Goal: Task Accomplishment & Management: Manage account settings

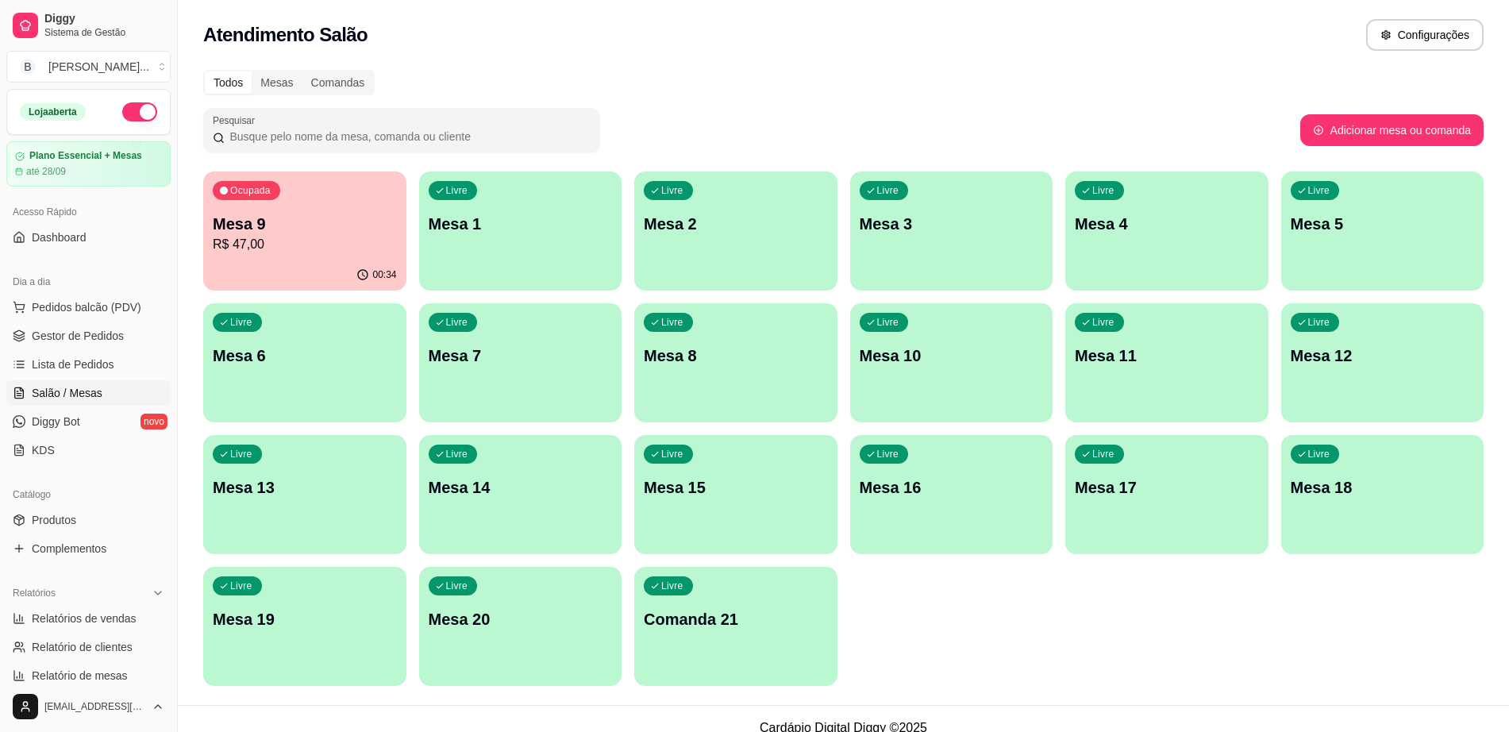
click at [222, 224] on p "Mesa 9" at bounding box center [305, 224] width 184 height 22
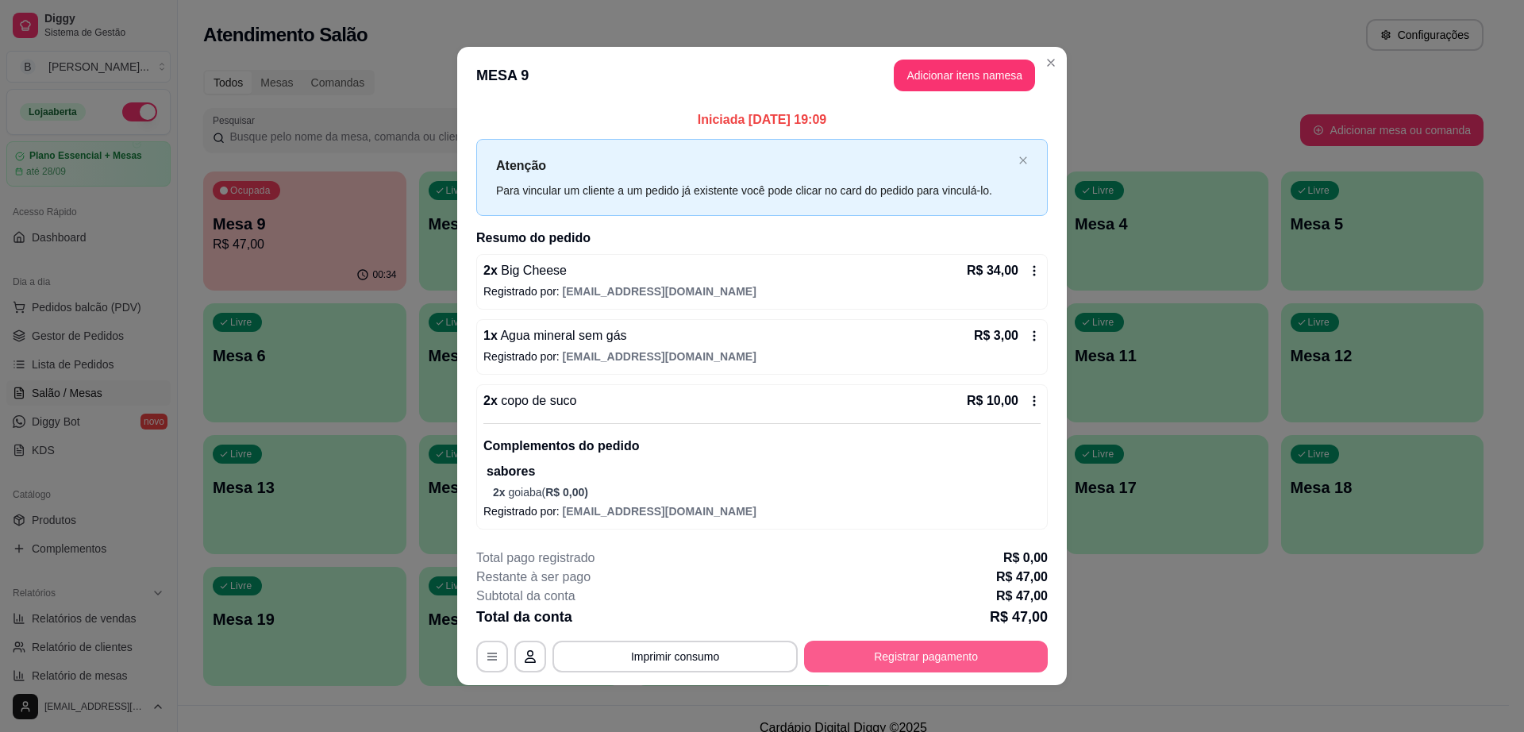
click at [934, 661] on button "Registrar pagamento" at bounding box center [926, 657] width 244 height 32
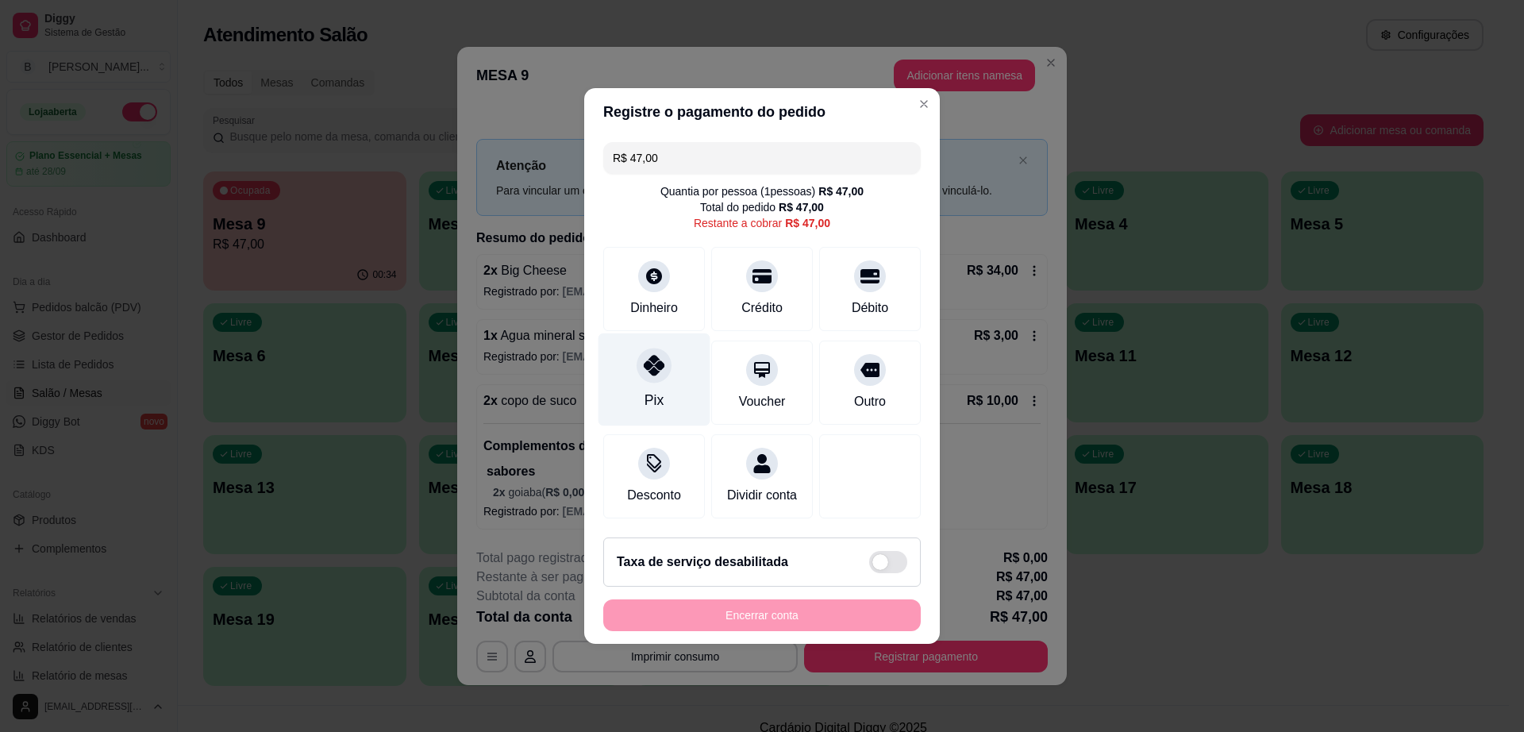
click at [646, 355] on icon at bounding box center [654, 365] width 21 height 21
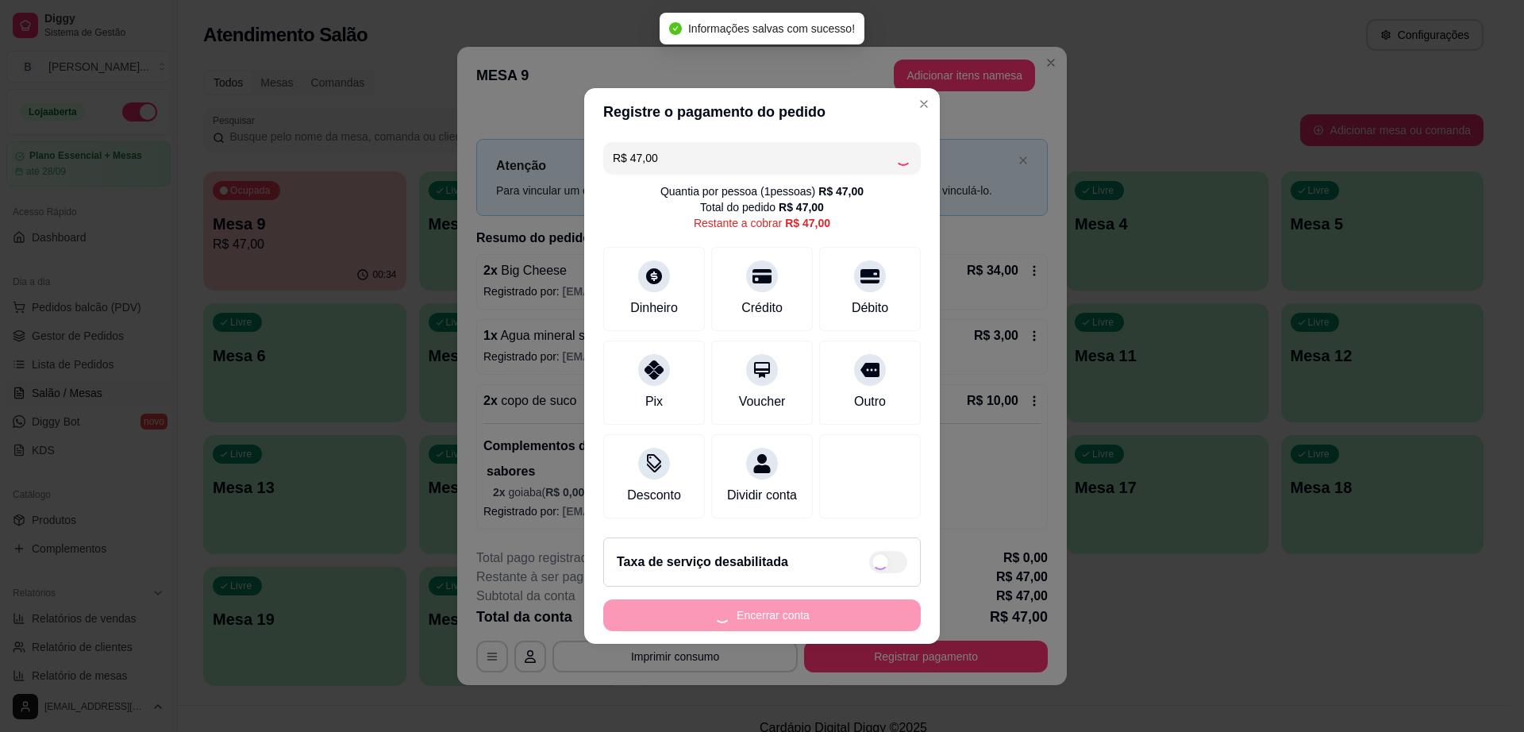
type input "R$ 0,00"
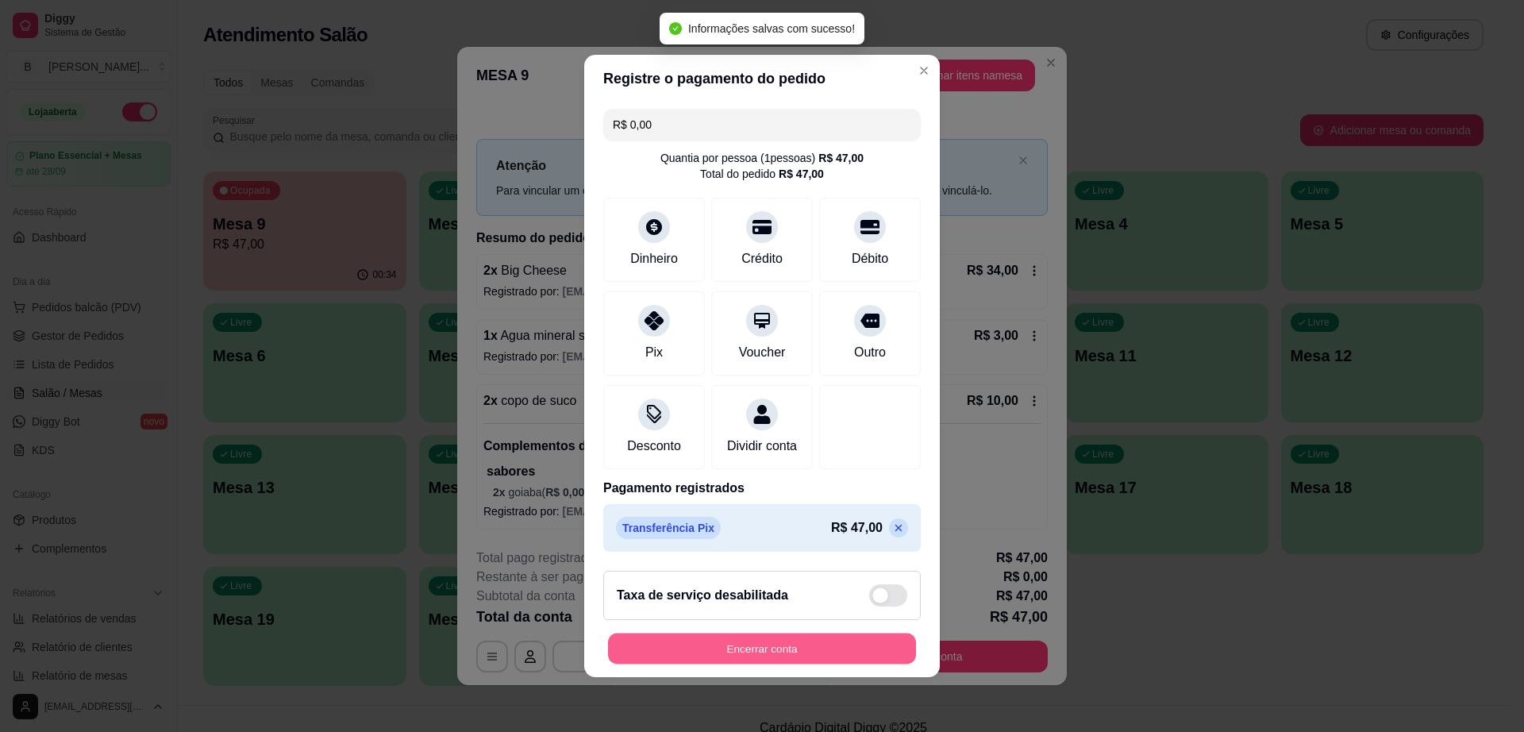
click at [811, 653] on button "Encerrar conta" at bounding box center [762, 649] width 308 height 31
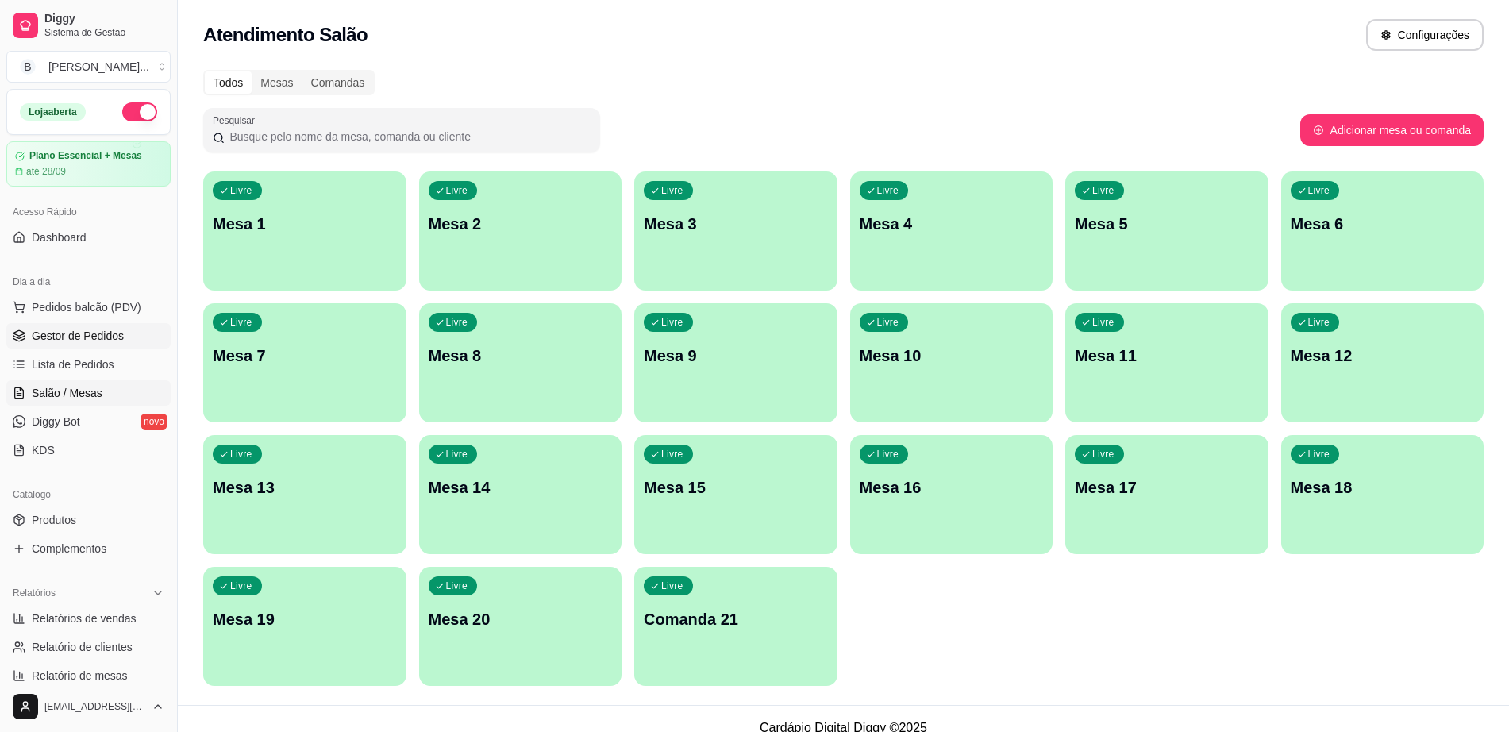
click at [79, 326] on link "Gestor de Pedidos" at bounding box center [88, 335] width 164 height 25
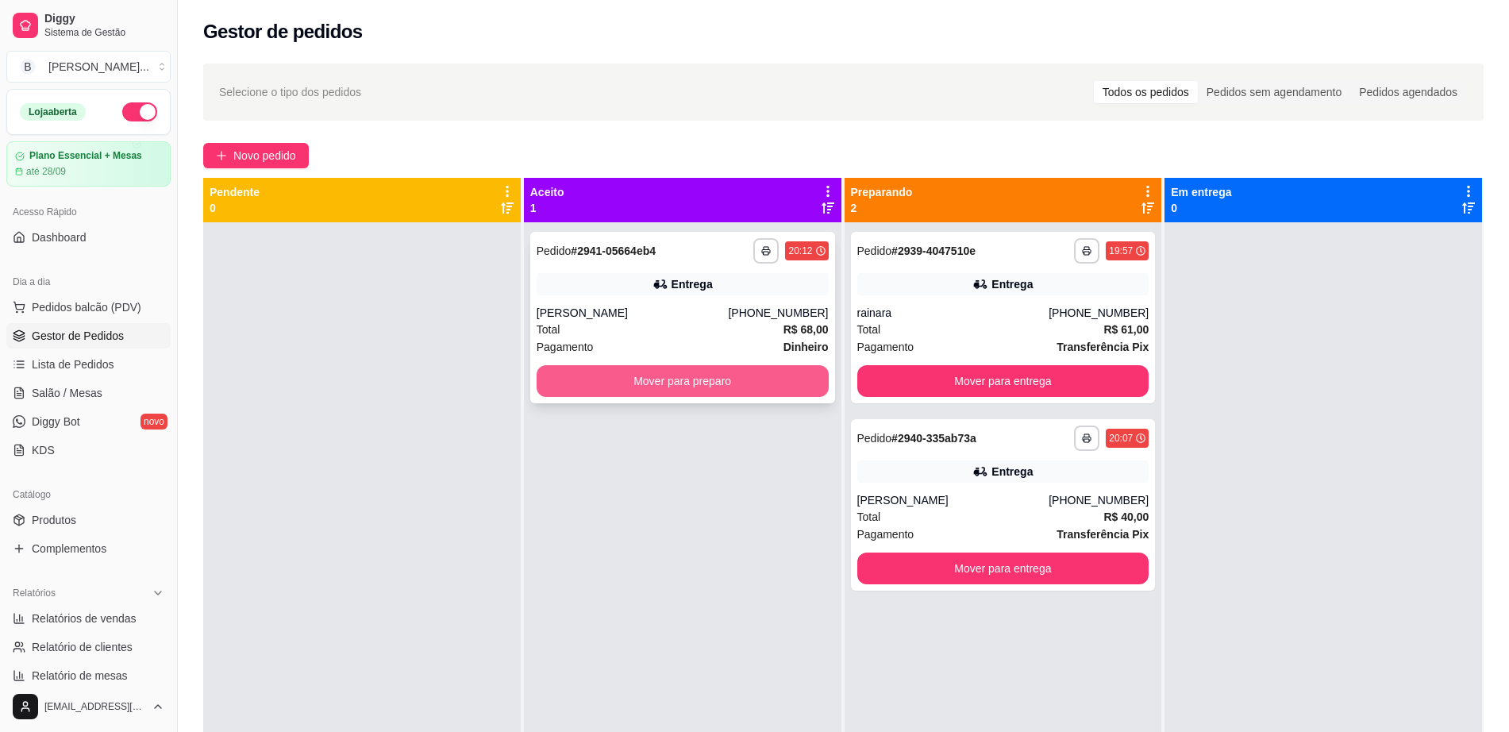
click at [645, 385] on button "Mover para preparo" at bounding box center [683, 381] width 292 height 32
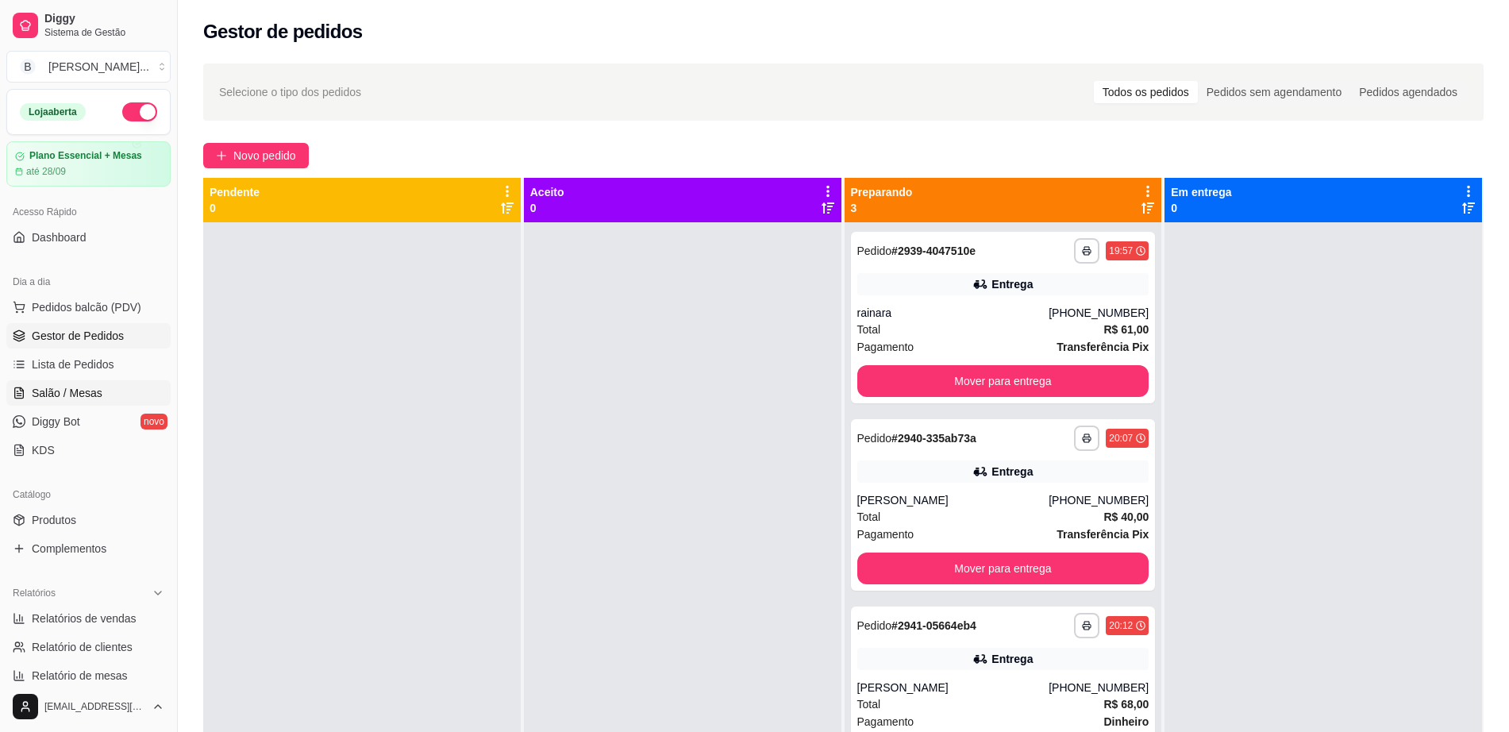
click at [83, 403] on link "Salão / Mesas" at bounding box center [88, 392] width 164 height 25
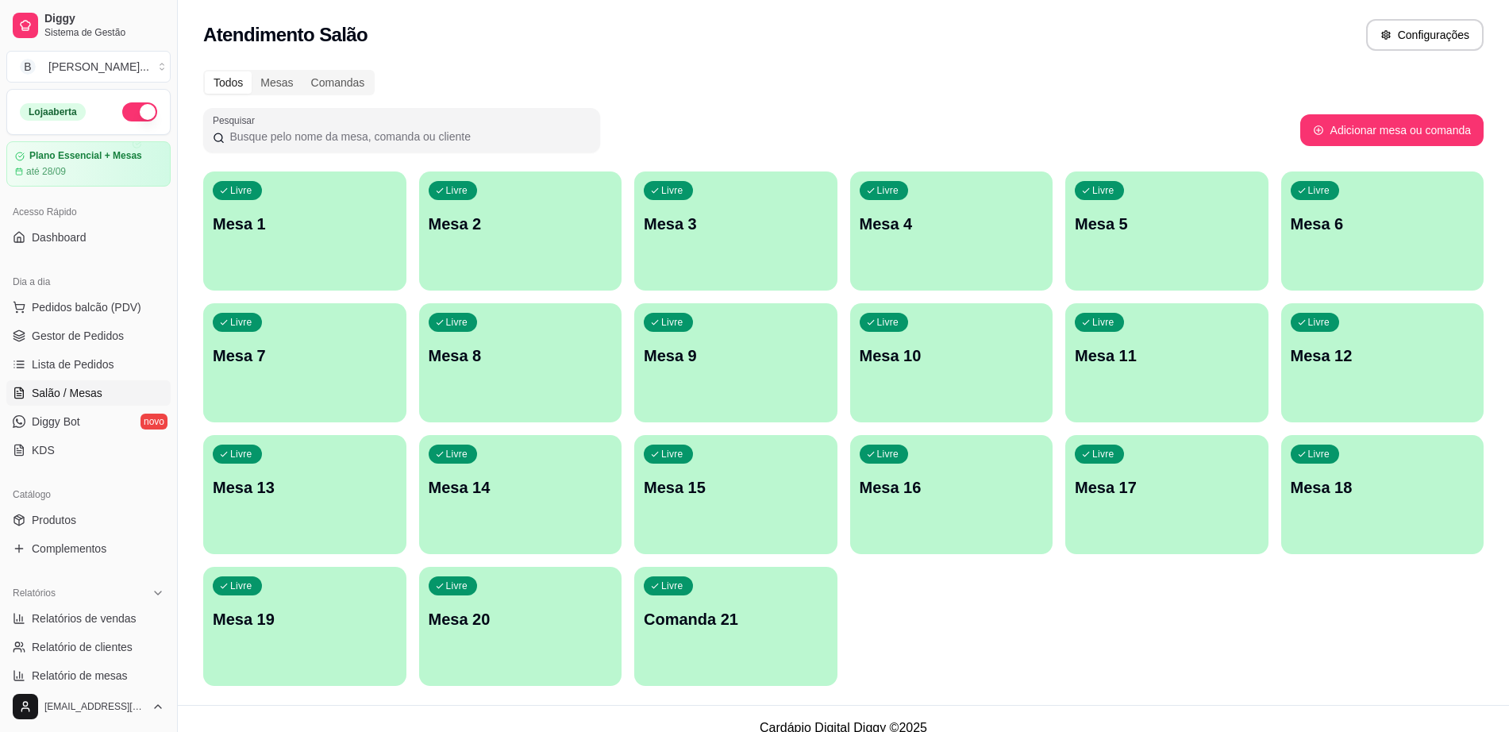
click at [932, 252] on div "Livre Mesa 4" at bounding box center [951, 221] width 203 height 100
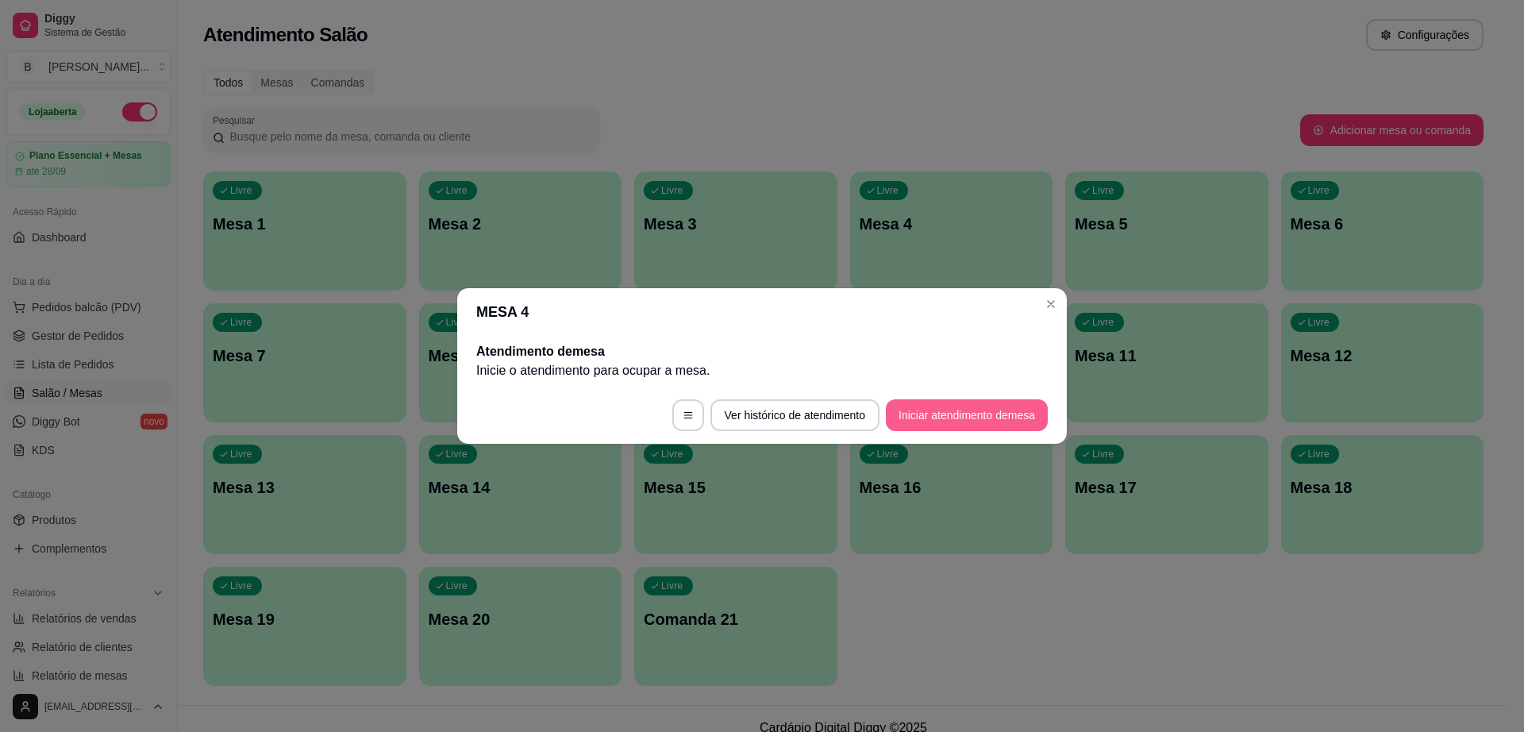
click at [959, 411] on button "Iniciar atendimento de mesa" at bounding box center [967, 415] width 162 height 32
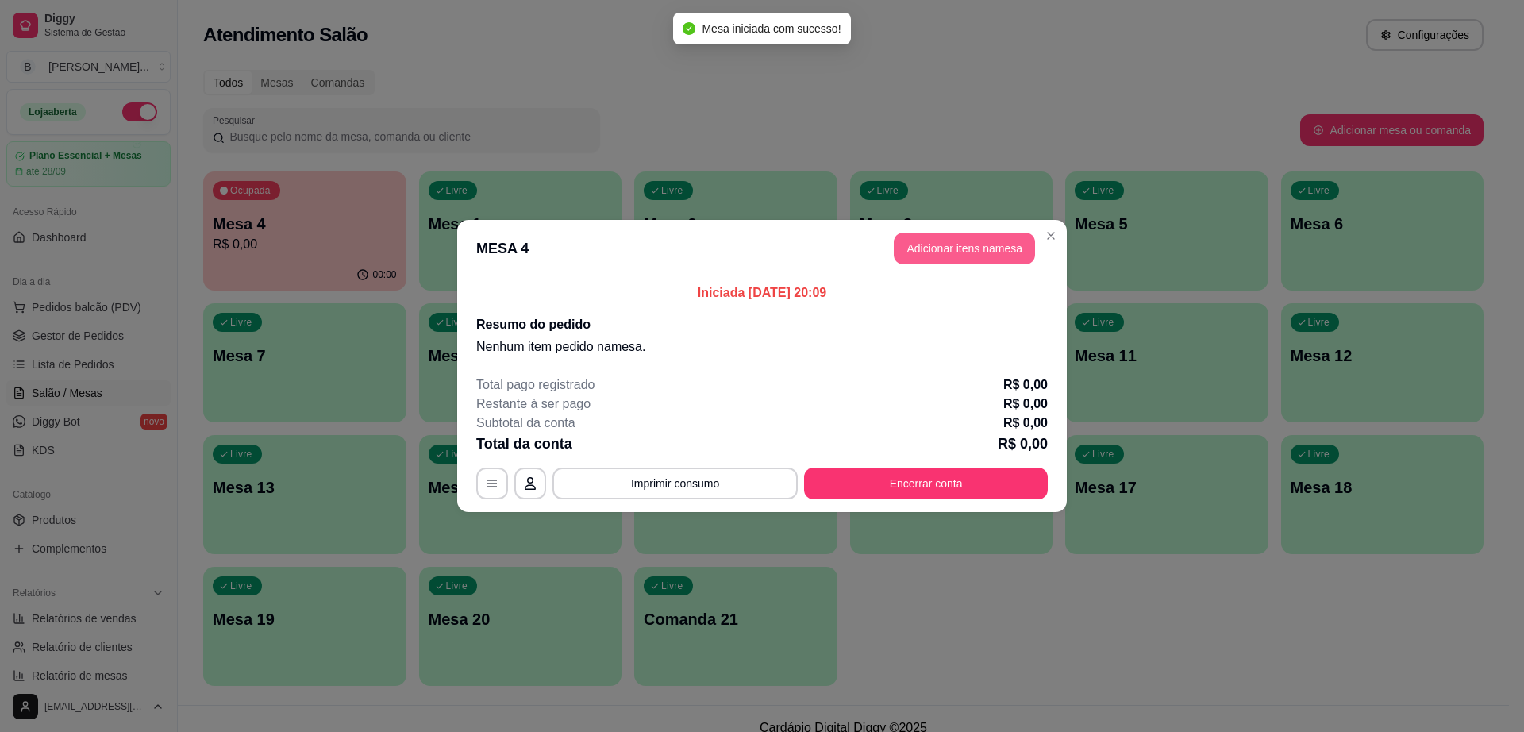
click at [985, 242] on button "Adicionar itens na mesa" at bounding box center [964, 249] width 141 height 32
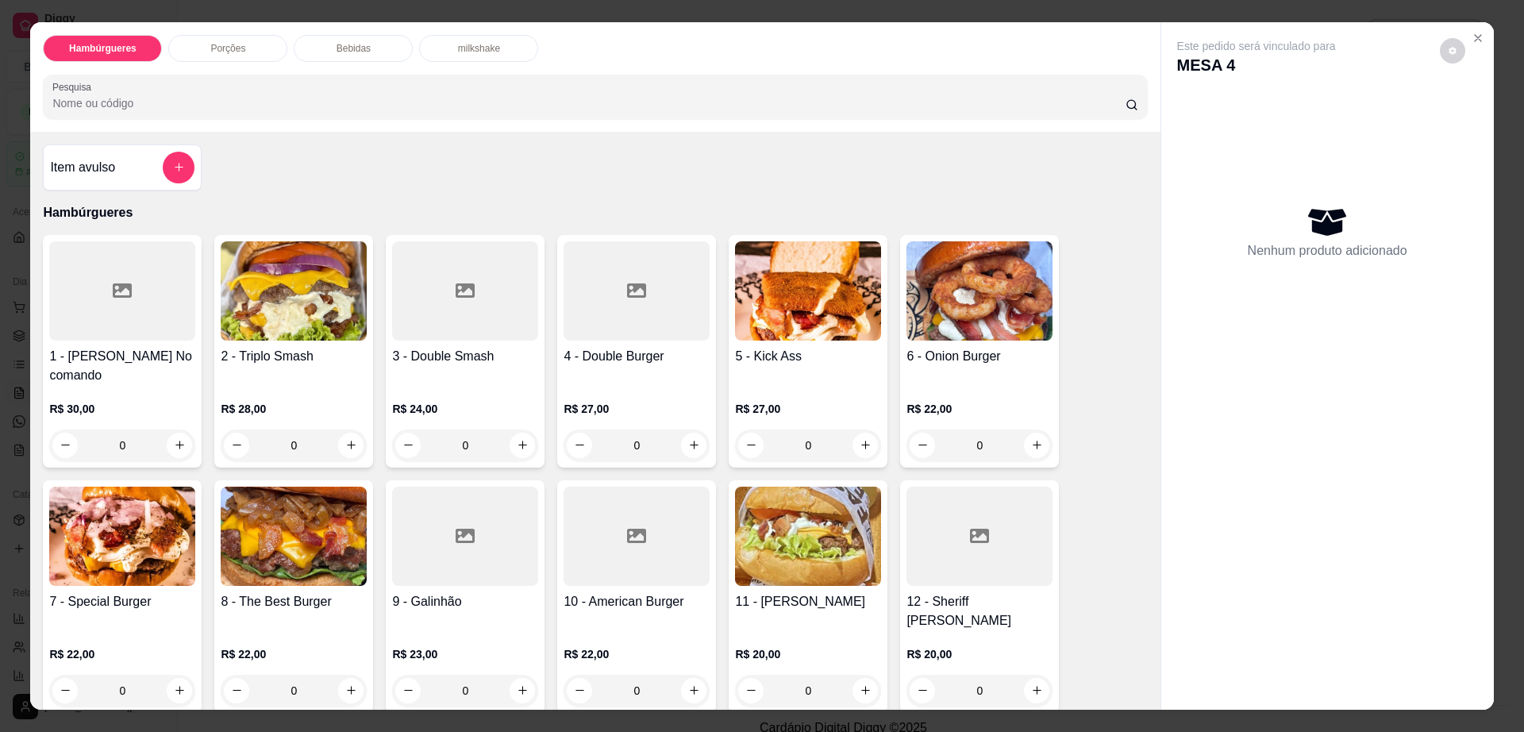
click at [390, 40] on div "Bebidas" at bounding box center [353, 48] width 119 height 27
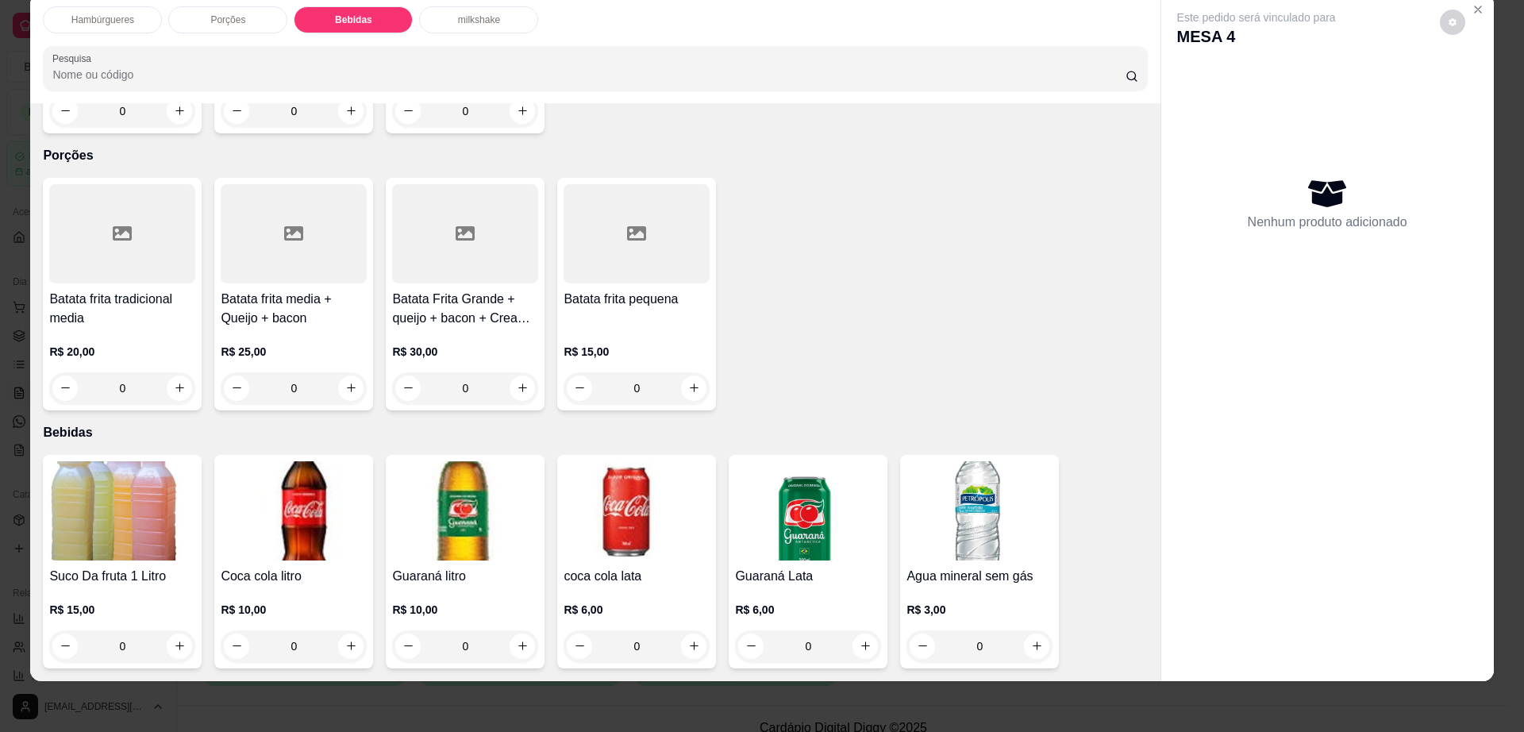
scroll to position [761, 0]
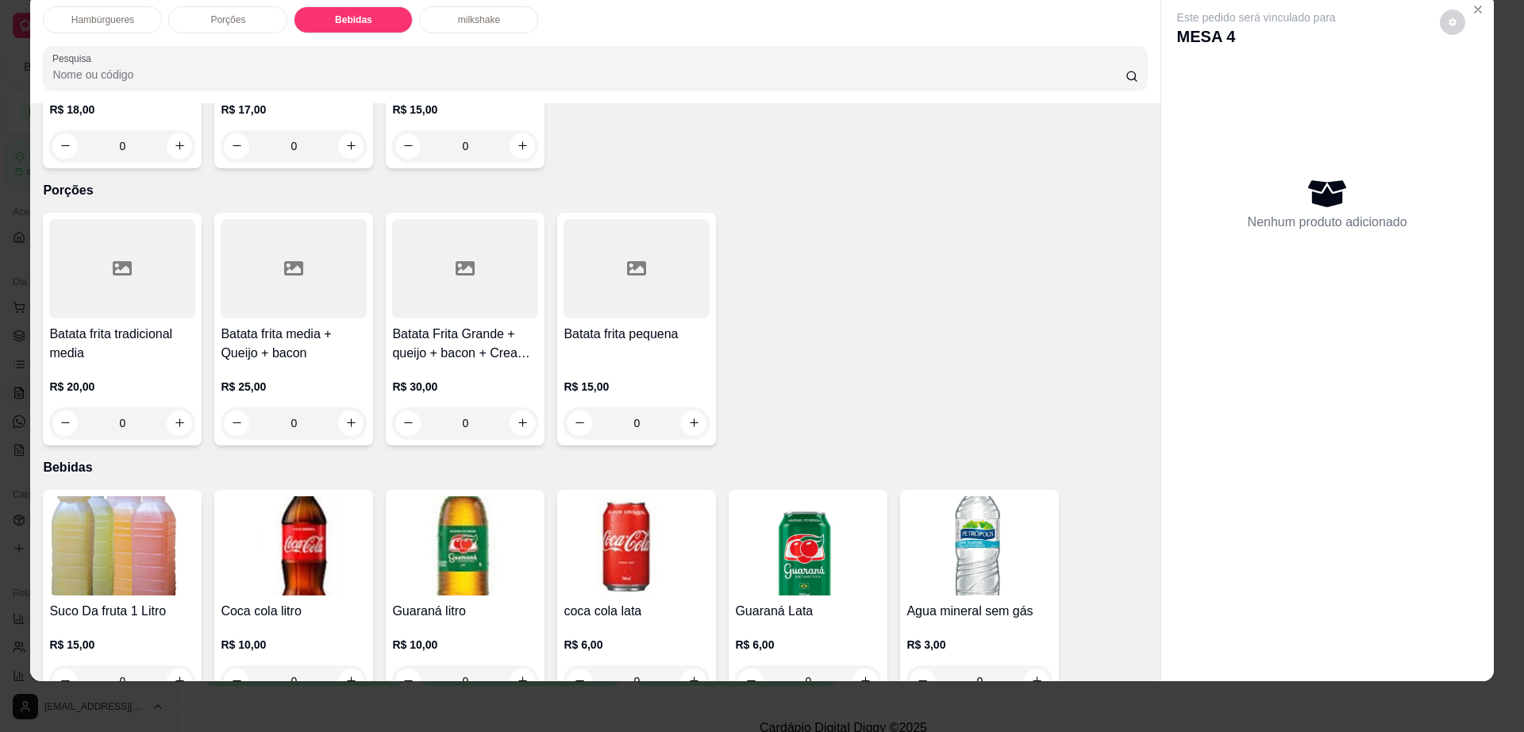
click at [307, 253] on div at bounding box center [294, 268] width 146 height 99
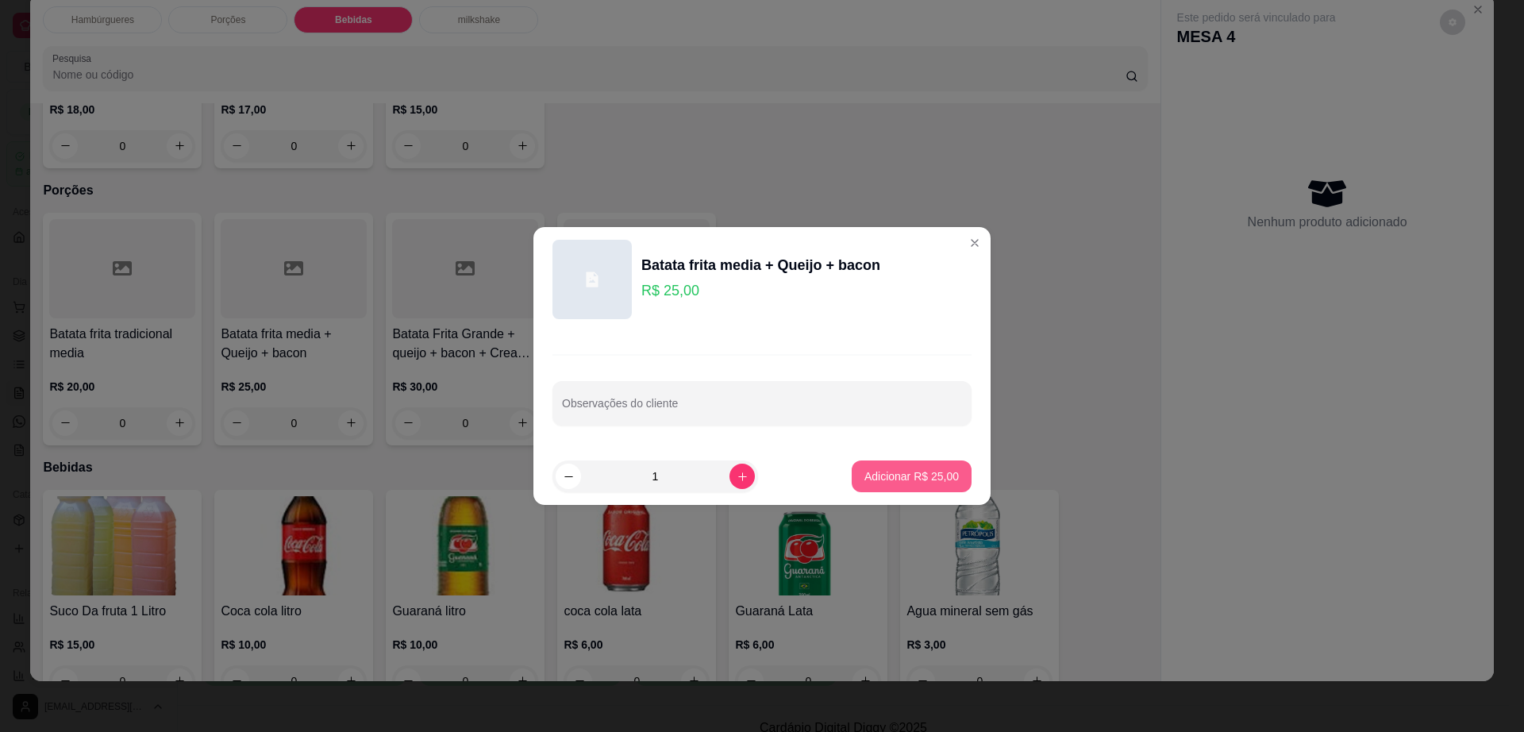
click at [887, 469] on p "Adicionar R$ 25,00" at bounding box center [912, 476] width 94 height 16
type input "1"
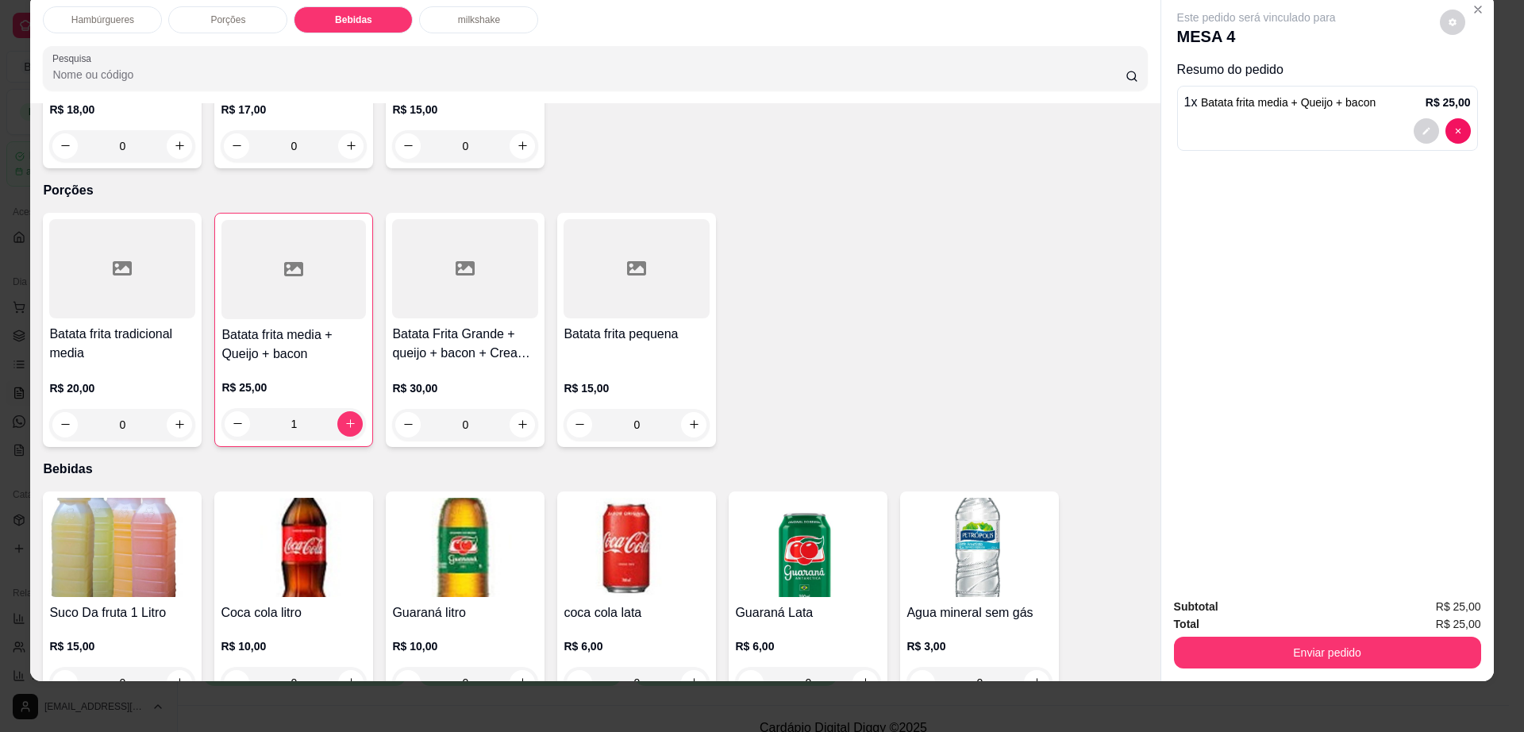
click at [252, 14] on div "Porções" at bounding box center [227, 19] width 119 height 27
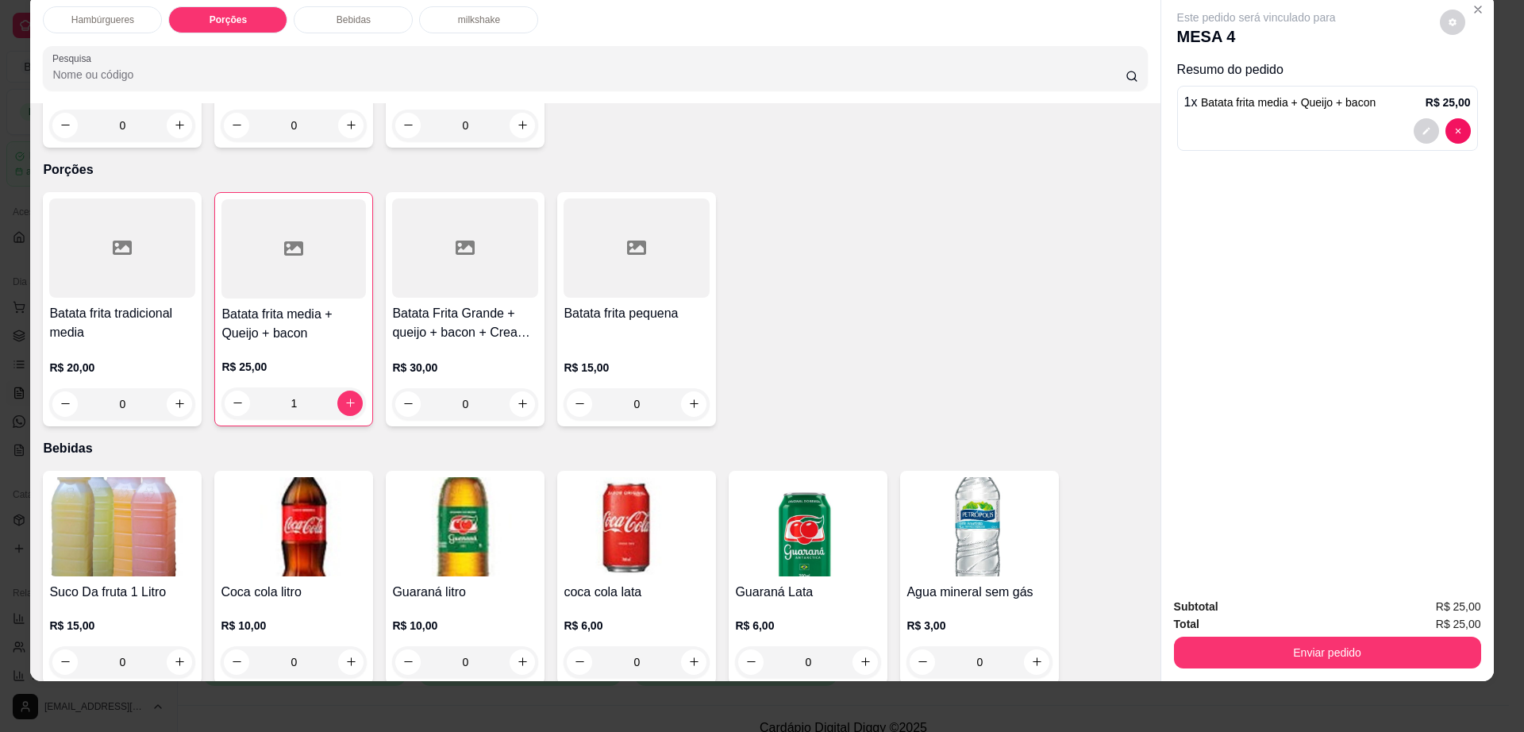
click at [460, 16] on p "milkshake" at bounding box center [479, 19] width 42 height 13
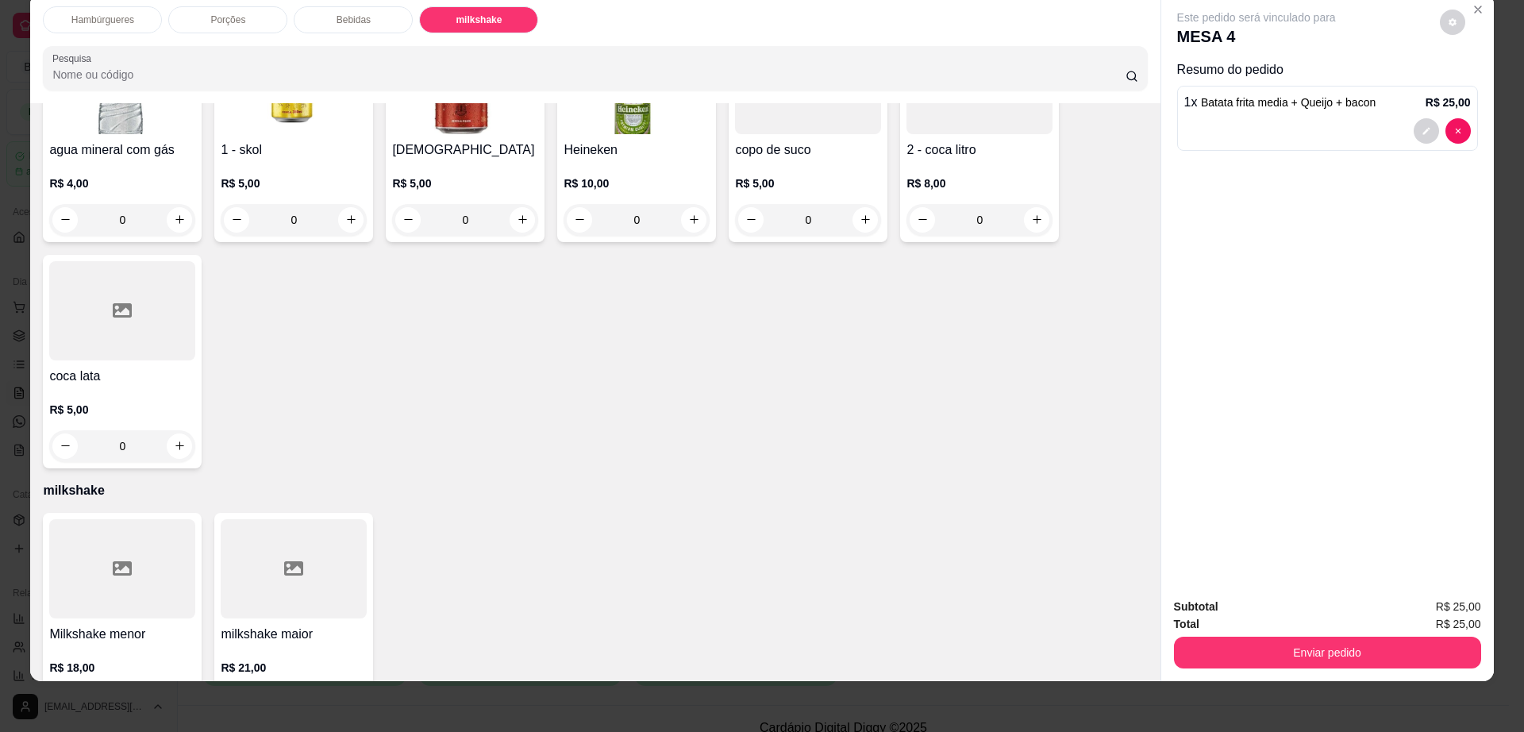
click at [245, 644] on div "R$ 21,00 0" at bounding box center [294, 682] width 146 height 76
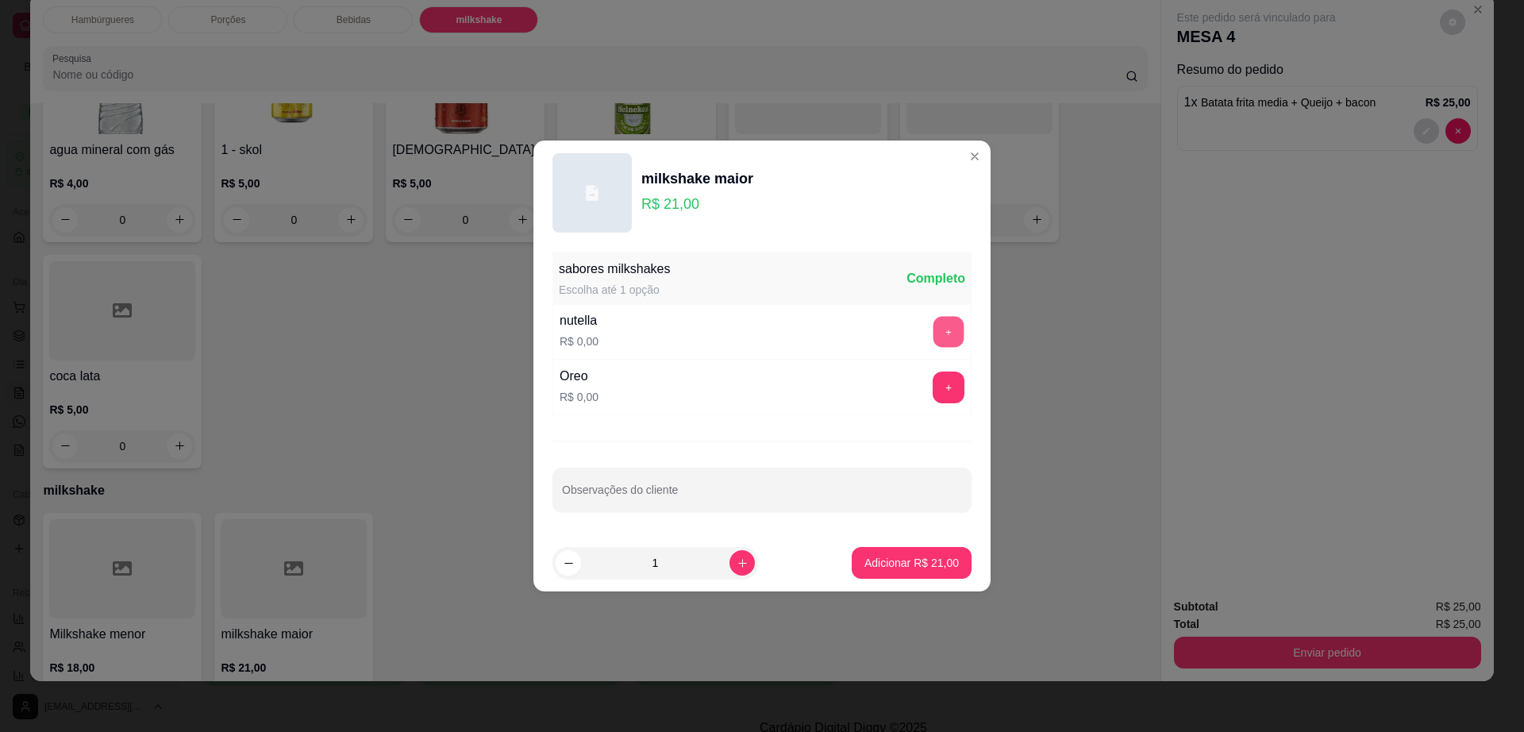
click at [934, 320] on button "+" at bounding box center [949, 332] width 31 height 31
click at [909, 563] on p "Adicionar R$ 21,00" at bounding box center [912, 563] width 94 height 16
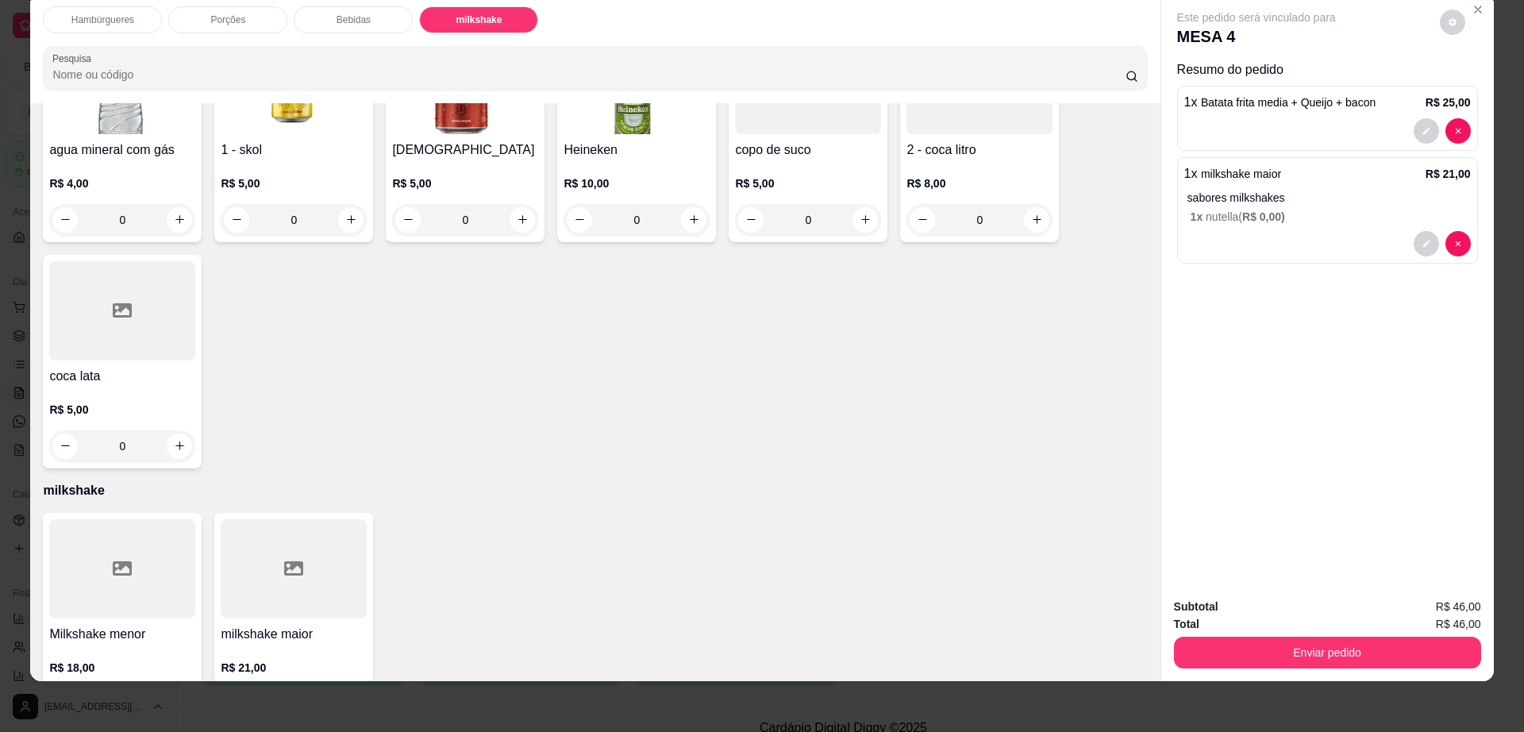
click at [273, 551] on div at bounding box center [294, 568] width 146 height 99
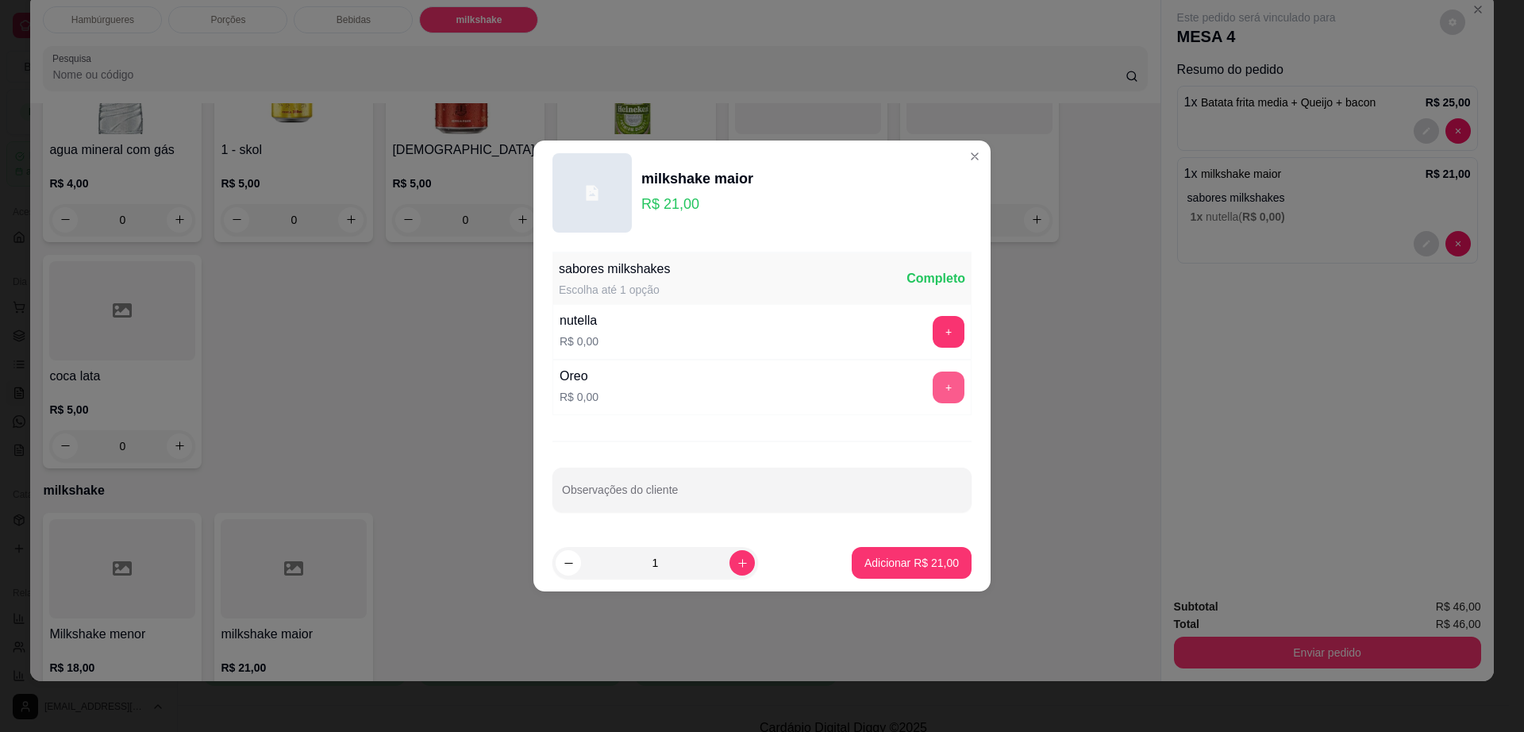
click at [936, 383] on button "+" at bounding box center [949, 388] width 32 height 32
click at [914, 551] on button "Adicionar R$ 21,00" at bounding box center [911, 563] width 117 height 31
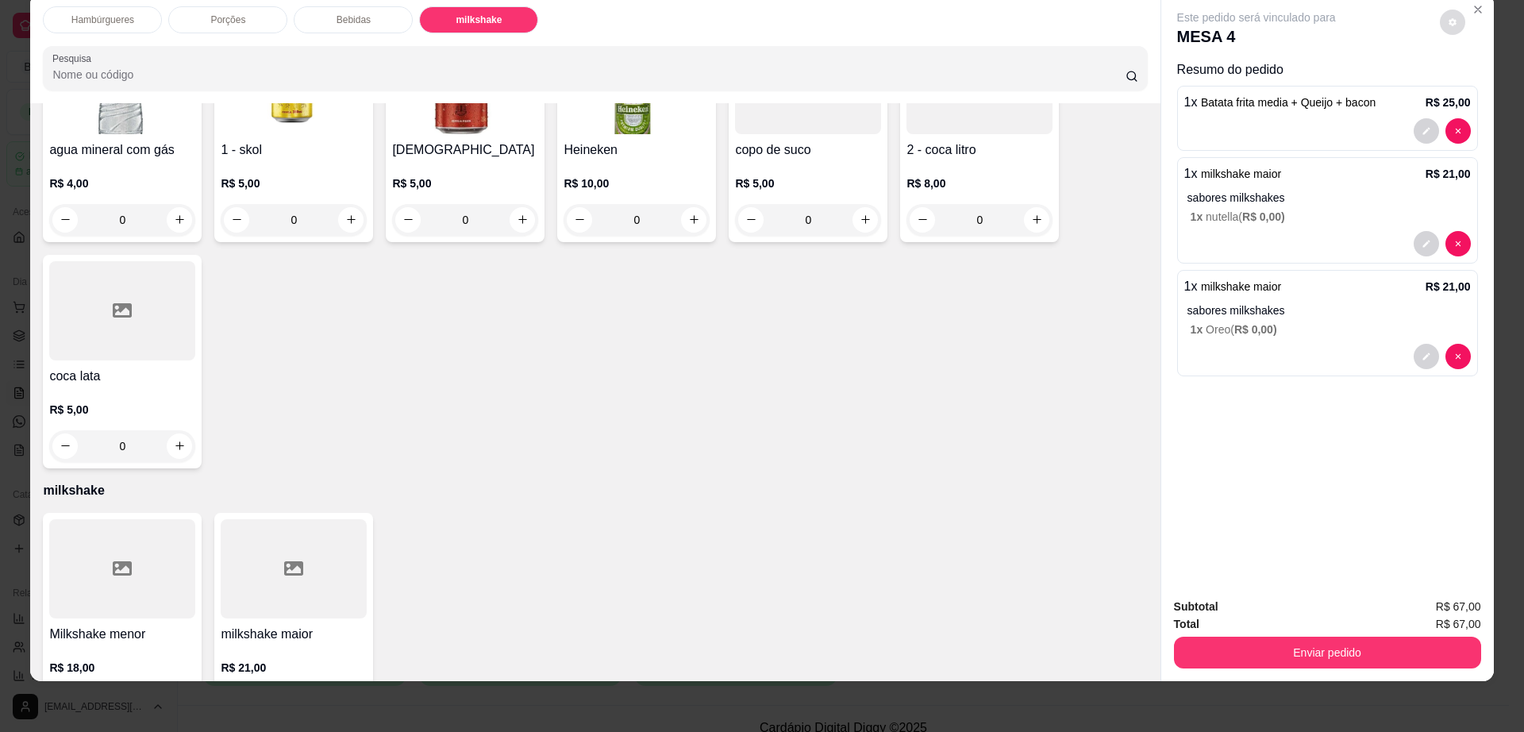
click at [1448, 26] on icon "decrease-product-quantity" at bounding box center [1453, 22] width 10 height 10
click at [1289, 641] on button "Enviar pedido" at bounding box center [1327, 653] width 307 height 32
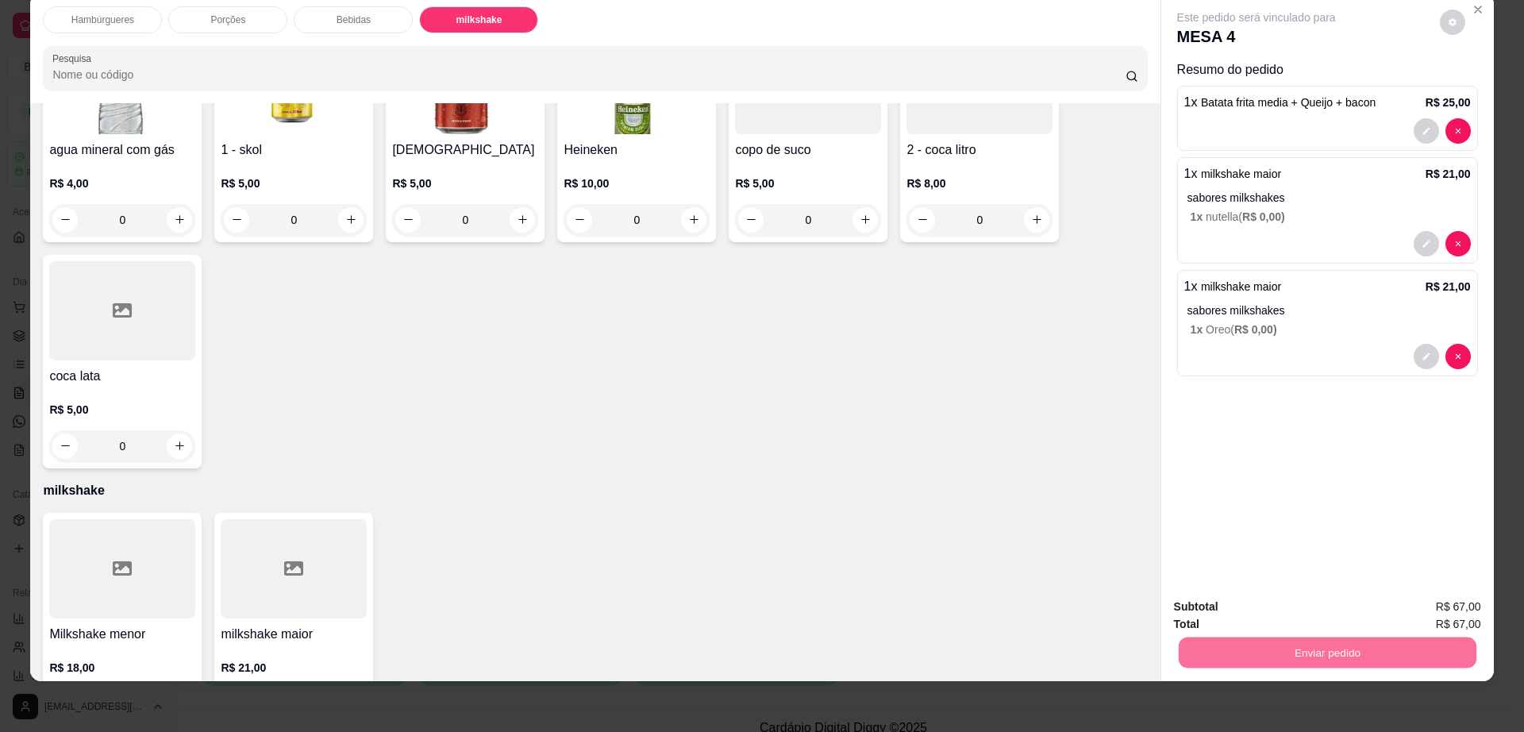
click at [1481, 617] on button "Enviar pedido" at bounding box center [1438, 614] width 90 height 30
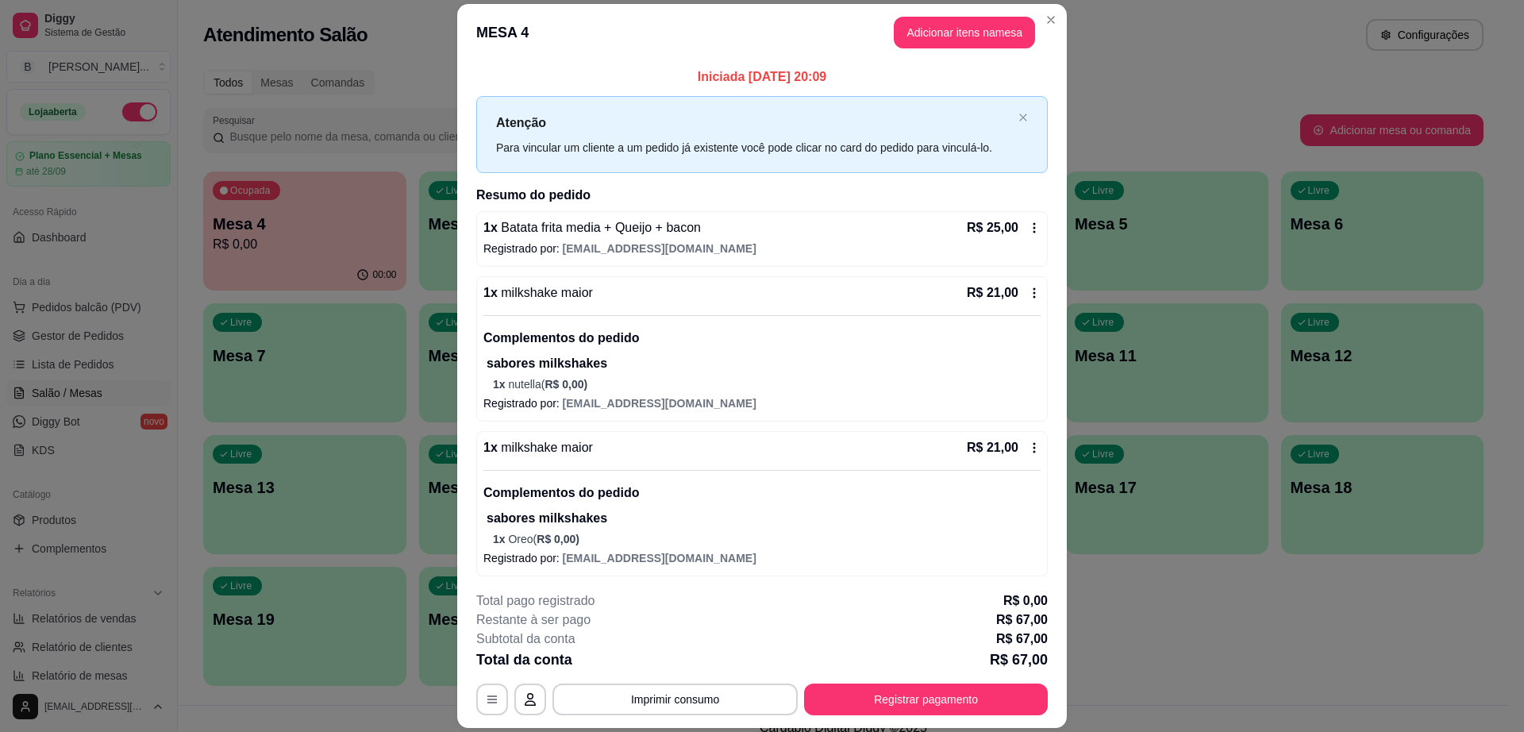
scroll to position [3, 0]
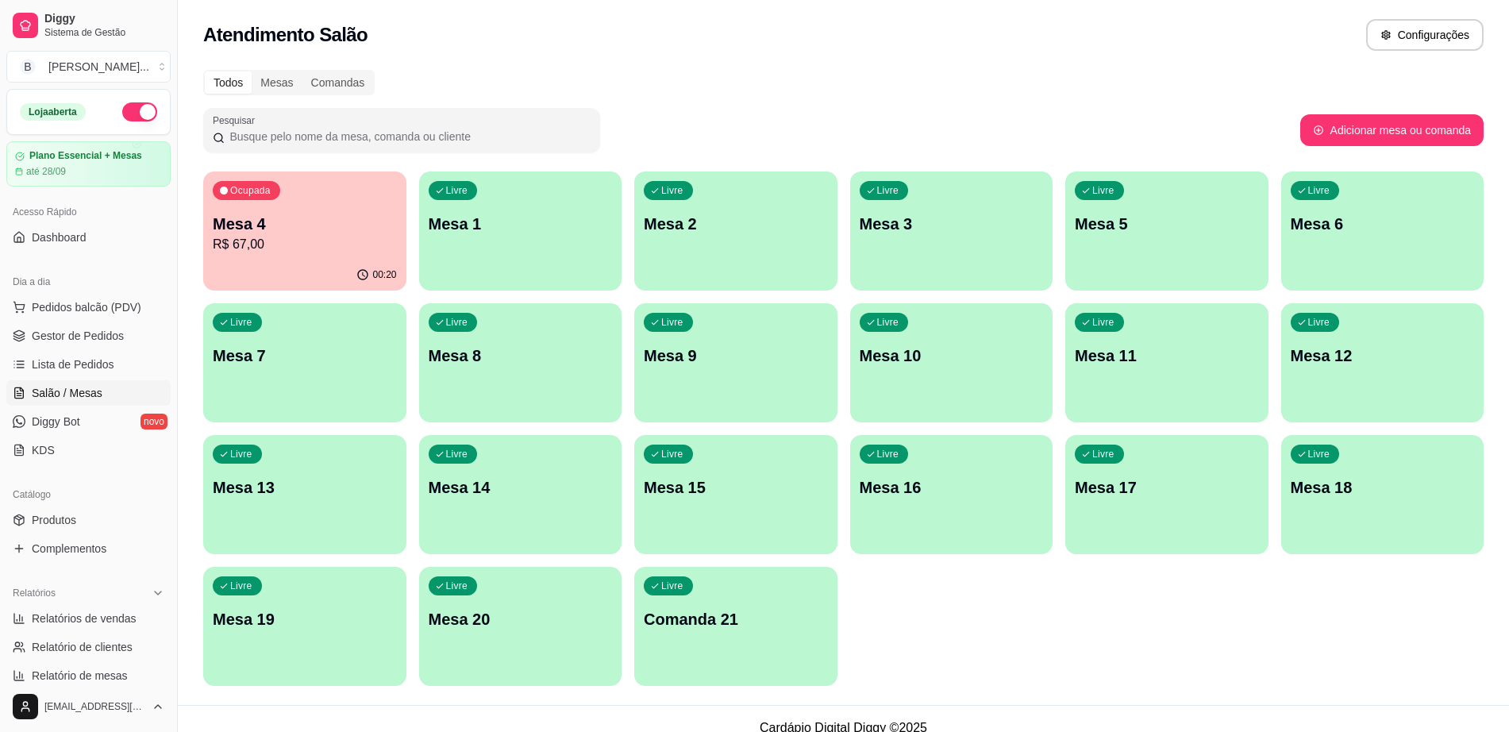
click at [1172, 376] on div "Livre Mesa 11" at bounding box center [1166, 353] width 203 height 100
click at [1043, 284] on div "button" at bounding box center [951, 279] width 197 height 18
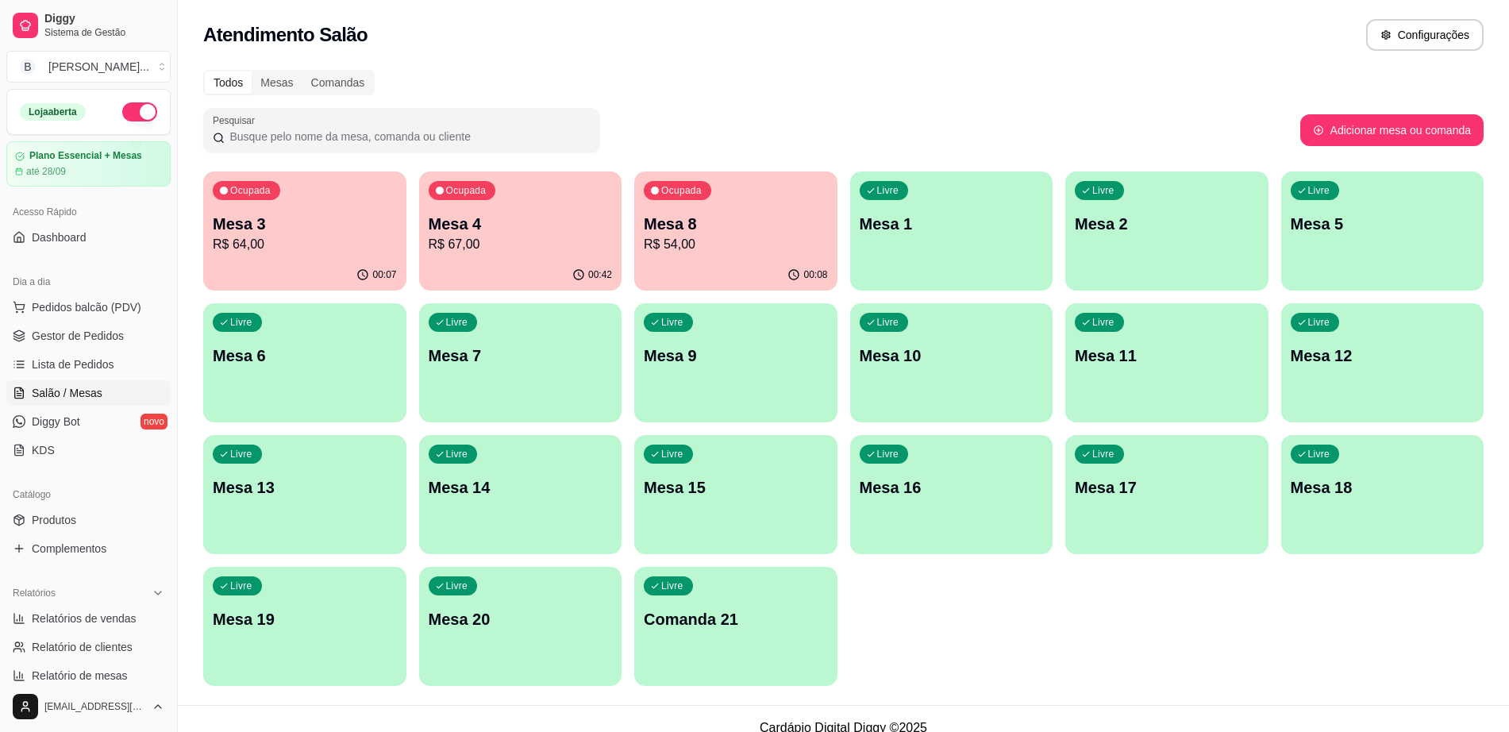
click at [776, 237] on p "R$ 54,00" at bounding box center [736, 244] width 184 height 19
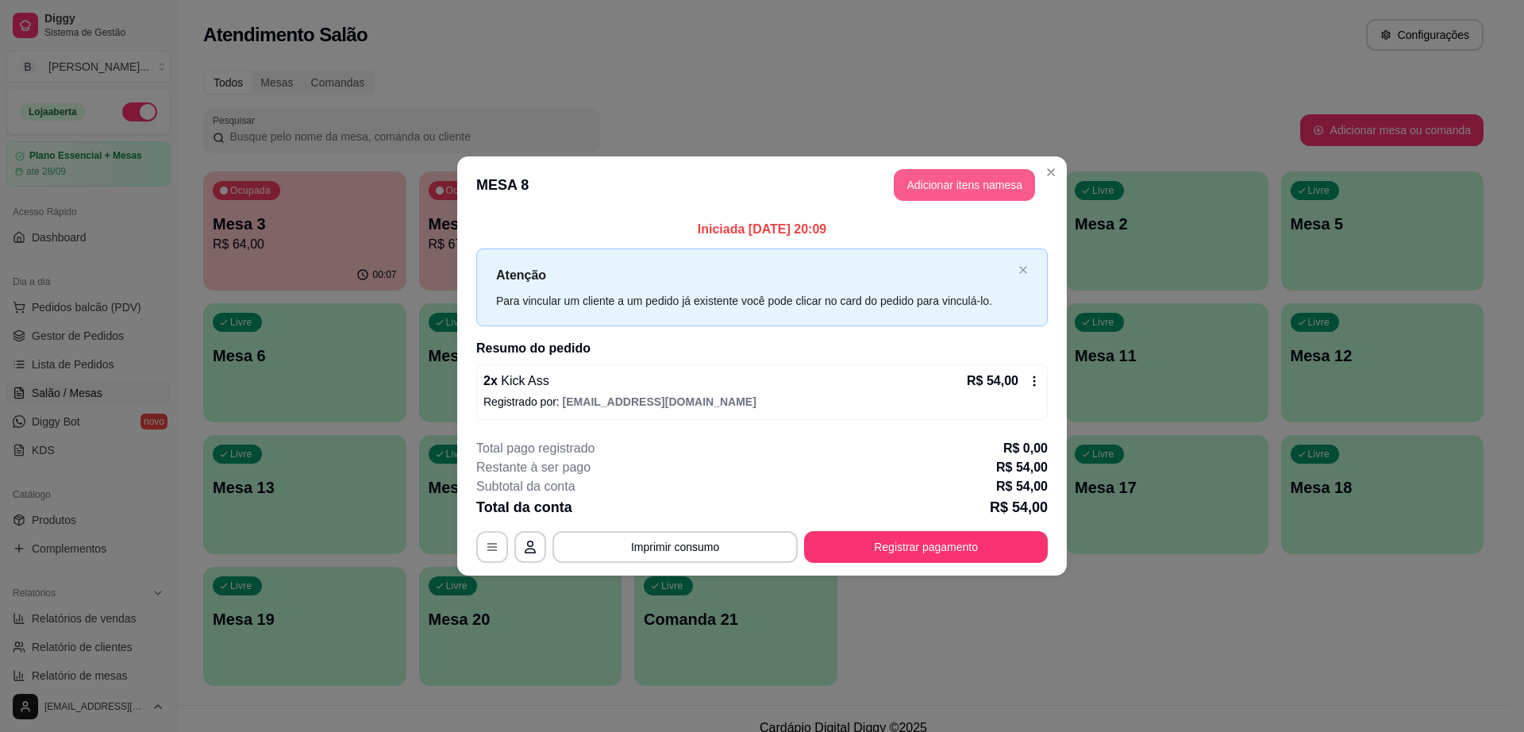
click at [968, 190] on button "Adicionar itens na mesa" at bounding box center [964, 185] width 141 height 32
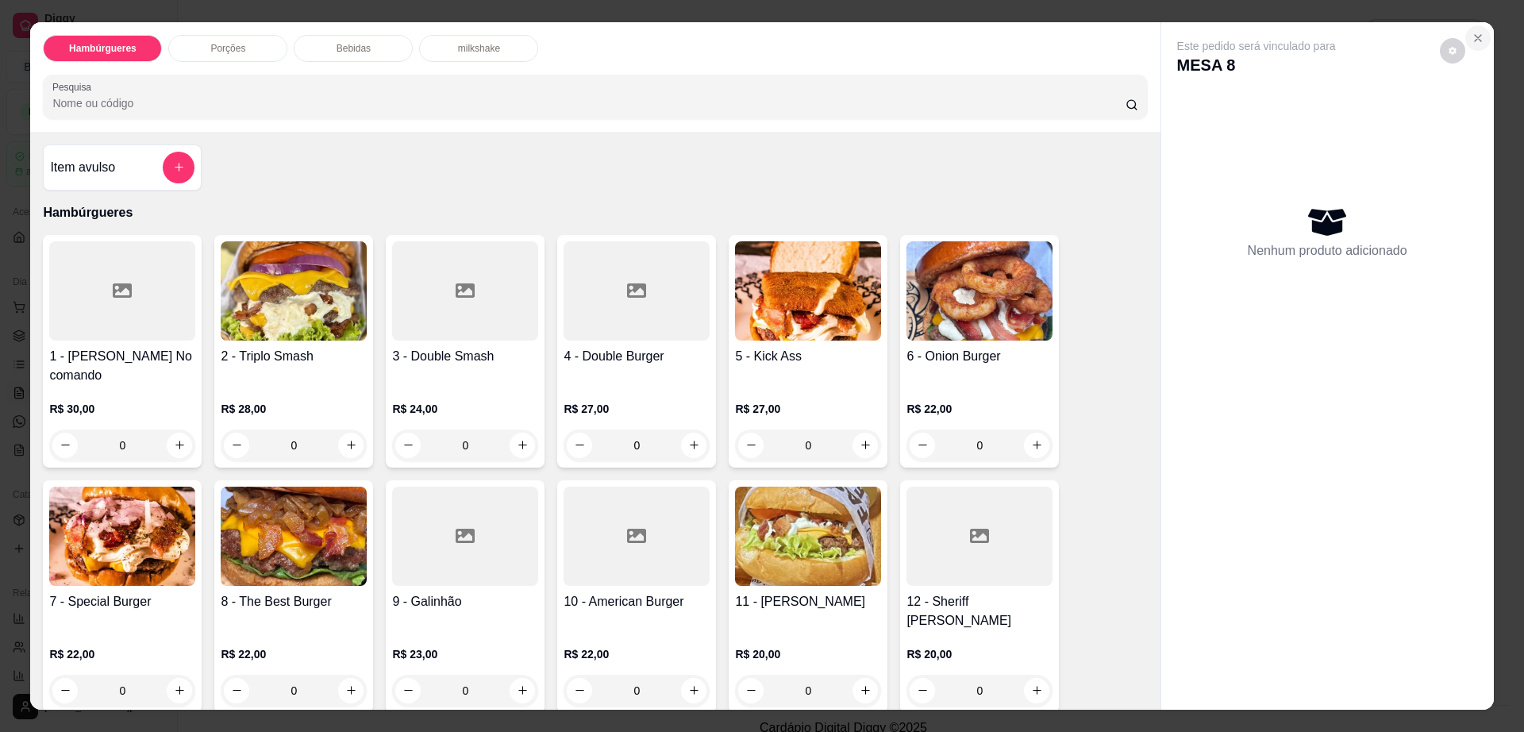
click at [1472, 30] on button "Close" at bounding box center [1478, 37] width 25 height 25
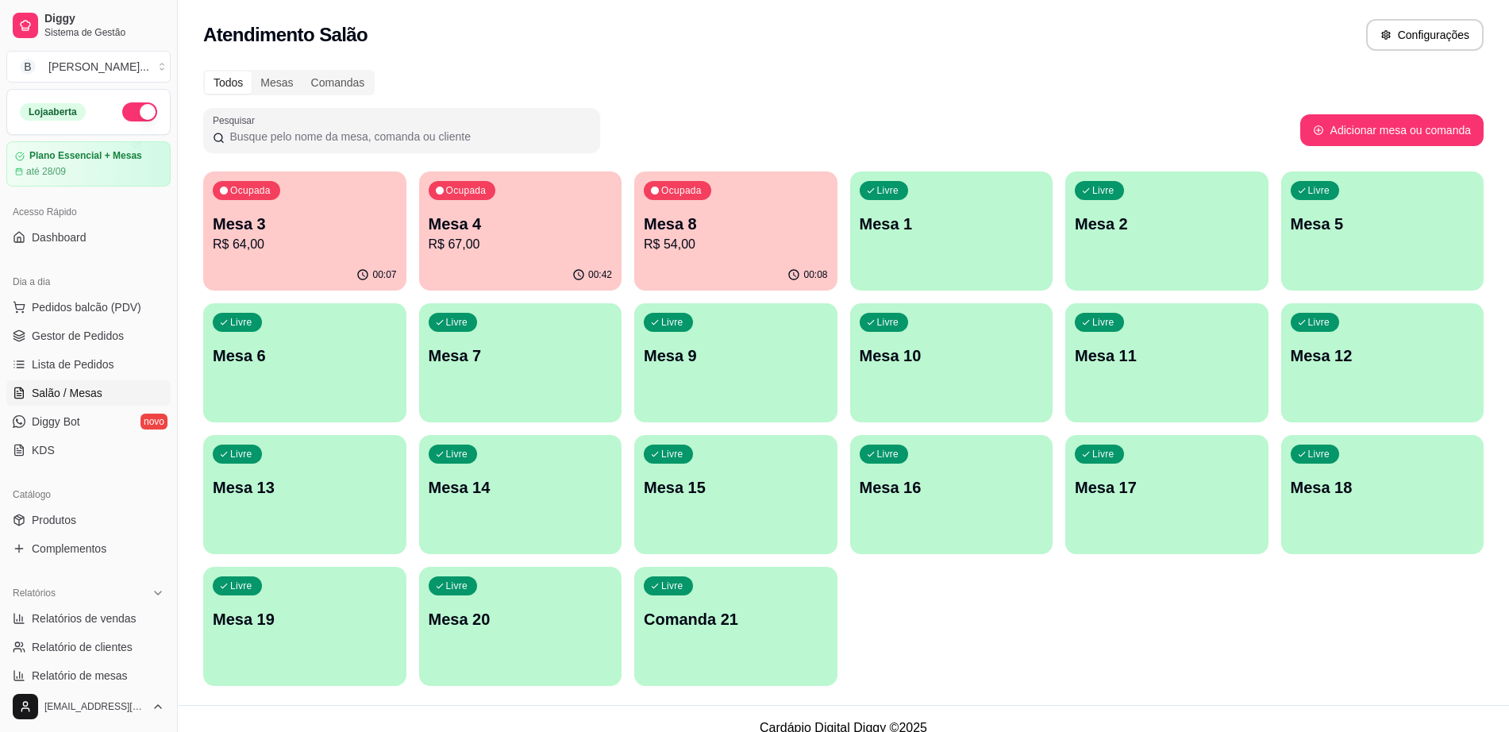
click at [738, 260] on div "00:08" at bounding box center [735, 275] width 203 height 31
click at [633, 263] on div "Ocupada Mesa 3 R$ 64,00 00:07 Ocupada Mesa 4 R$ 67,00 00:42 Ocupada Mesa 8 R$ 5…" at bounding box center [843, 428] width 1281 height 514
click at [559, 233] on p "Mesa 4" at bounding box center [521, 224] width 184 height 22
click at [366, 249] on p "R$ 64,00" at bounding box center [305, 244] width 184 height 19
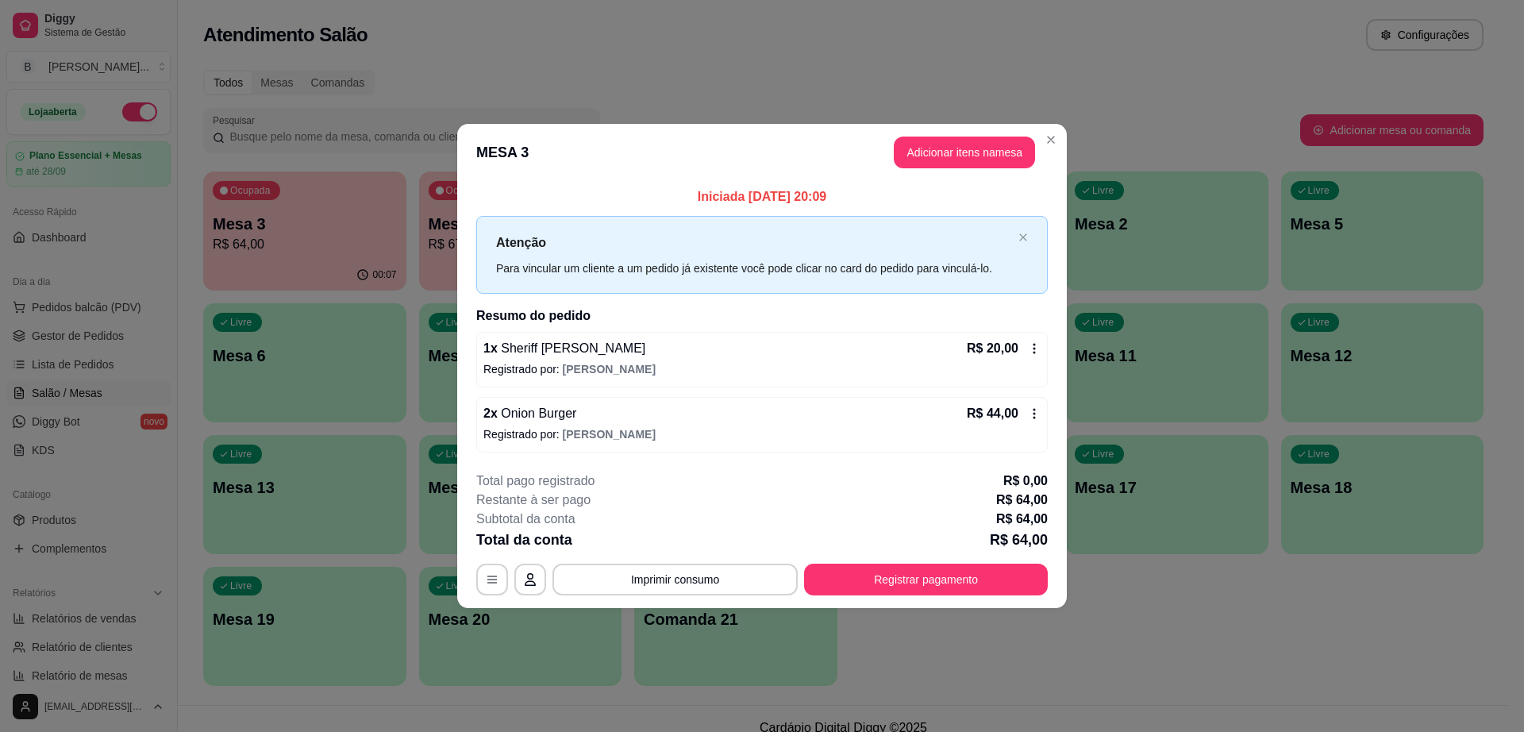
click at [996, 169] on header "MESA 3 Adicionar itens na mesa" at bounding box center [762, 152] width 610 height 57
click at [996, 168] on header "MESA 3 Adicionar itens na mesa" at bounding box center [762, 152] width 610 height 57
click at [999, 156] on button "Adicionar itens na mesa" at bounding box center [964, 153] width 141 height 32
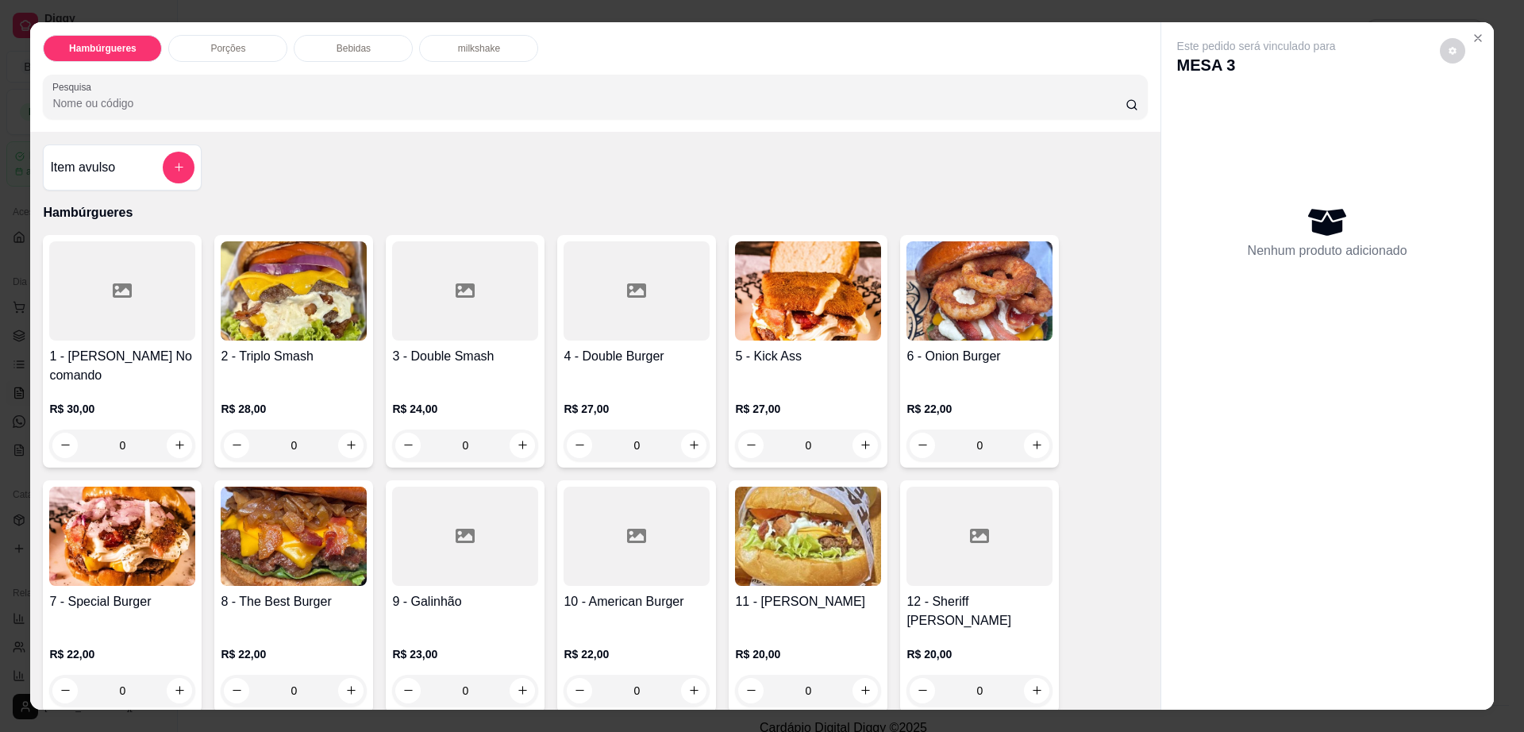
click at [252, 44] on div "Porções" at bounding box center [227, 48] width 119 height 27
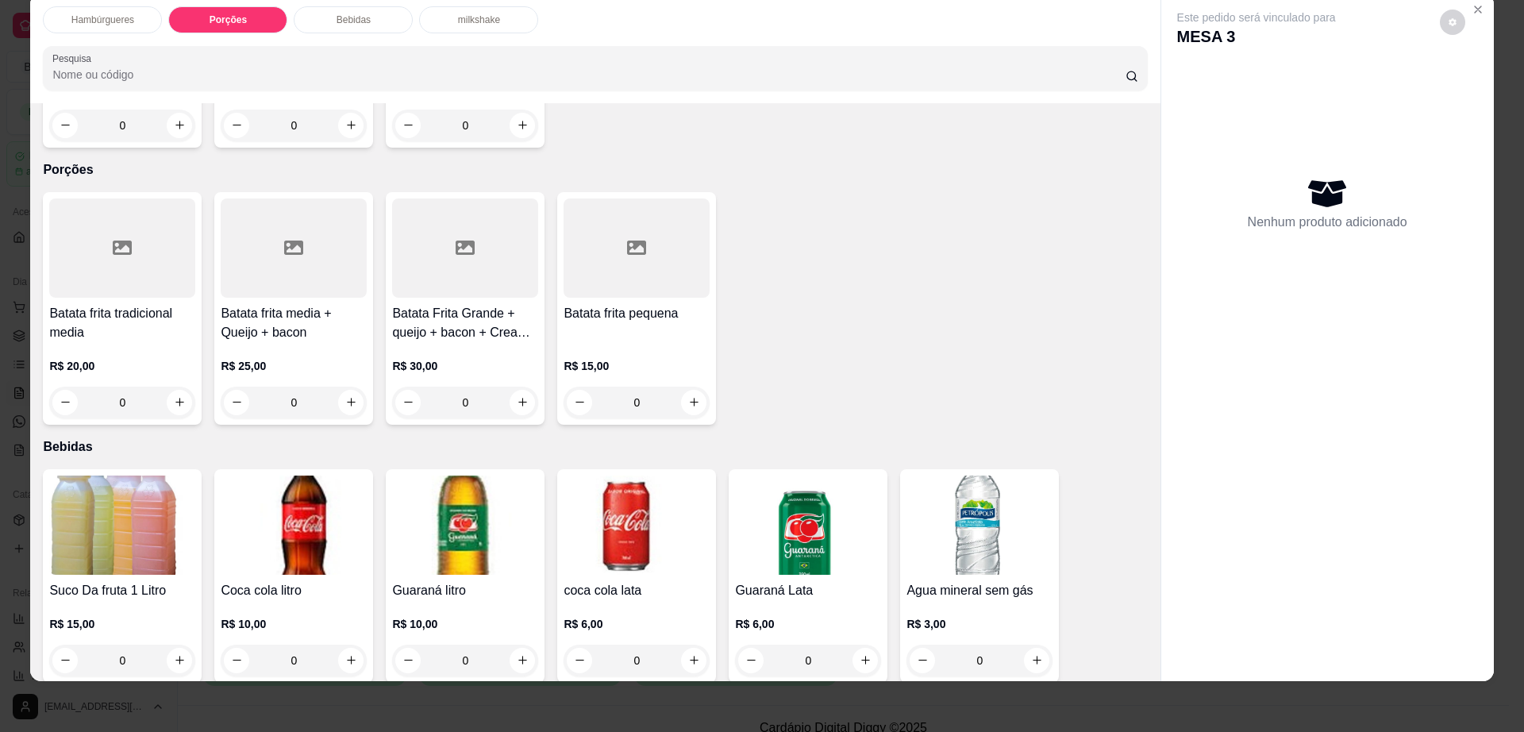
click at [303, 304] on h4 "Batata frita media + Queijo + bacon" at bounding box center [294, 323] width 146 height 38
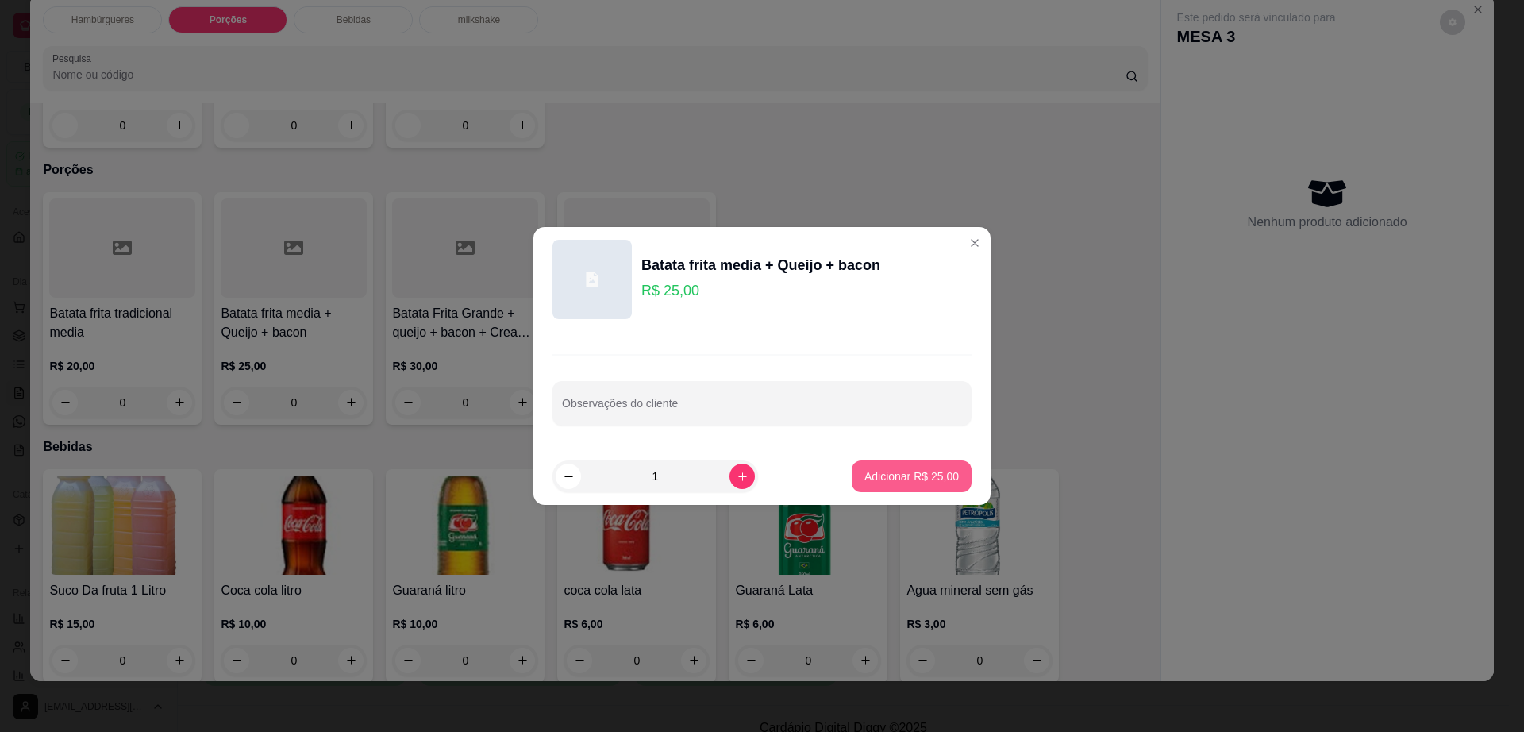
click at [878, 467] on button "Adicionar R$ 25,00" at bounding box center [912, 476] width 120 height 32
type input "1"
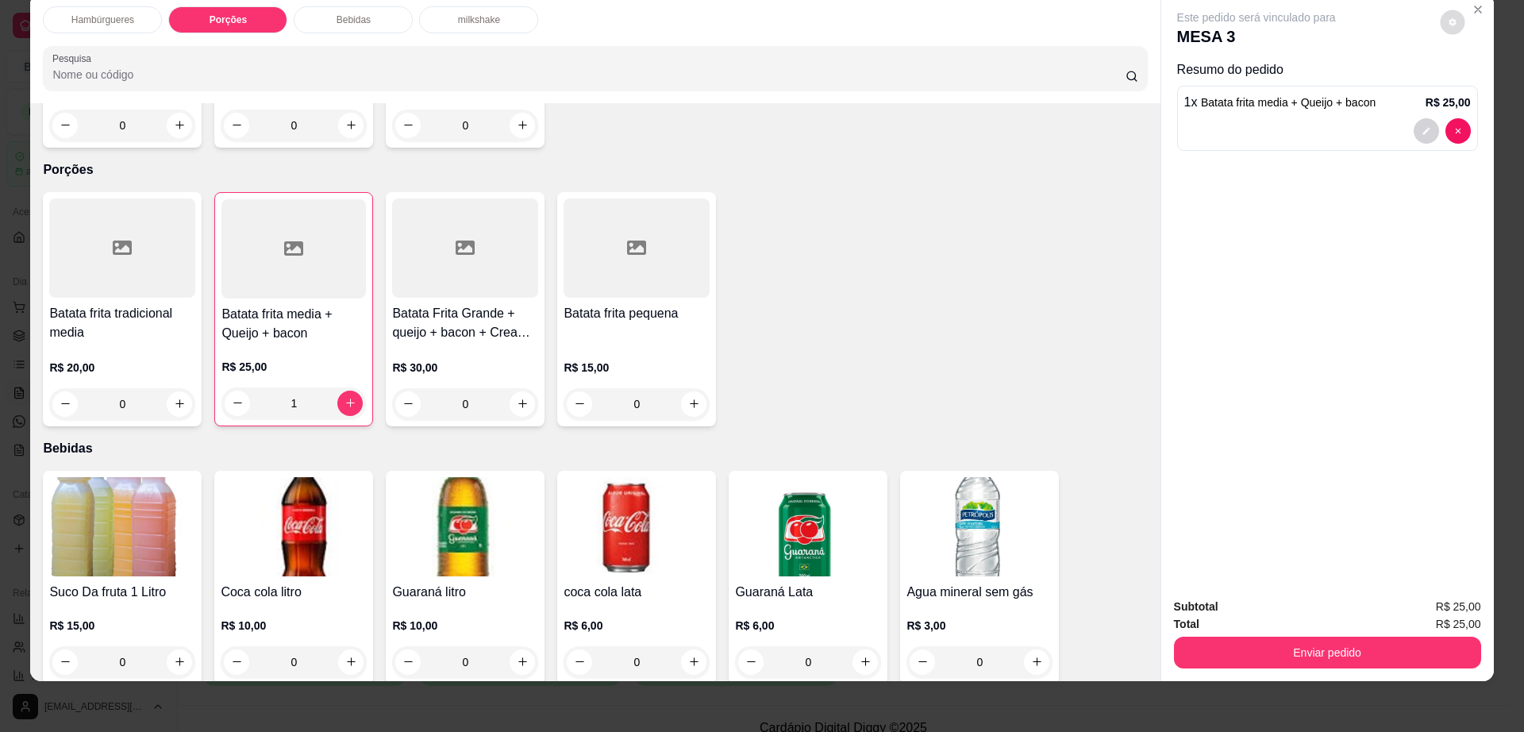
click at [1449, 20] on icon "decrease-product-quantity" at bounding box center [1452, 21] width 7 height 7
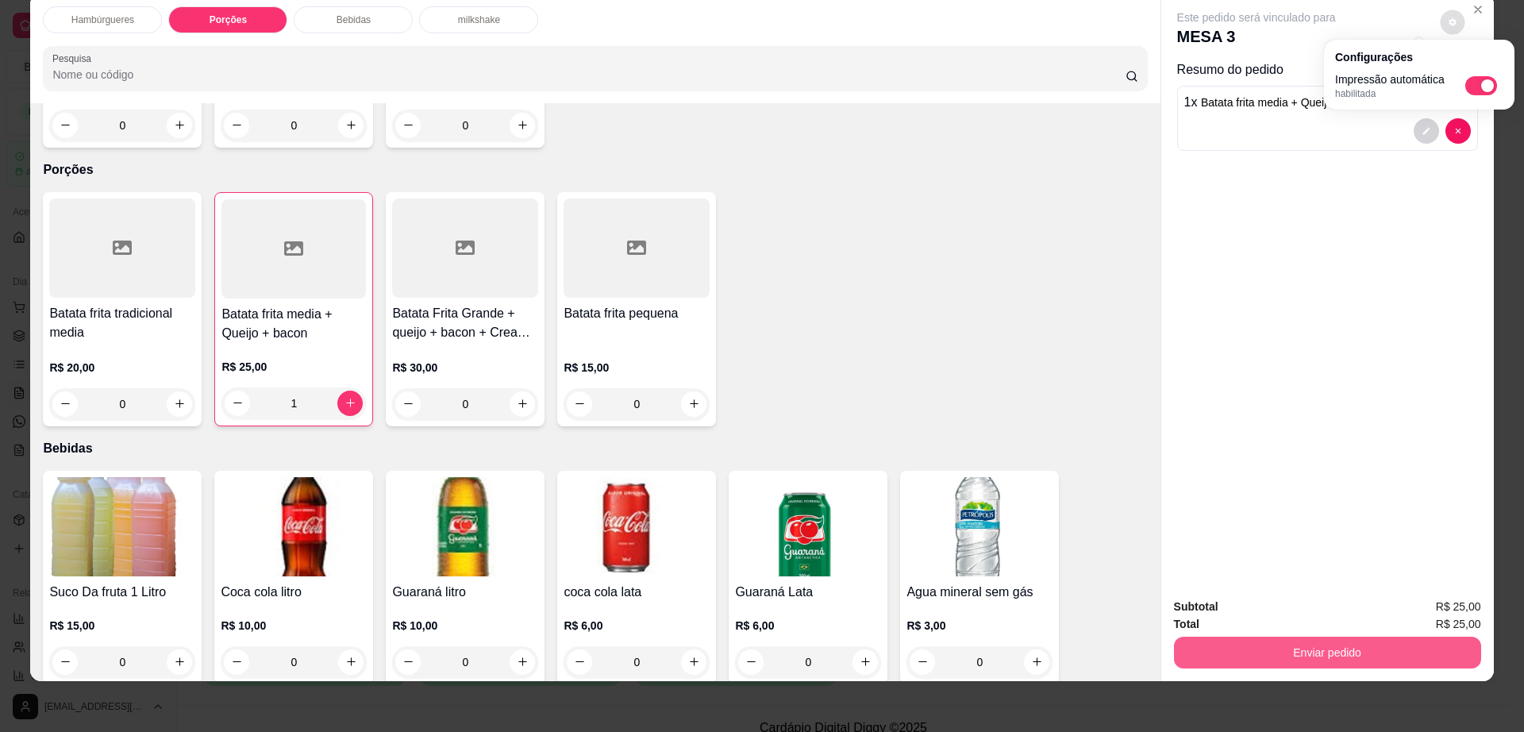
click at [1228, 658] on button "Enviar pedido" at bounding box center [1327, 653] width 307 height 32
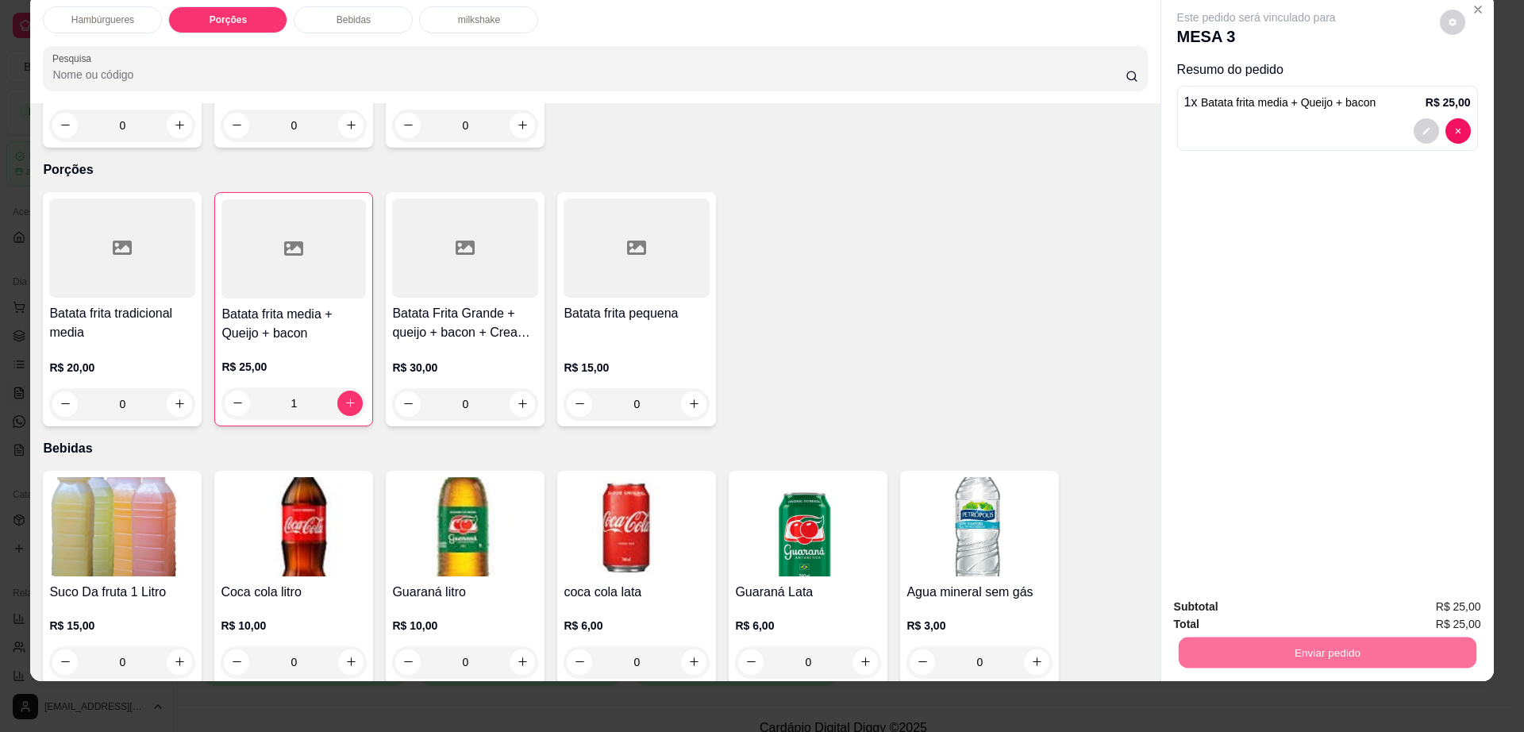
click at [1412, 615] on button "Enviar pedido" at bounding box center [1438, 613] width 87 height 29
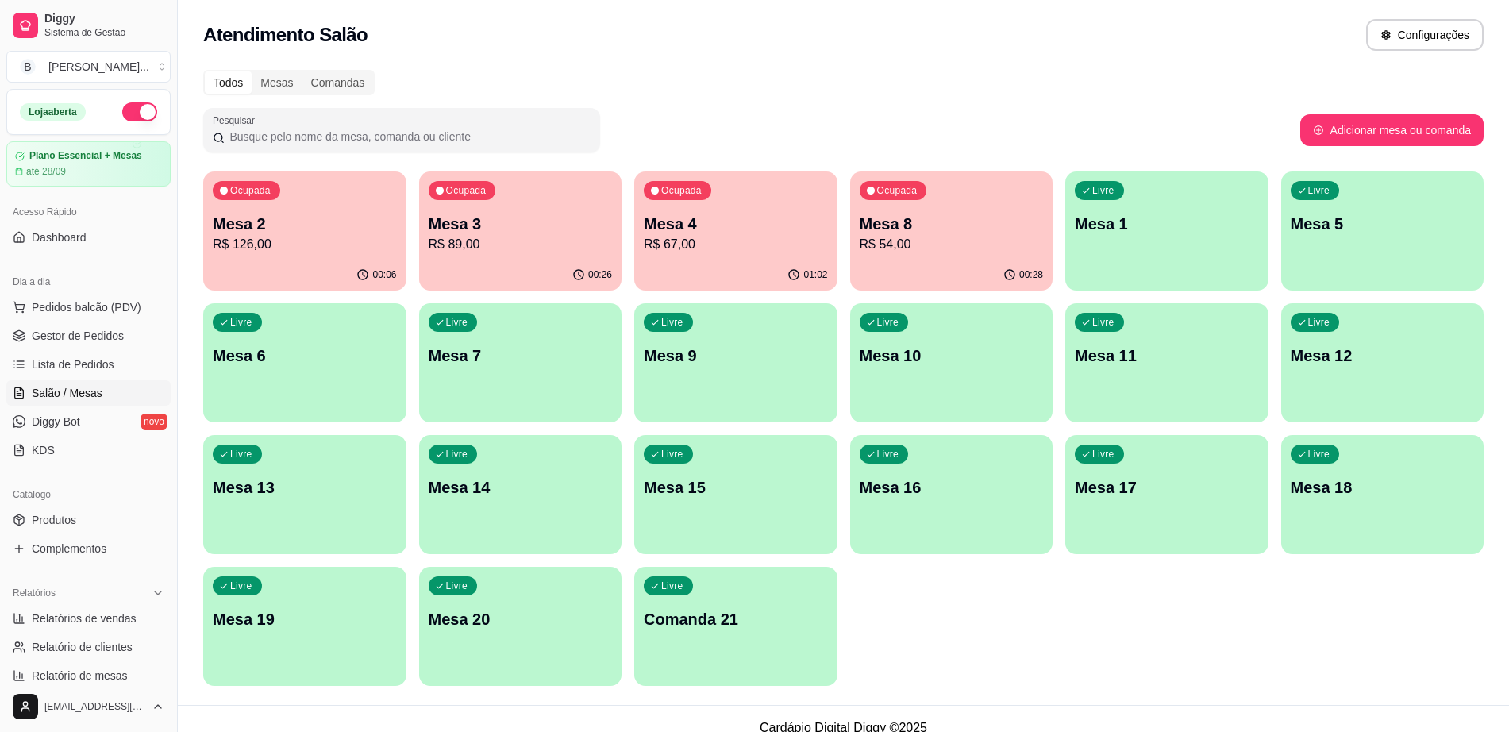
click at [989, 233] on p "Mesa 8" at bounding box center [952, 224] width 184 height 22
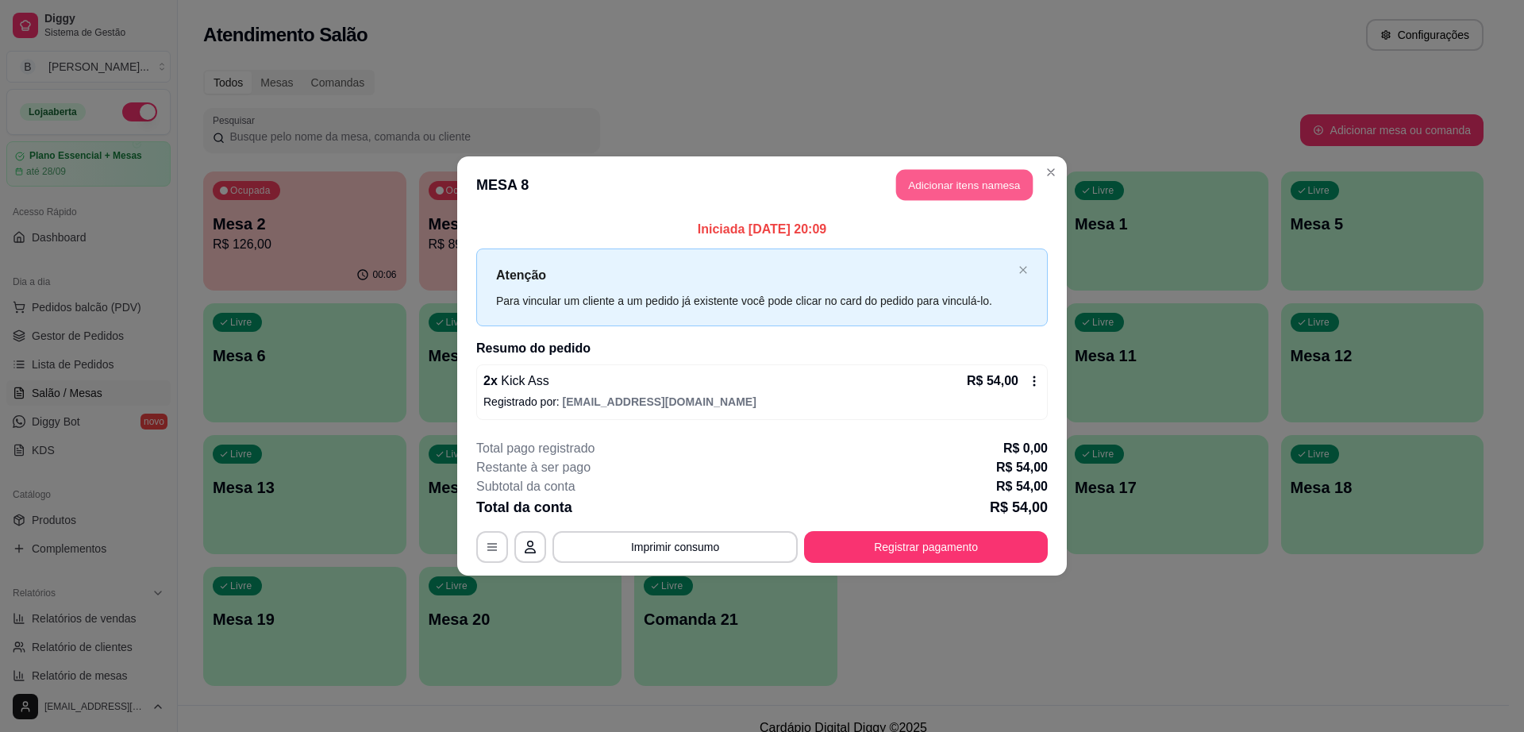
click at [945, 179] on button "Adicionar itens na mesa" at bounding box center [964, 185] width 137 height 31
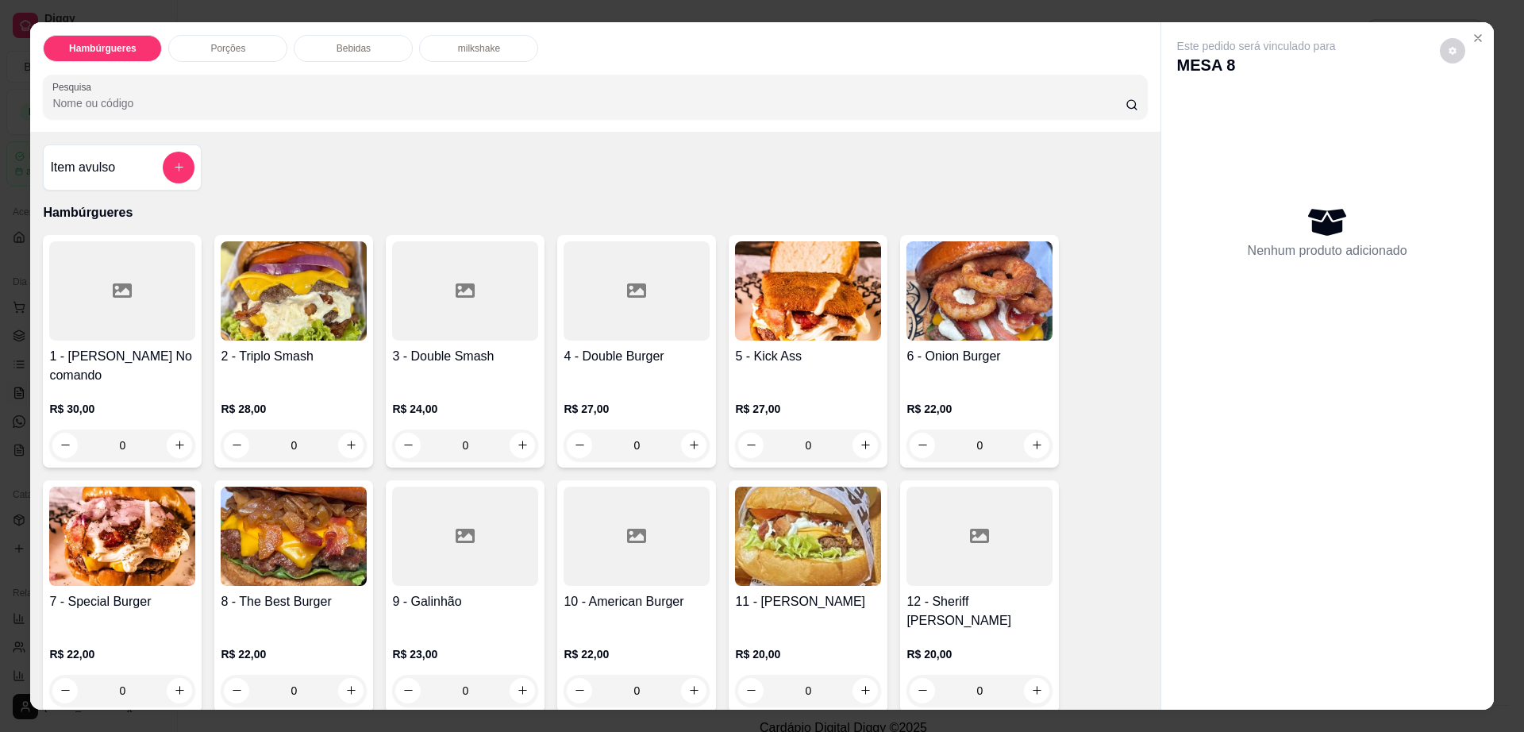
click at [379, 43] on div "Bebidas" at bounding box center [353, 48] width 119 height 27
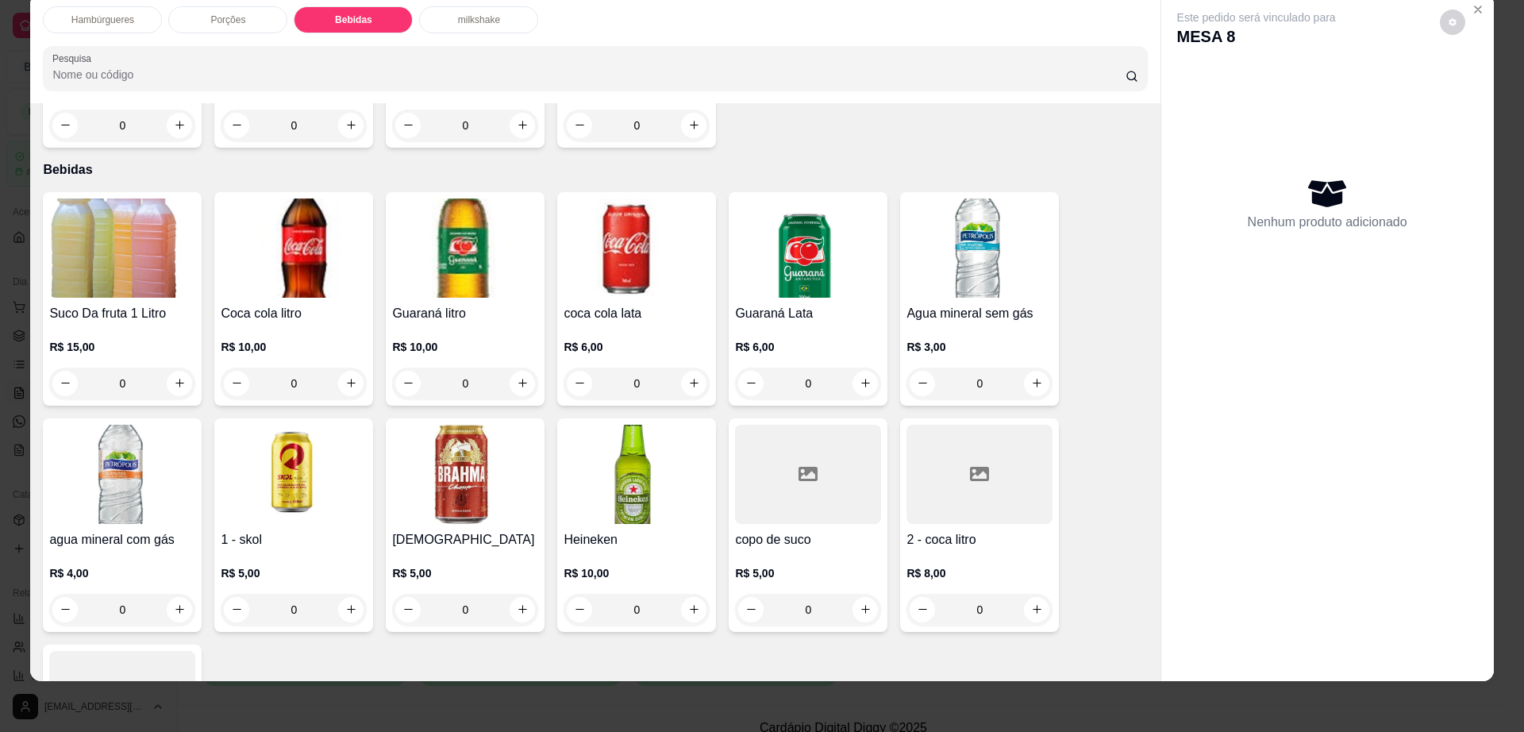
click at [938, 433] on div at bounding box center [980, 474] width 146 height 99
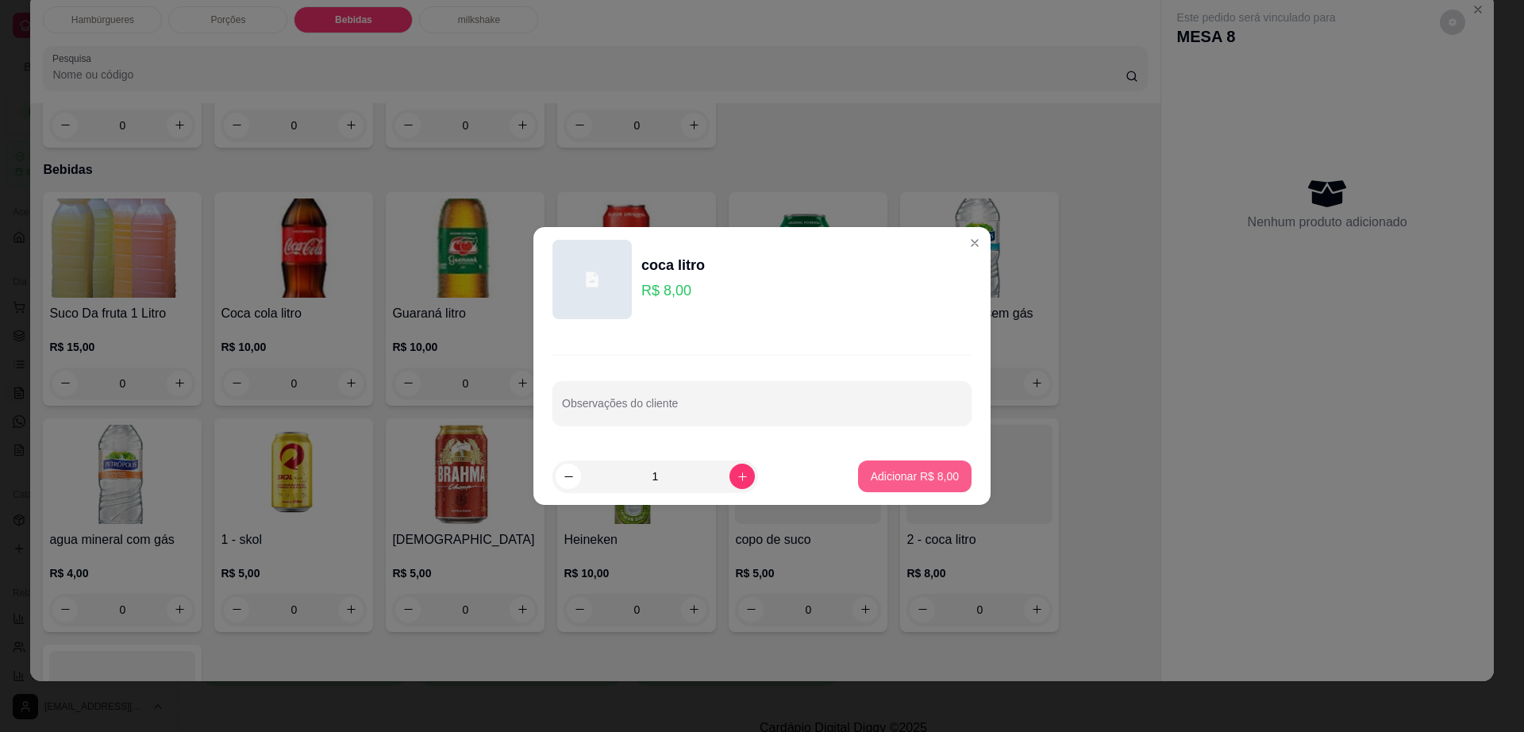
click at [932, 465] on button "Adicionar R$ 8,00" at bounding box center [915, 476] width 114 height 32
type input "1"
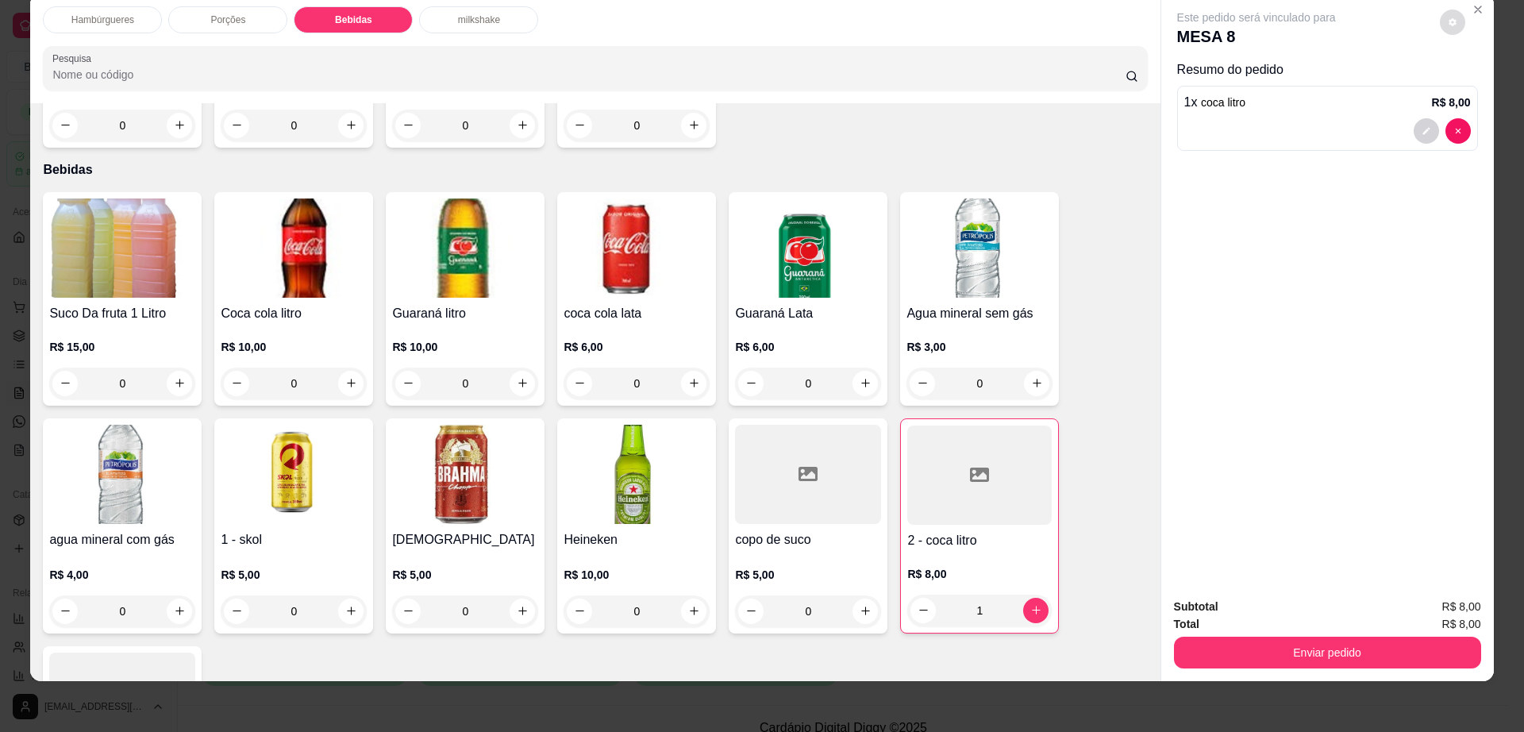
click at [1448, 18] on icon "decrease-product-quantity" at bounding box center [1453, 22] width 10 height 10
click at [1484, 82] on span "Automatic updates" at bounding box center [1487, 85] width 13 height 13
click at [1475, 86] on input "Automatic updates" at bounding box center [1470, 91] width 10 height 10
checkbox input "false"
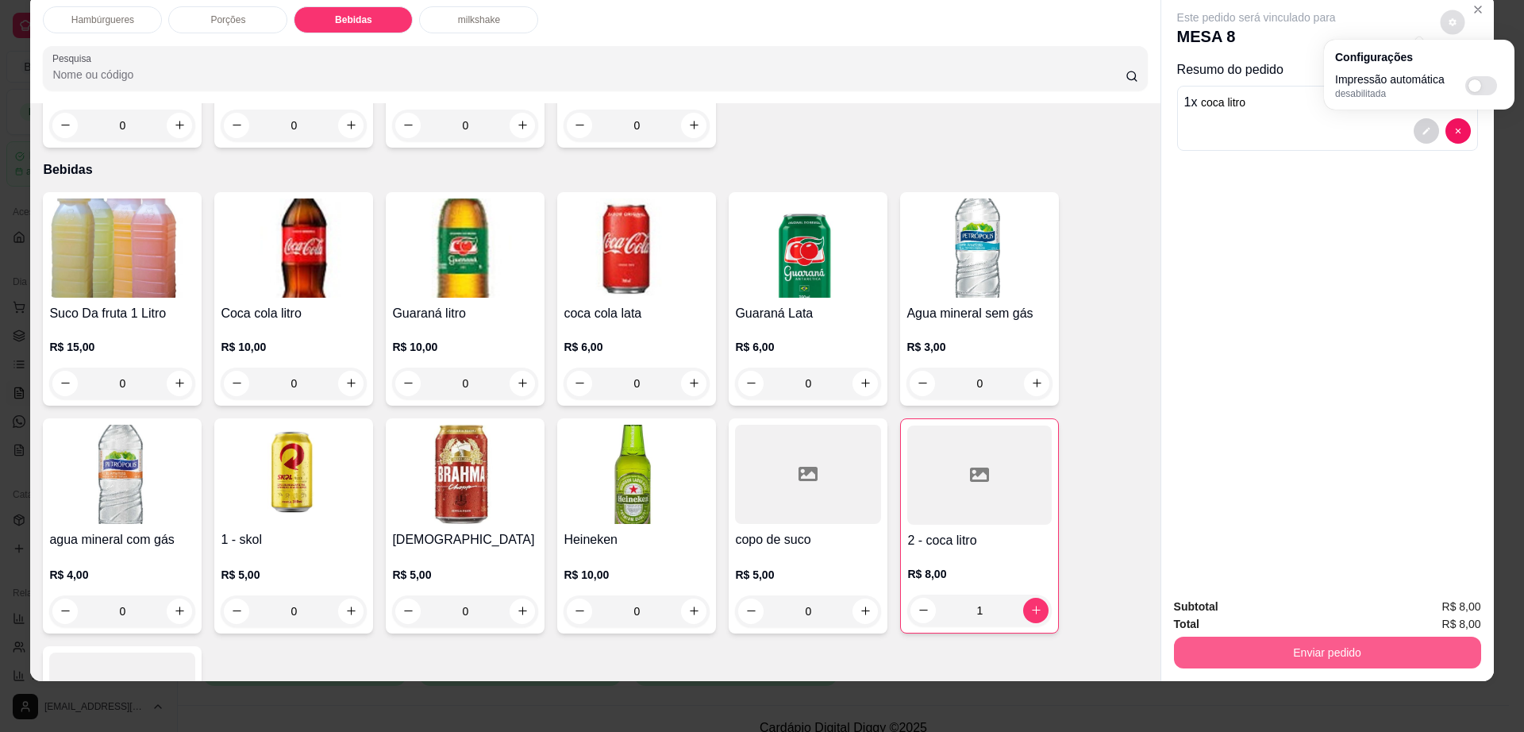
click at [1253, 637] on button "Enviar pedido" at bounding box center [1327, 653] width 307 height 32
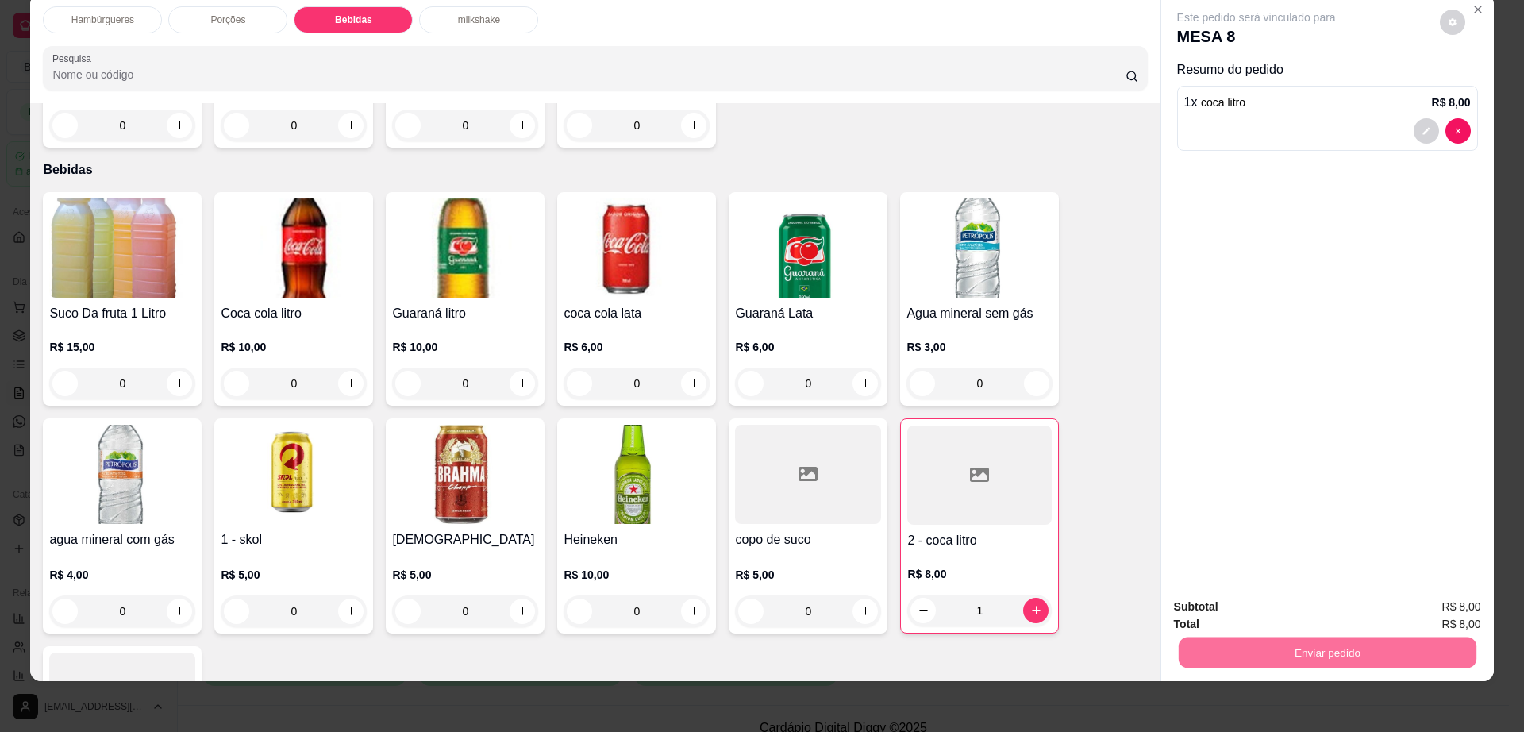
click at [1423, 616] on button "Enviar pedido" at bounding box center [1438, 614] width 90 height 30
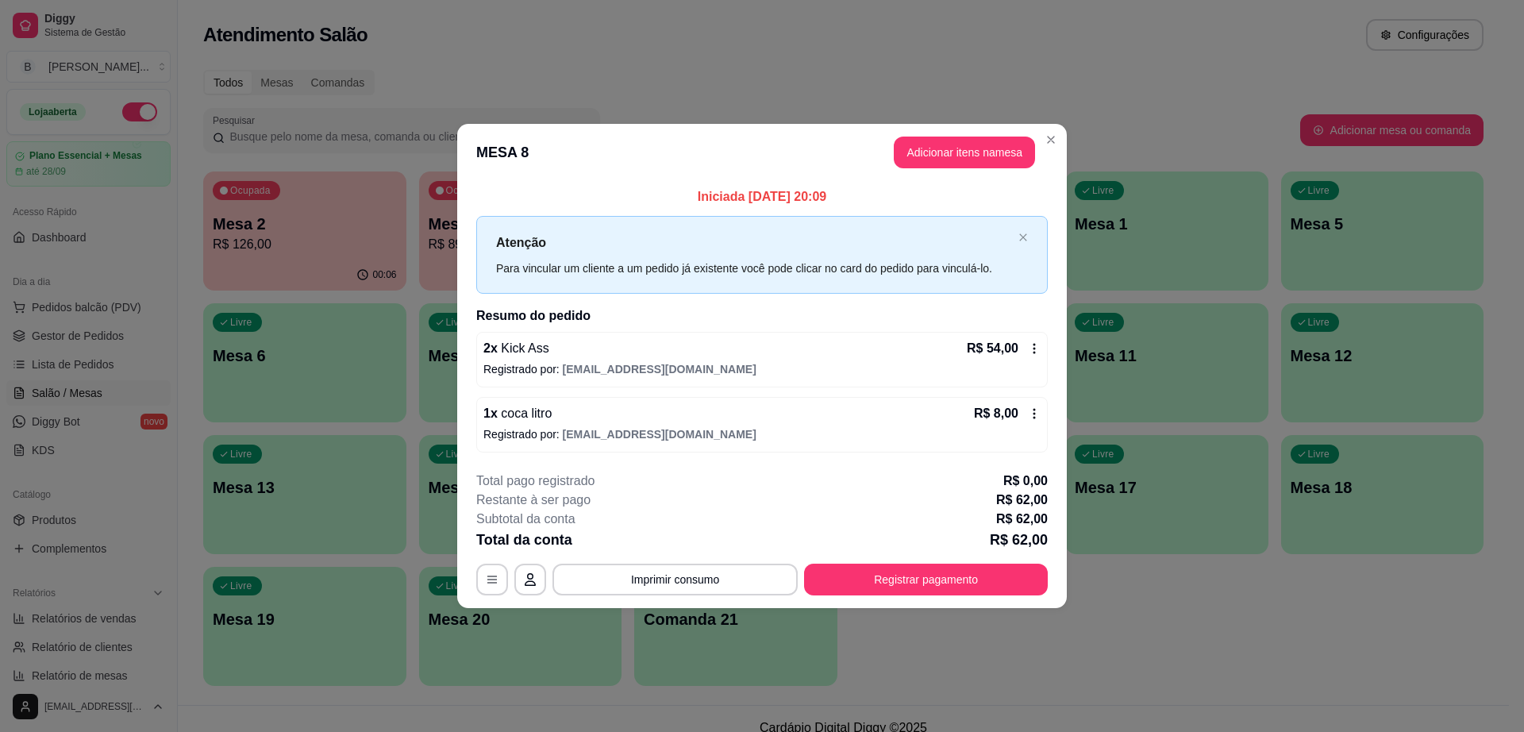
click at [969, 562] on div "**********" at bounding box center [762, 534] width 572 height 124
click at [936, 581] on button "Registrar pagamento" at bounding box center [926, 580] width 244 height 32
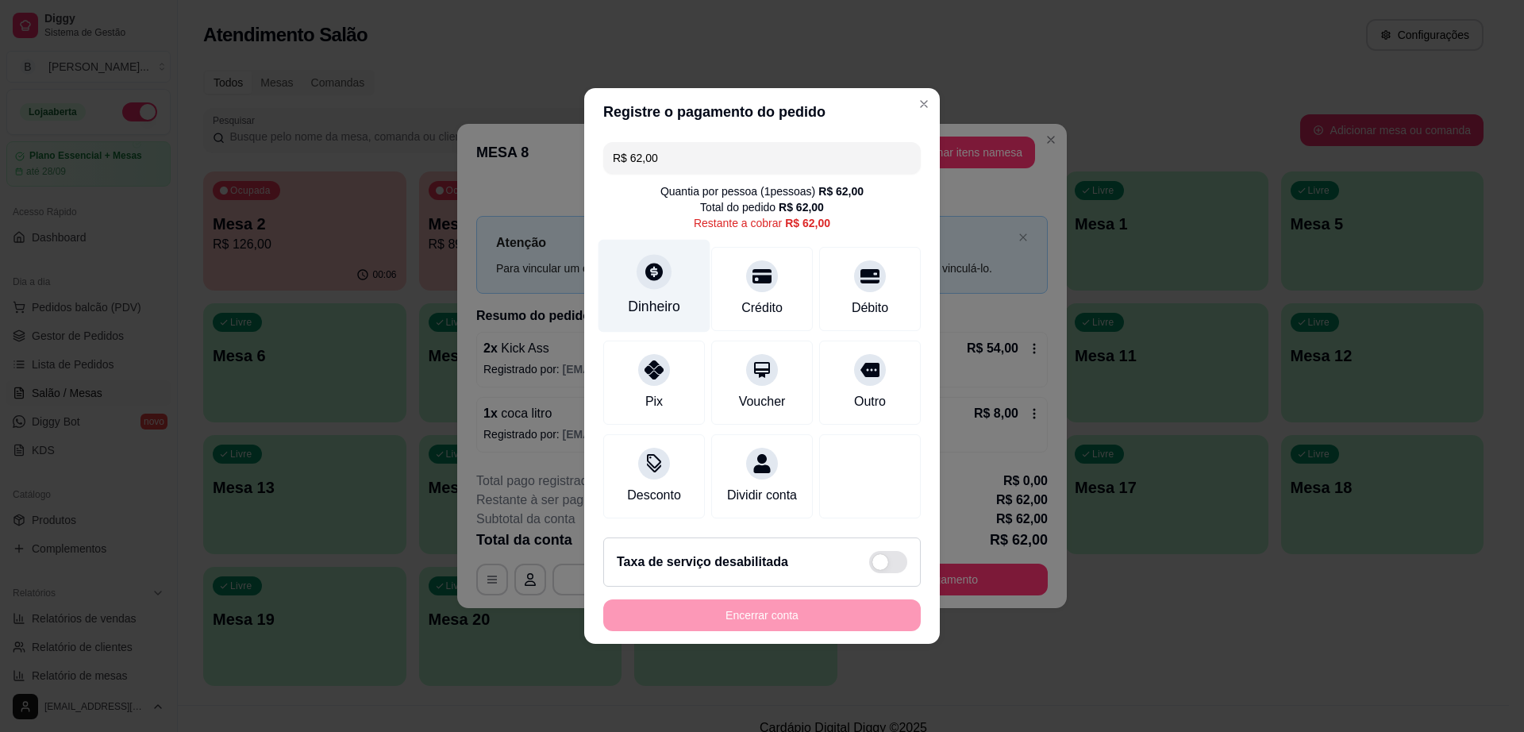
click at [656, 264] on icon at bounding box center [653, 271] width 17 height 17
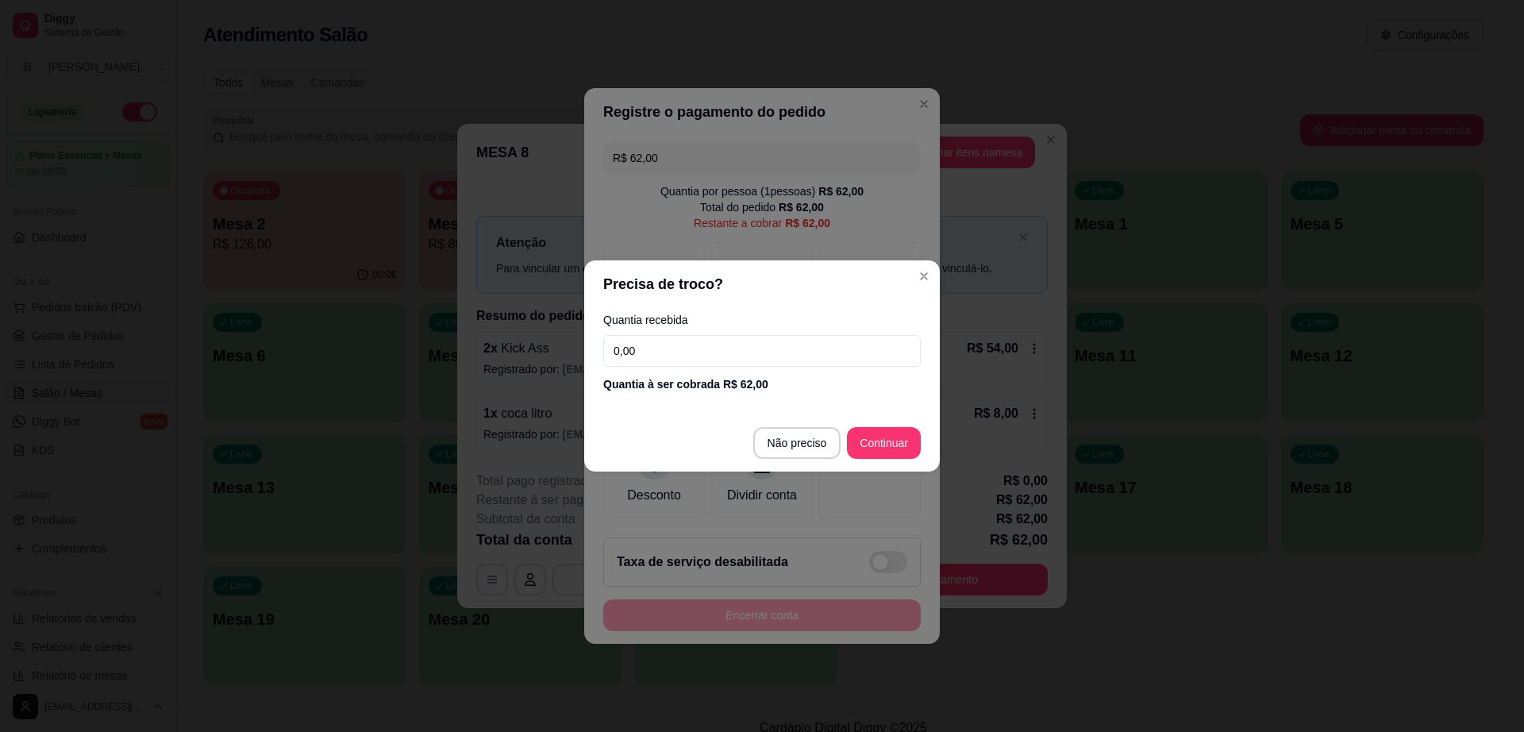
click at [699, 347] on input "0,00" at bounding box center [762, 351] width 318 height 32
type input "70,00"
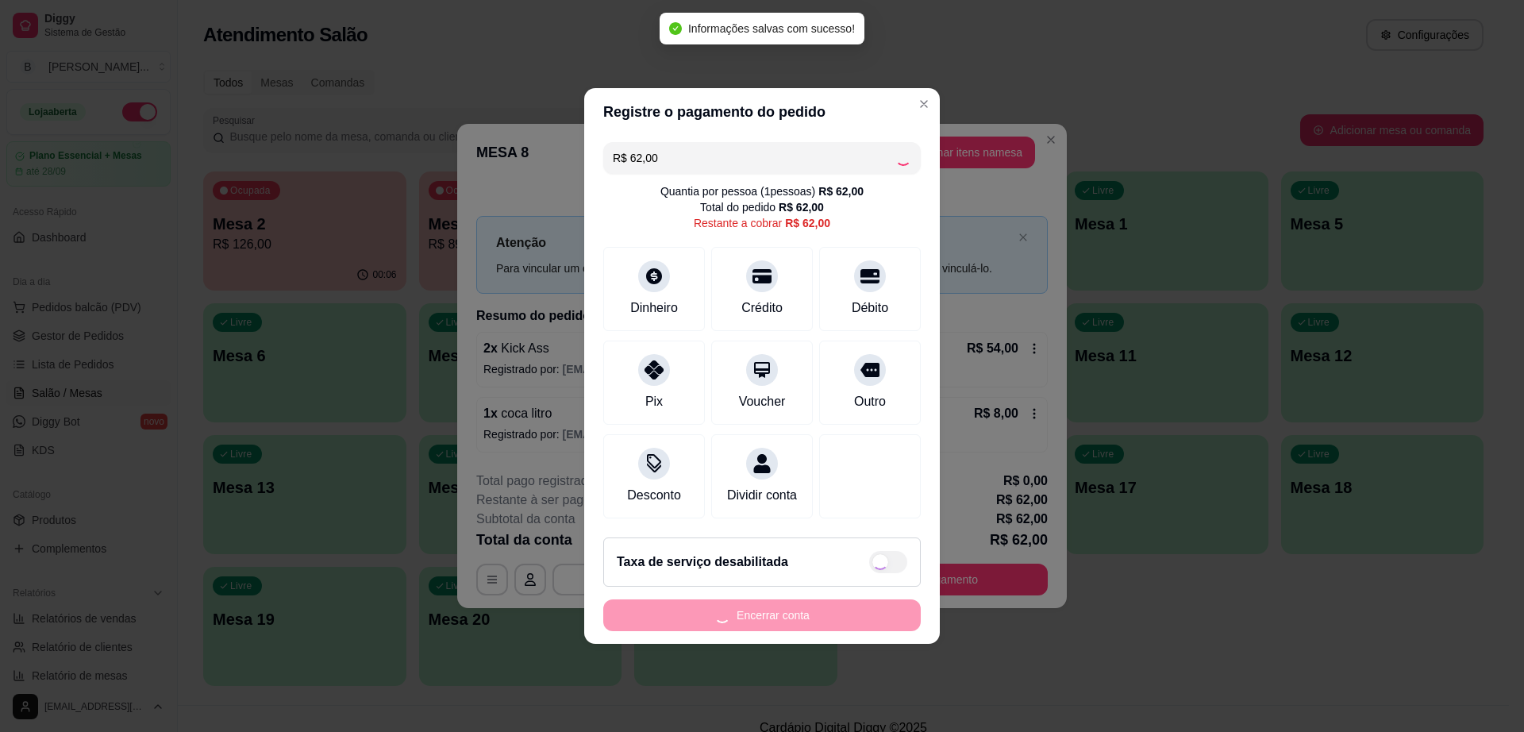
type input "R$ 0,00"
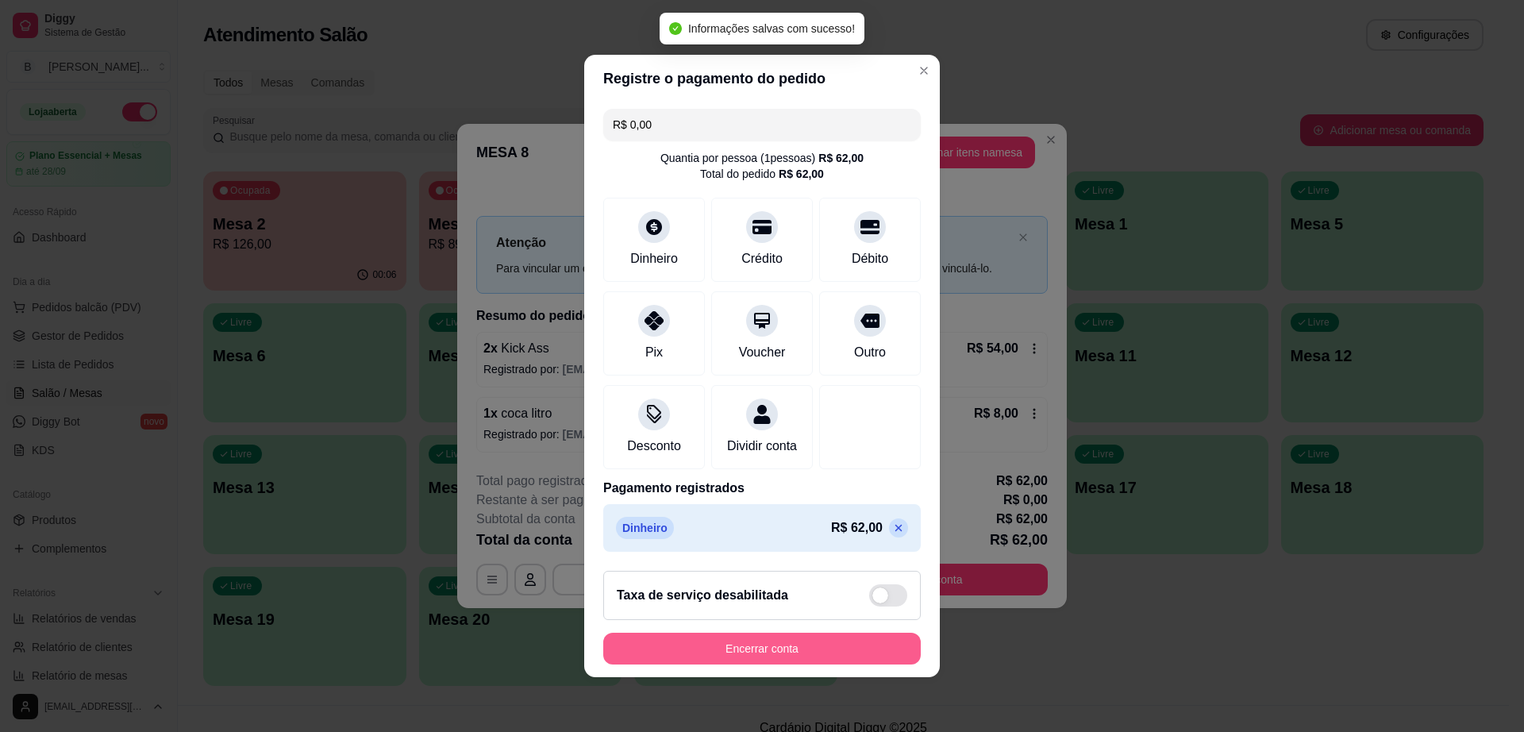
click at [838, 664] on button "Encerrar conta" at bounding box center [762, 649] width 318 height 32
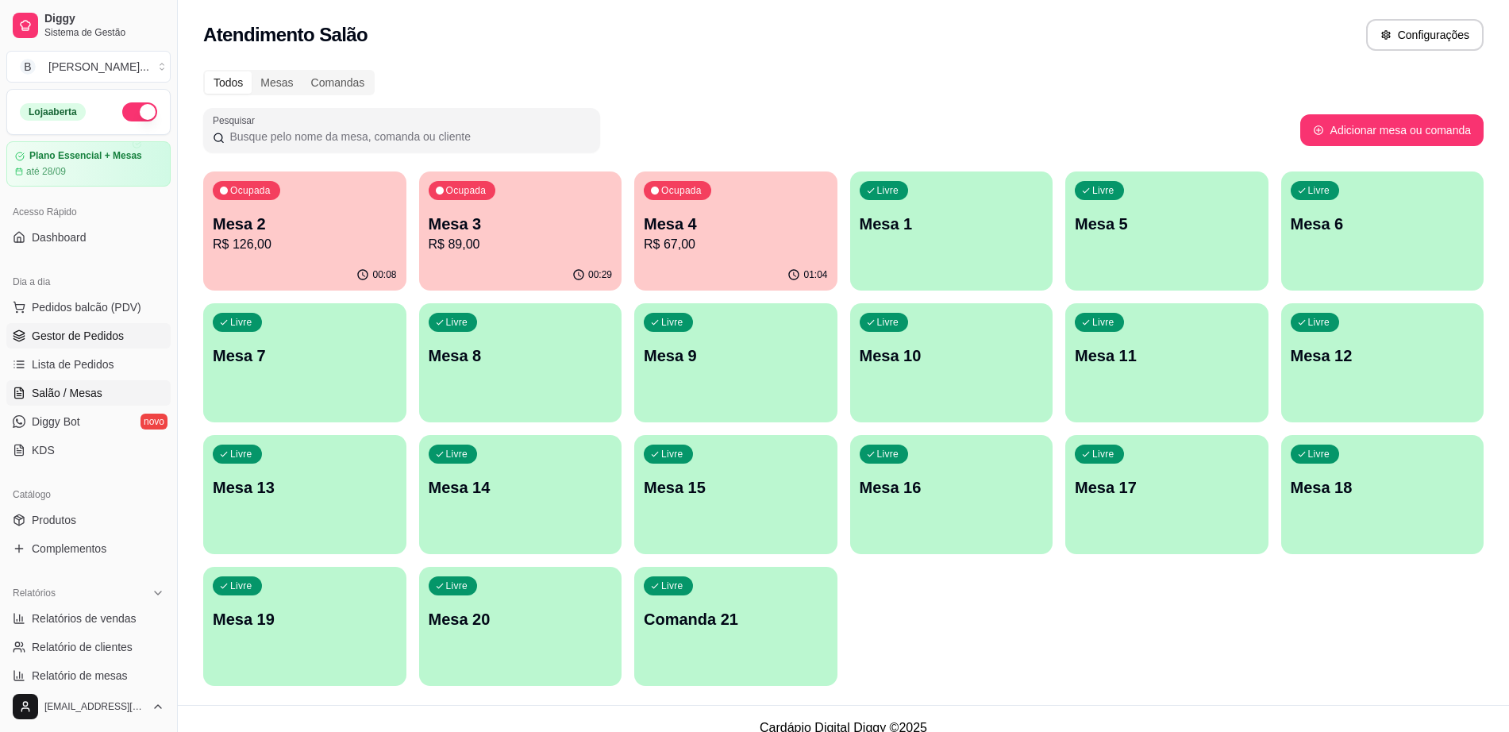
click at [91, 337] on span "Gestor de Pedidos" at bounding box center [78, 336] width 92 height 16
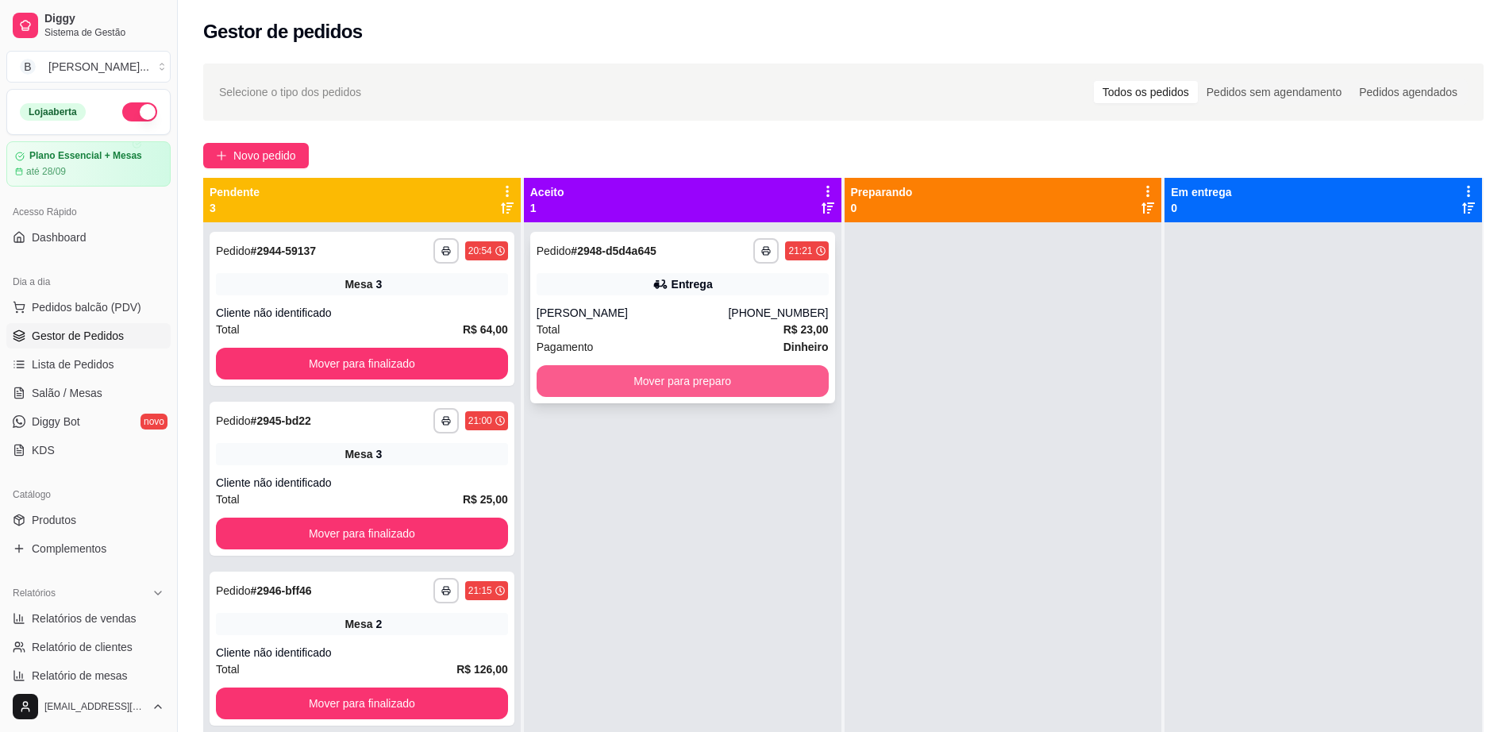
click at [657, 373] on button "Mover para preparo" at bounding box center [683, 381] width 292 height 32
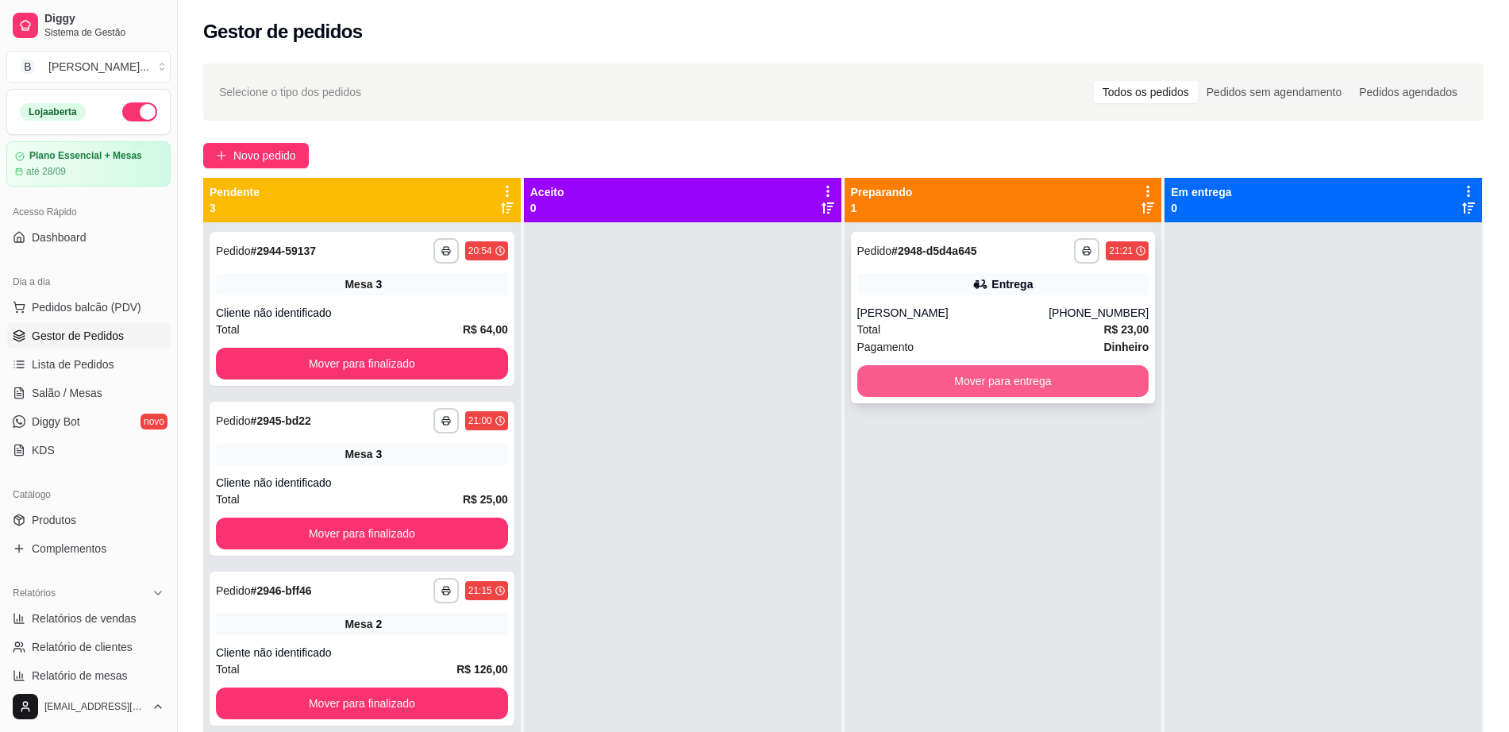
click at [861, 379] on button "Mover para entrega" at bounding box center [1003, 381] width 292 height 32
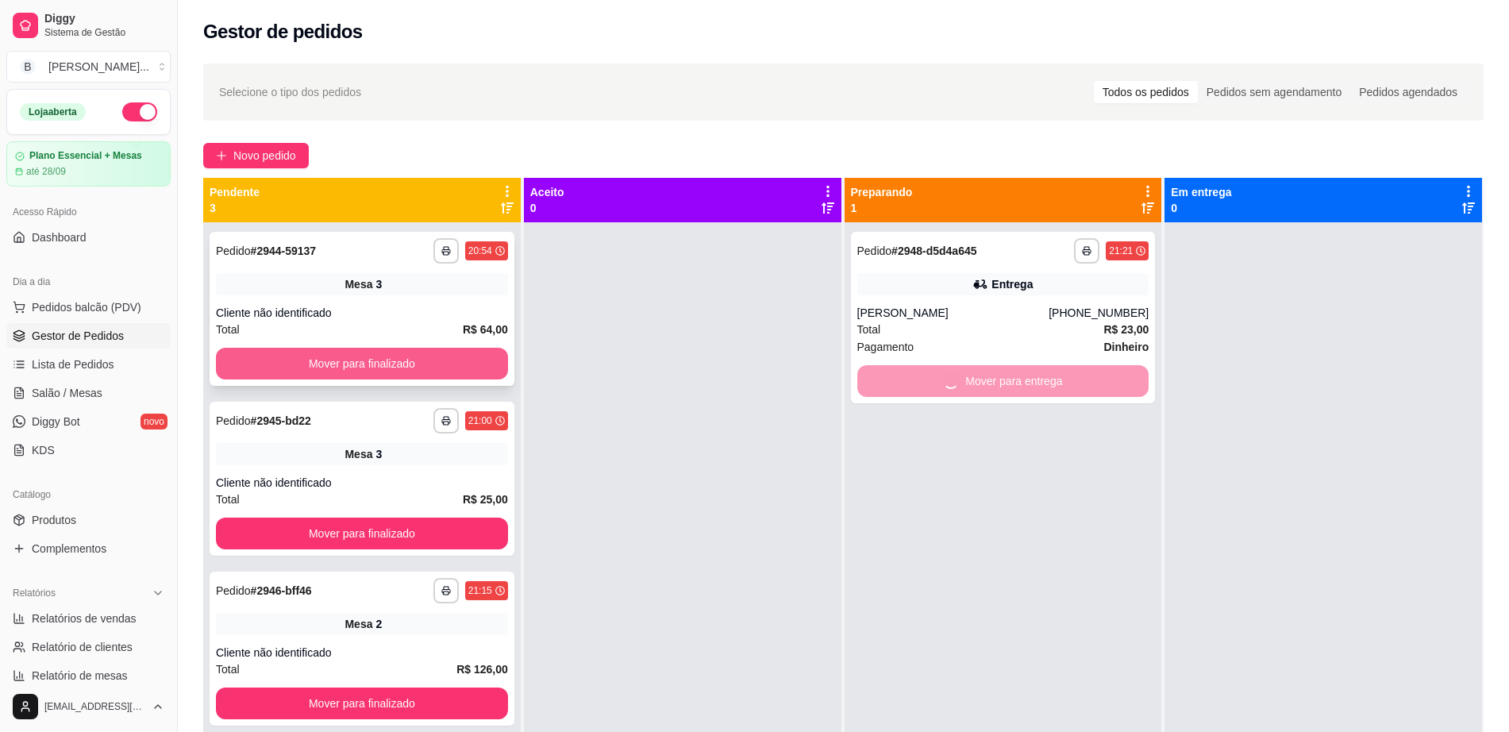
click at [409, 365] on button "Mover para finalizado" at bounding box center [362, 364] width 292 height 32
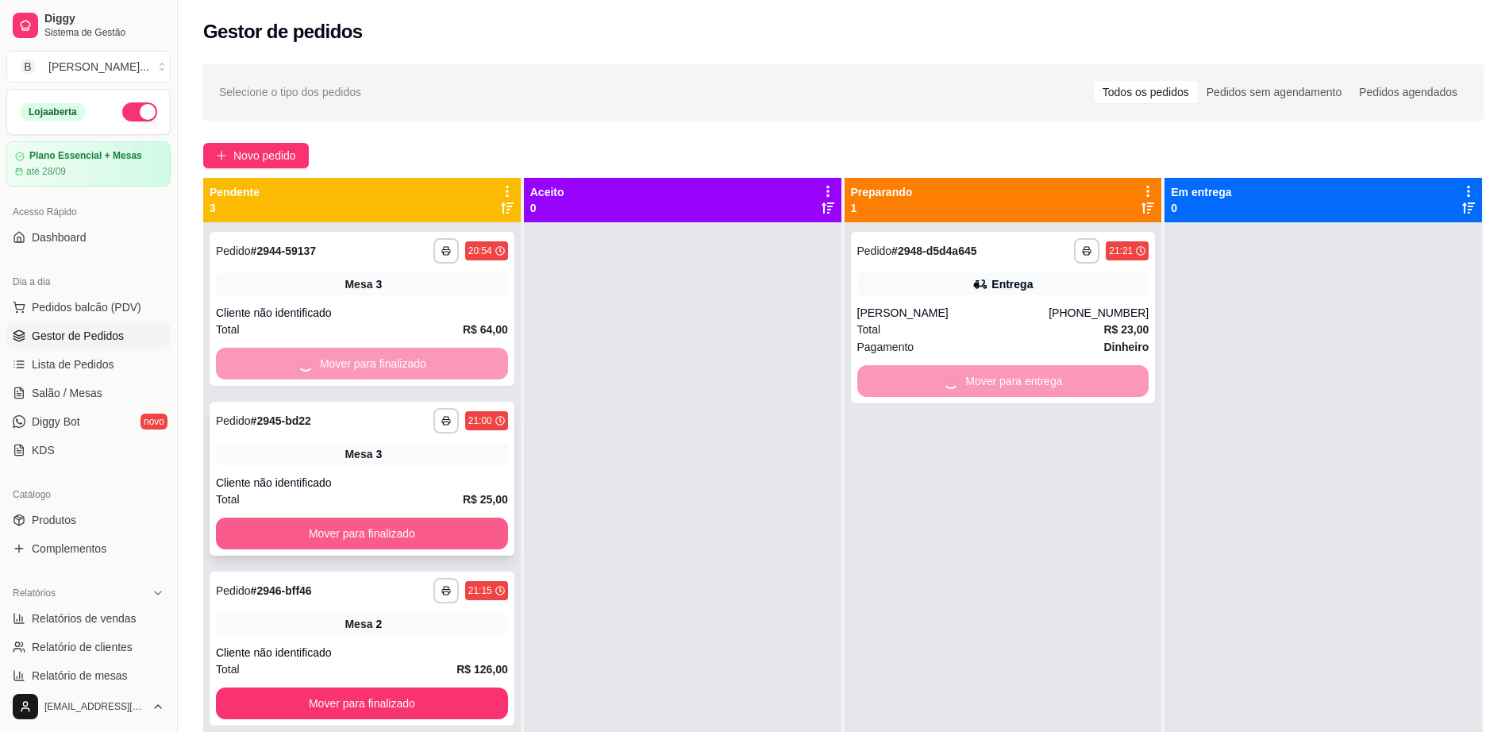
click at [402, 524] on button "Mover para finalizado" at bounding box center [362, 534] width 292 height 32
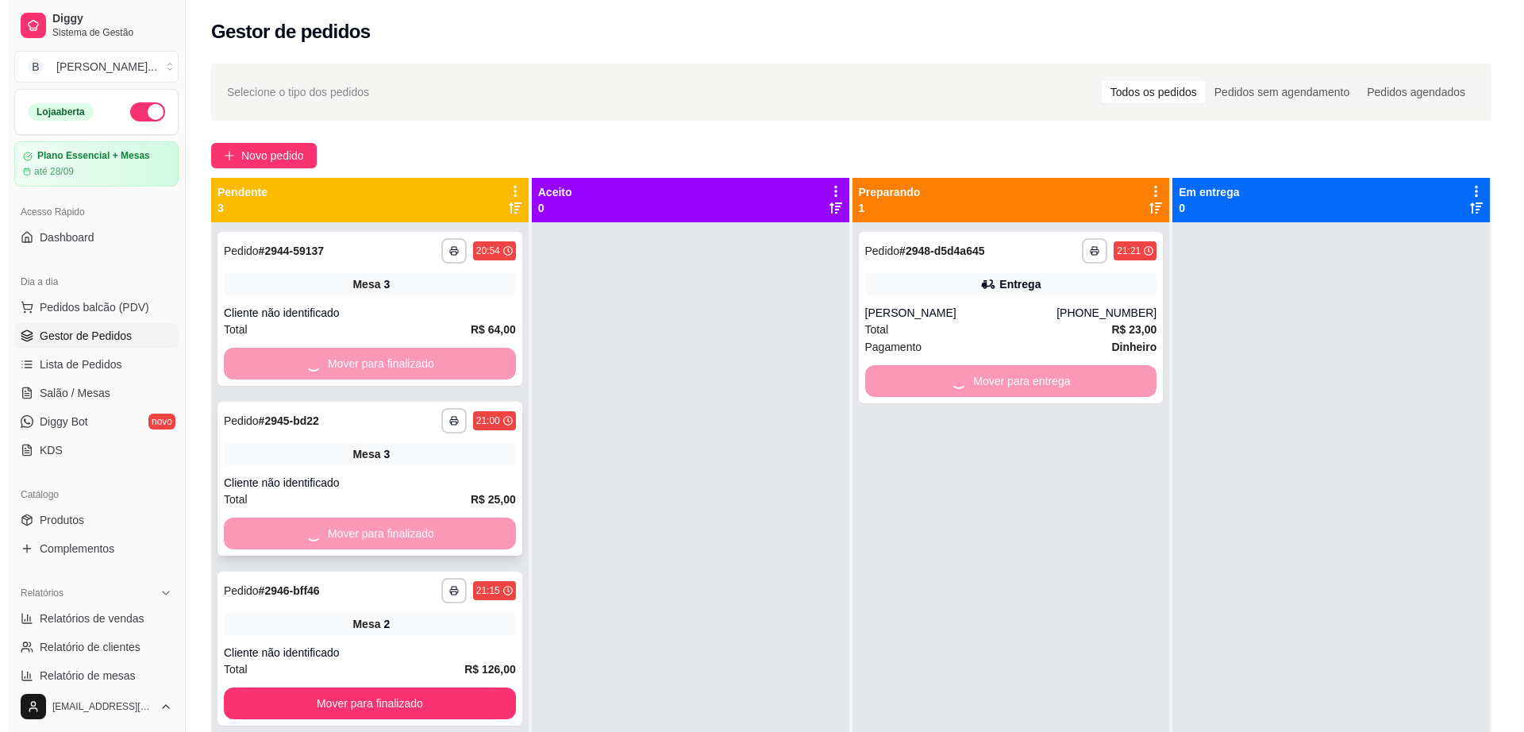
scroll to position [44, 0]
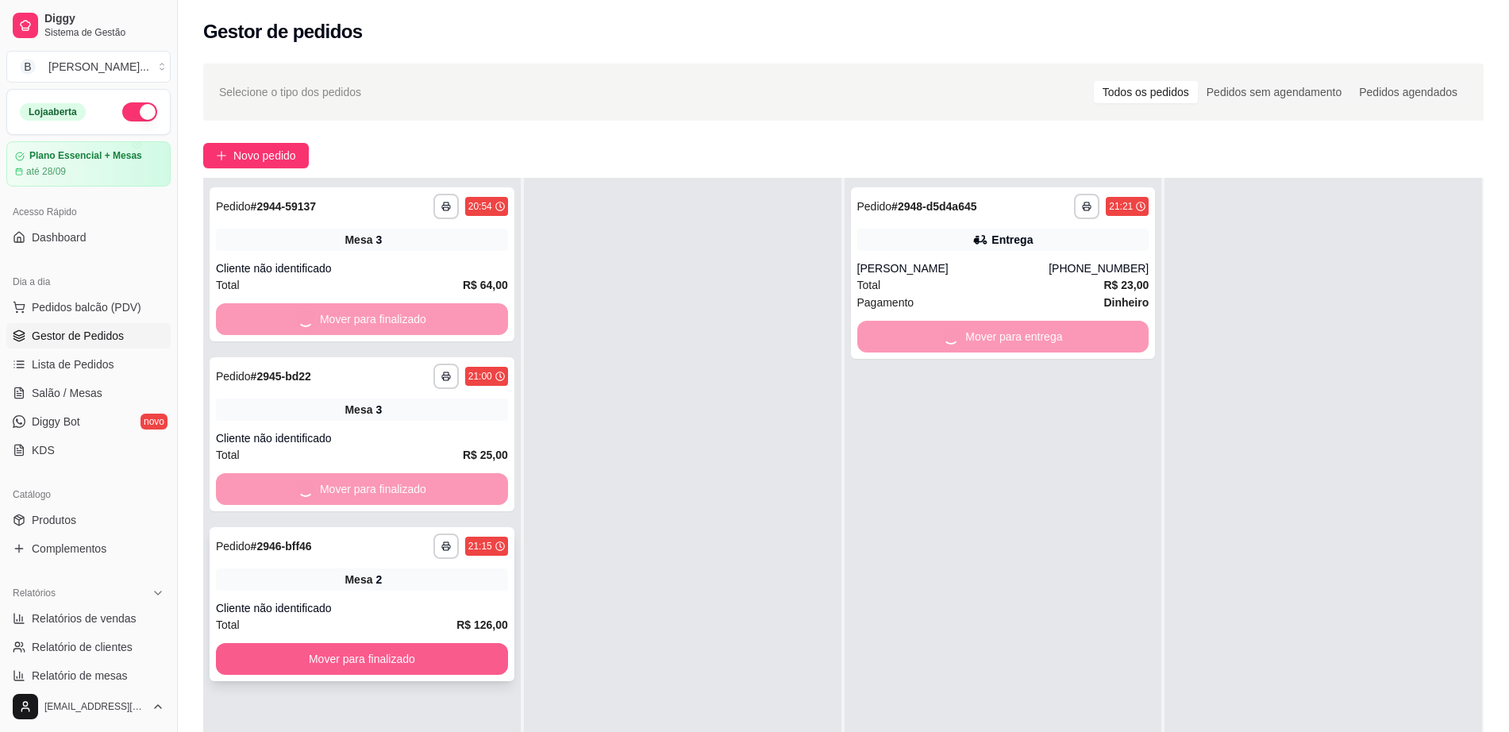
click at [449, 658] on button "Mover para finalizado" at bounding box center [362, 659] width 292 height 32
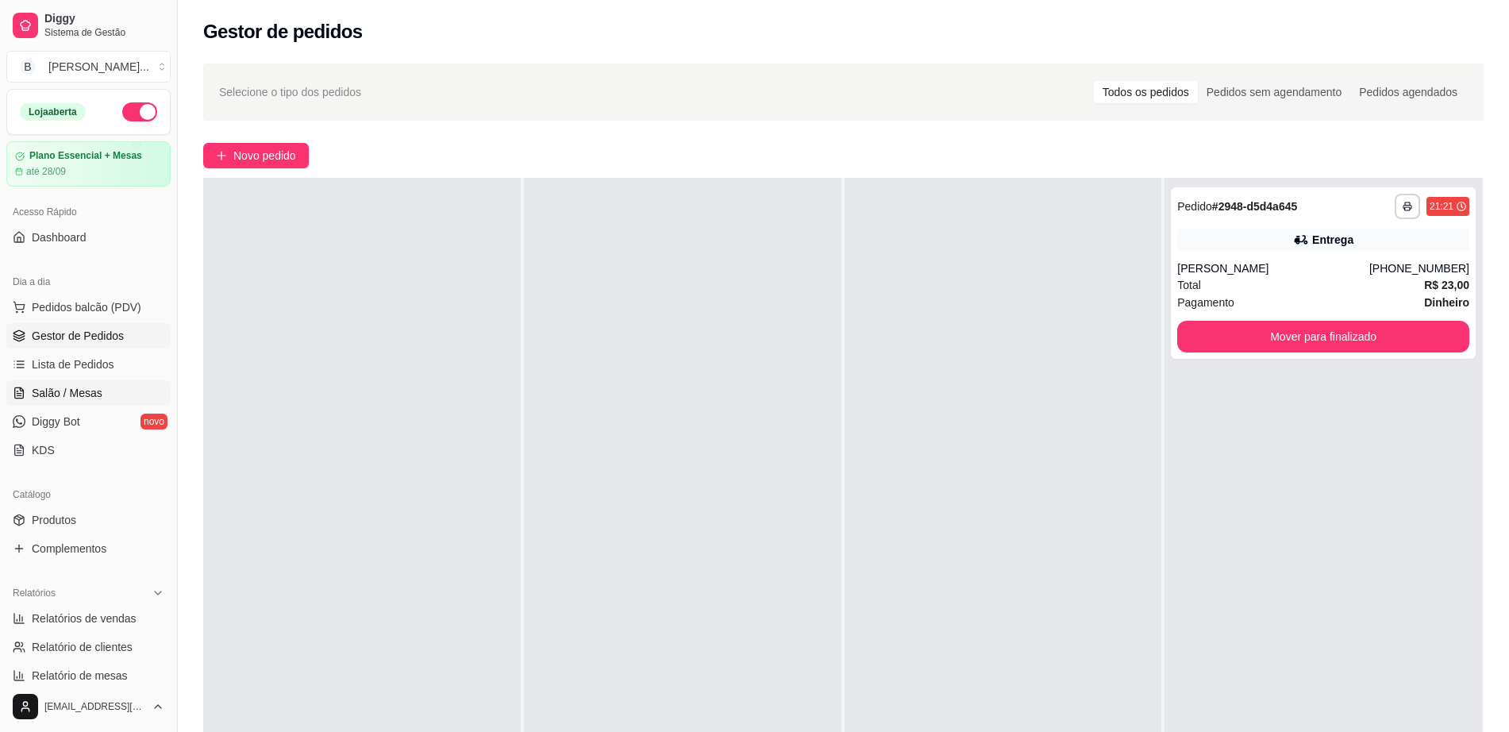
click at [93, 396] on span "Salão / Mesas" at bounding box center [67, 393] width 71 height 16
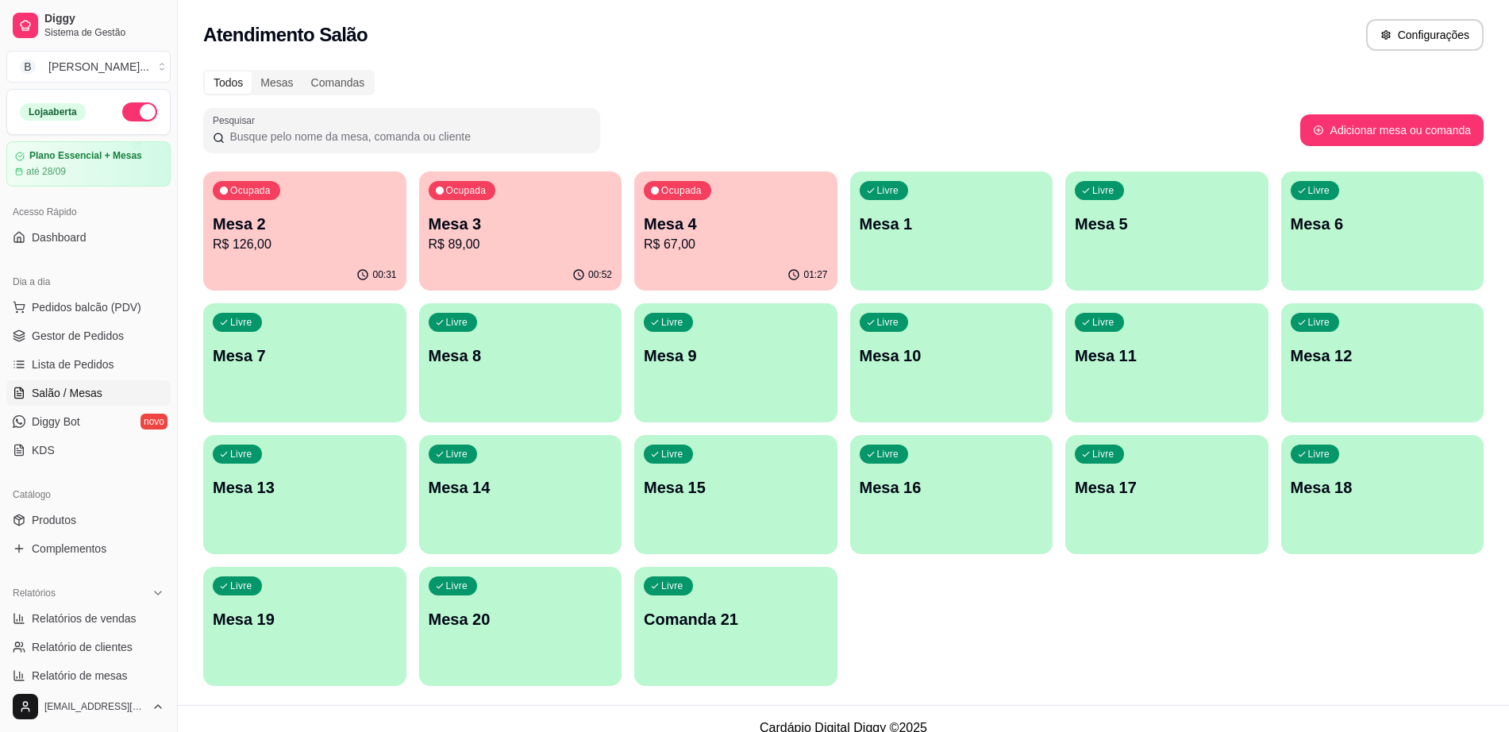
click at [491, 372] on div "Livre Mesa 8" at bounding box center [520, 353] width 203 height 100
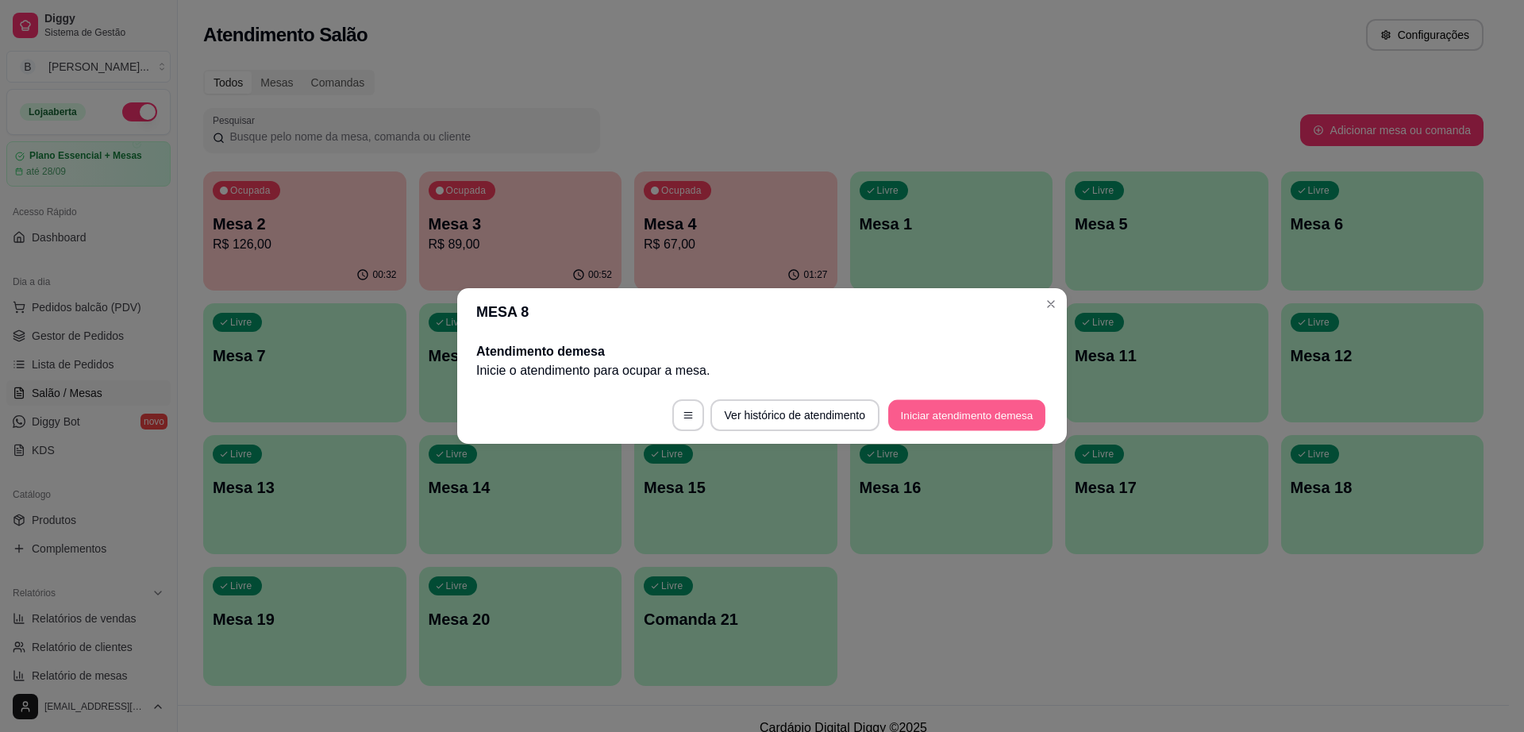
click at [1015, 426] on button "Iniciar atendimento de mesa" at bounding box center [966, 415] width 157 height 31
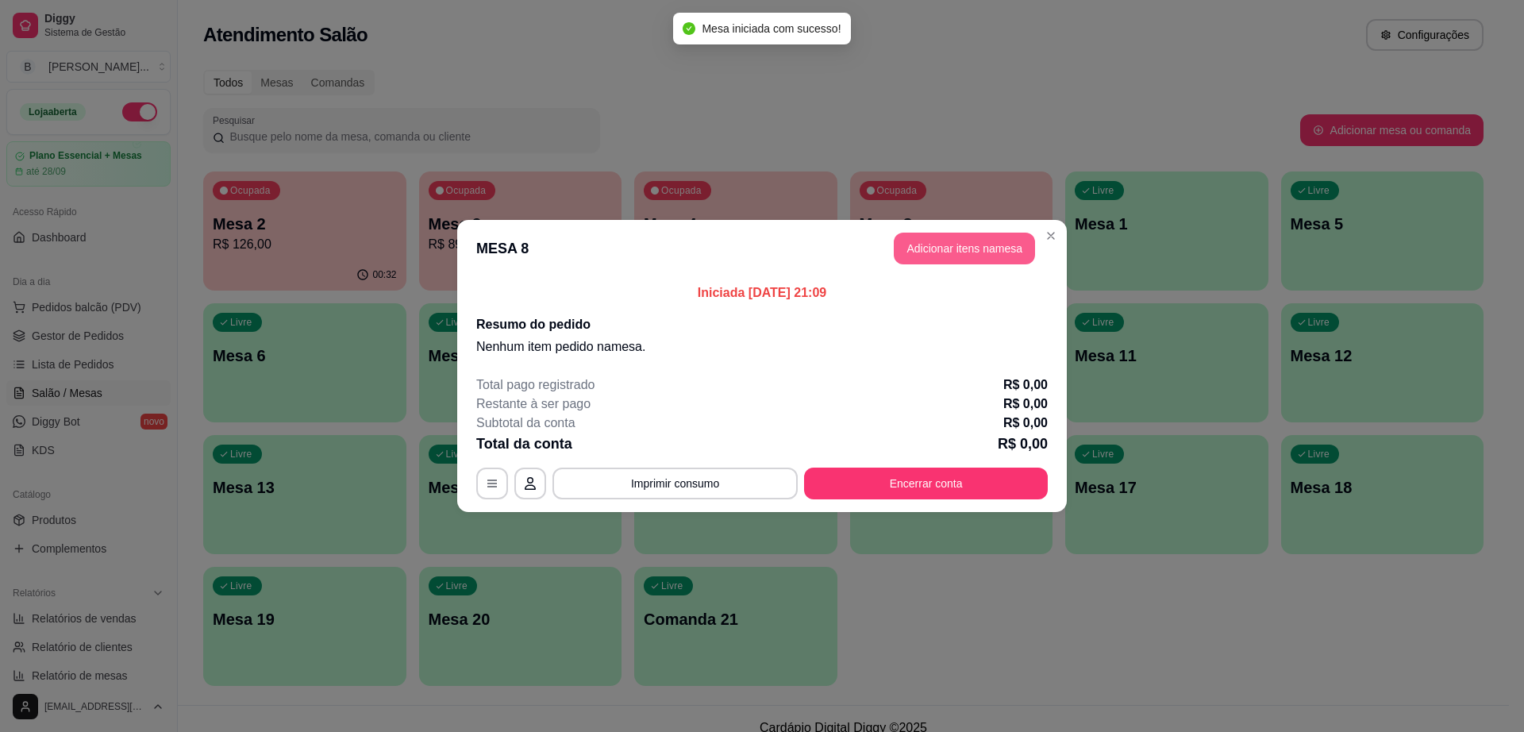
click at [917, 244] on button "Adicionar itens na mesa" at bounding box center [964, 249] width 141 height 32
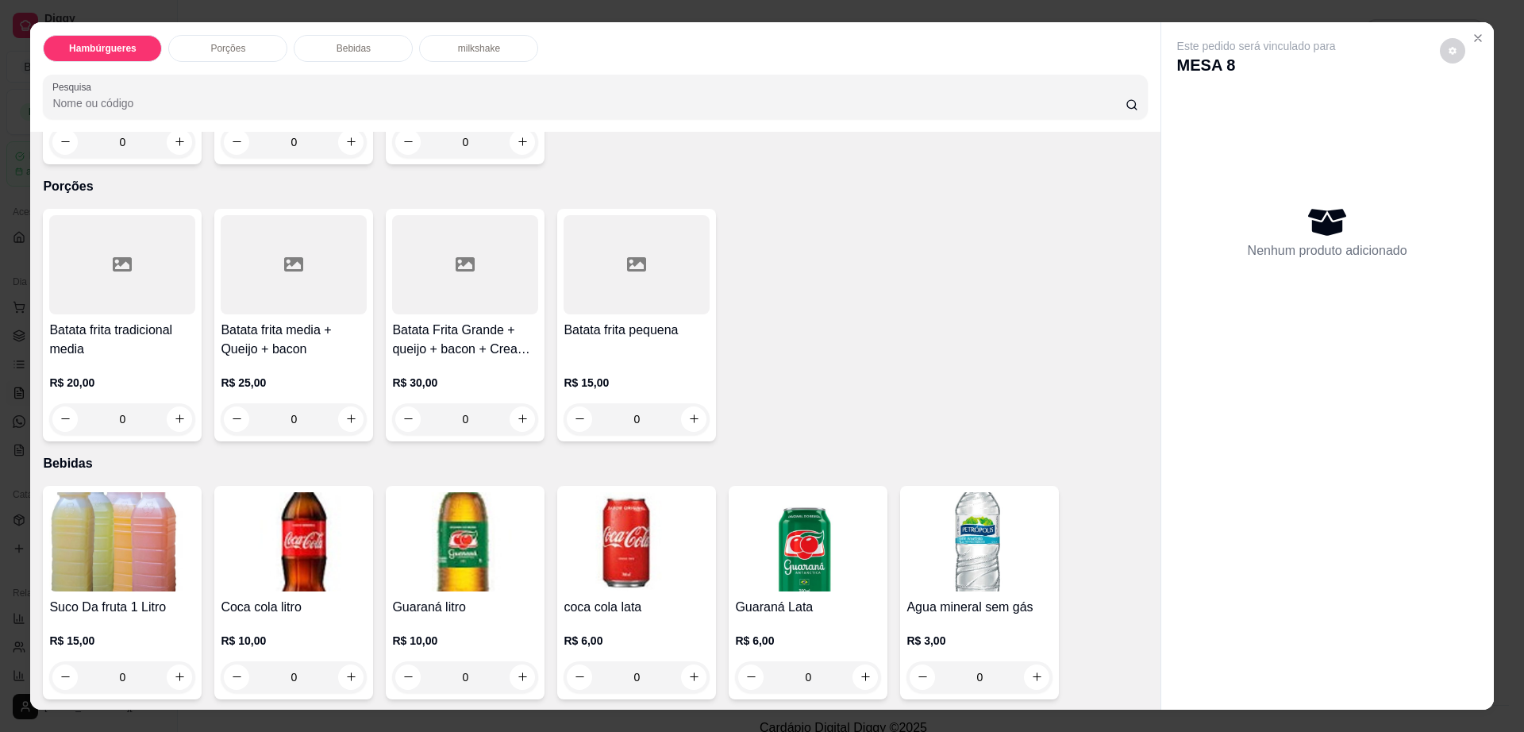
scroll to position [1092, 0]
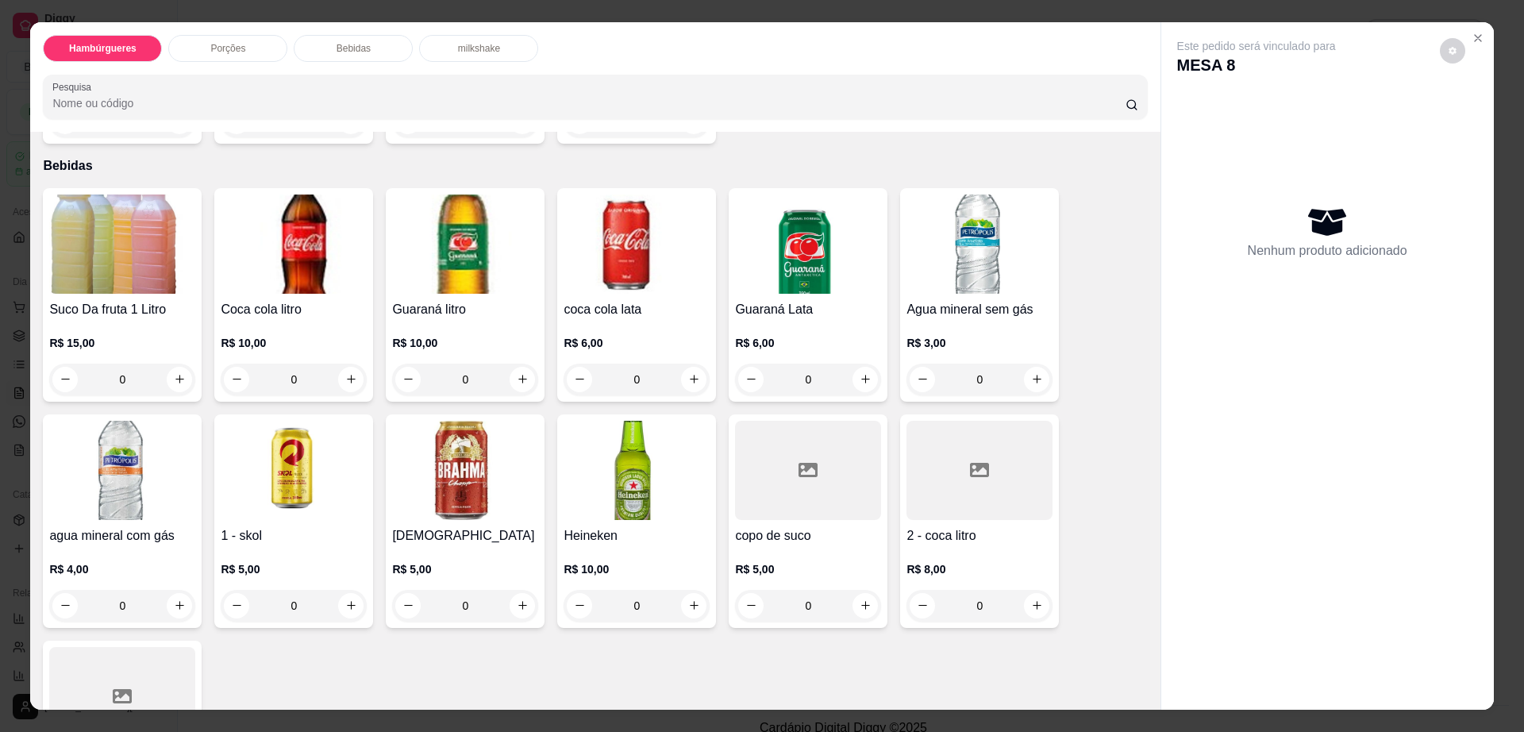
click at [283, 421] on img at bounding box center [294, 470] width 146 height 99
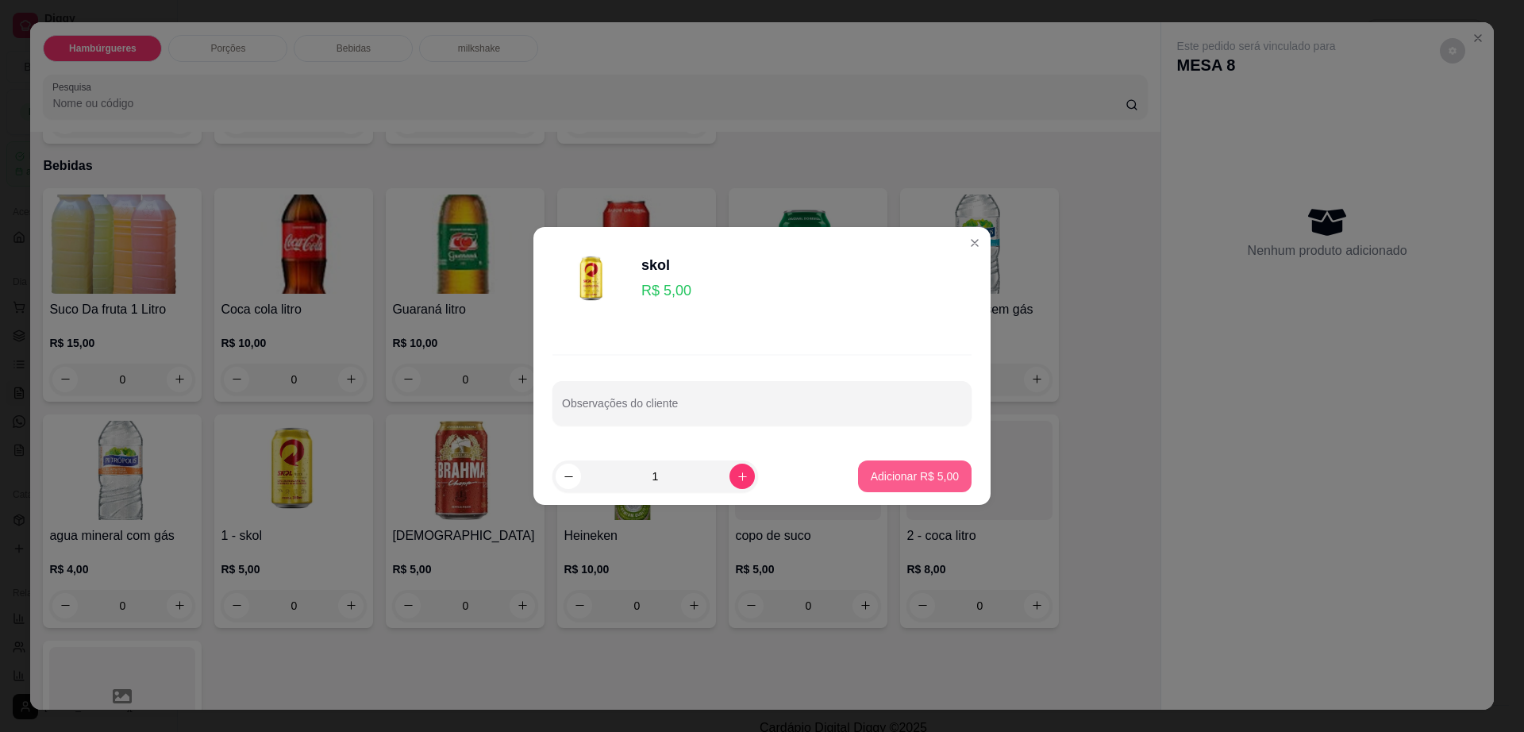
click at [899, 486] on button "Adicionar R$ 5,00" at bounding box center [915, 476] width 114 height 32
type input "1"
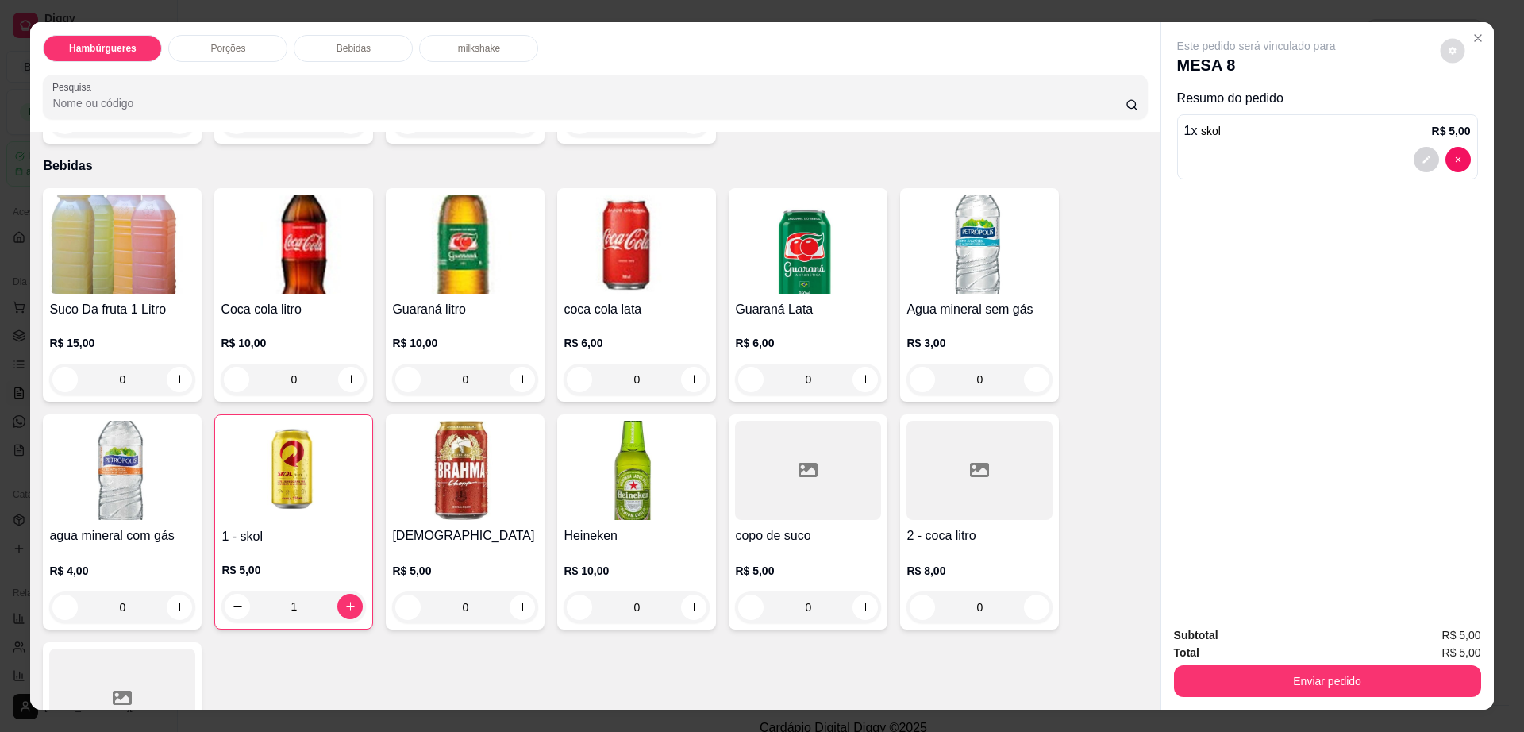
click at [1440, 47] on button "decrease-product-quantity" at bounding box center [1452, 50] width 25 height 25
click at [1263, 678] on button "Enviar pedido" at bounding box center [1327, 681] width 307 height 32
click at [1324, 644] on button "Registrar cliente" at bounding box center [1332, 642] width 105 height 30
click at [1352, 692] on button "Enviar pedido" at bounding box center [1327, 681] width 307 height 32
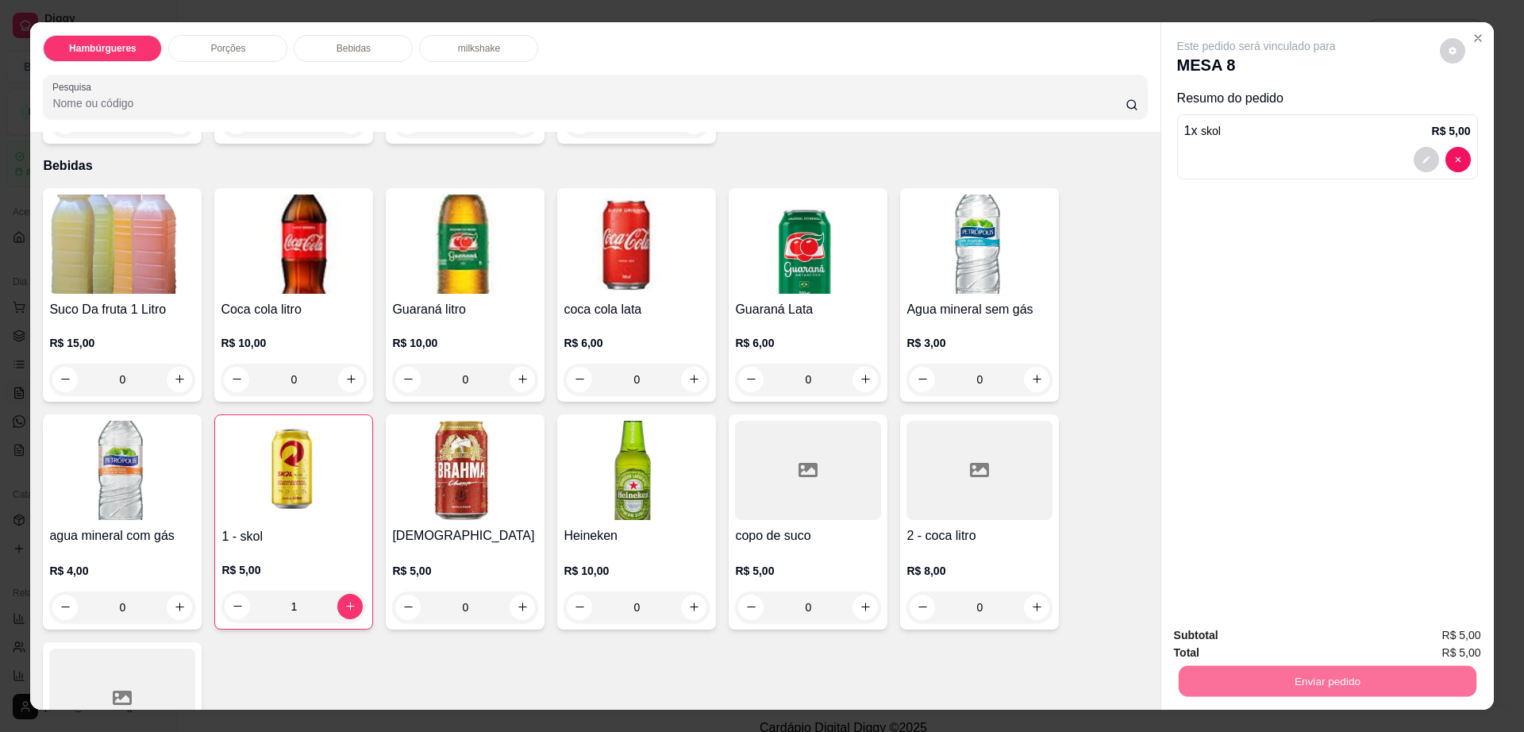
click at [1446, 640] on button "Enviar pedido" at bounding box center [1438, 641] width 87 height 29
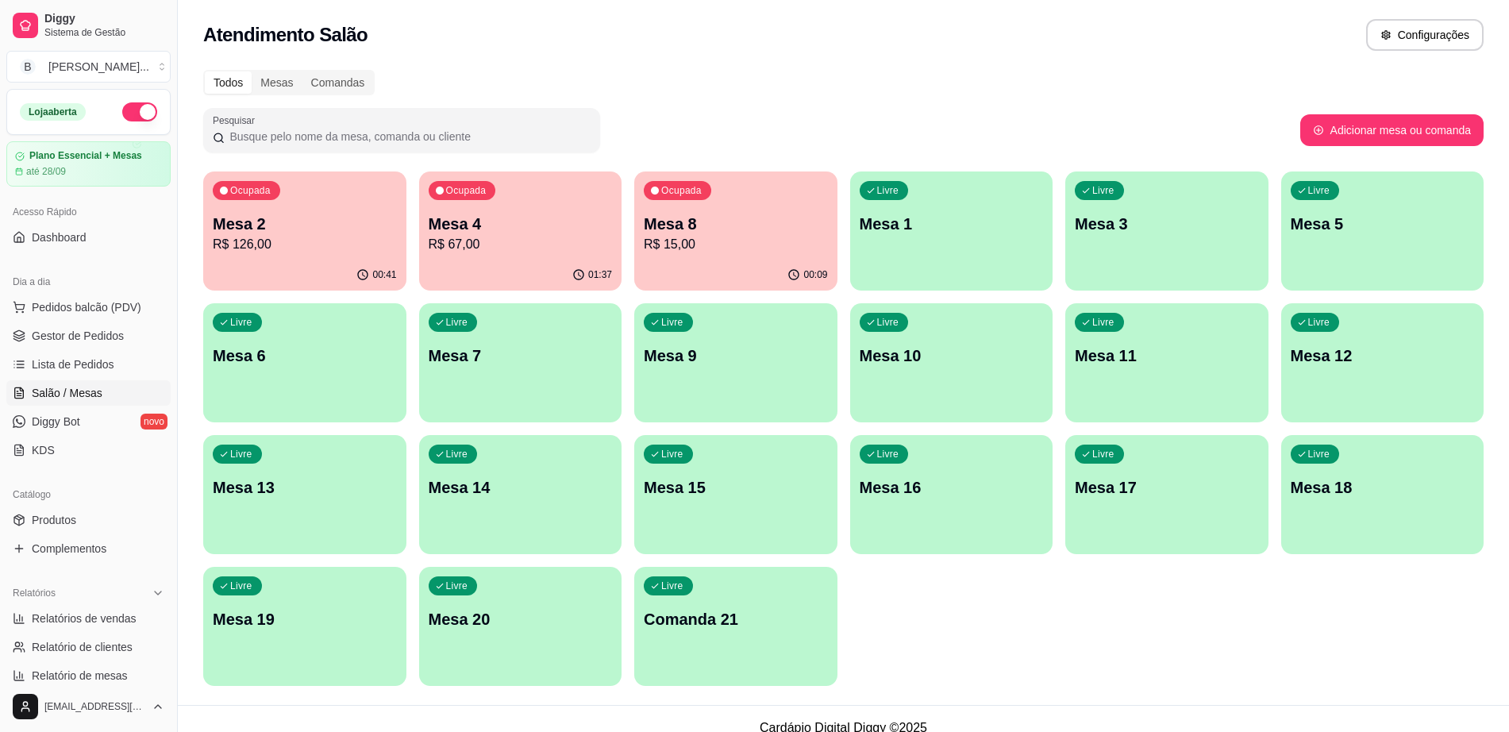
click at [737, 397] on div "Livre Mesa 9" at bounding box center [735, 353] width 203 height 100
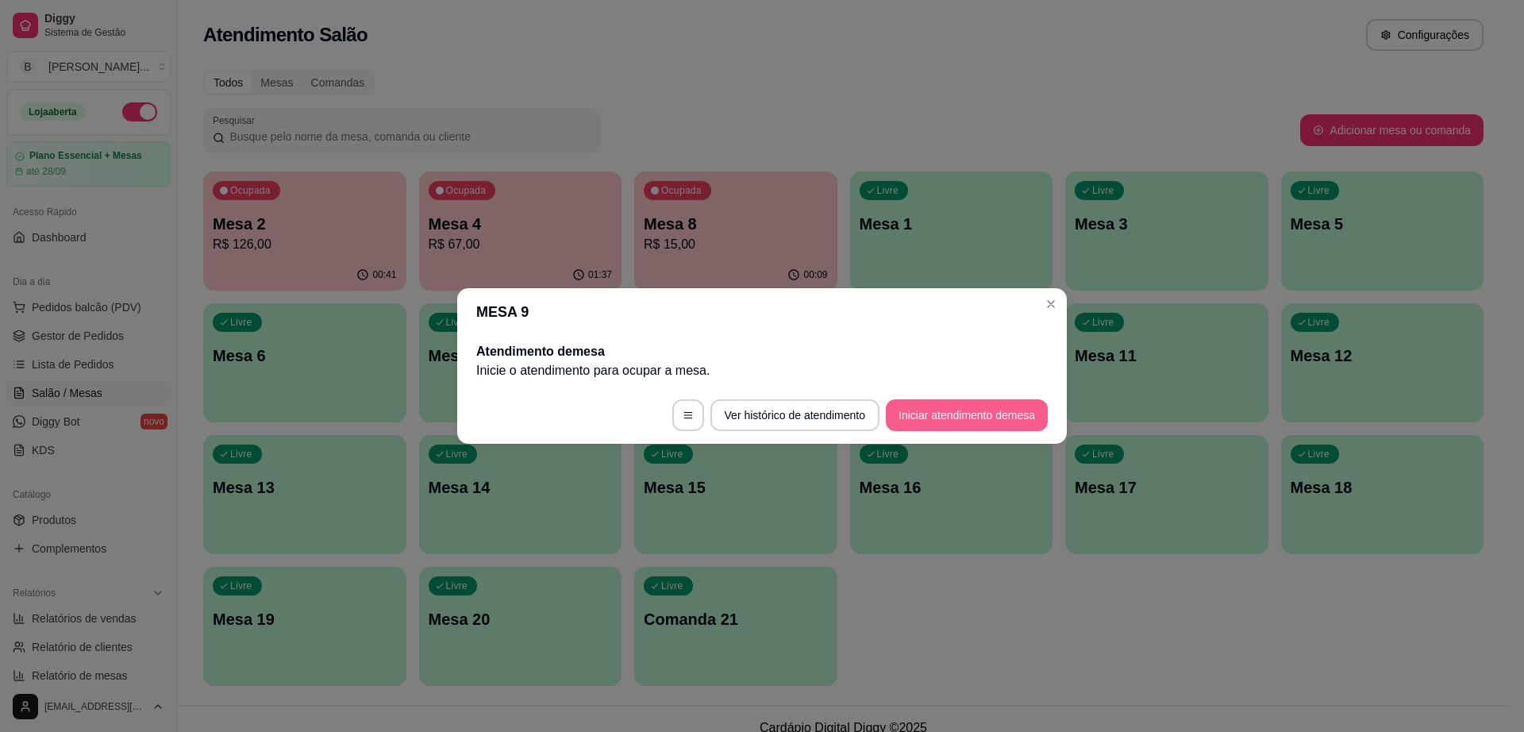
click at [984, 422] on button "Iniciar atendimento de mesa" at bounding box center [967, 415] width 162 height 32
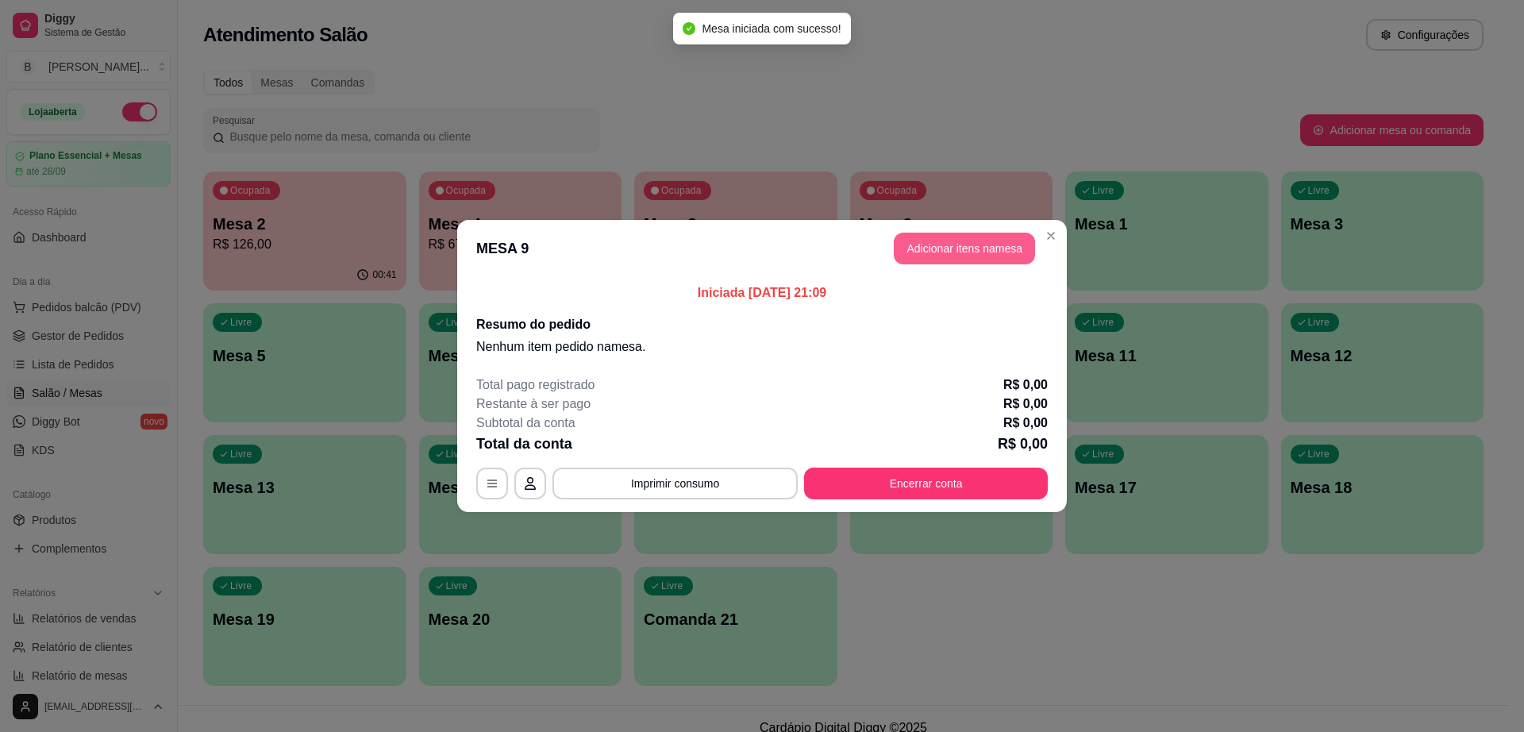
click at [971, 245] on button "Adicionar itens na mesa" at bounding box center [964, 249] width 141 height 32
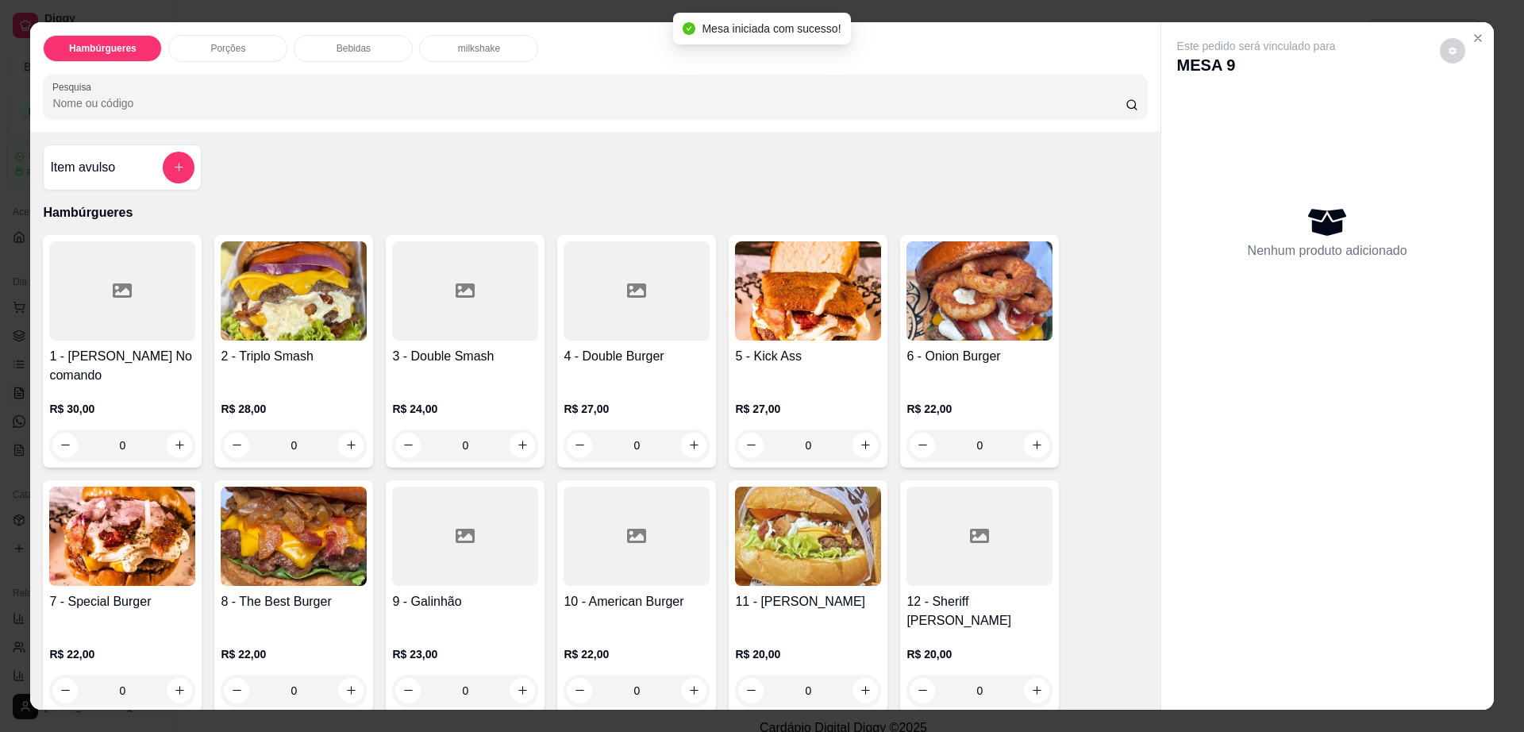
click at [370, 57] on div "Bebidas" at bounding box center [353, 48] width 119 height 27
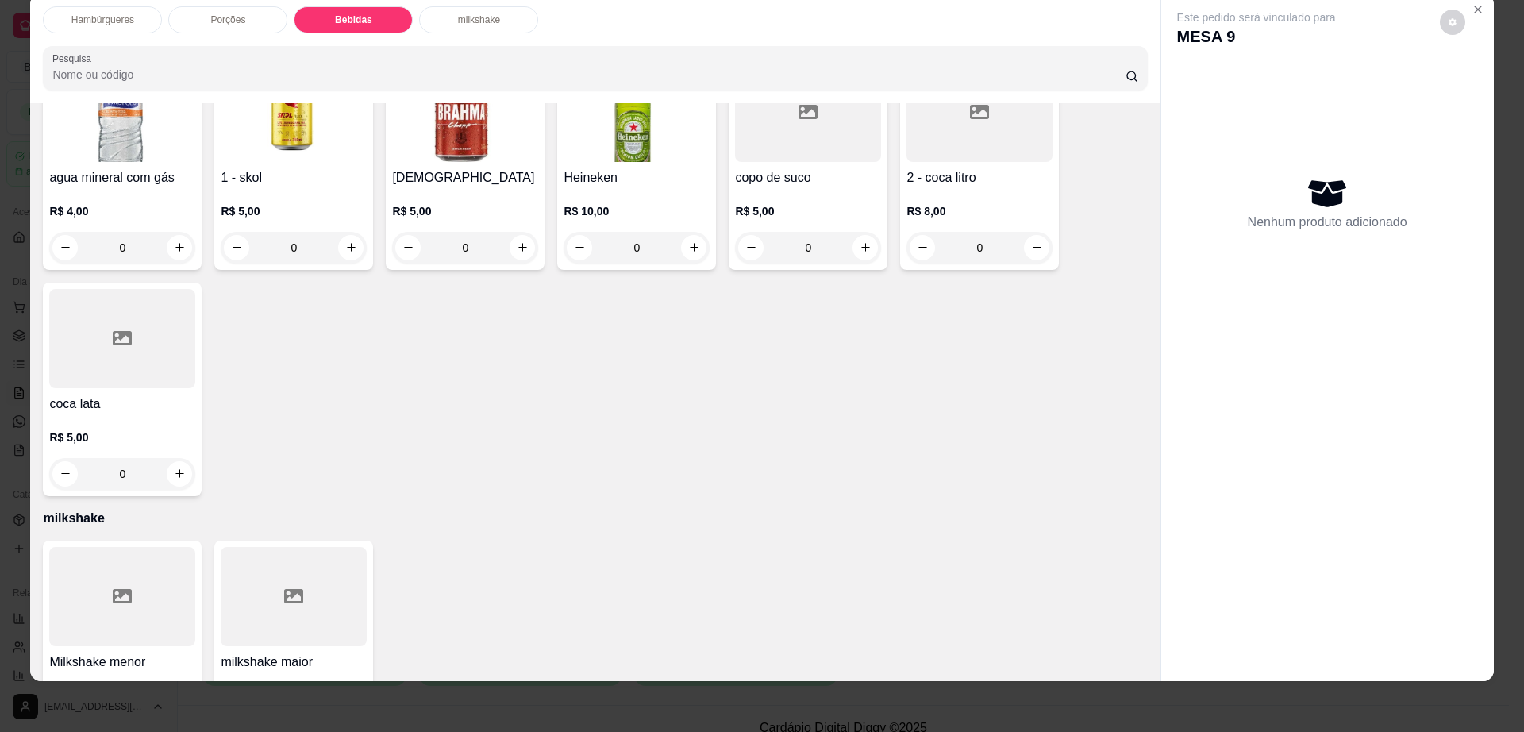
scroll to position [1449, 0]
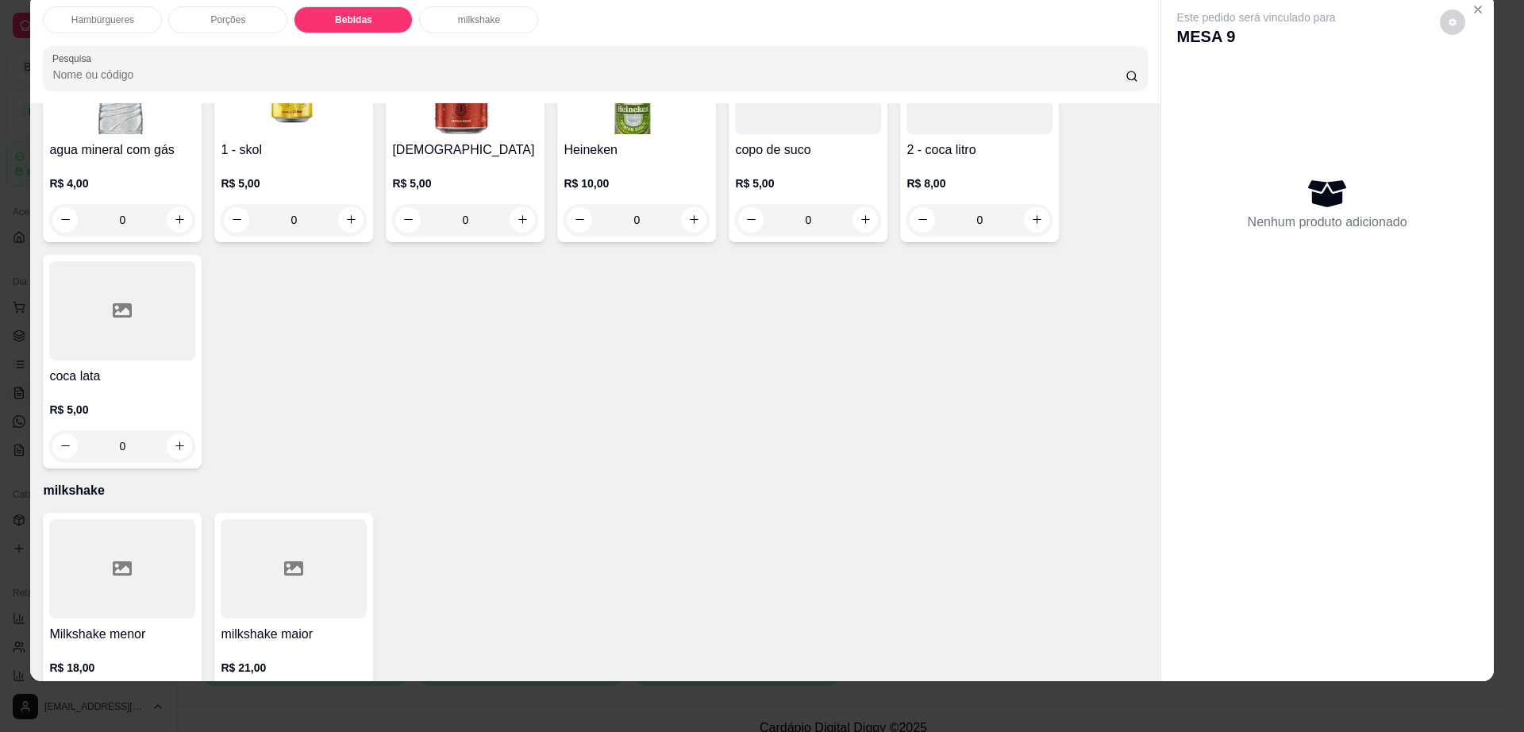
click at [234, 625] on h4 "milkshake maior" at bounding box center [294, 634] width 146 height 19
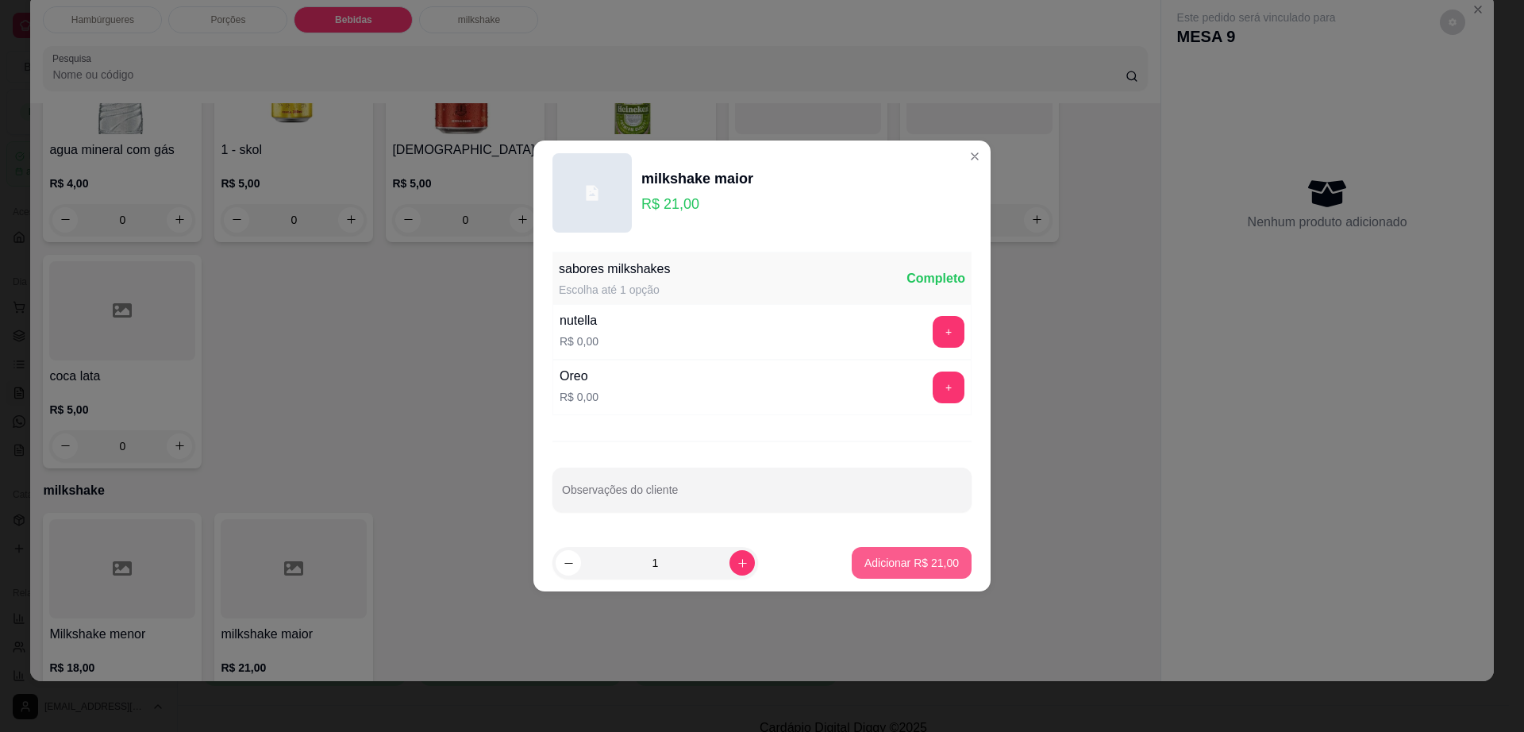
click at [895, 565] on p "Adicionar R$ 21,00" at bounding box center [912, 563] width 94 height 16
type input "1"
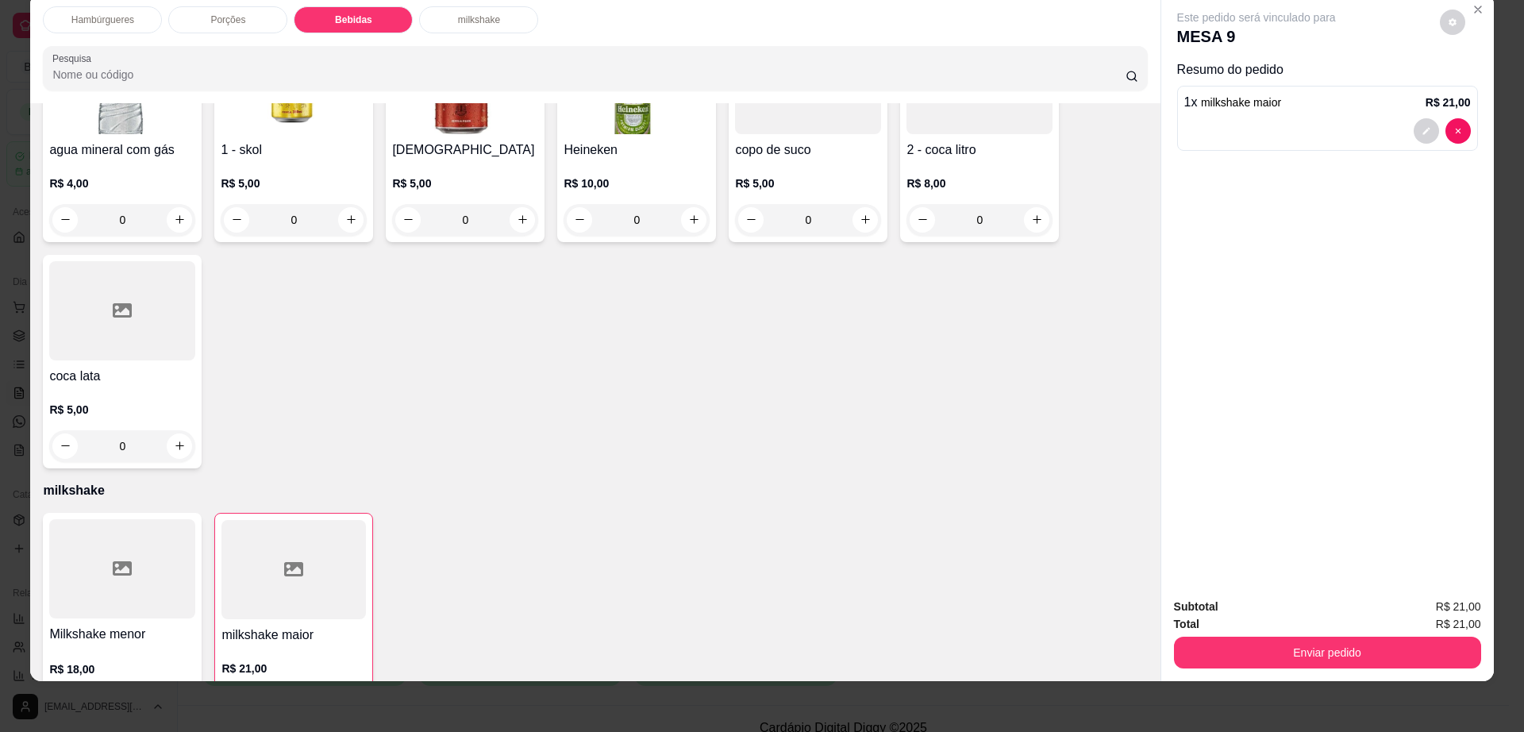
click at [105, 563] on div "Milkshake menor R$ 18,00 0" at bounding box center [122, 620] width 159 height 215
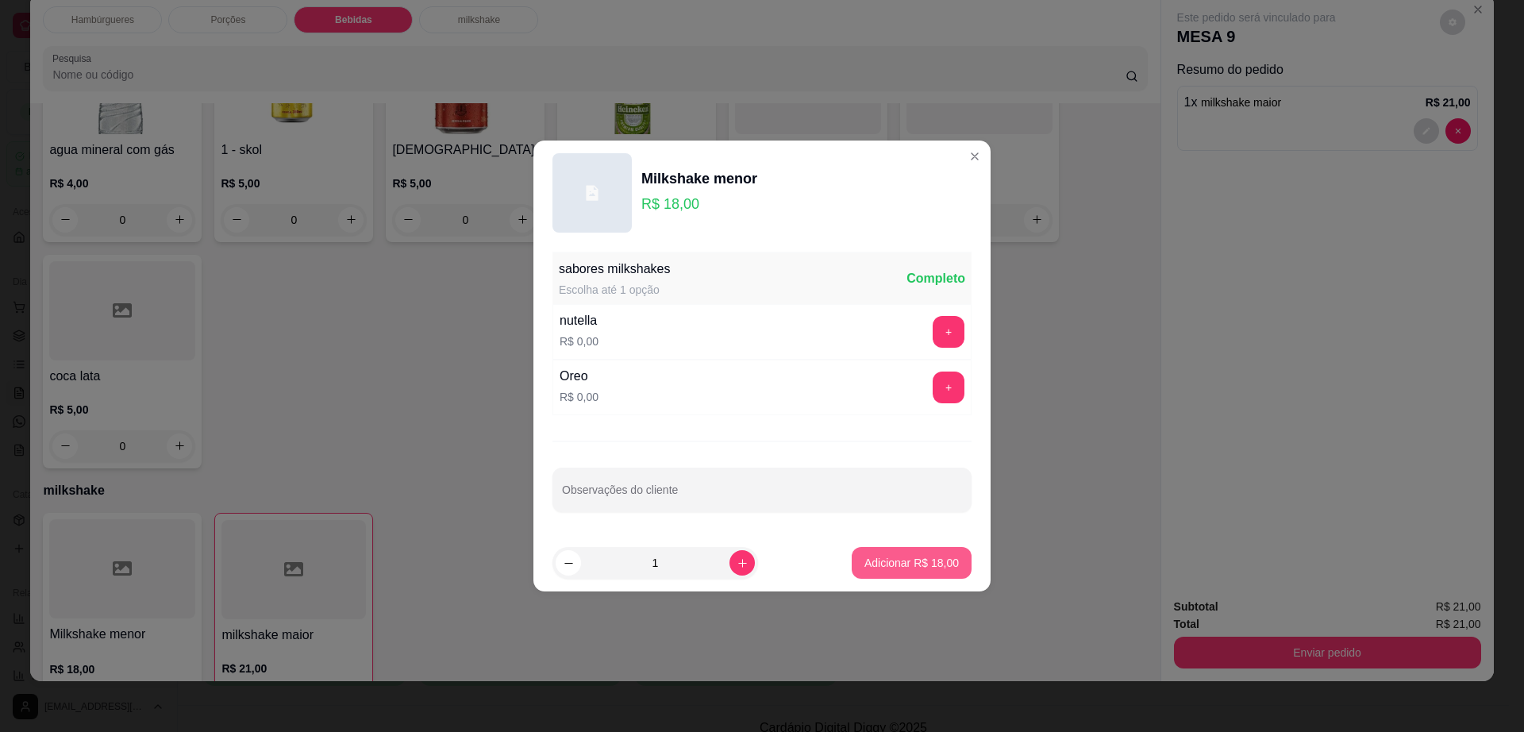
click at [894, 572] on button "Adicionar R$ 18,00" at bounding box center [912, 563] width 120 height 32
type input "1"
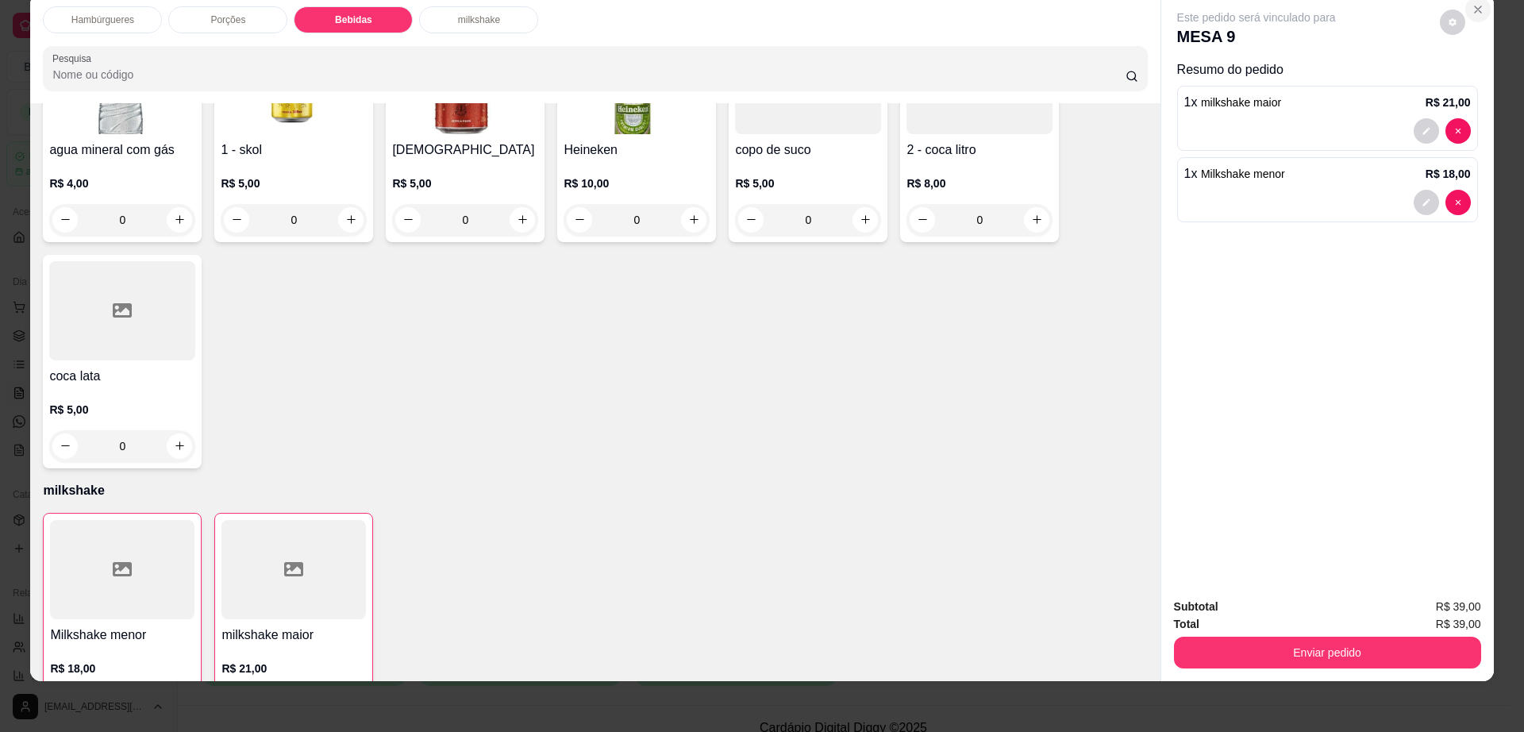
click at [1475, 10] on icon "Close" at bounding box center [1478, 9] width 6 height 6
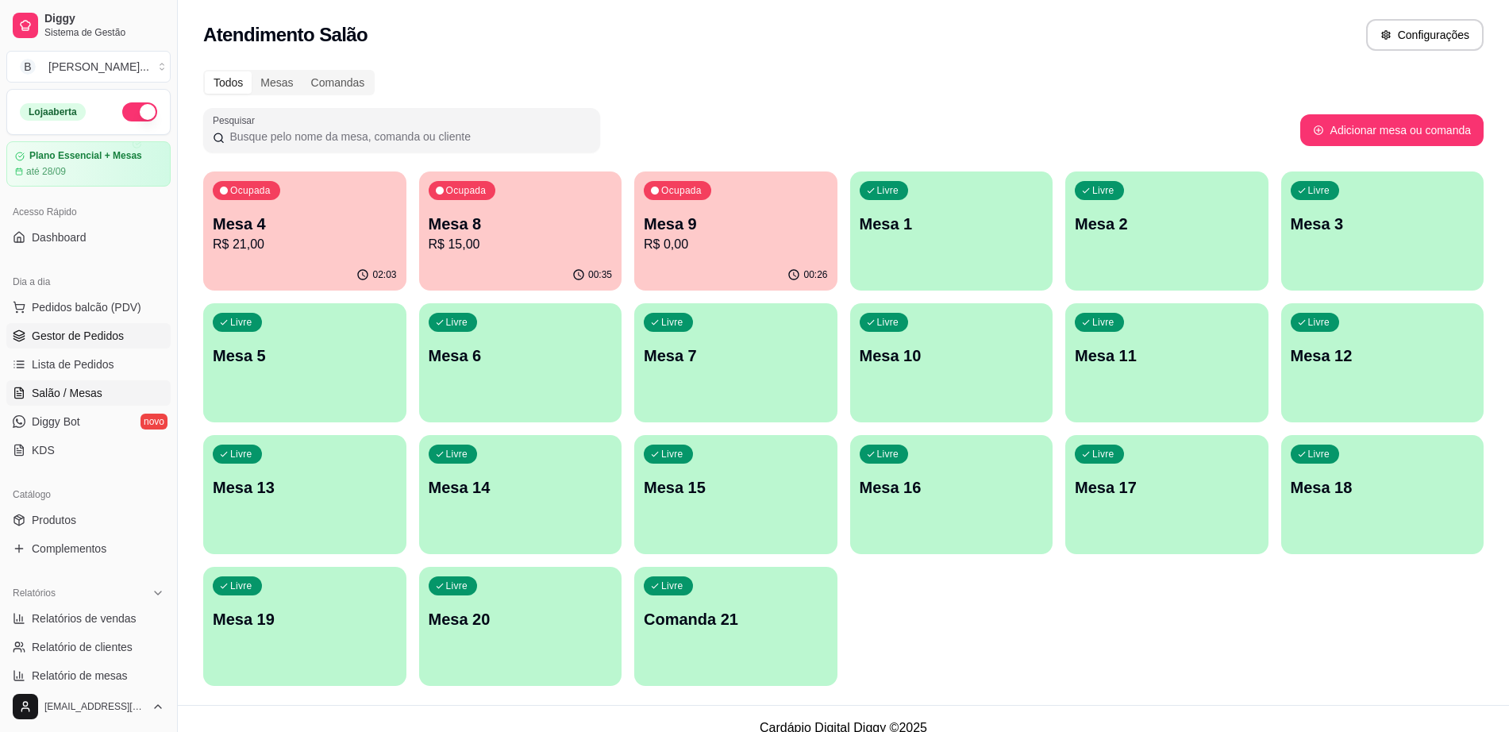
click at [93, 332] on span "Gestor de Pedidos" at bounding box center [78, 336] width 92 height 16
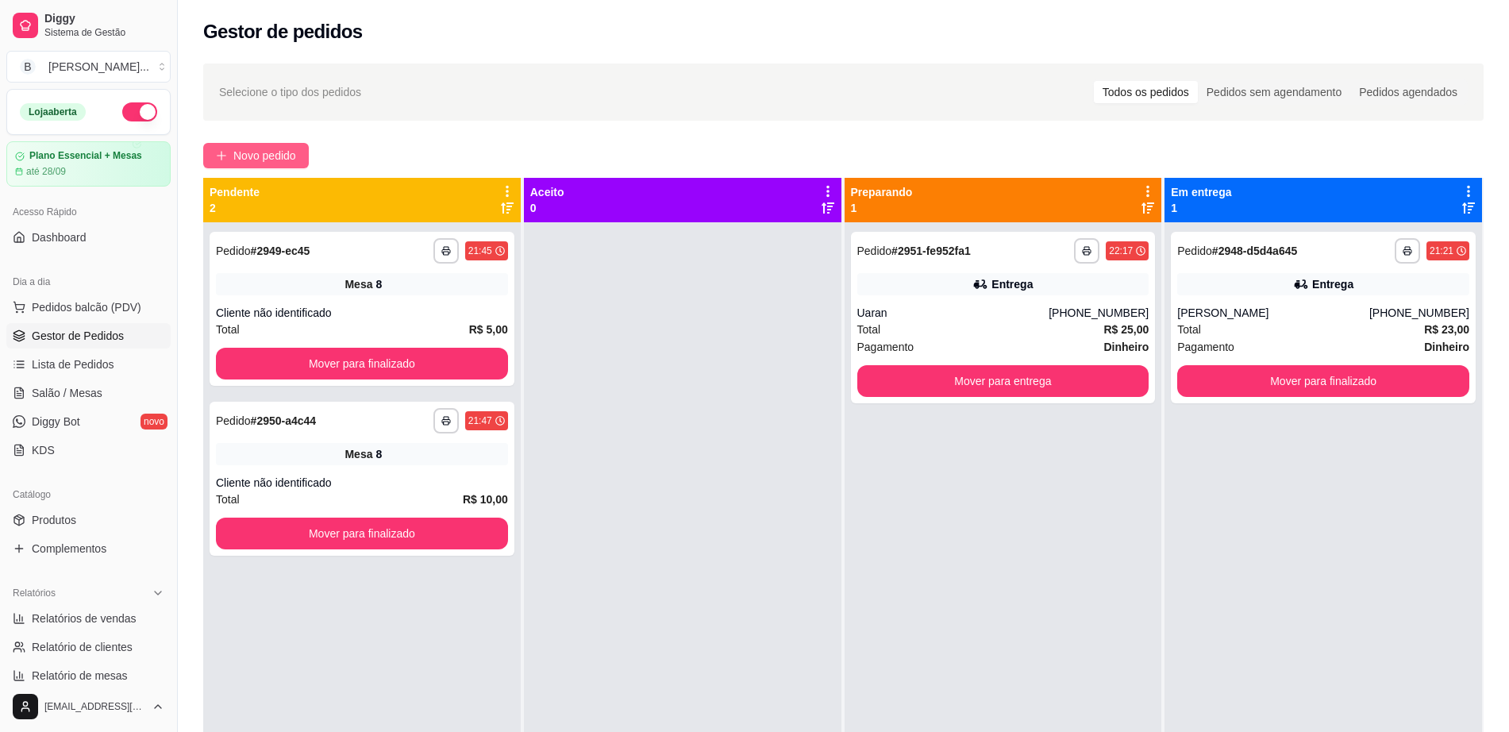
click at [266, 151] on span "Novo pedido" at bounding box center [264, 155] width 63 height 17
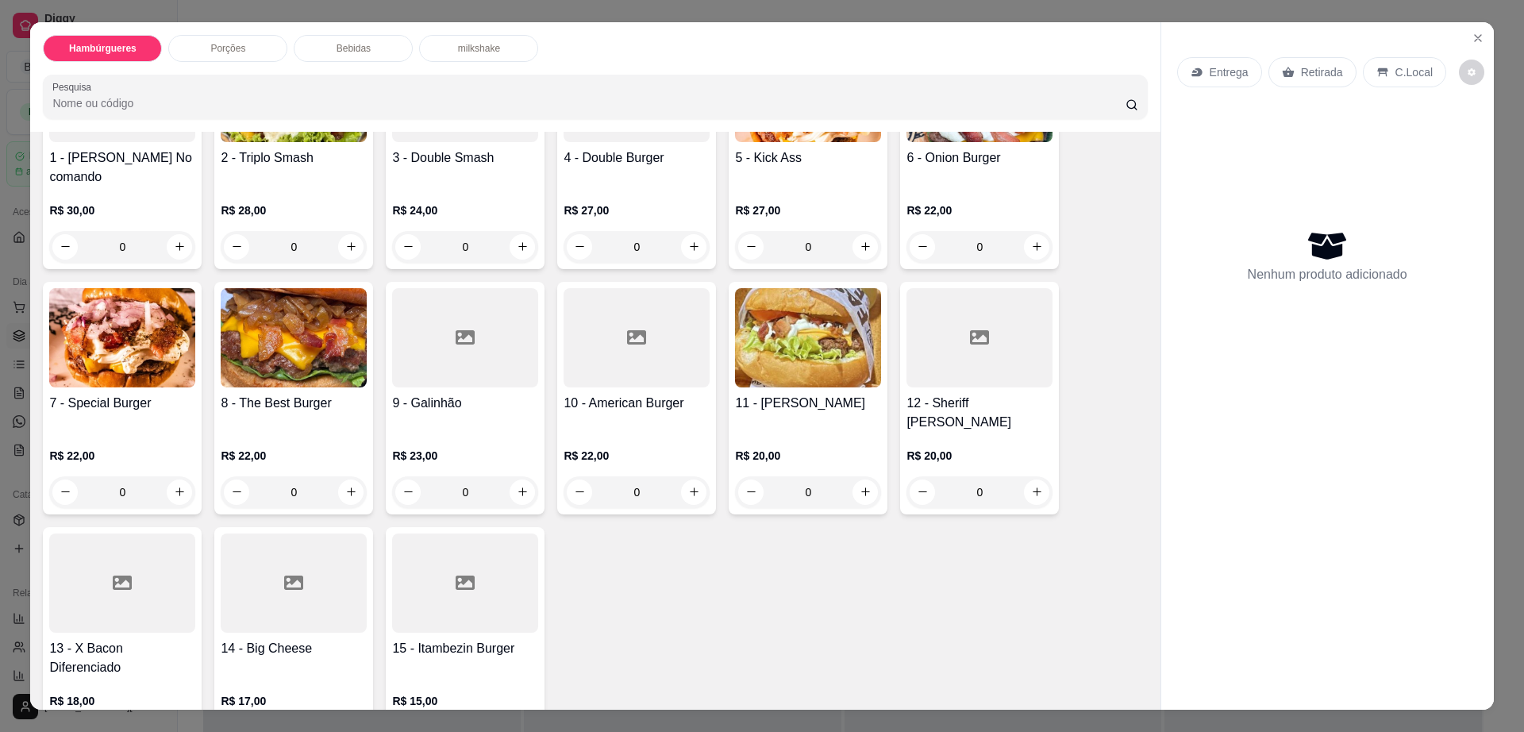
scroll to position [99, 0]
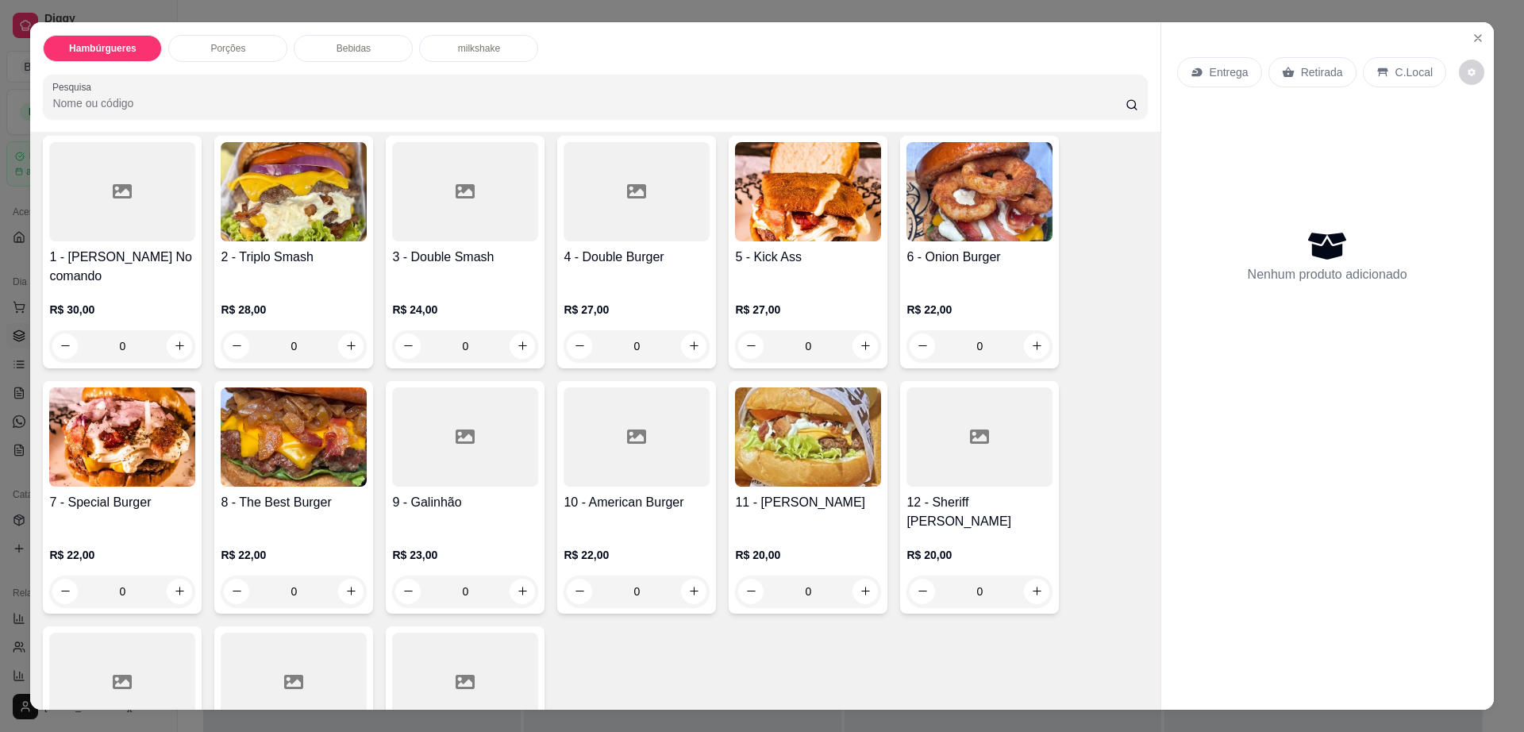
click at [171, 330] on div "0" at bounding box center [122, 346] width 146 height 32
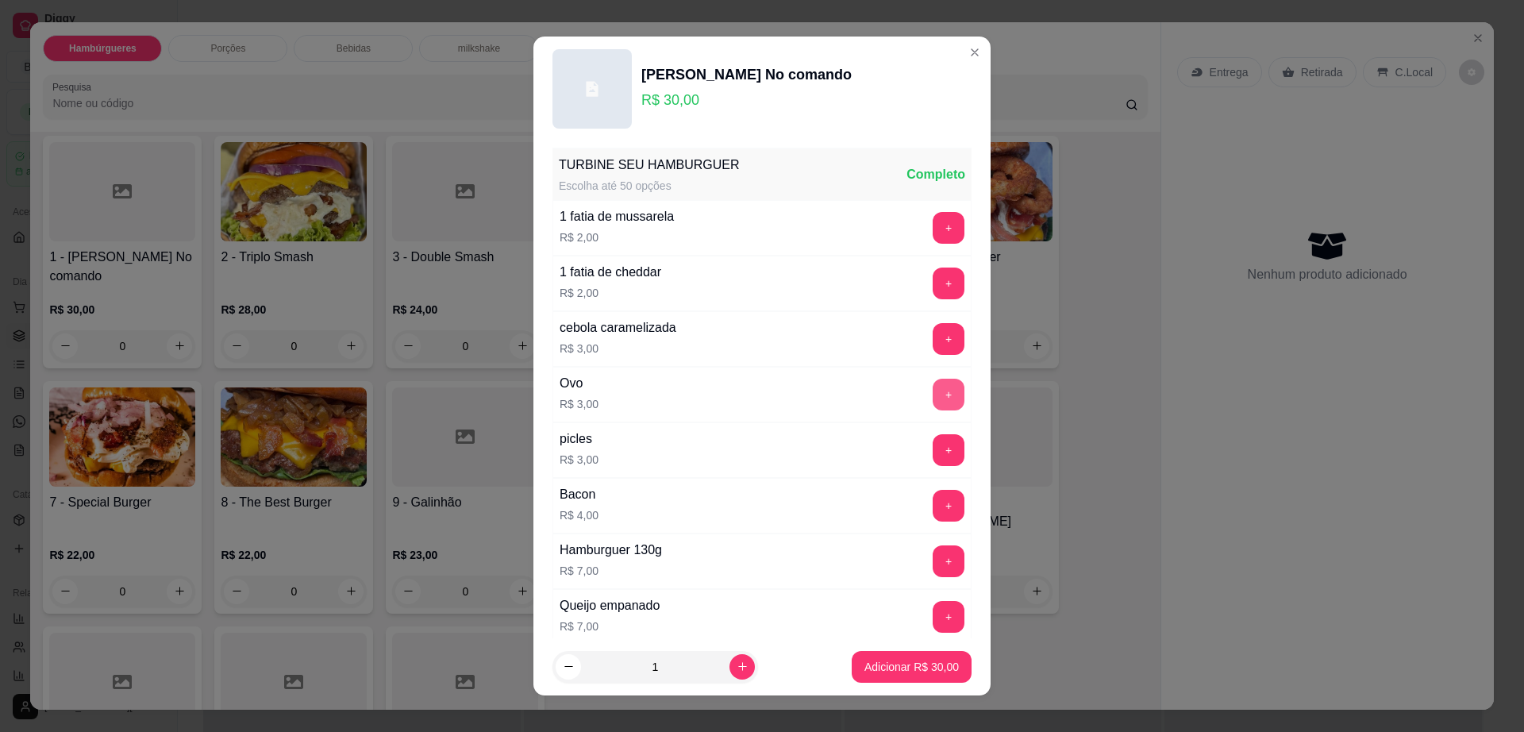
click at [933, 391] on button "+" at bounding box center [949, 395] width 32 height 32
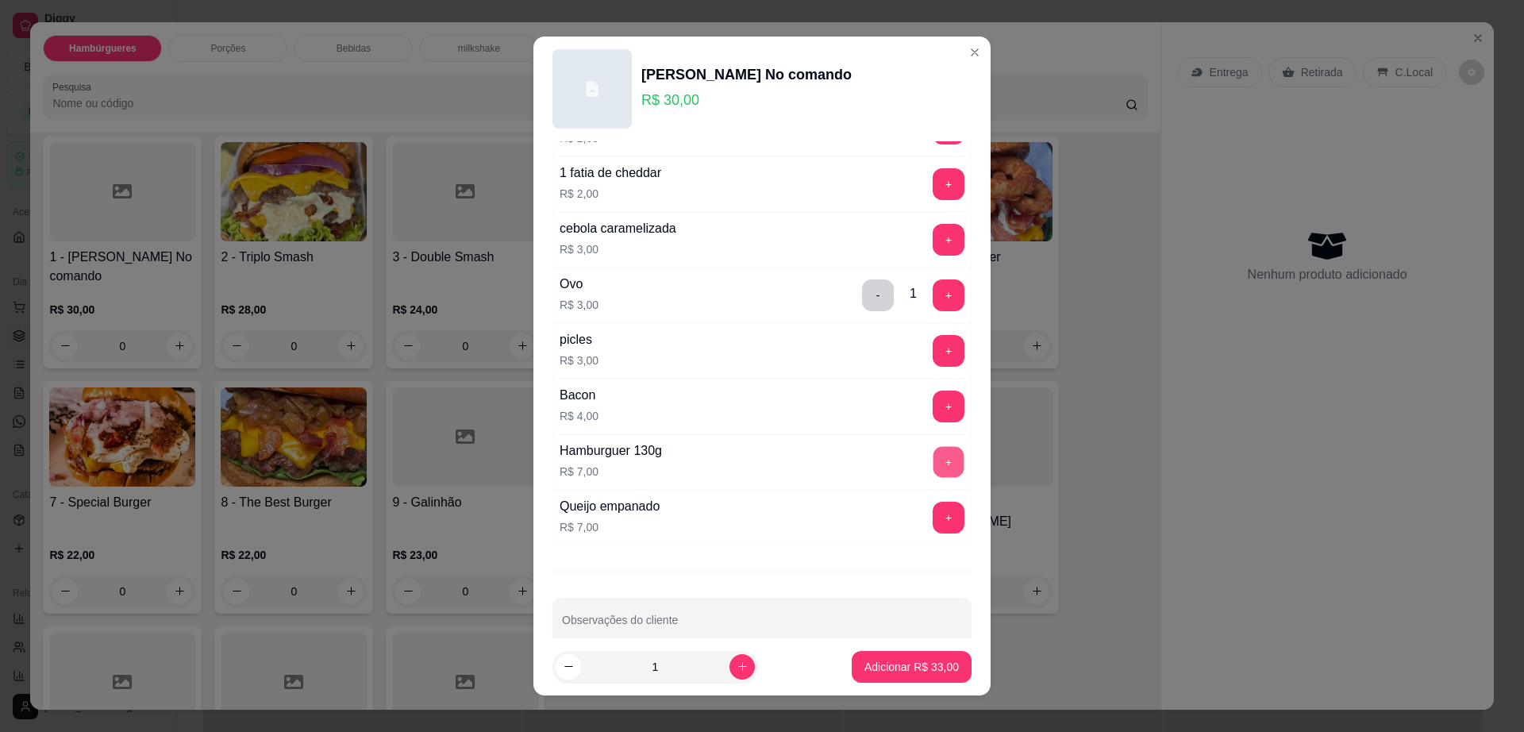
click at [934, 455] on button "+" at bounding box center [949, 462] width 31 height 31
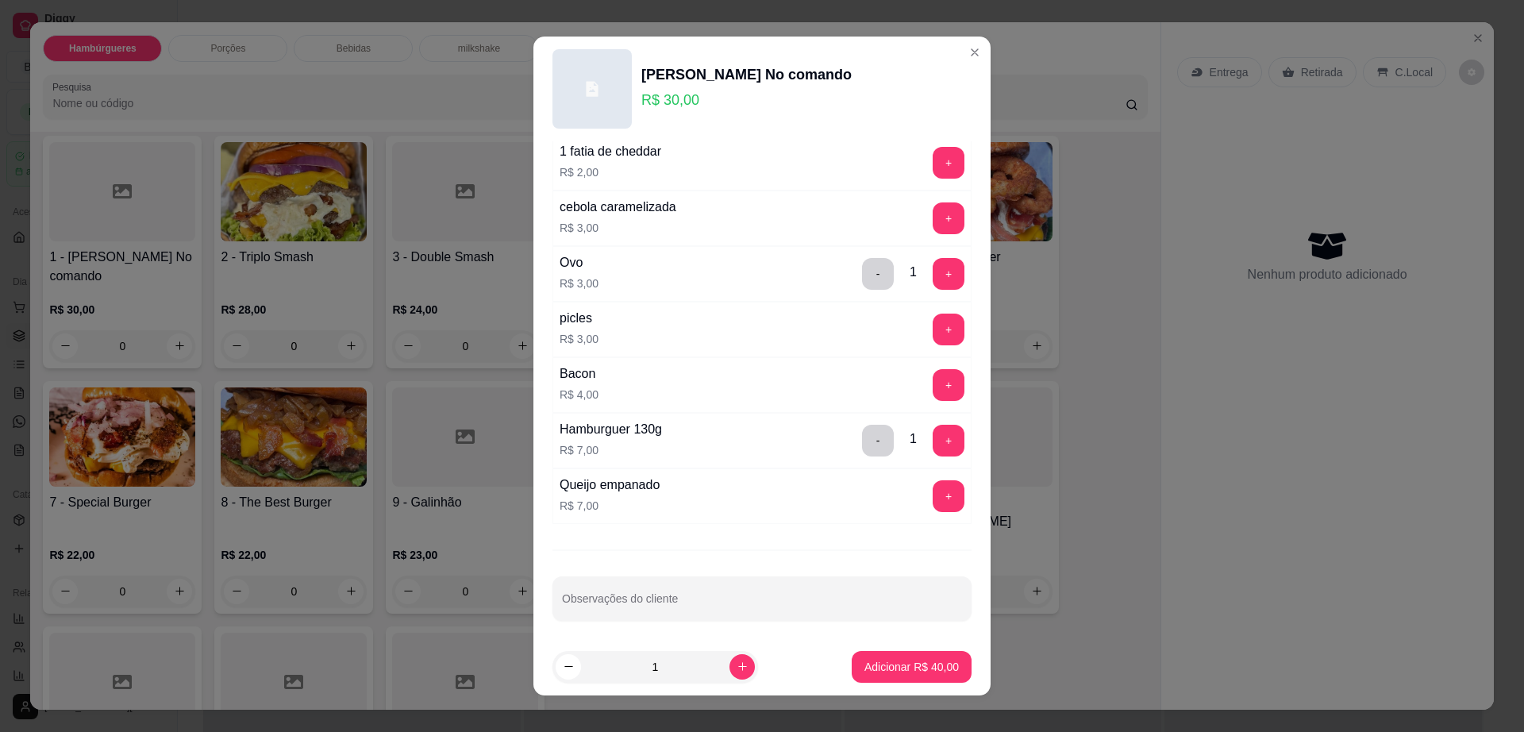
scroll to position [125, 0]
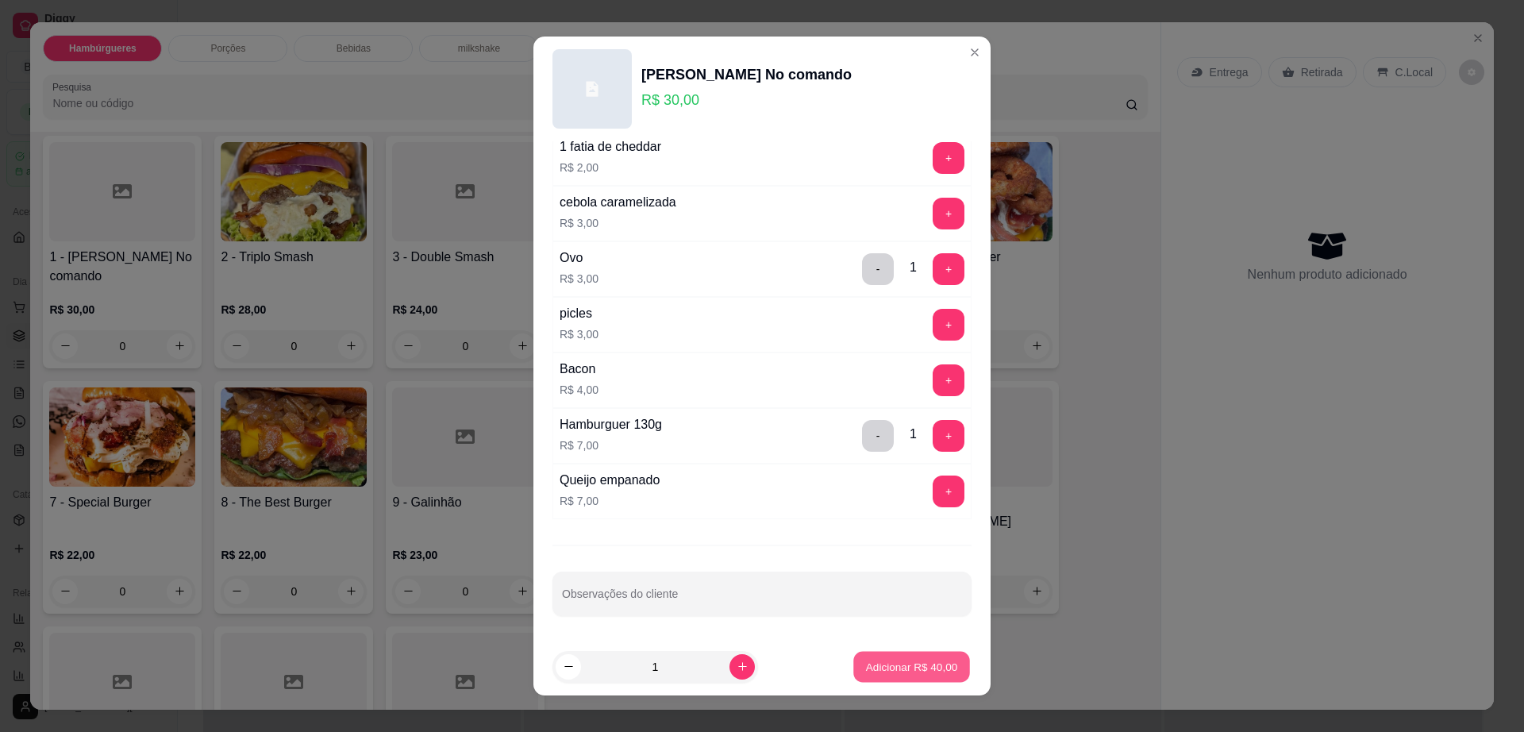
click at [882, 664] on p "Adicionar R$ 40,00" at bounding box center [912, 666] width 92 height 15
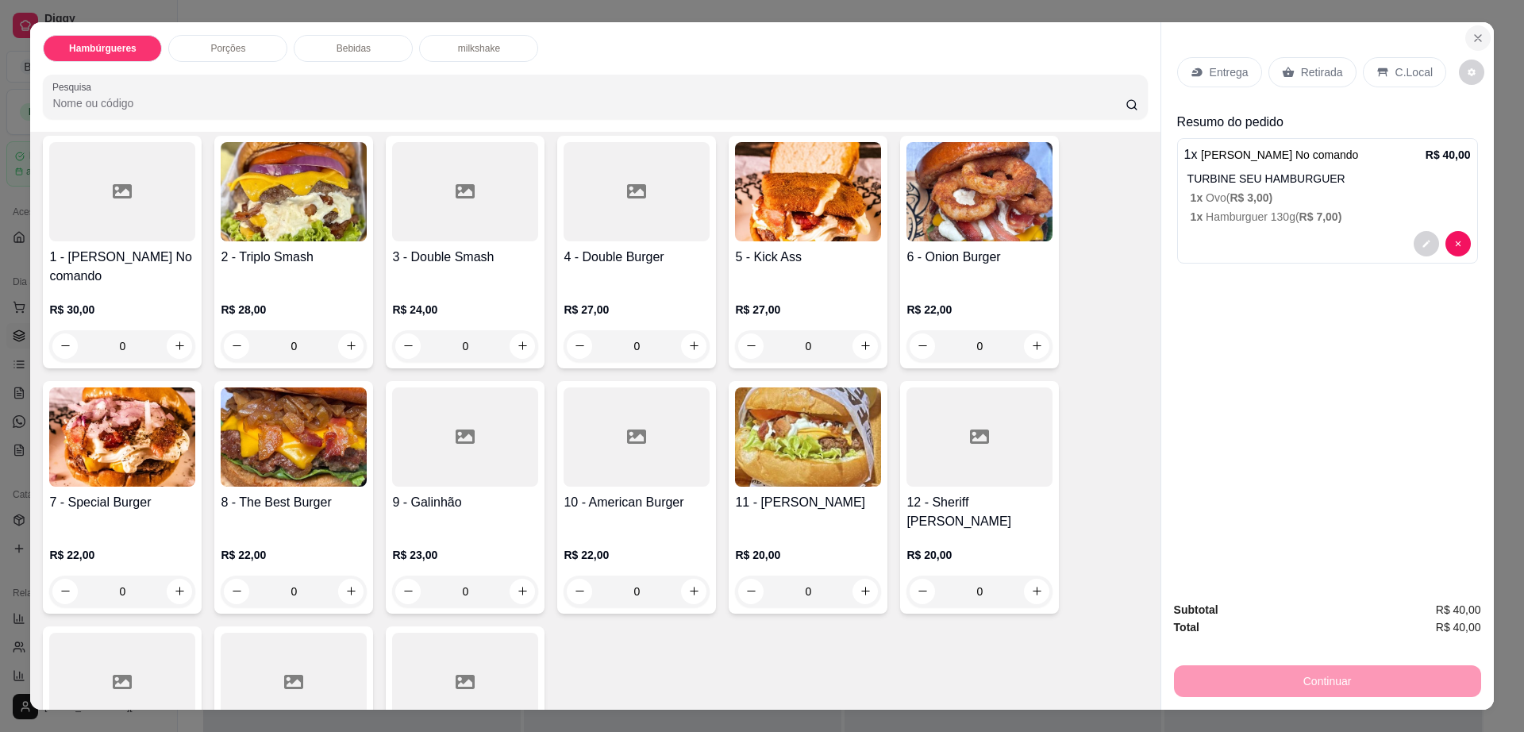
click at [1472, 35] on icon "Close" at bounding box center [1478, 38] width 13 height 13
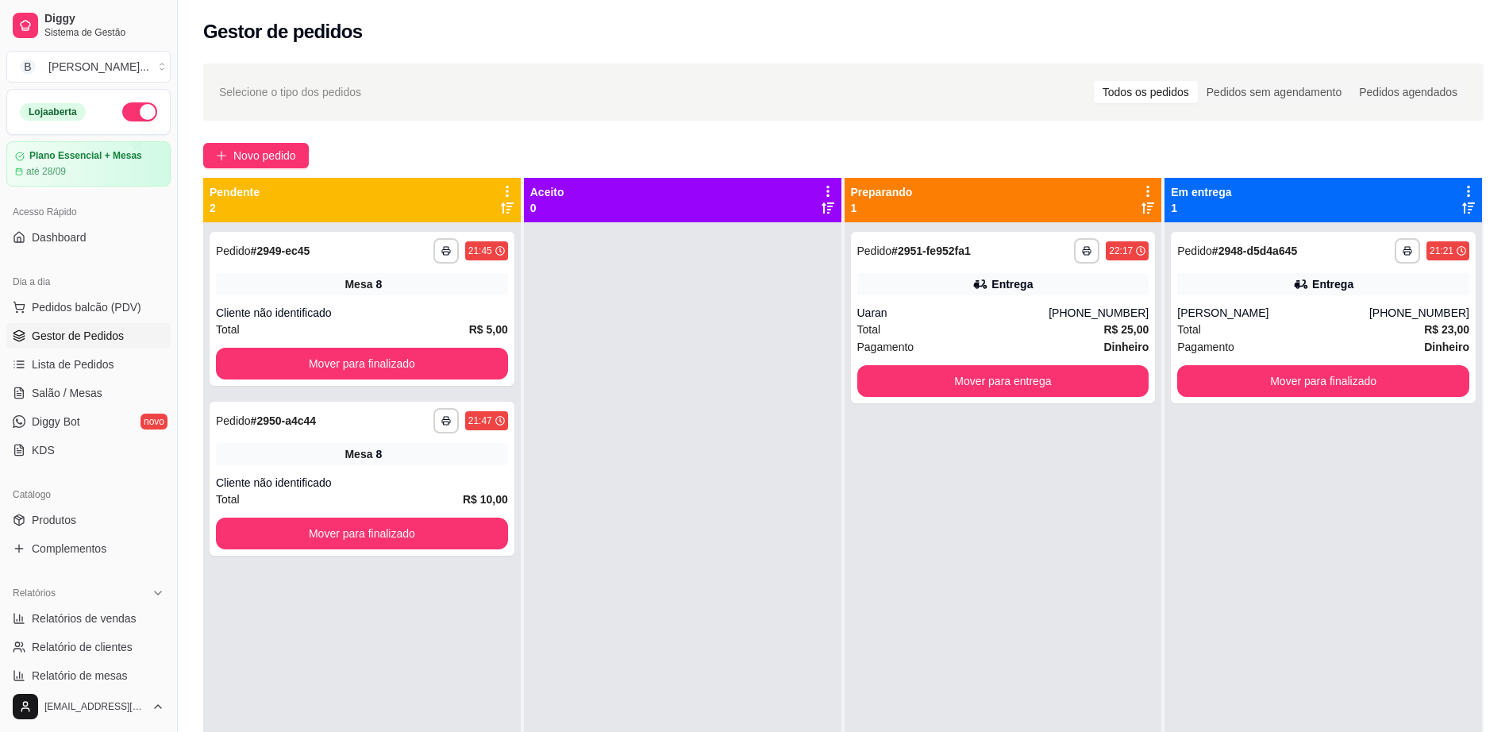
click at [75, 337] on span "Gestor de Pedidos" at bounding box center [78, 336] width 92 height 16
click at [77, 360] on span "Lista de Pedidos" at bounding box center [73, 364] width 83 height 16
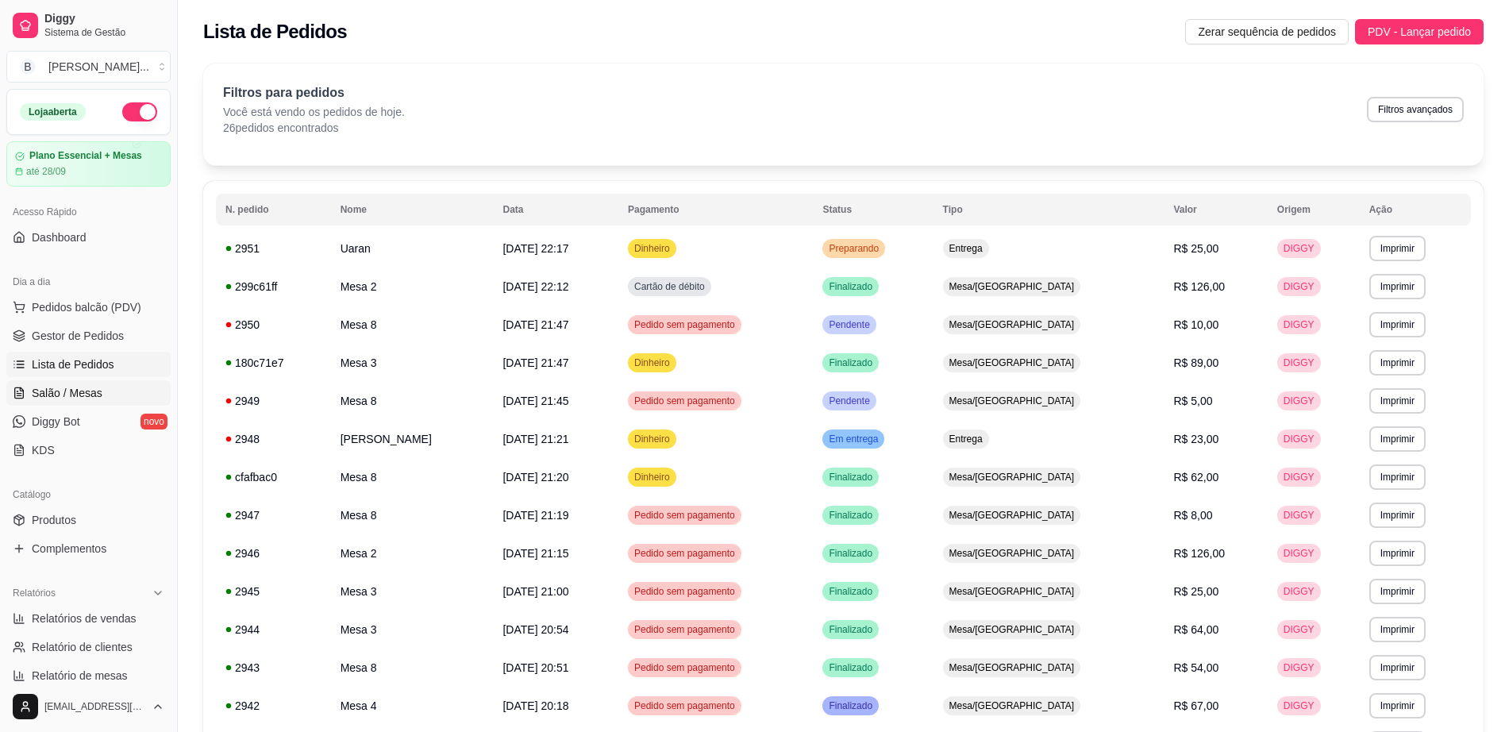
click at [78, 393] on span "Salão / Mesas" at bounding box center [67, 393] width 71 height 16
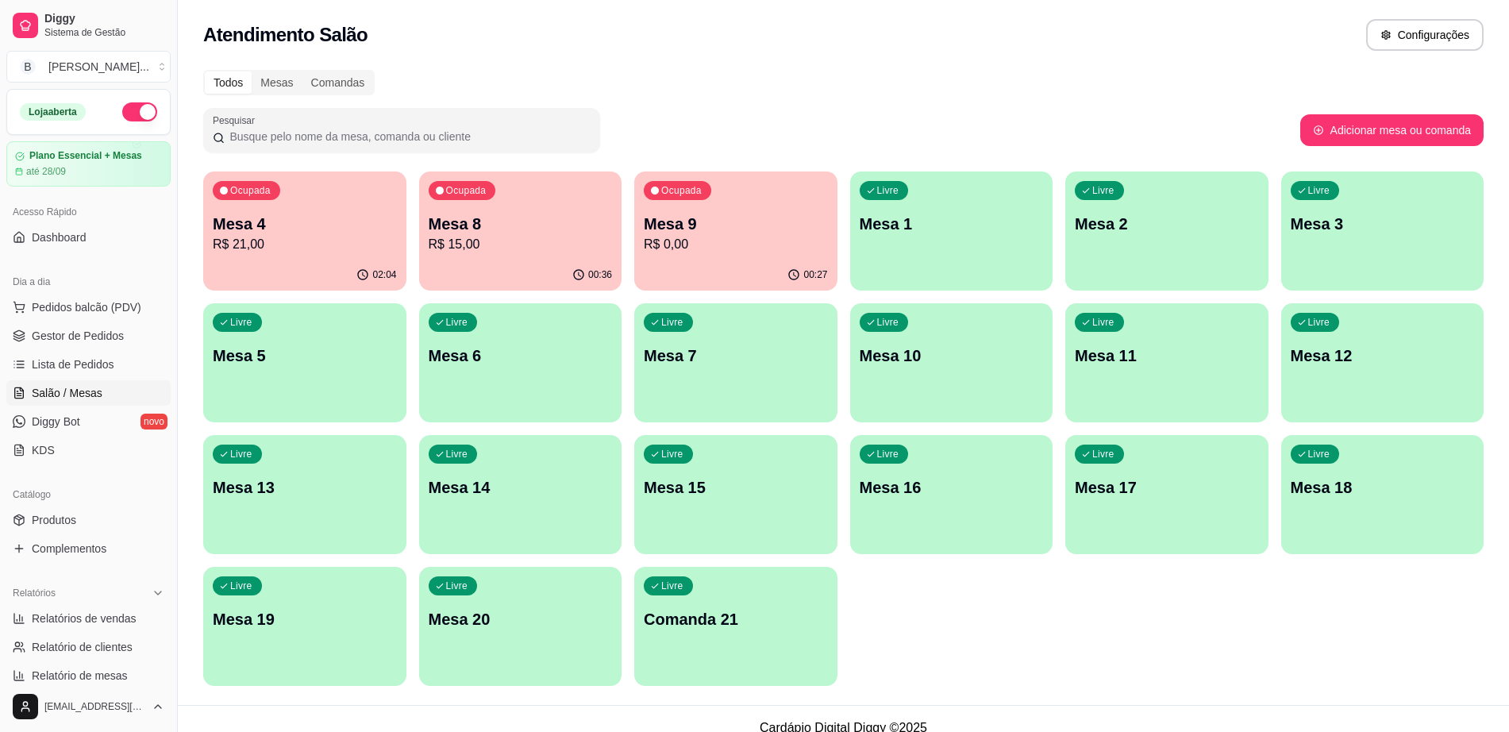
click at [982, 235] on div "Livre Mesa 1" at bounding box center [951, 221] width 203 height 100
click at [896, 218] on p "Mesa 1" at bounding box center [952, 224] width 184 height 22
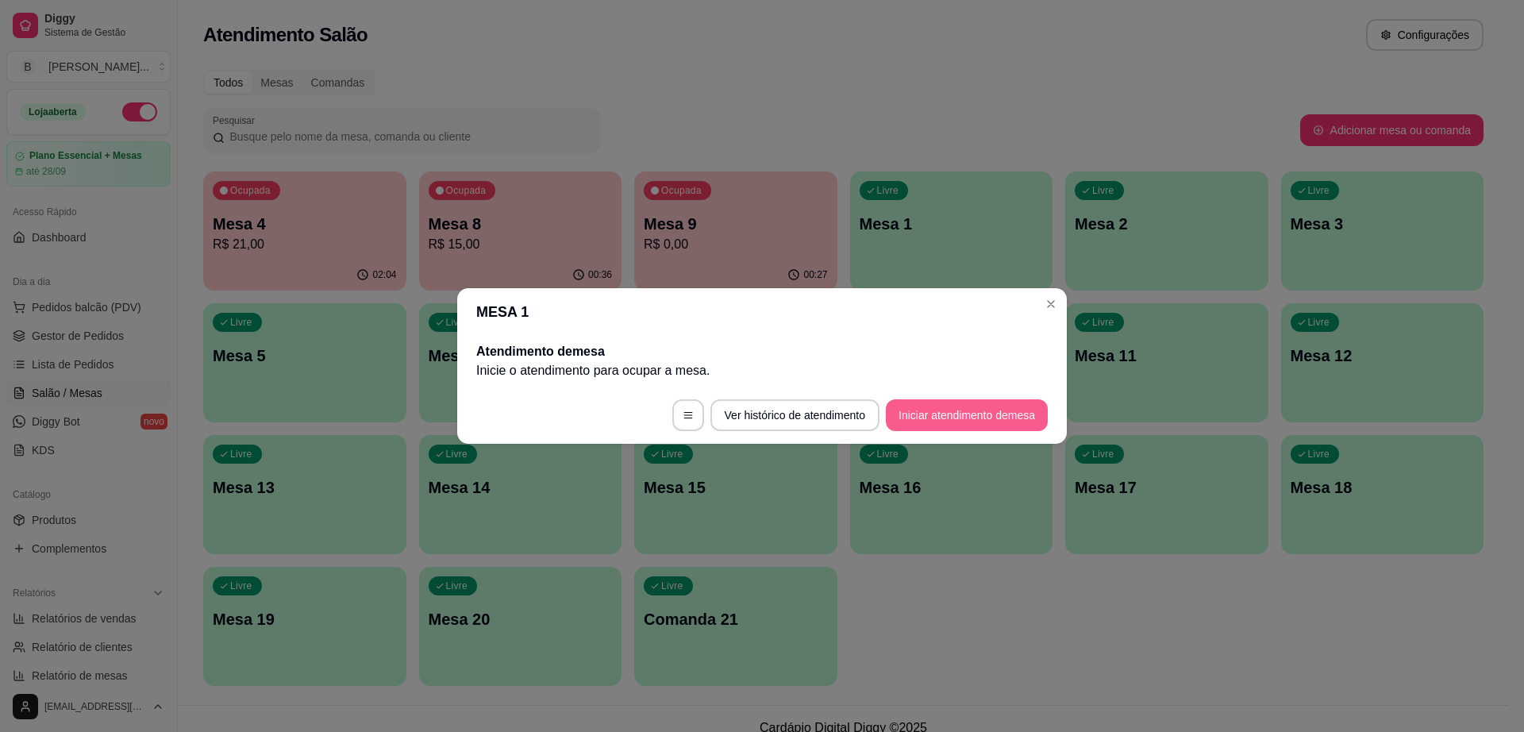
click at [924, 413] on button "Iniciar atendimento de mesa" at bounding box center [967, 415] width 162 height 32
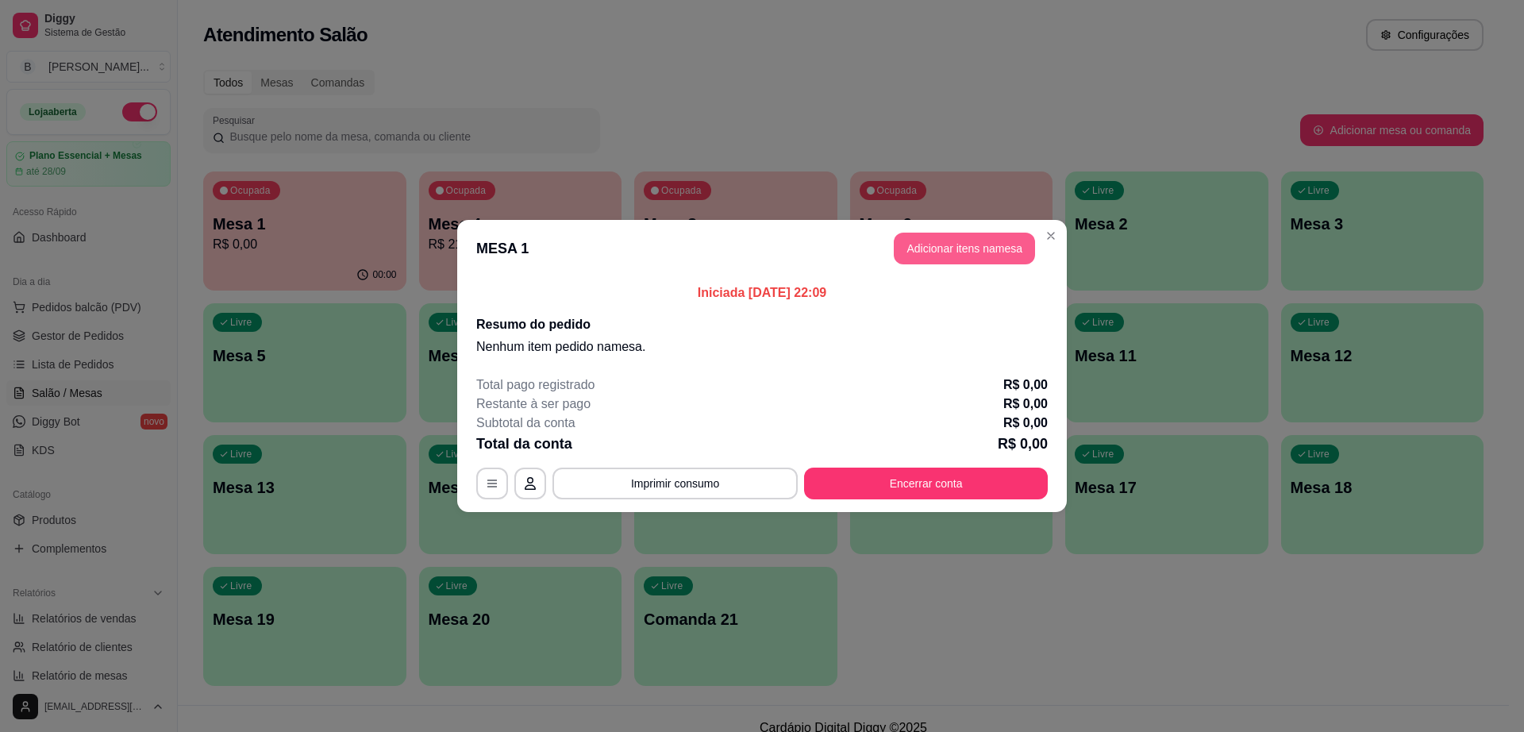
click at [968, 253] on button "Adicionar itens na mesa" at bounding box center [964, 249] width 141 height 32
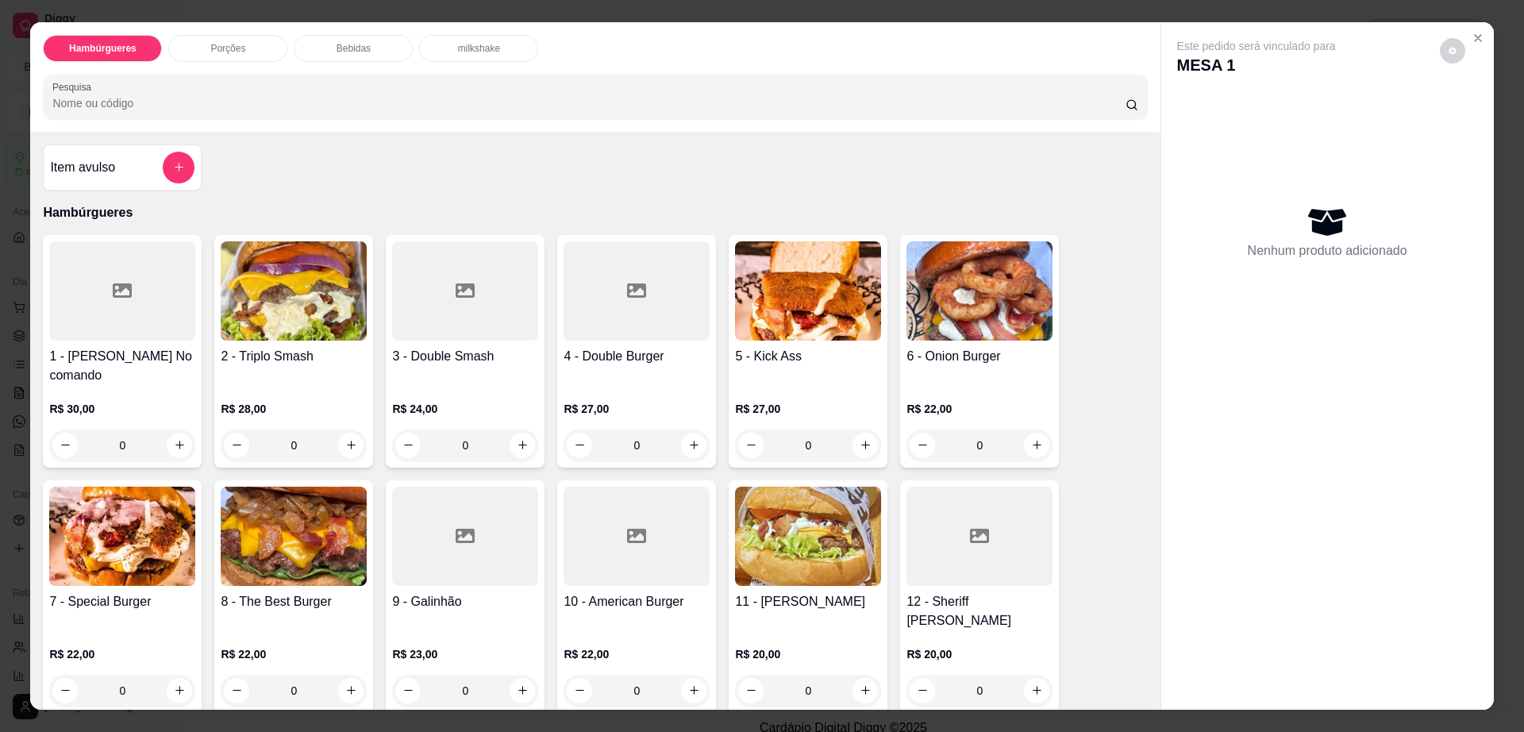
click at [165, 429] on div "0" at bounding box center [122, 445] width 146 height 32
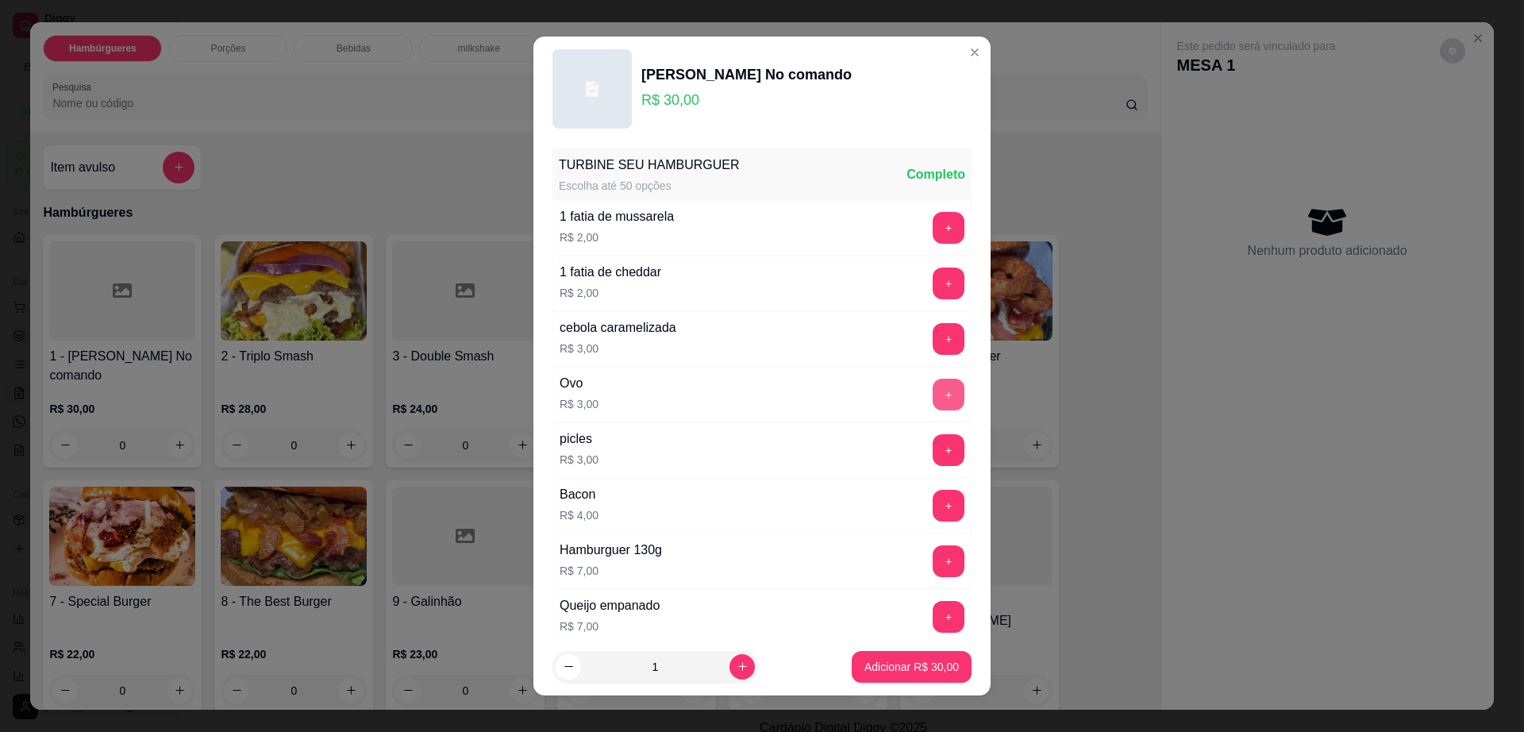
click at [933, 391] on button "+" at bounding box center [949, 395] width 32 height 32
click at [934, 558] on button "+" at bounding box center [949, 561] width 31 height 31
click at [896, 668] on p "Adicionar R$ 40,00" at bounding box center [912, 667] width 94 height 16
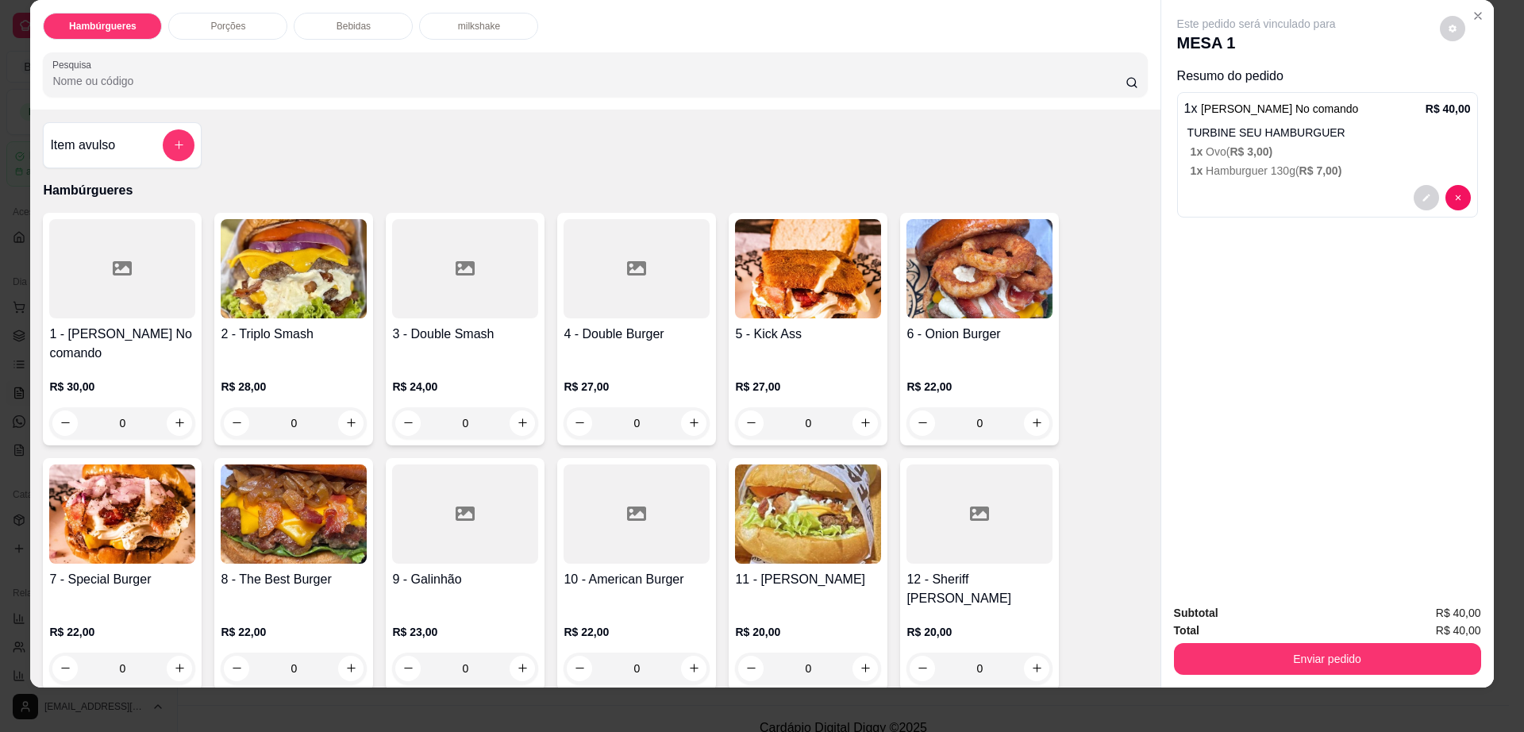
scroll to position [29, 0]
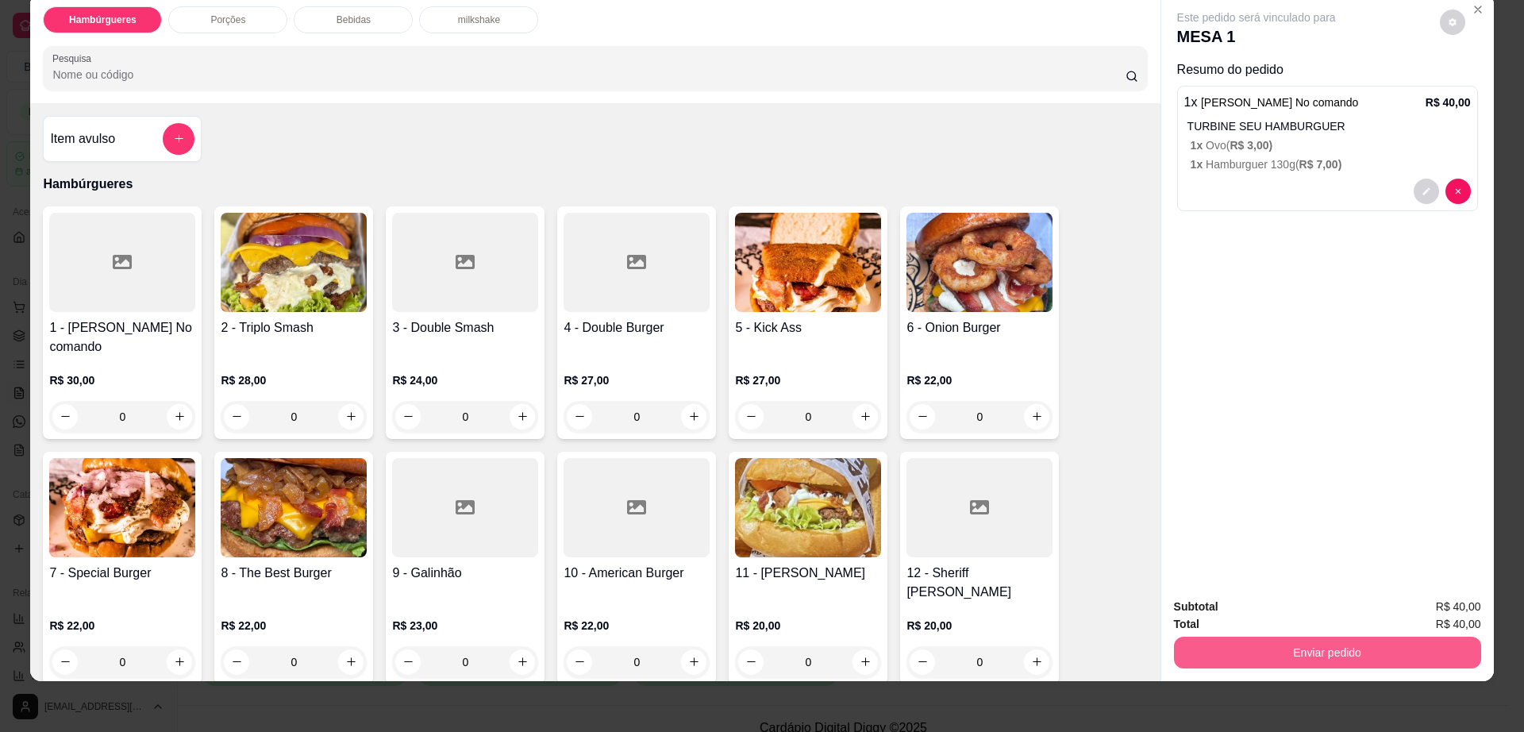
click at [1309, 653] on button "Enviar pedido" at bounding box center [1327, 653] width 307 height 32
click at [1447, 609] on button "Enviar pedido" at bounding box center [1438, 614] width 90 height 30
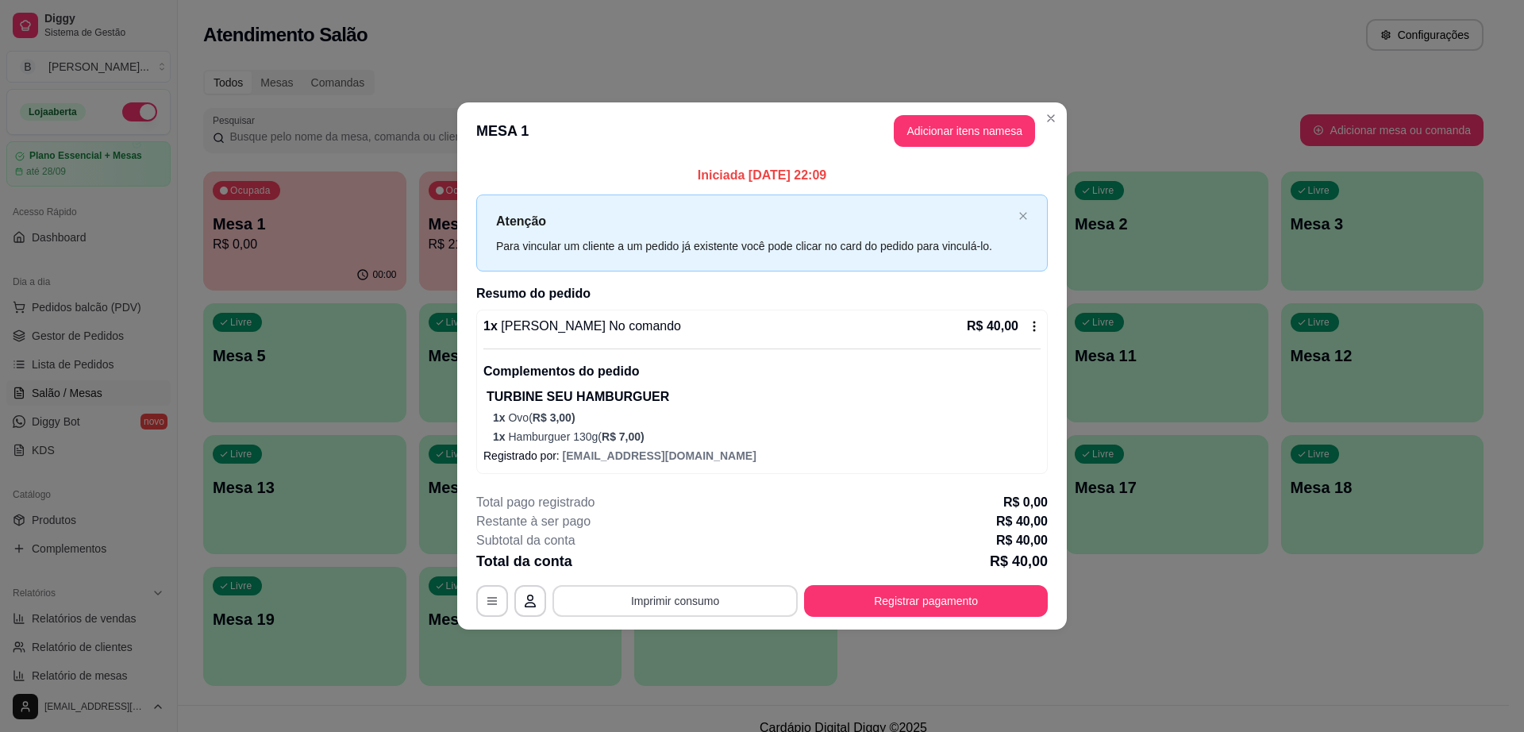
click at [698, 599] on button "Imprimir consumo" at bounding box center [675, 601] width 245 height 32
click at [675, 559] on button "Impressora" at bounding box center [679, 564] width 115 height 25
click at [675, 559] on div "Total da conta R$ 40,00" at bounding box center [762, 561] width 572 height 22
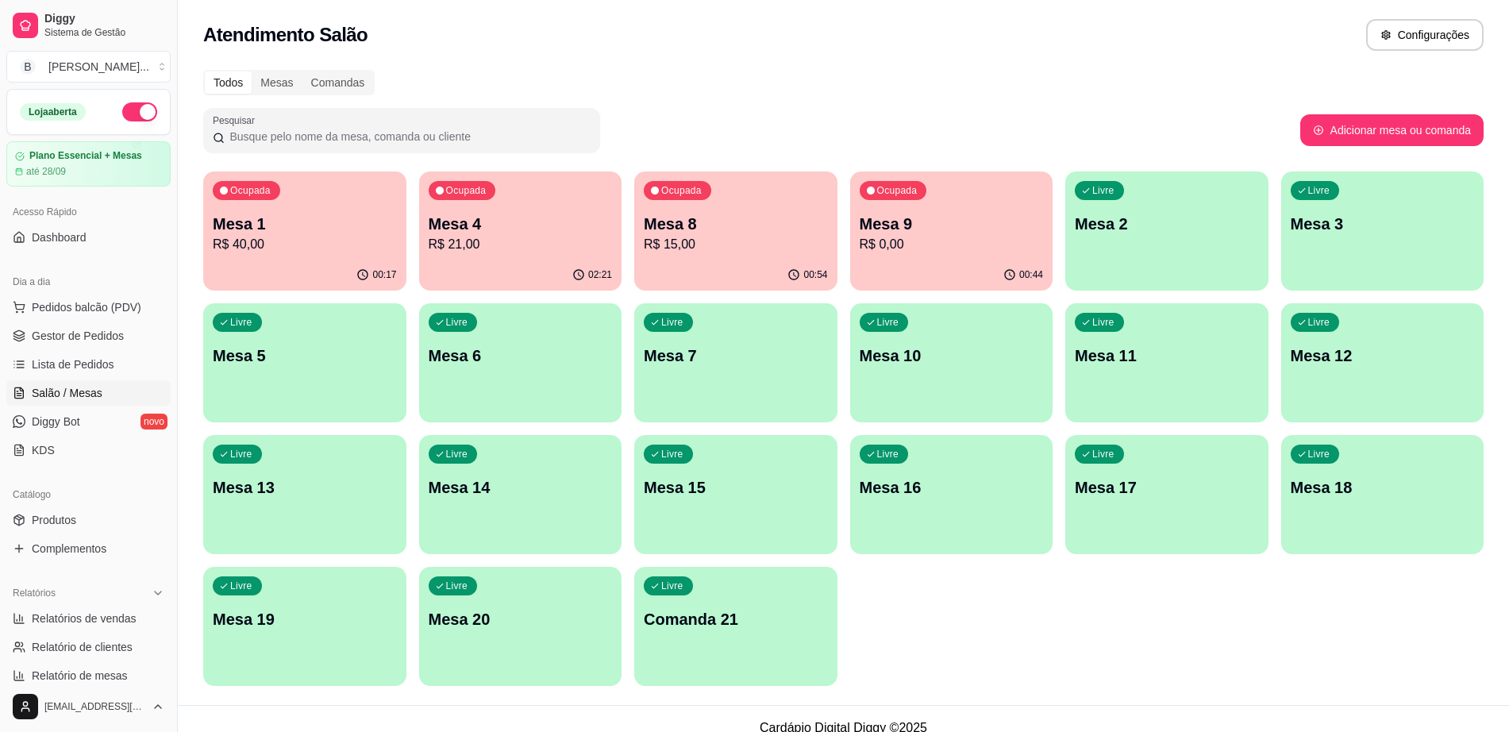
click at [703, 217] on p "Mesa 8" at bounding box center [736, 224] width 184 height 22
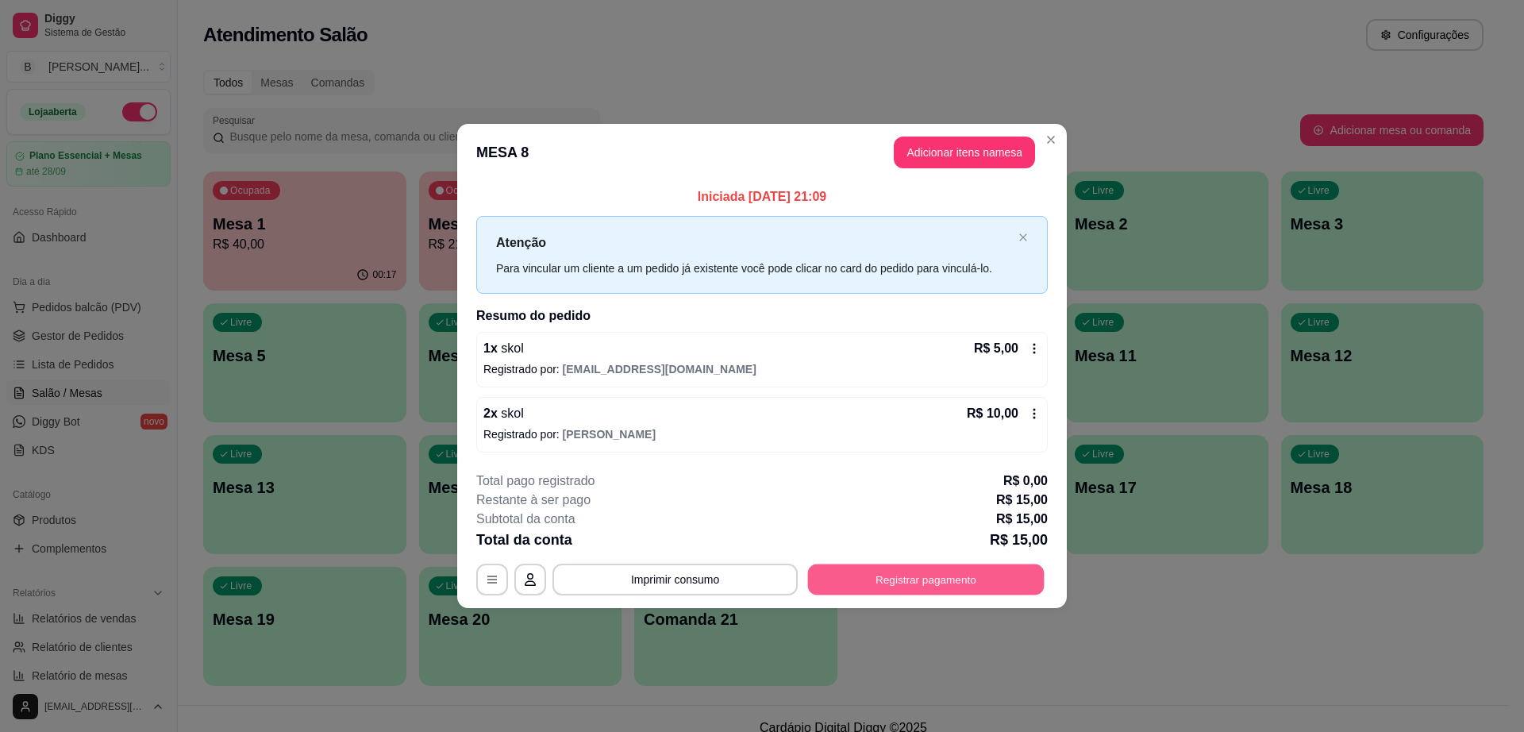
click at [877, 576] on button "Registrar pagamento" at bounding box center [926, 579] width 237 height 31
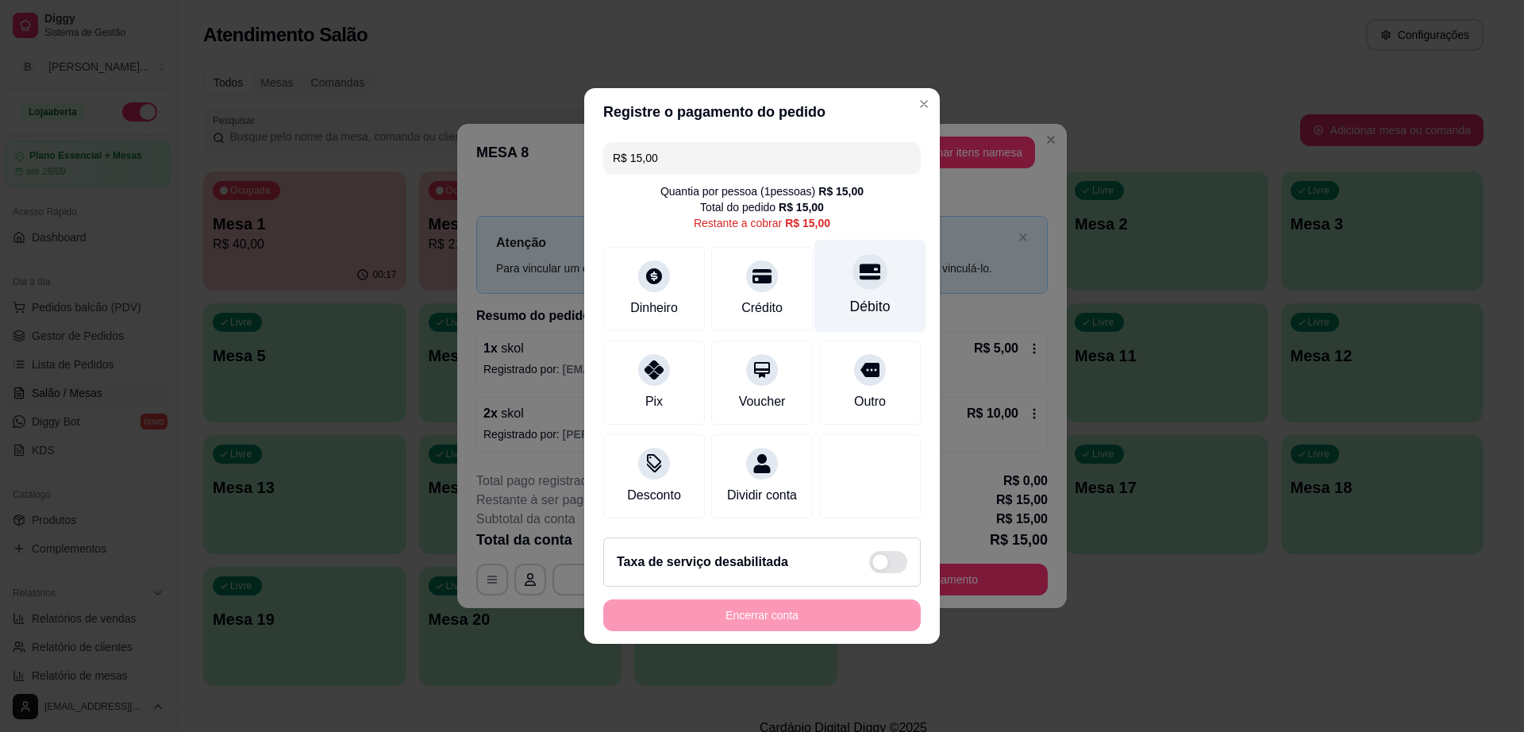
click at [838, 265] on div "Débito" at bounding box center [871, 286] width 112 height 93
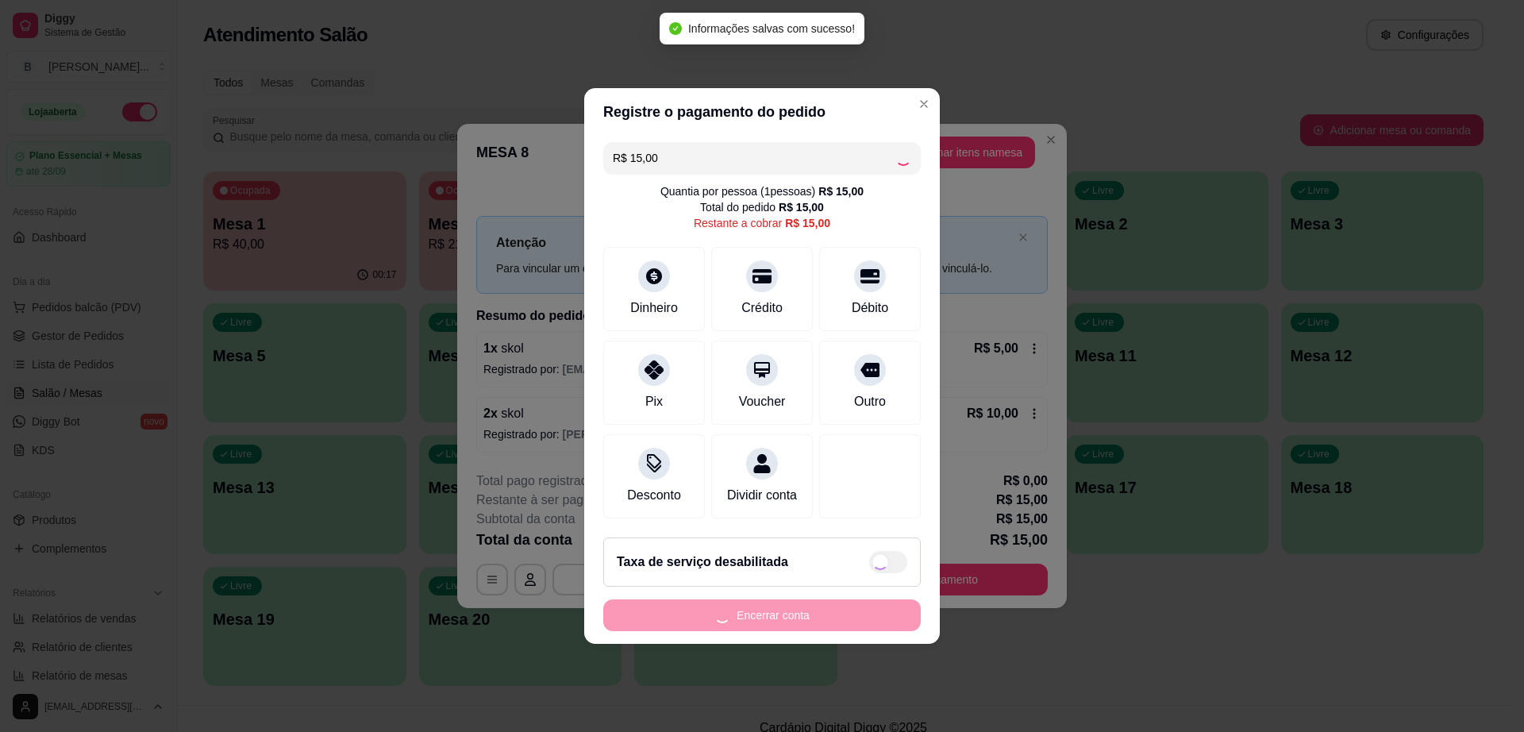
type input "R$ 0,00"
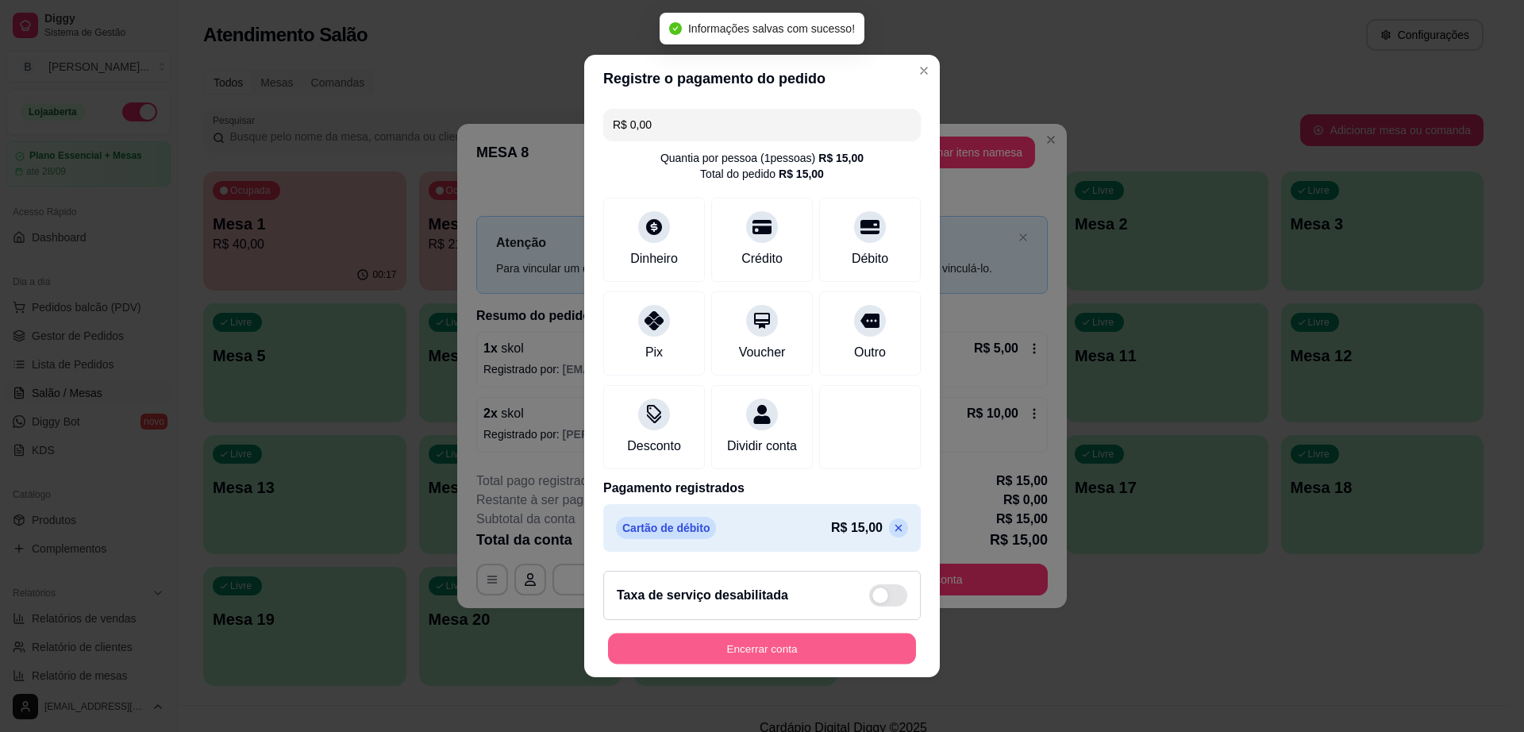
click at [862, 659] on button "Encerrar conta" at bounding box center [762, 649] width 308 height 31
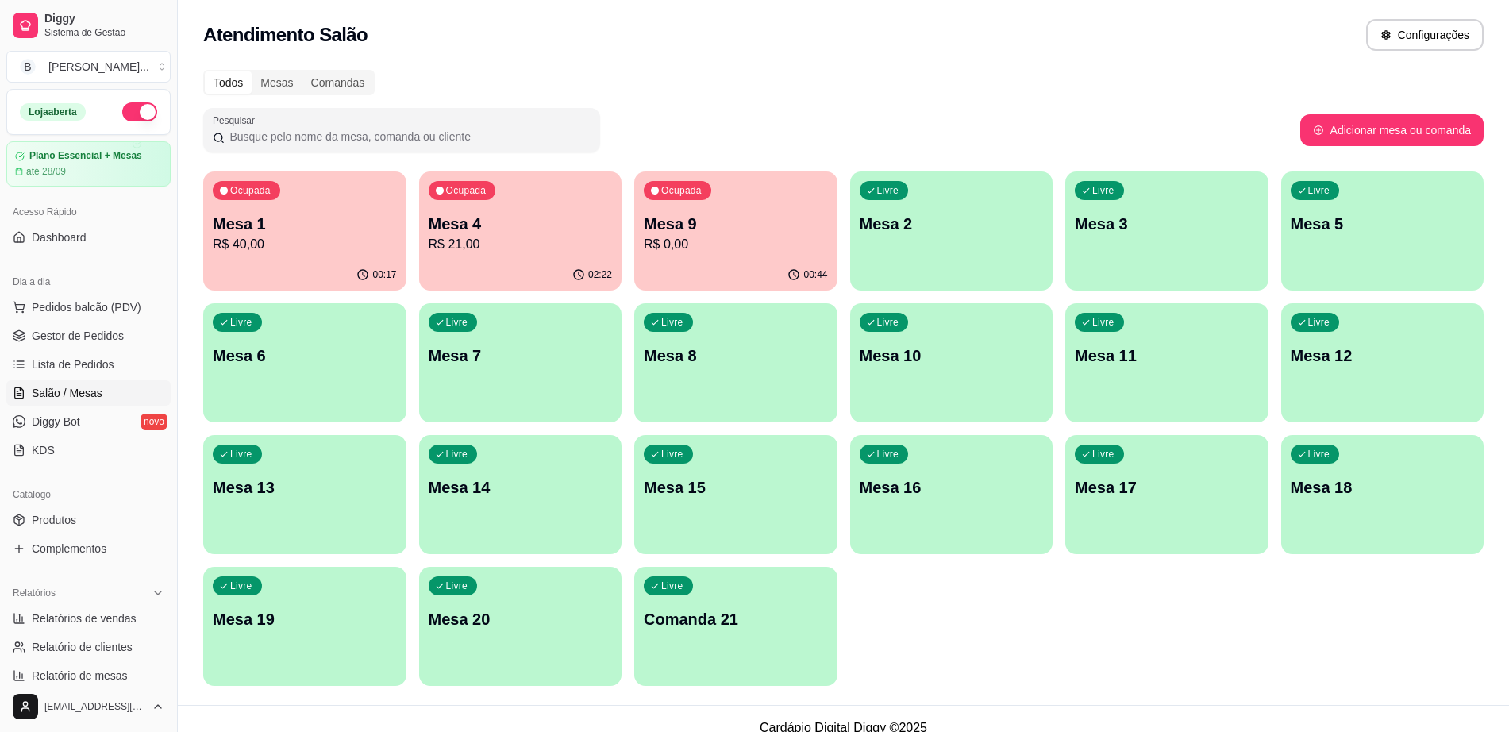
click at [289, 230] on p "Mesa 1" at bounding box center [305, 224] width 184 height 22
click at [510, 254] on div "Ocupada Mesa 4 R$ 21,00" at bounding box center [520, 215] width 203 height 88
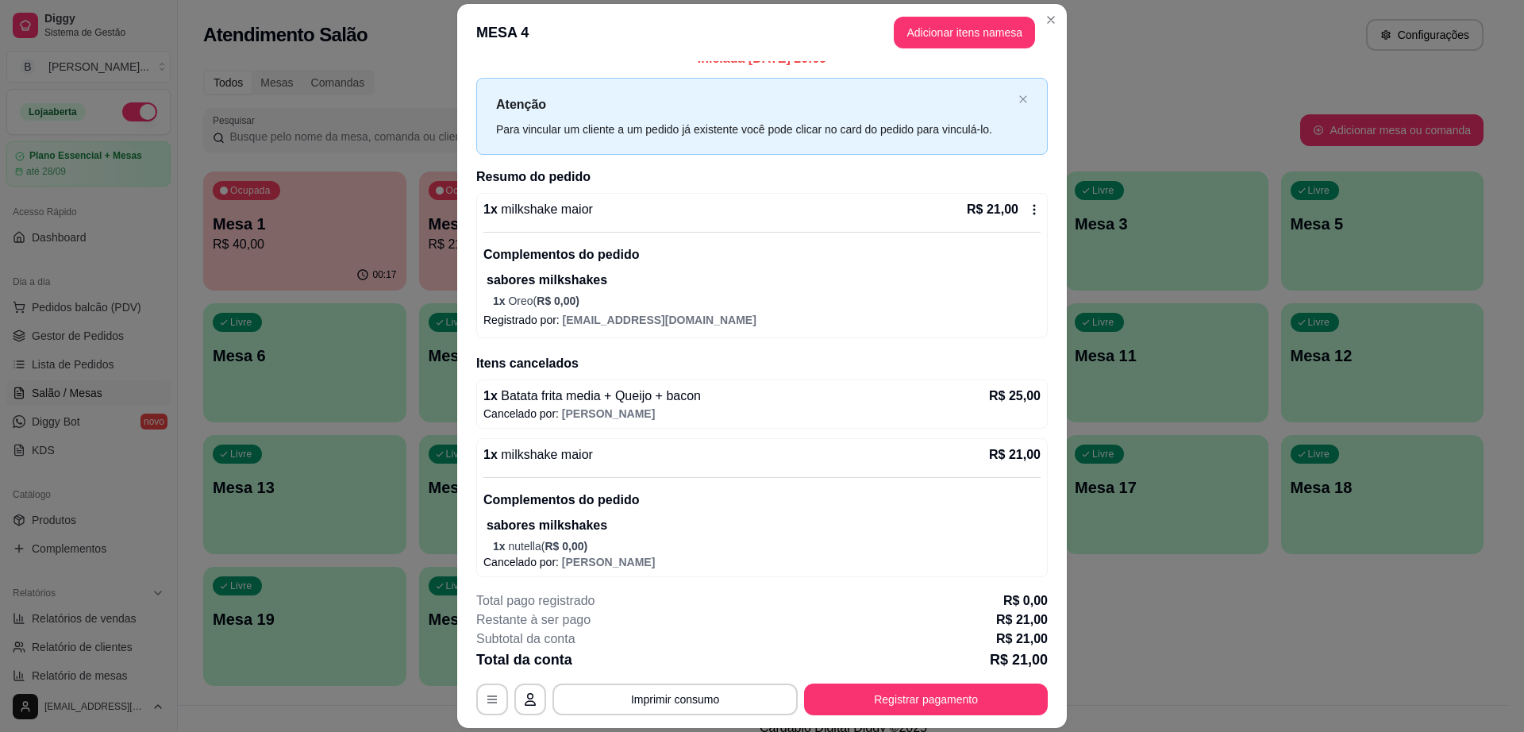
scroll to position [22, 0]
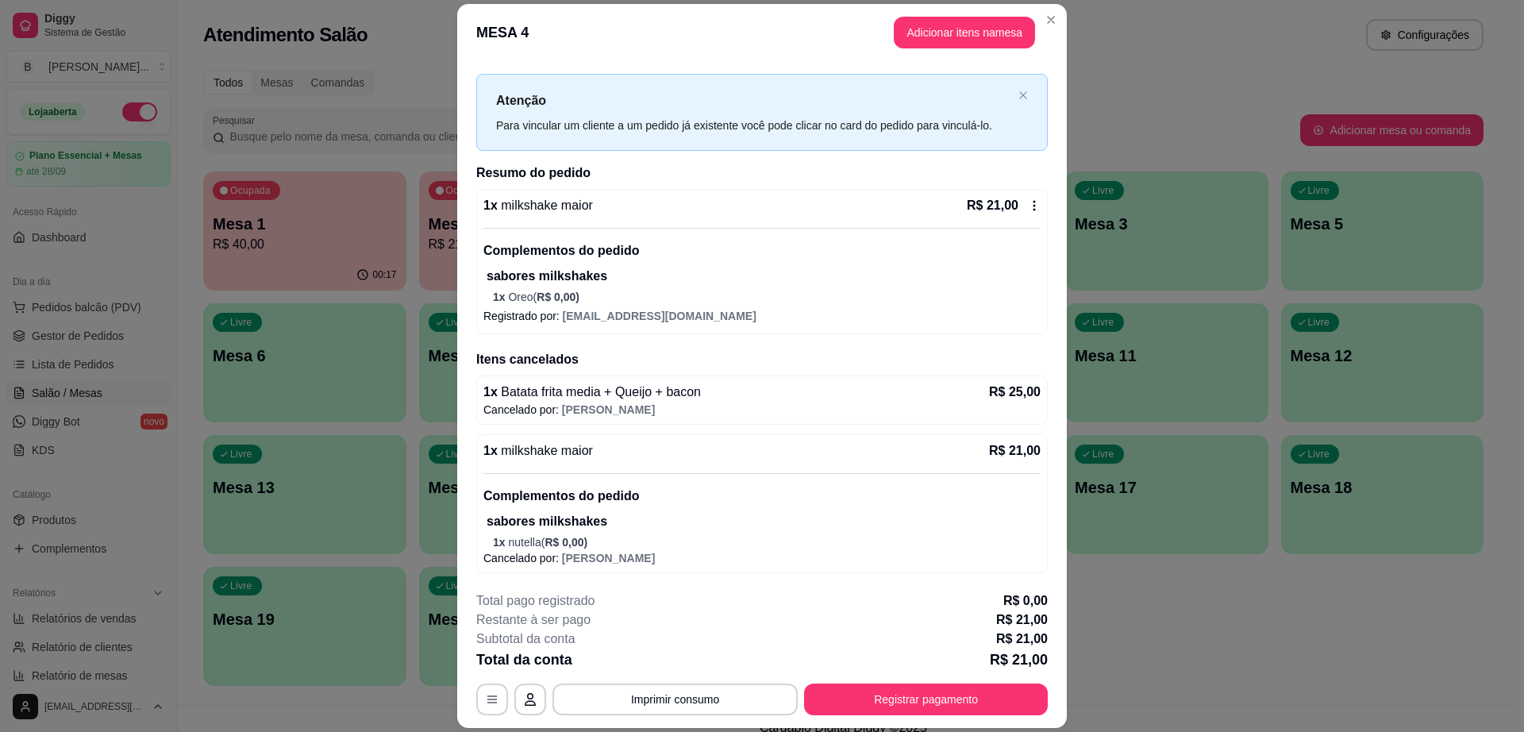
click at [1028, 205] on icon at bounding box center [1034, 205] width 13 height 13
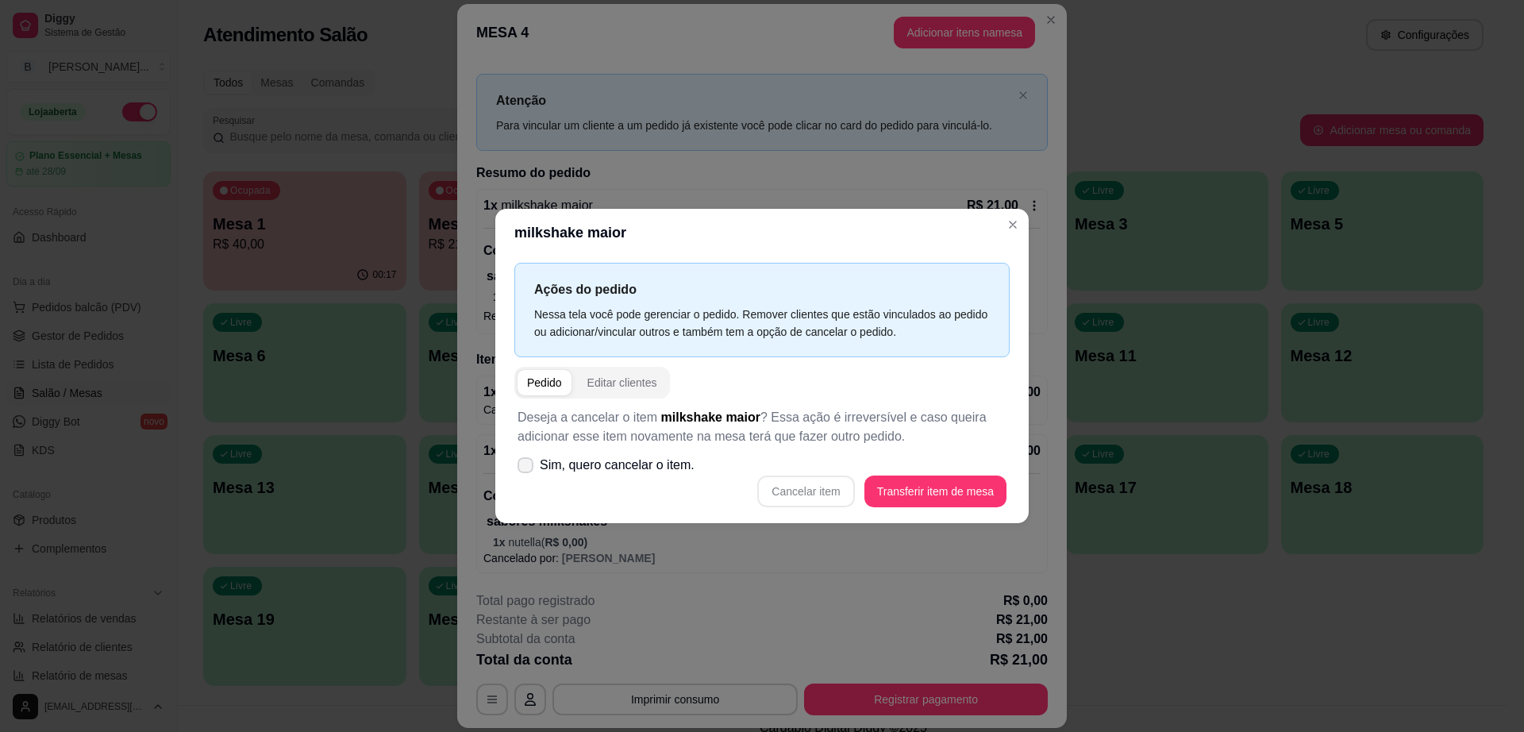
click at [543, 458] on span "Sim, quero cancelar o item." at bounding box center [617, 465] width 155 height 19
click at [527, 468] on input "Sim, quero cancelar o item." at bounding box center [522, 473] width 10 height 10
checkbox input "true"
click at [833, 480] on button "Cancelar item" at bounding box center [806, 491] width 94 height 31
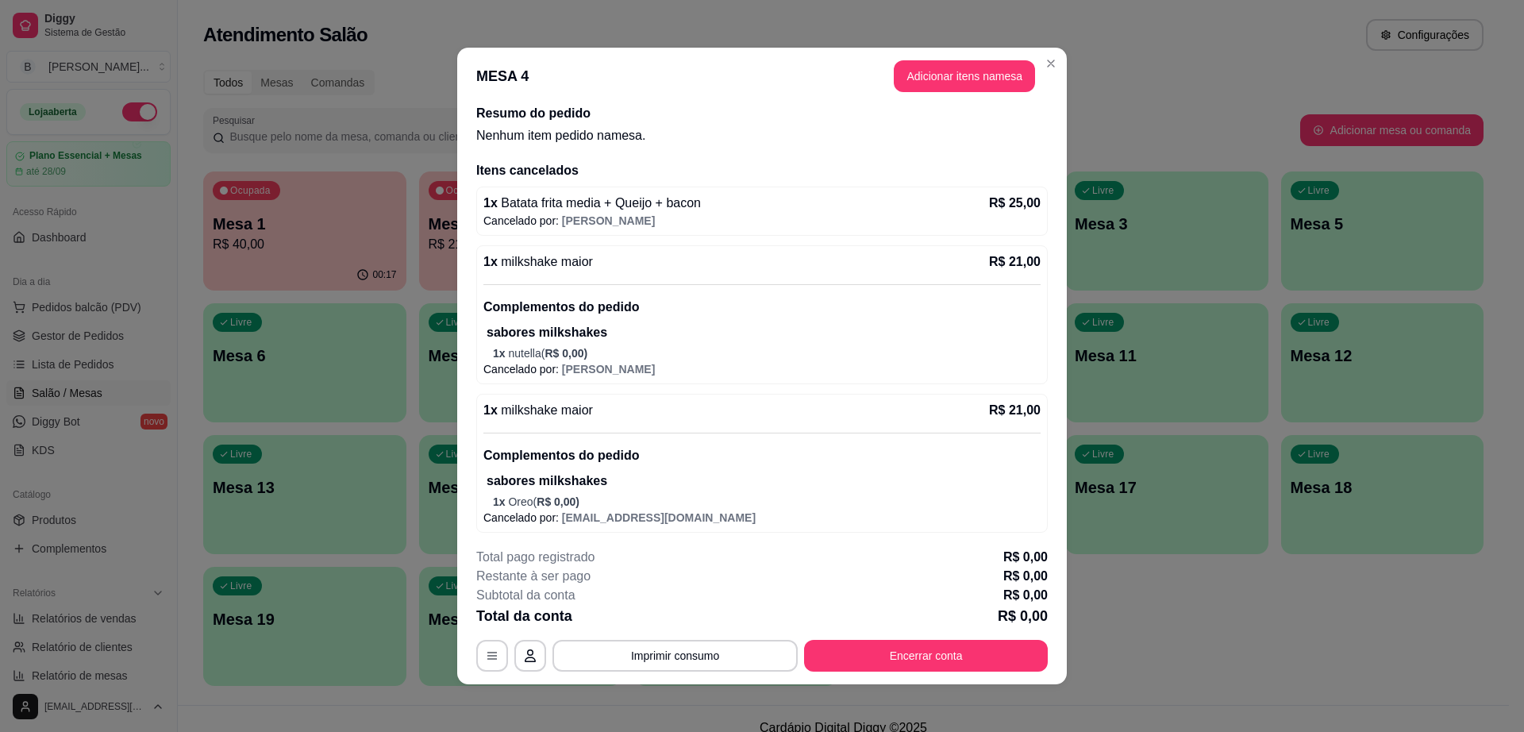
scroll to position [43, 0]
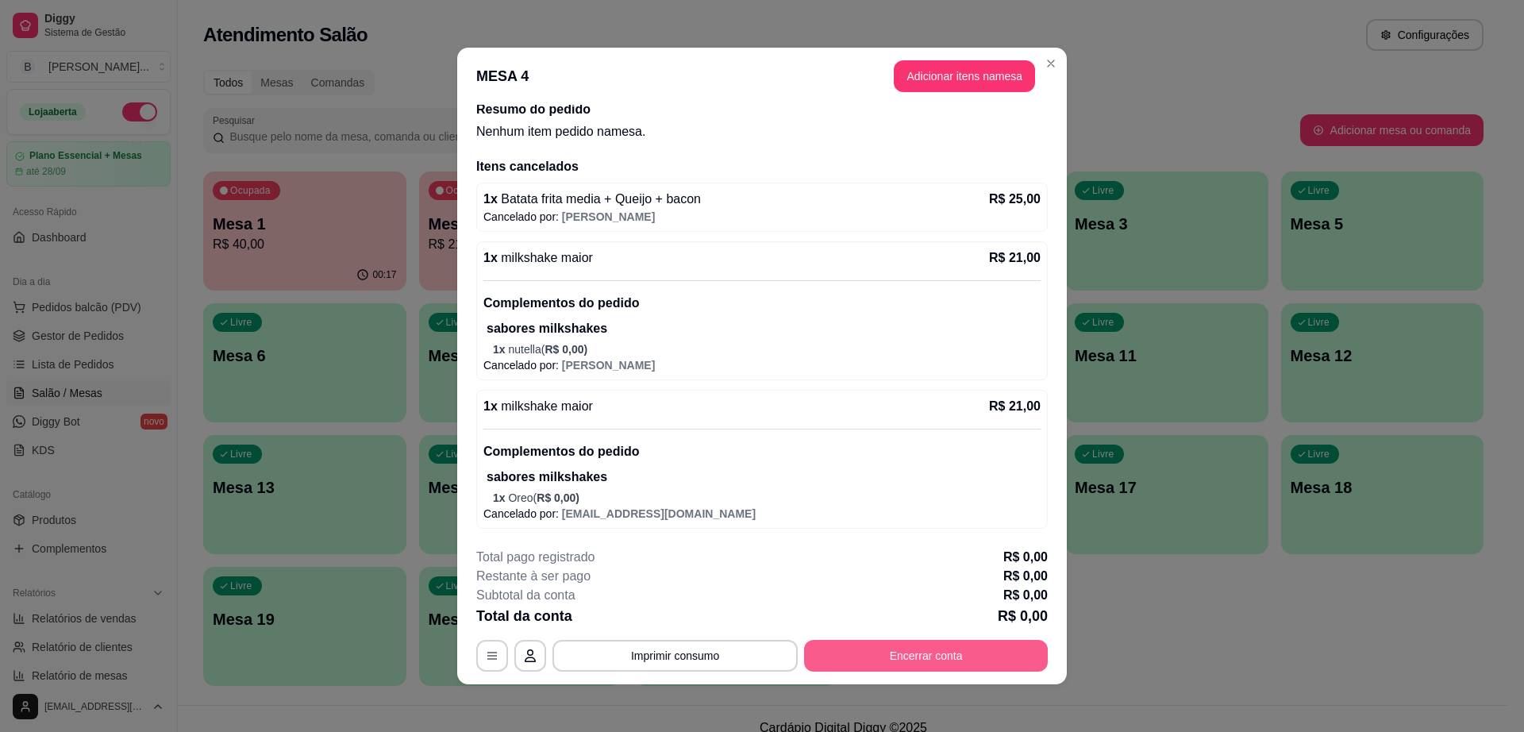
click at [901, 647] on button "Encerrar conta" at bounding box center [926, 656] width 244 height 32
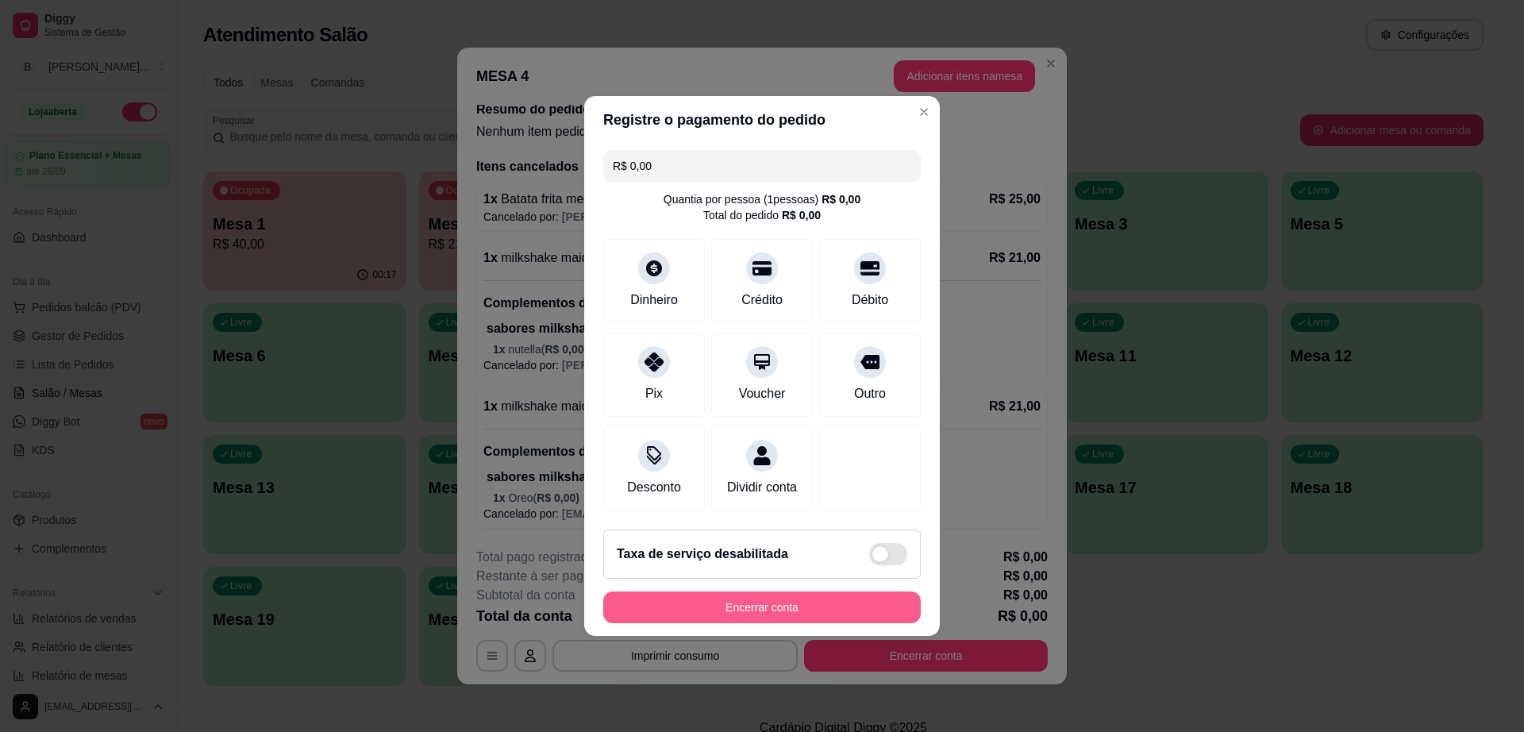
click at [814, 615] on button "Encerrar conta" at bounding box center [762, 607] width 318 height 32
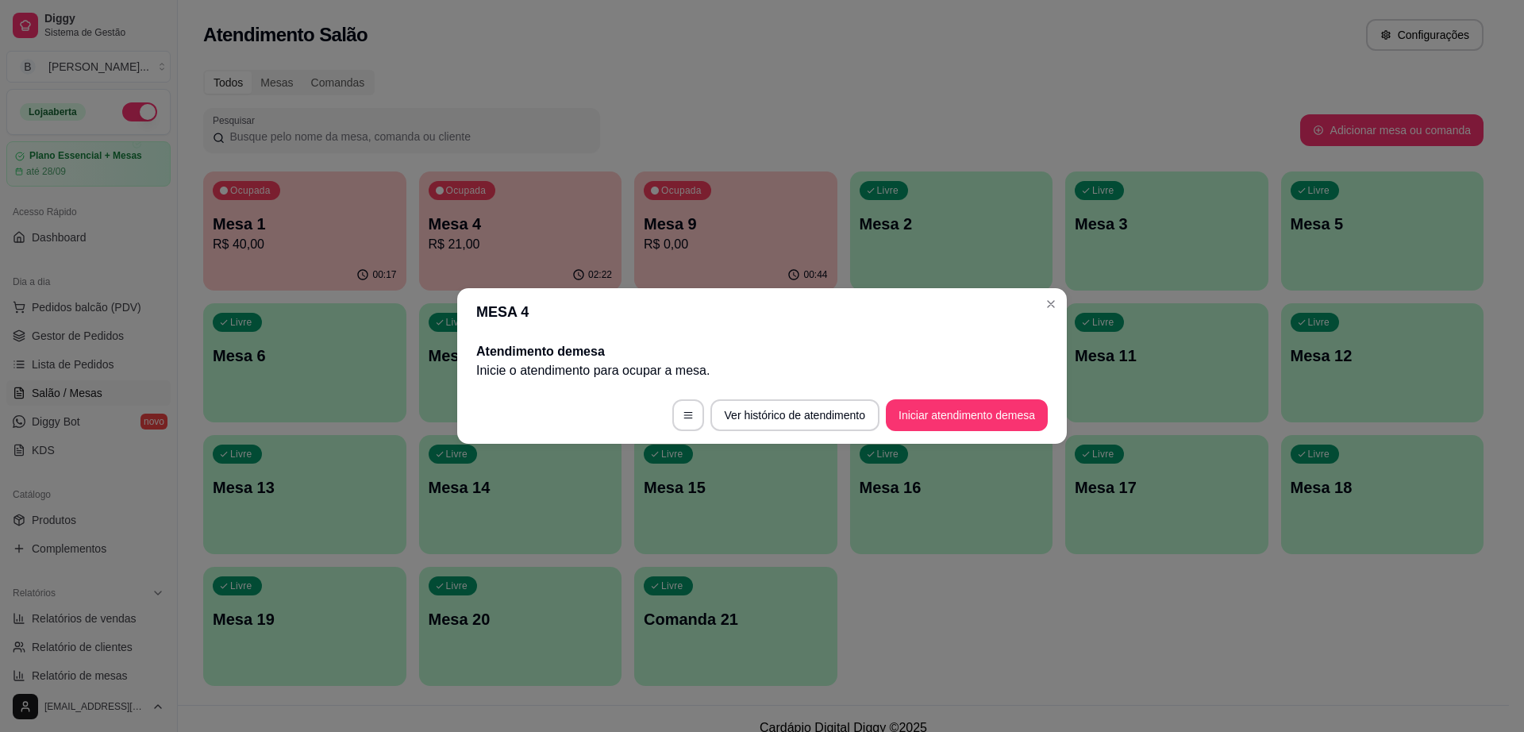
scroll to position [0, 0]
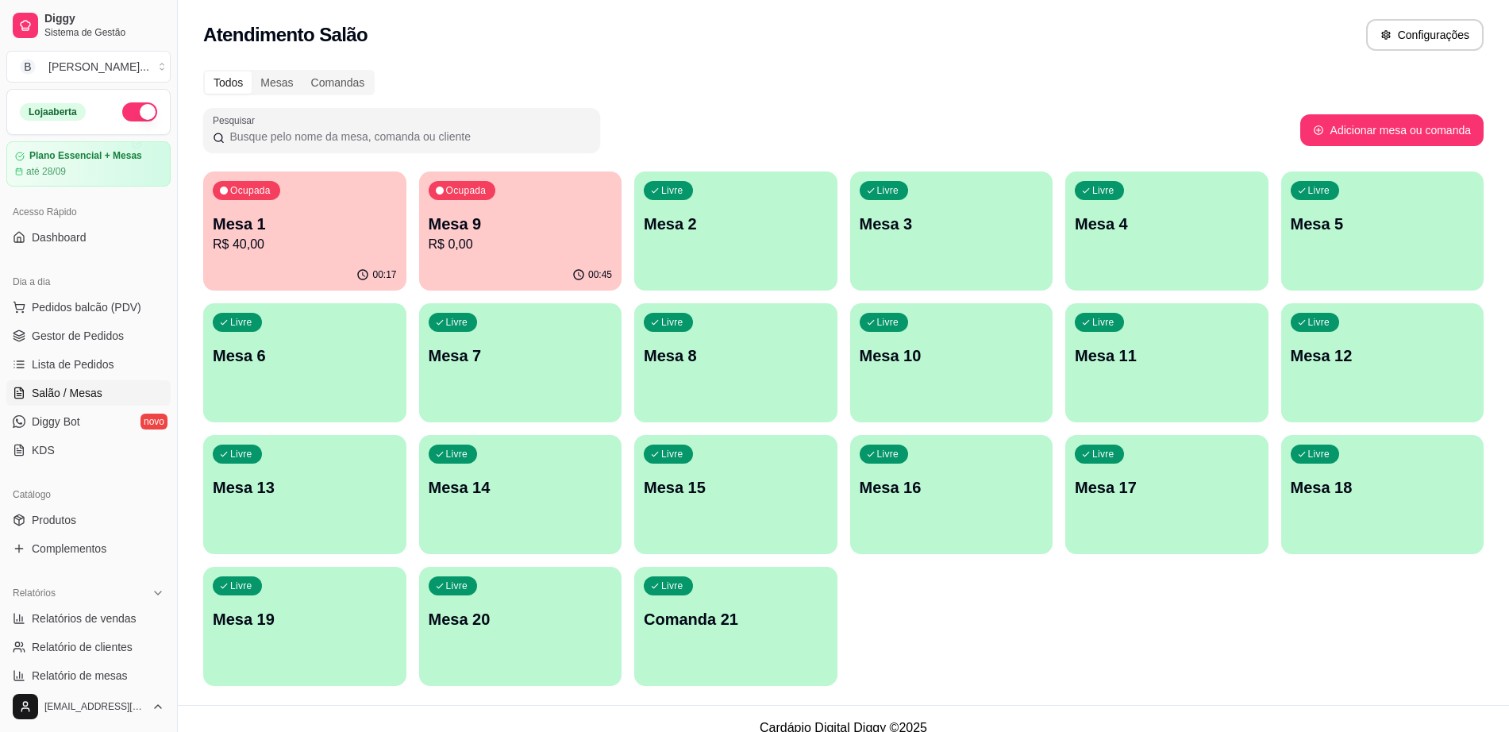
click at [582, 244] on p "R$ 0,00" at bounding box center [521, 244] width 184 height 19
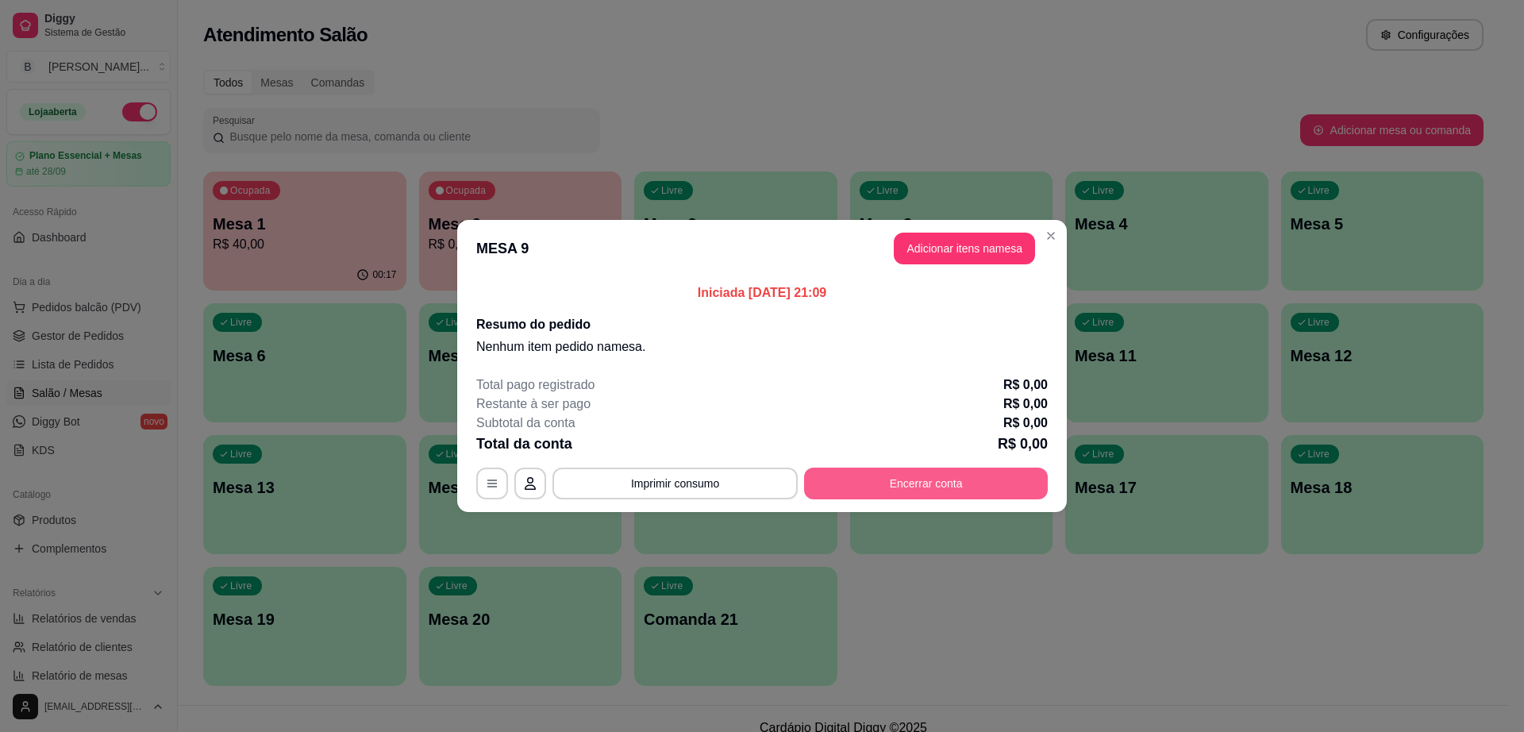
click at [935, 483] on button "Encerrar conta" at bounding box center [926, 484] width 244 height 32
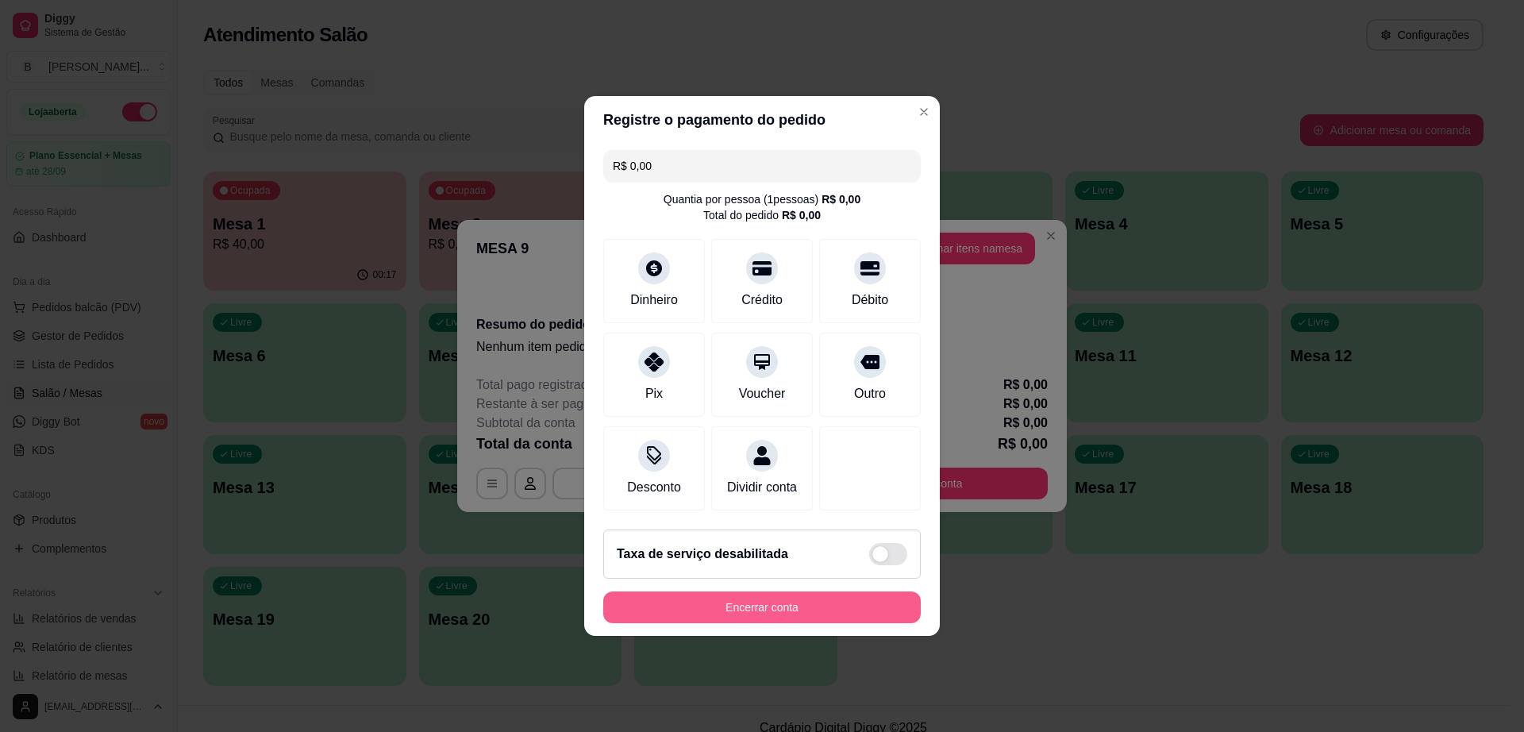
click at [802, 605] on button "Encerrar conta" at bounding box center [762, 607] width 318 height 32
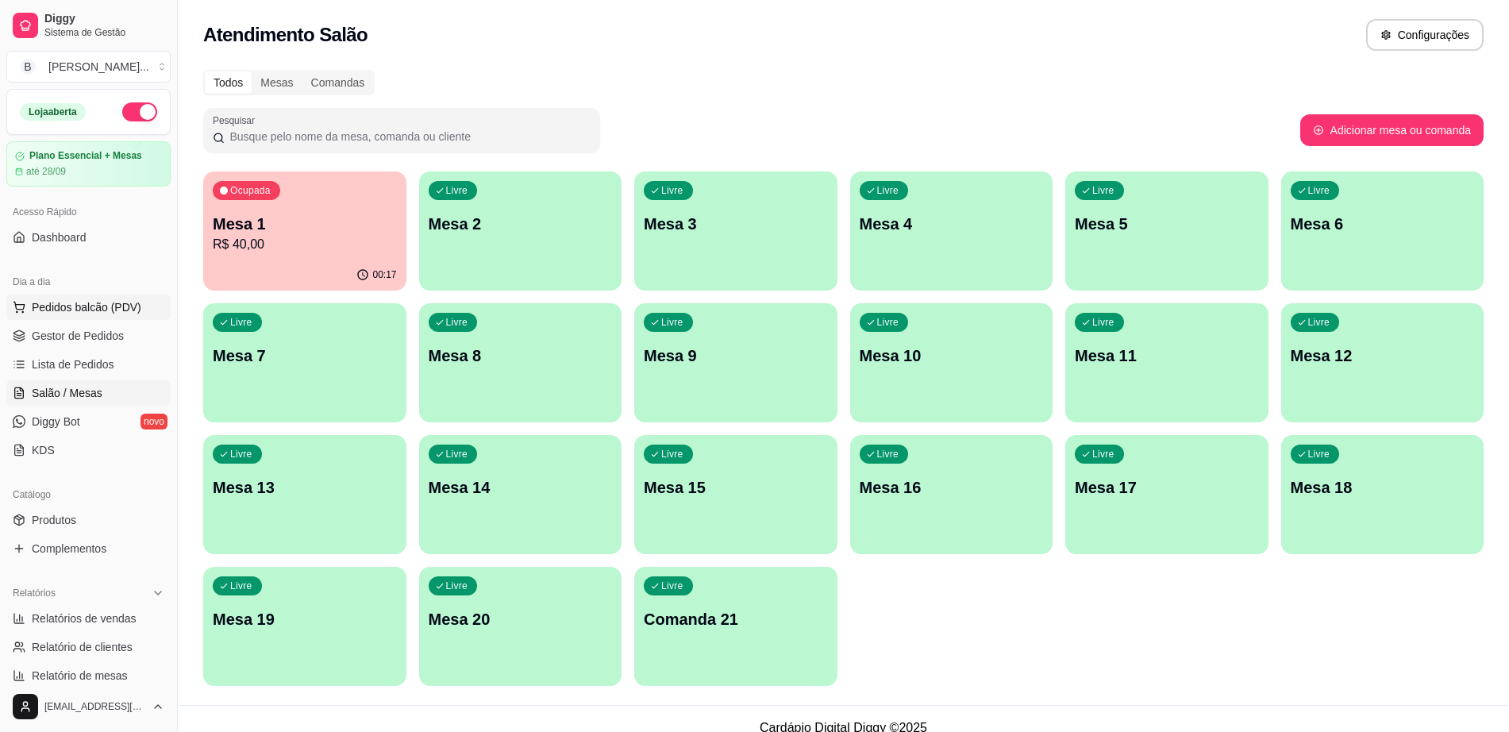
click at [129, 307] on span "Pedidos balcão (PDV)" at bounding box center [87, 307] width 110 height 16
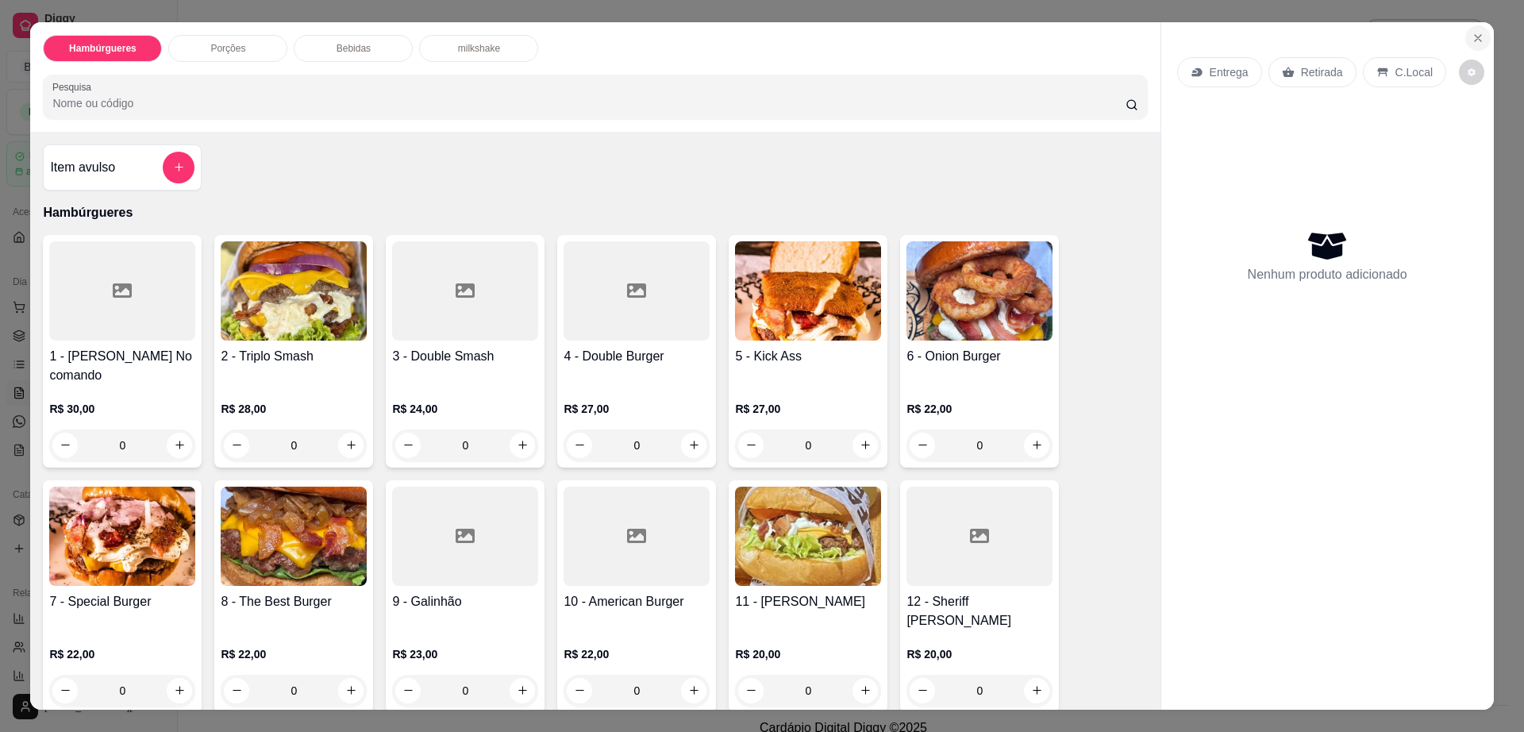
click at [1466, 33] on button "Close" at bounding box center [1478, 37] width 25 height 25
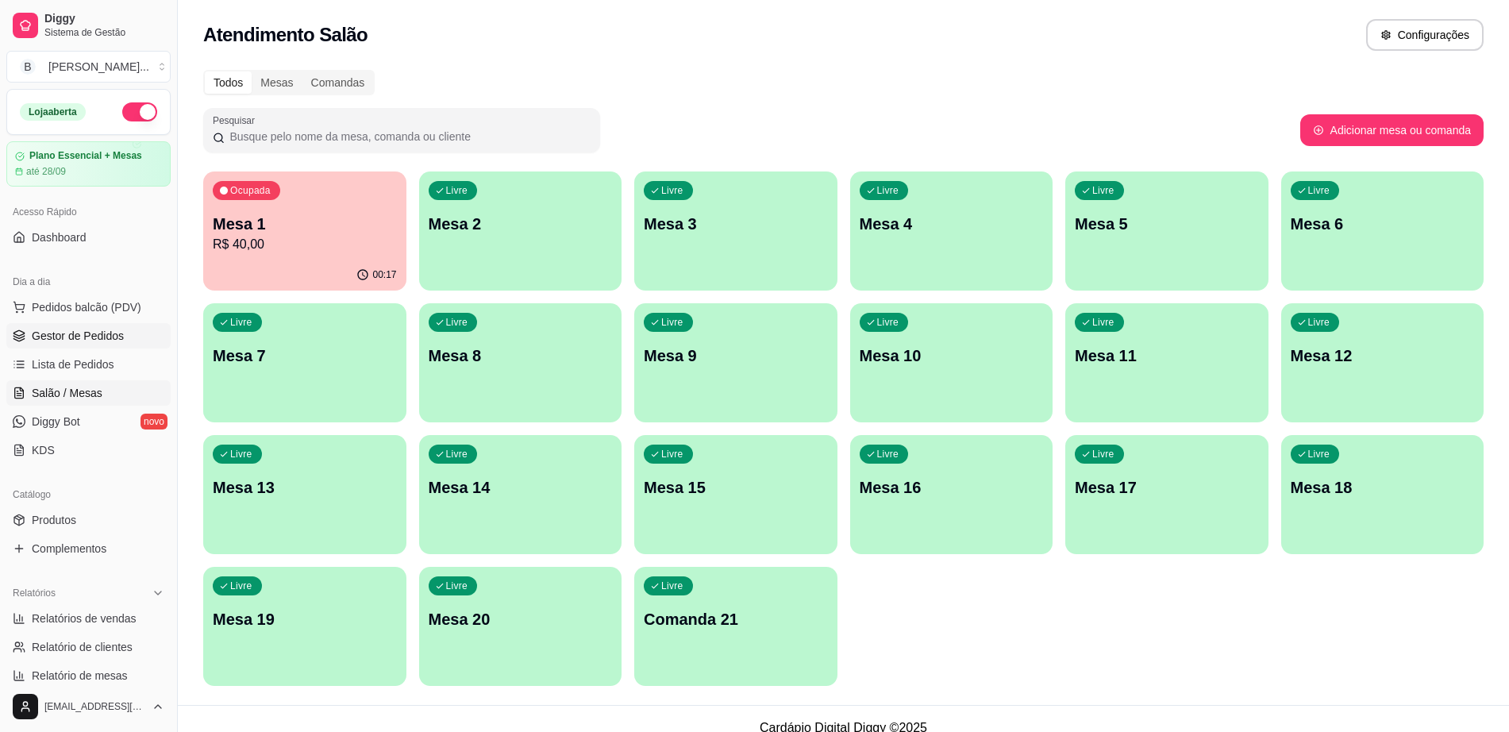
click at [127, 333] on link "Gestor de Pedidos" at bounding box center [88, 335] width 164 height 25
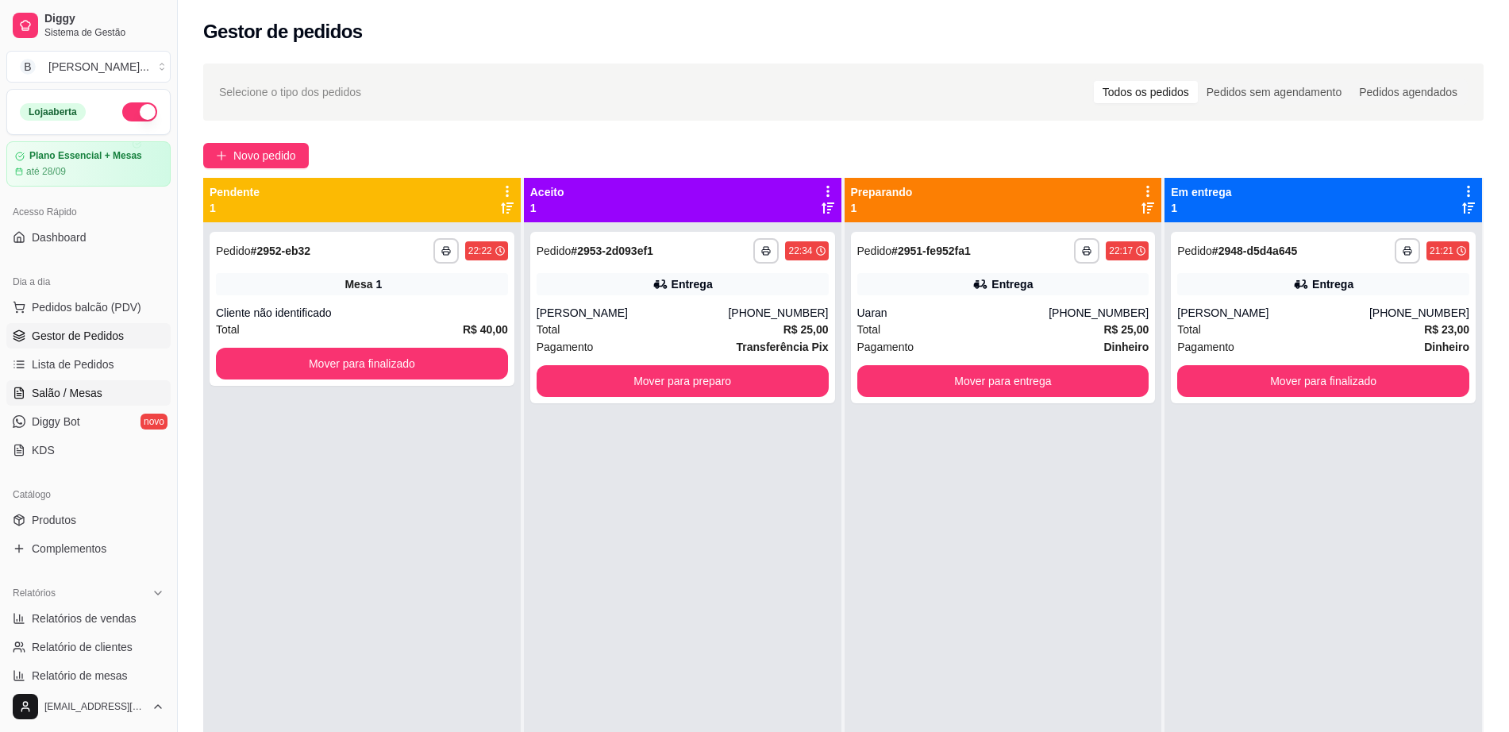
click at [75, 391] on span "Salão / Mesas" at bounding box center [67, 393] width 71 height 16
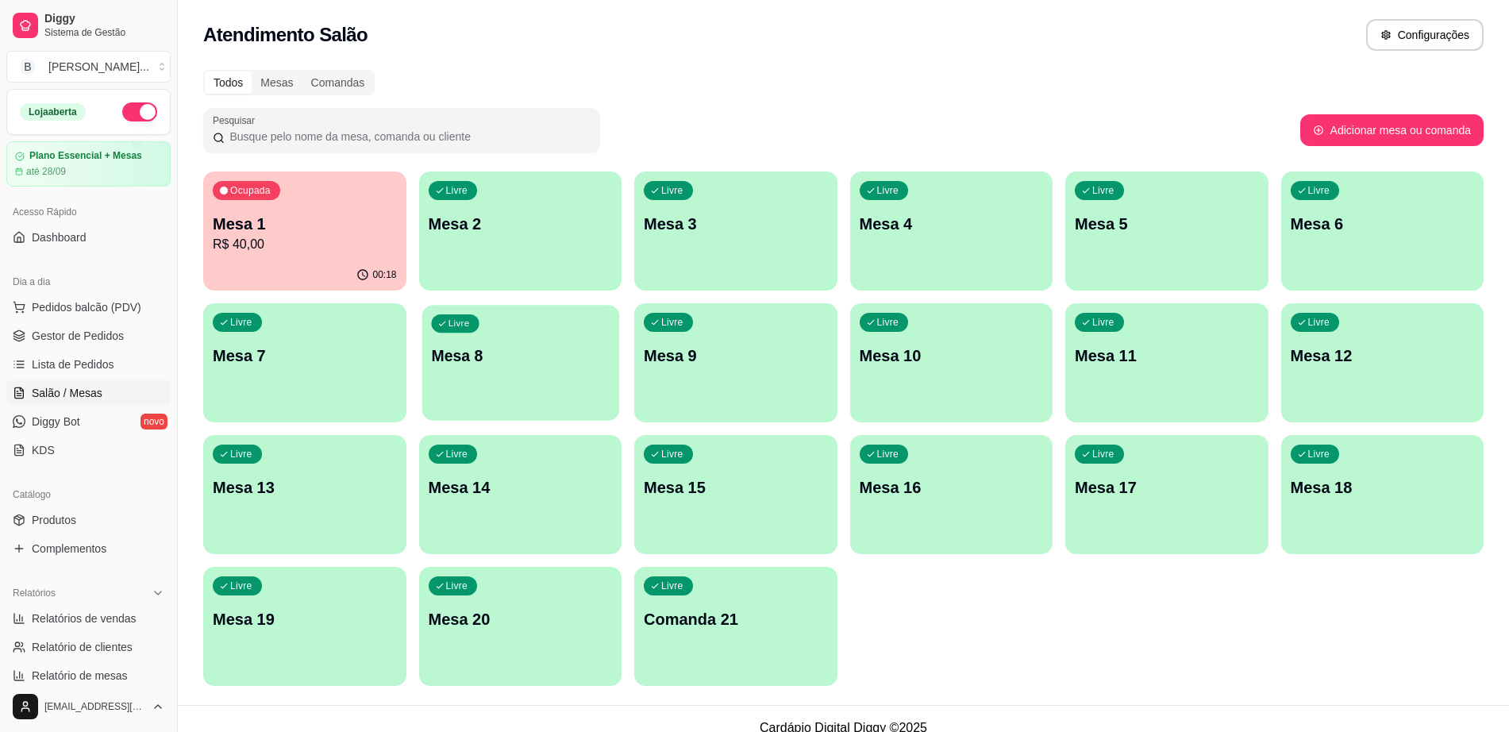
click at [526, 366] on p "Mesa 8" at bounding box center [520, 355] width 179 height 21
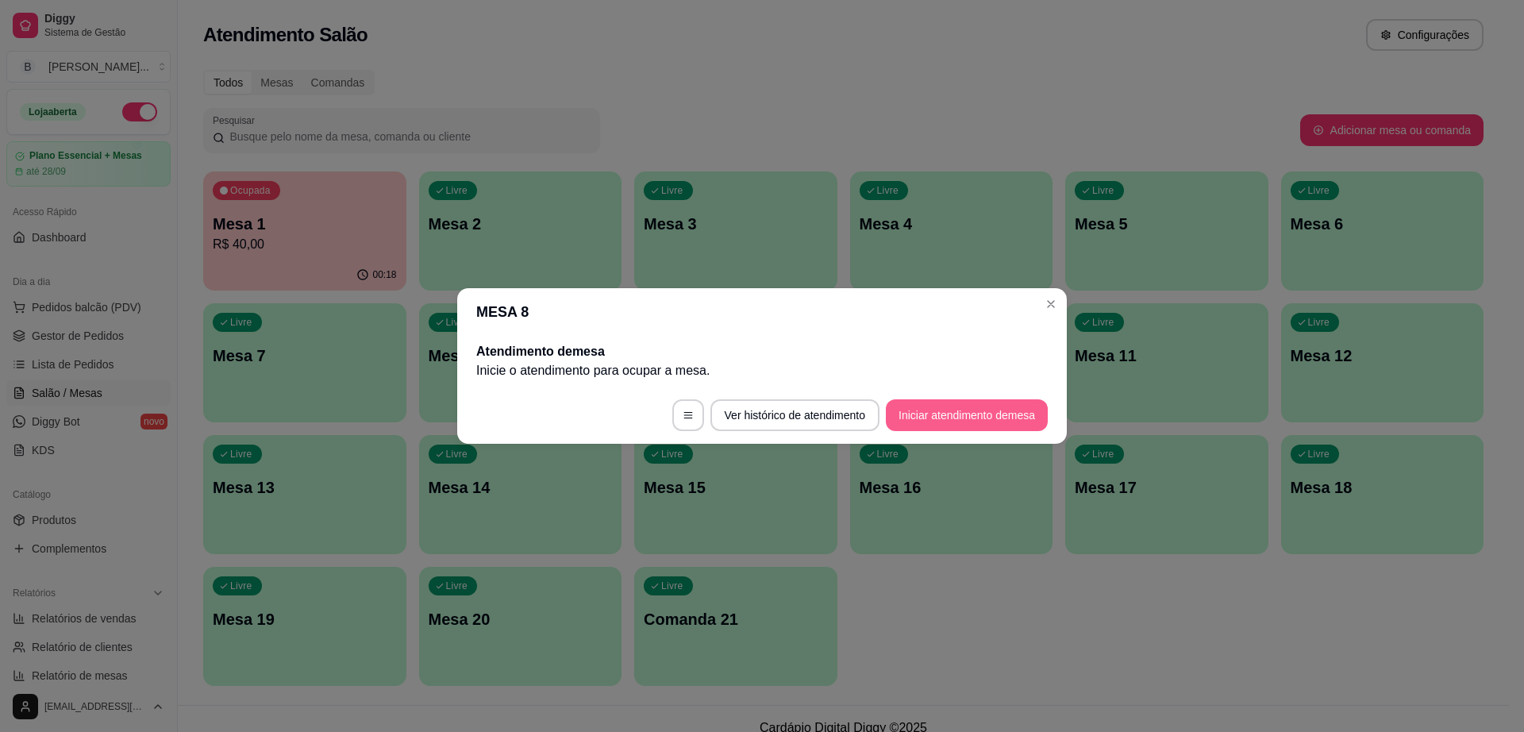
click at [985, 406] on button "Iniciar atendimento de mesa" at bounding box center [967, 415] width 162 height 32
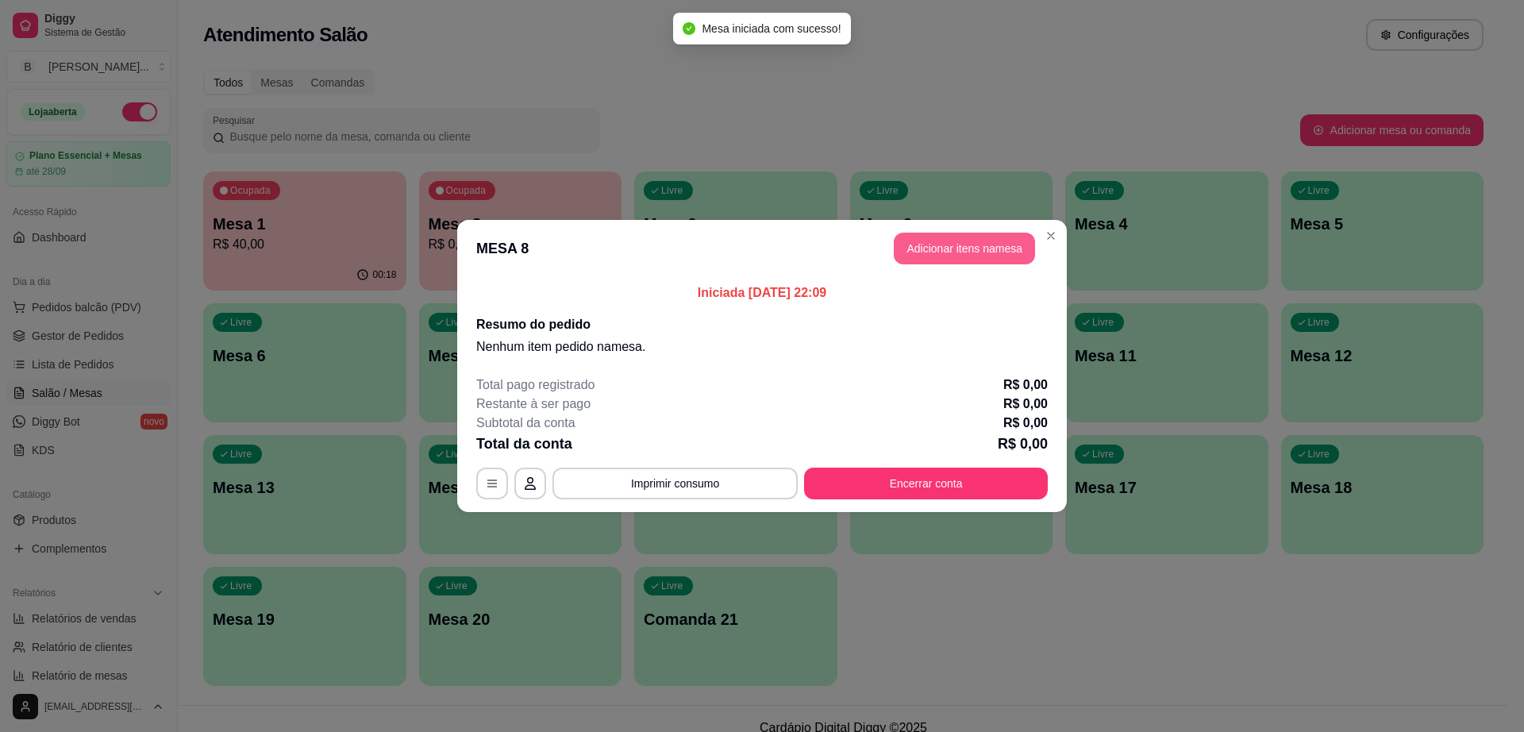
click at [987, 260] on button "Adicionar itens na mesa" at bounding box center [964, 249] width 141 height 32
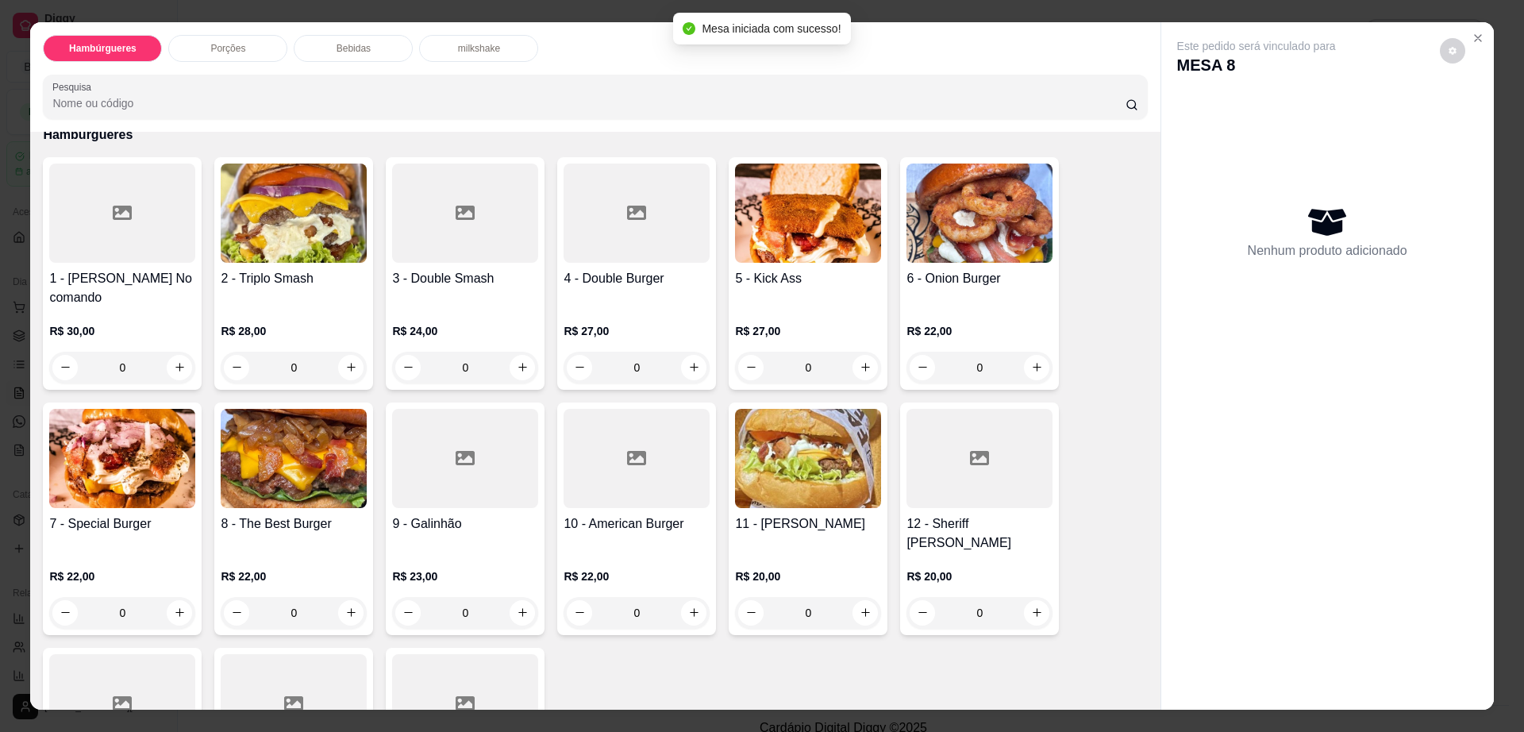
scroll to position [99, 0]
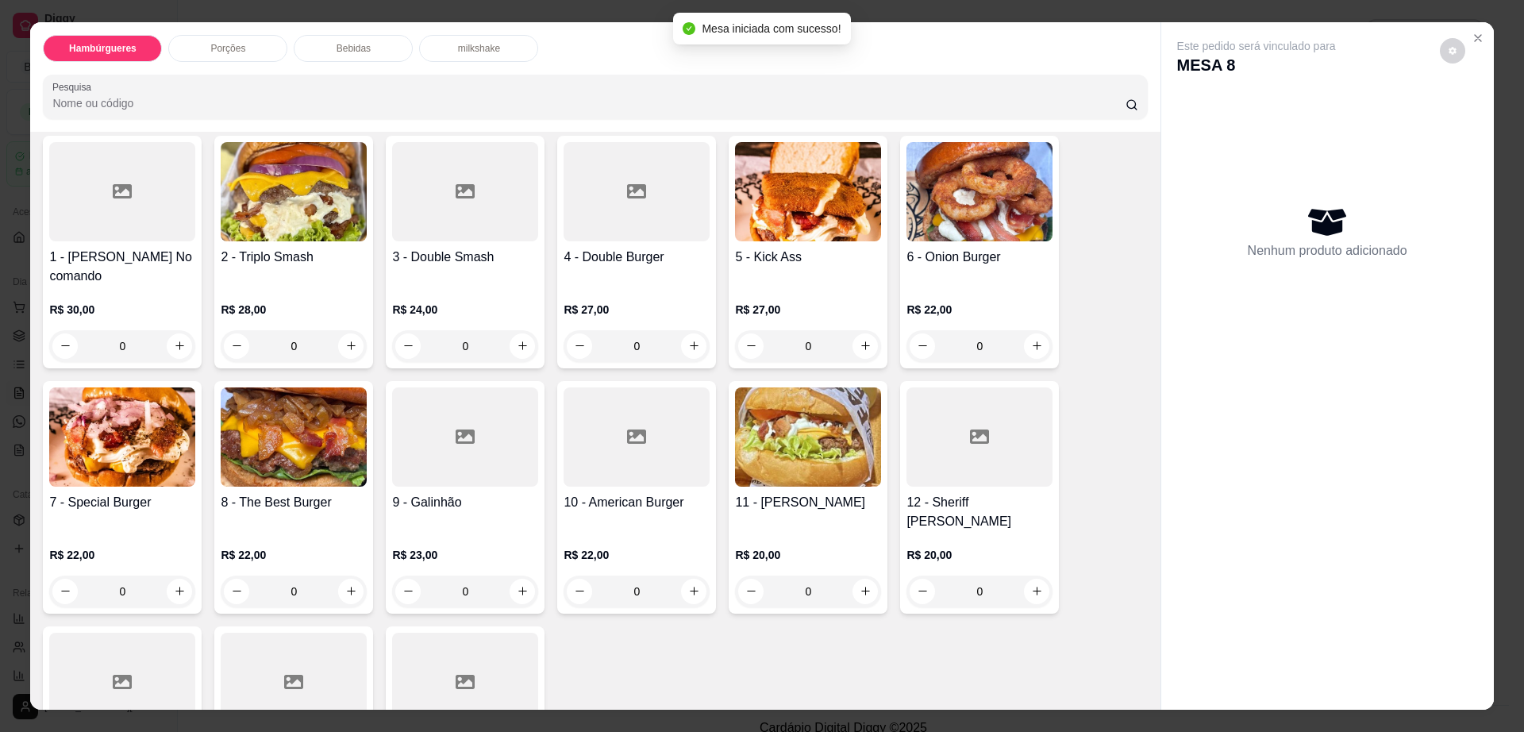
click at [287, 446] on img at bounding box center [294, 436] width 146 height 99
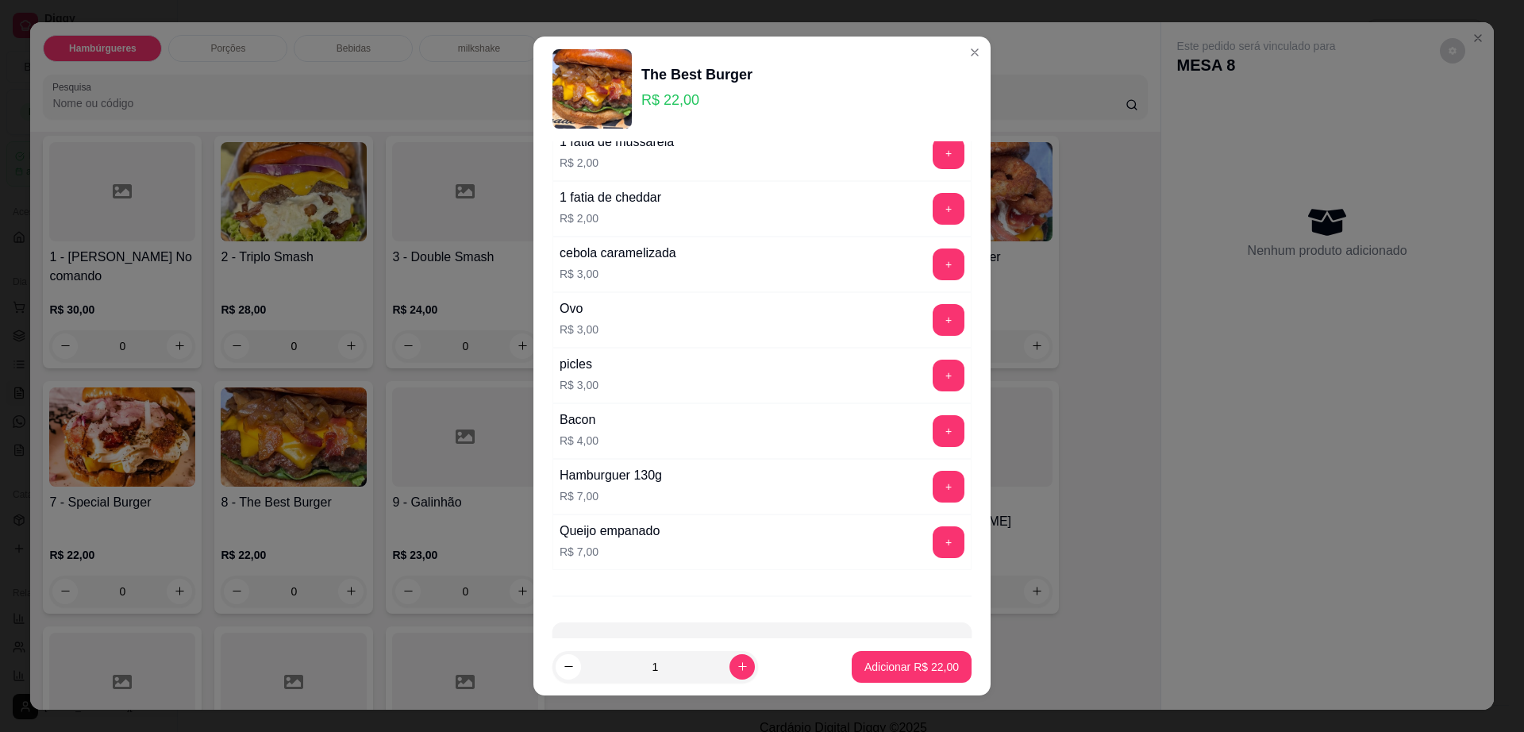
scroll to position [125, 0]
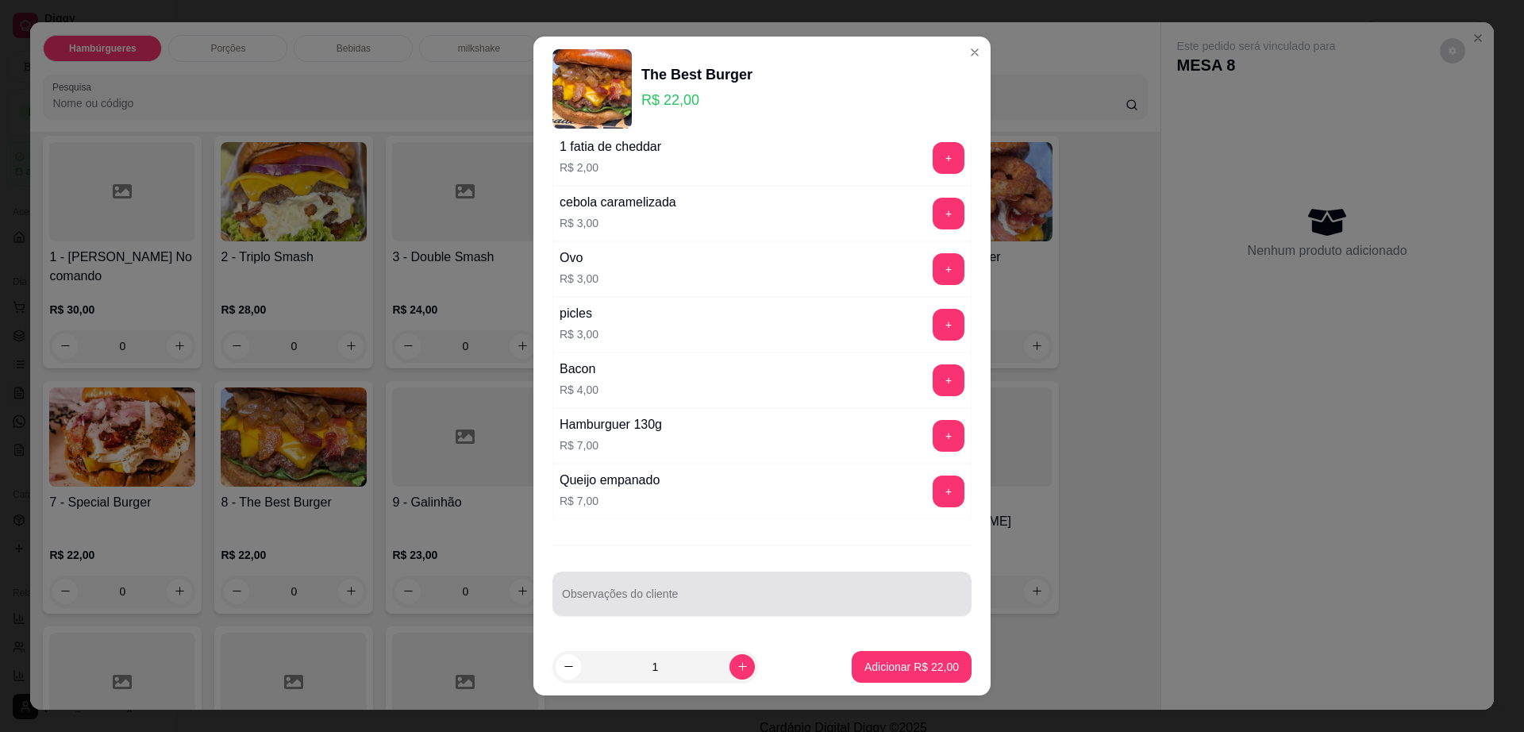
click at [726, 591] on div at bounding box center [762, 594] width 400 height 32
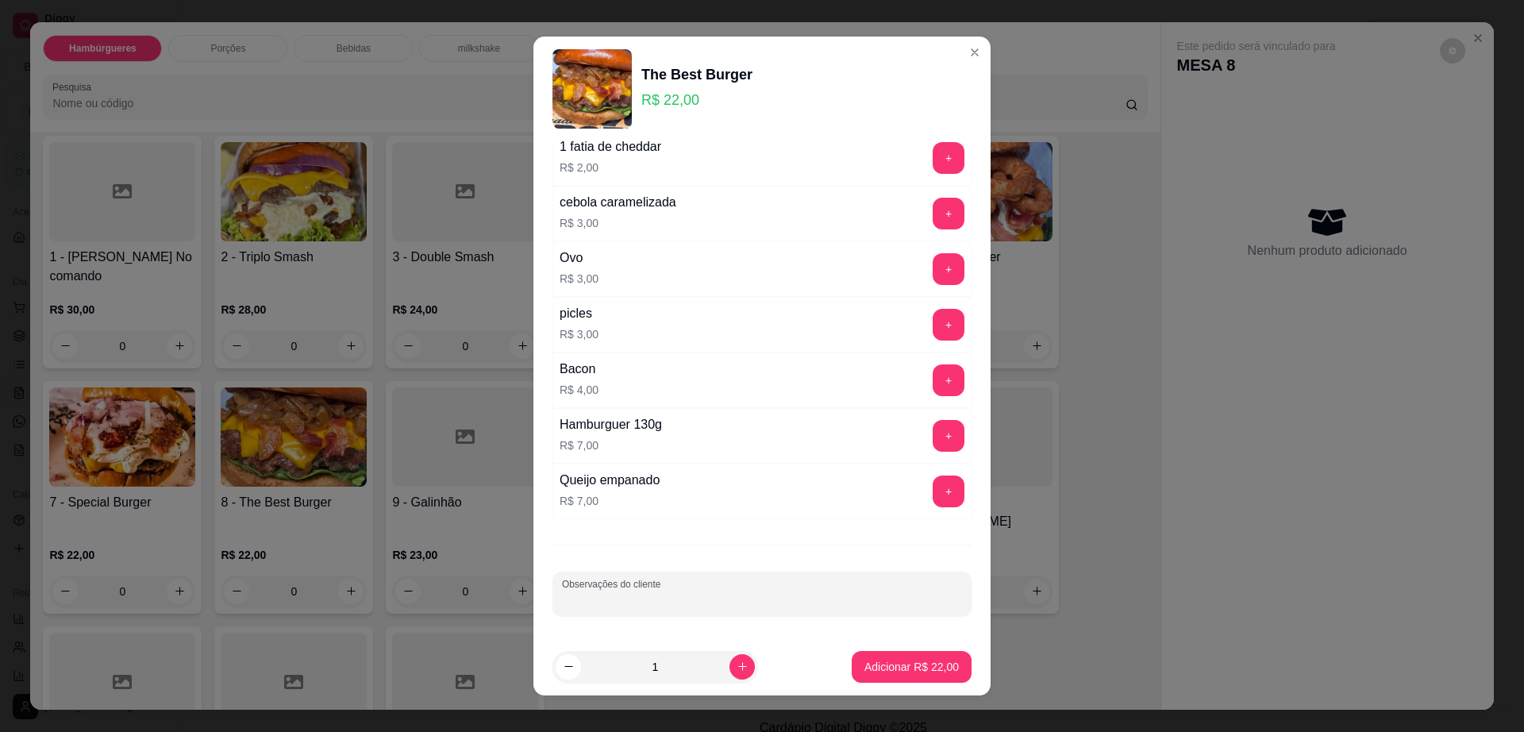
click at [726, 585] on div at bounding box center [762, 594] width 400 height 32
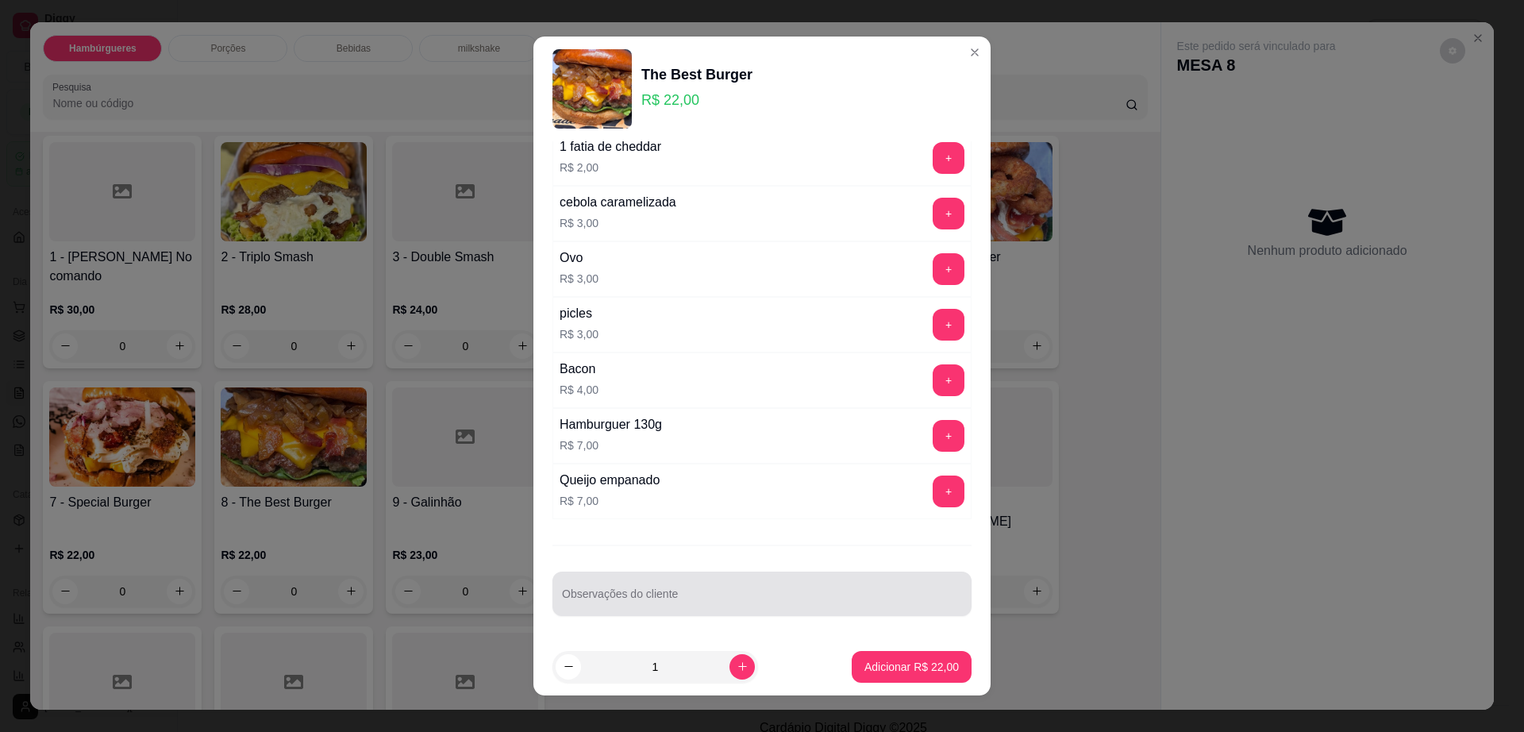
click at [725, 584] on div at bounding box center [762, 594] width 400 height 32
click at [553, 603] on div "Observações do cliente ra levar" at bounding box center [762, 594] width 419 height 44
click at [562, 601] on input "ra levar" at bounding box center [762, 600] width 400 height 16
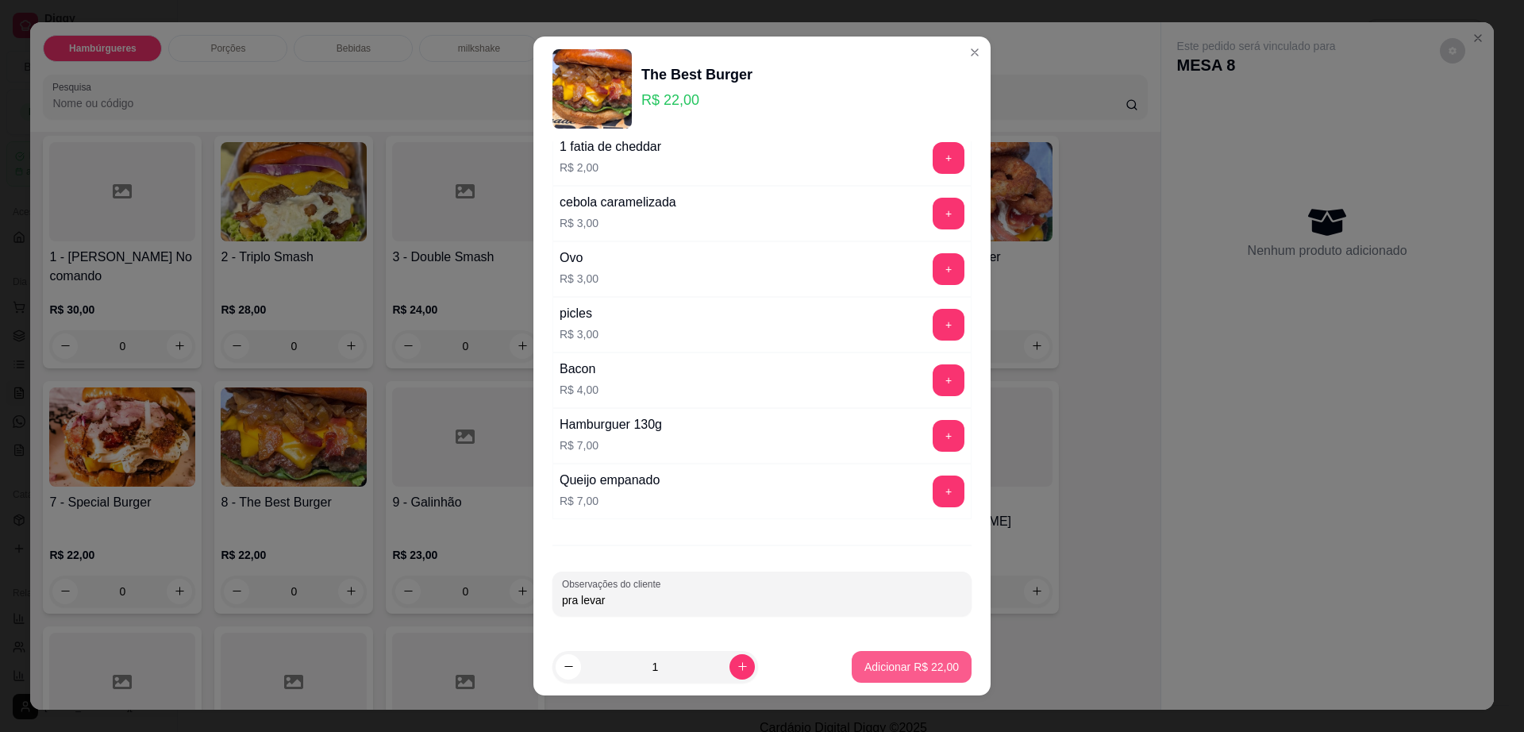
type input "pra levar"
click at [907, 668] on p "Adicionar R$ 22,00" at bounding box center [912, 667] width 94 height 16
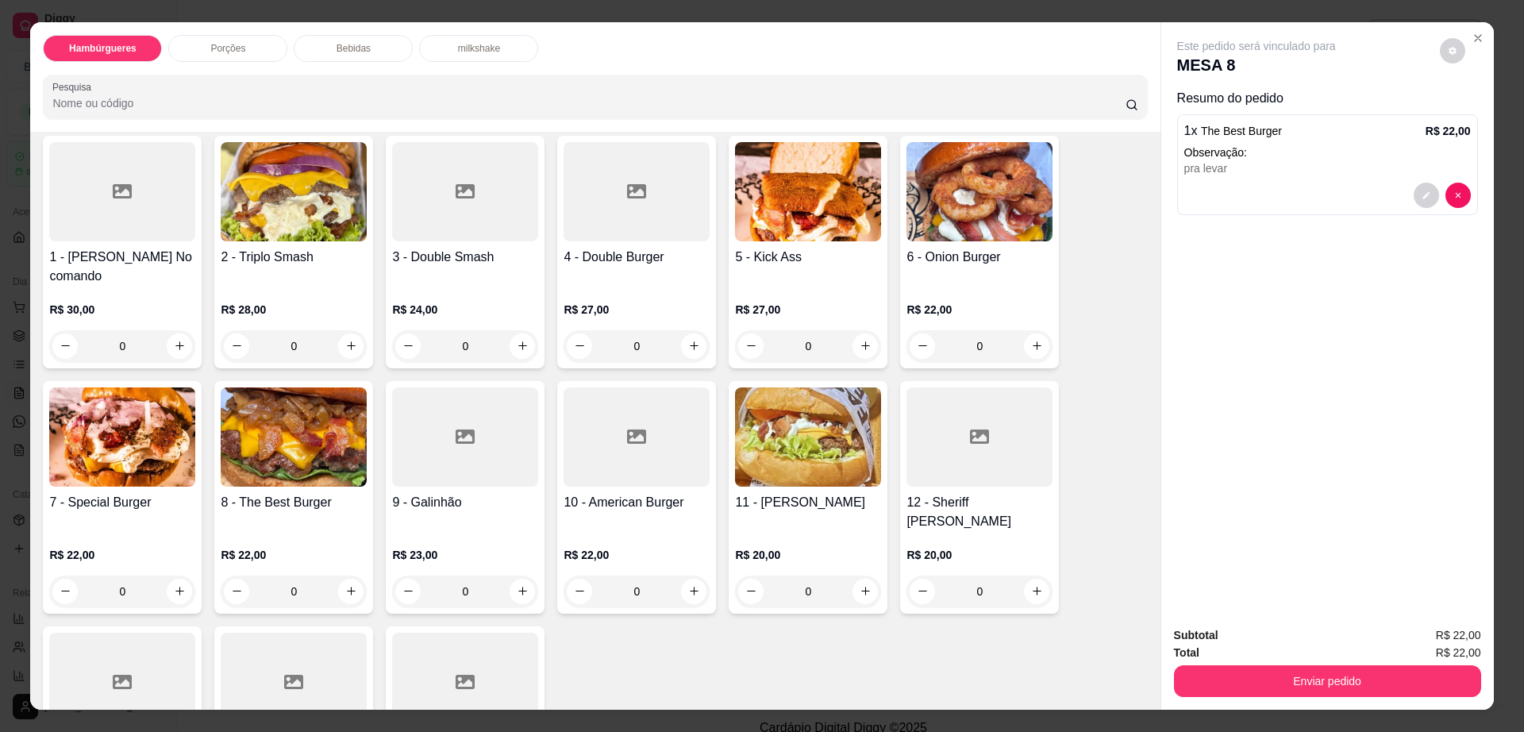
scroll to position [0, 0]
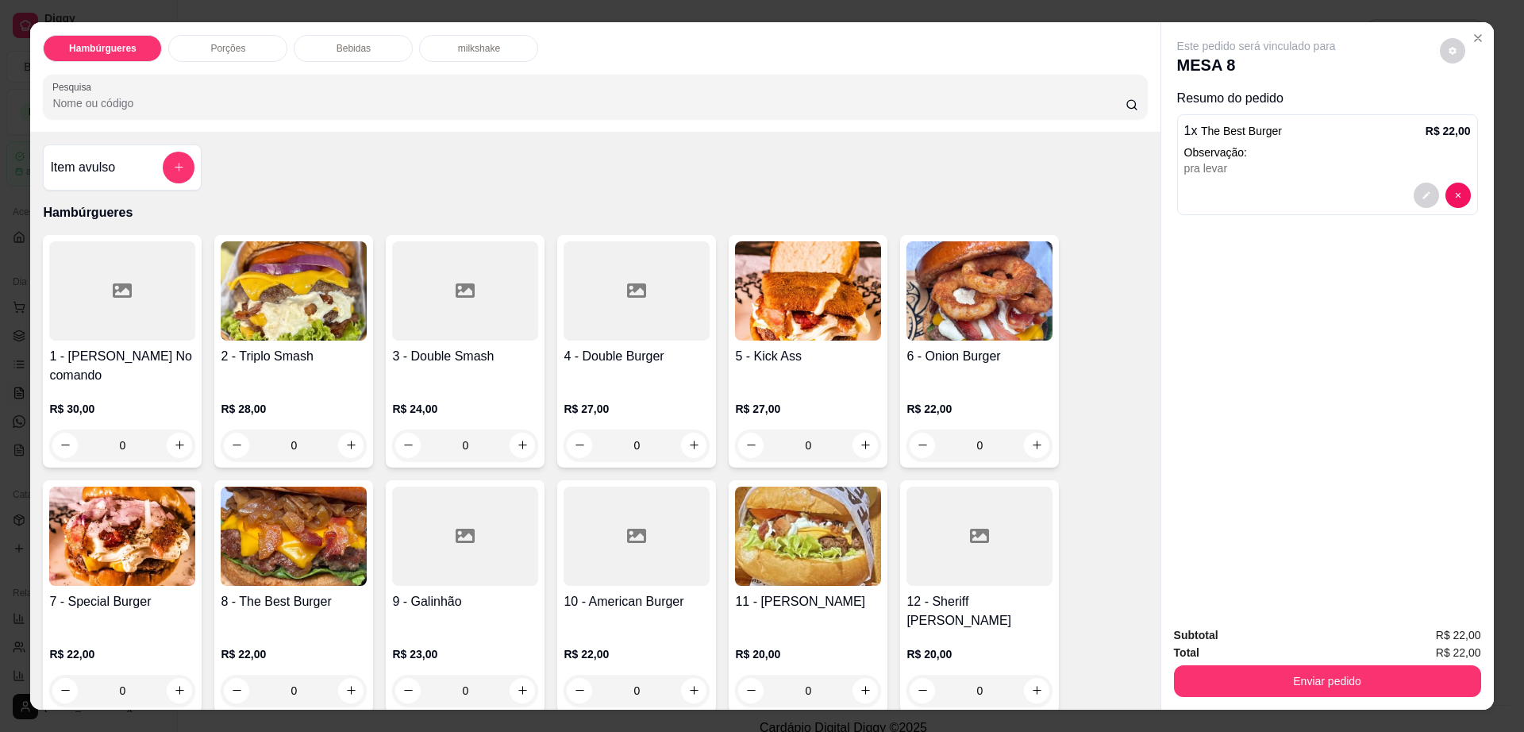
click at [656, 302] on div at bounding box center [637, 290] width 146 height 99
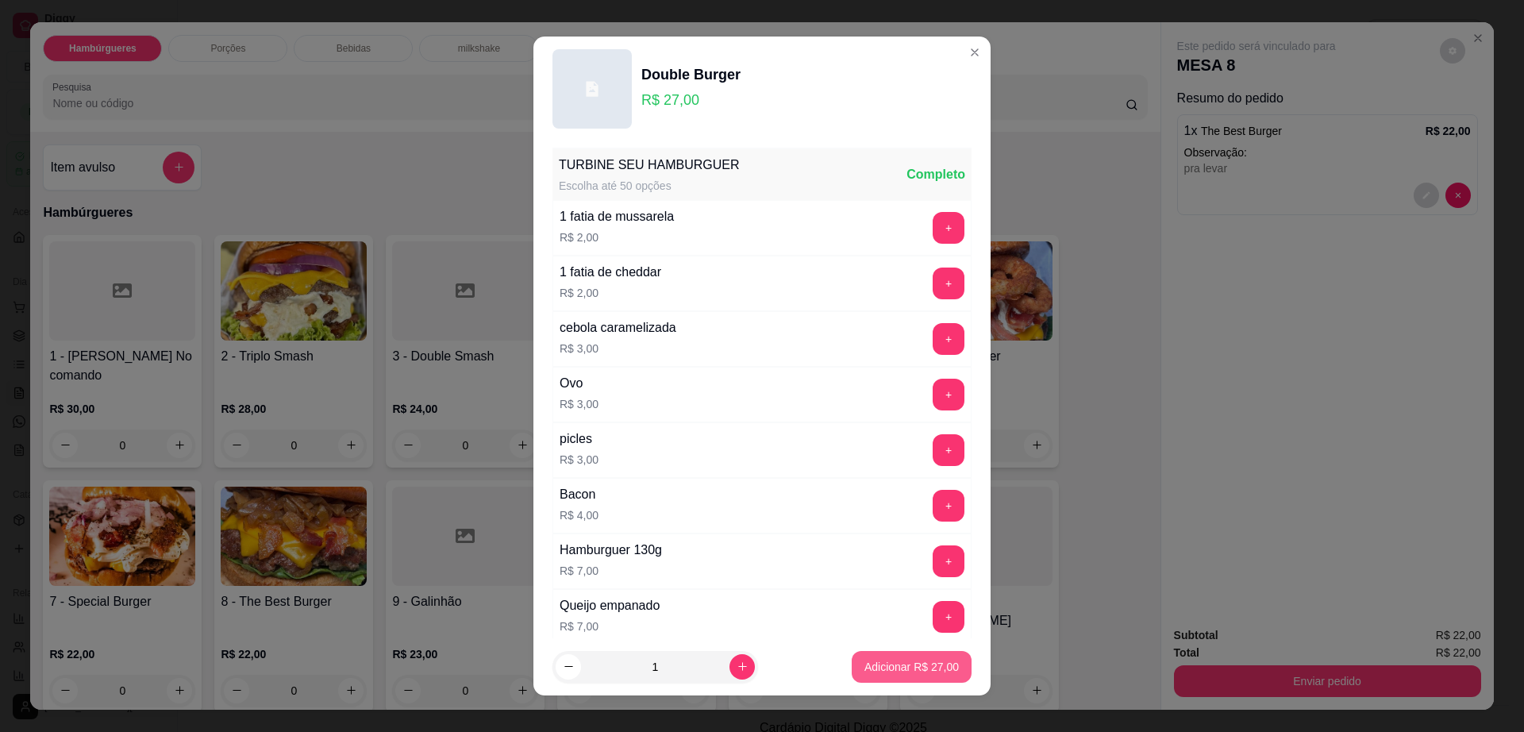
click at [885, 665] on p "Adicionar R$ 27,00" at bounding box center [912, 667] width 94 height 16
type input "1"
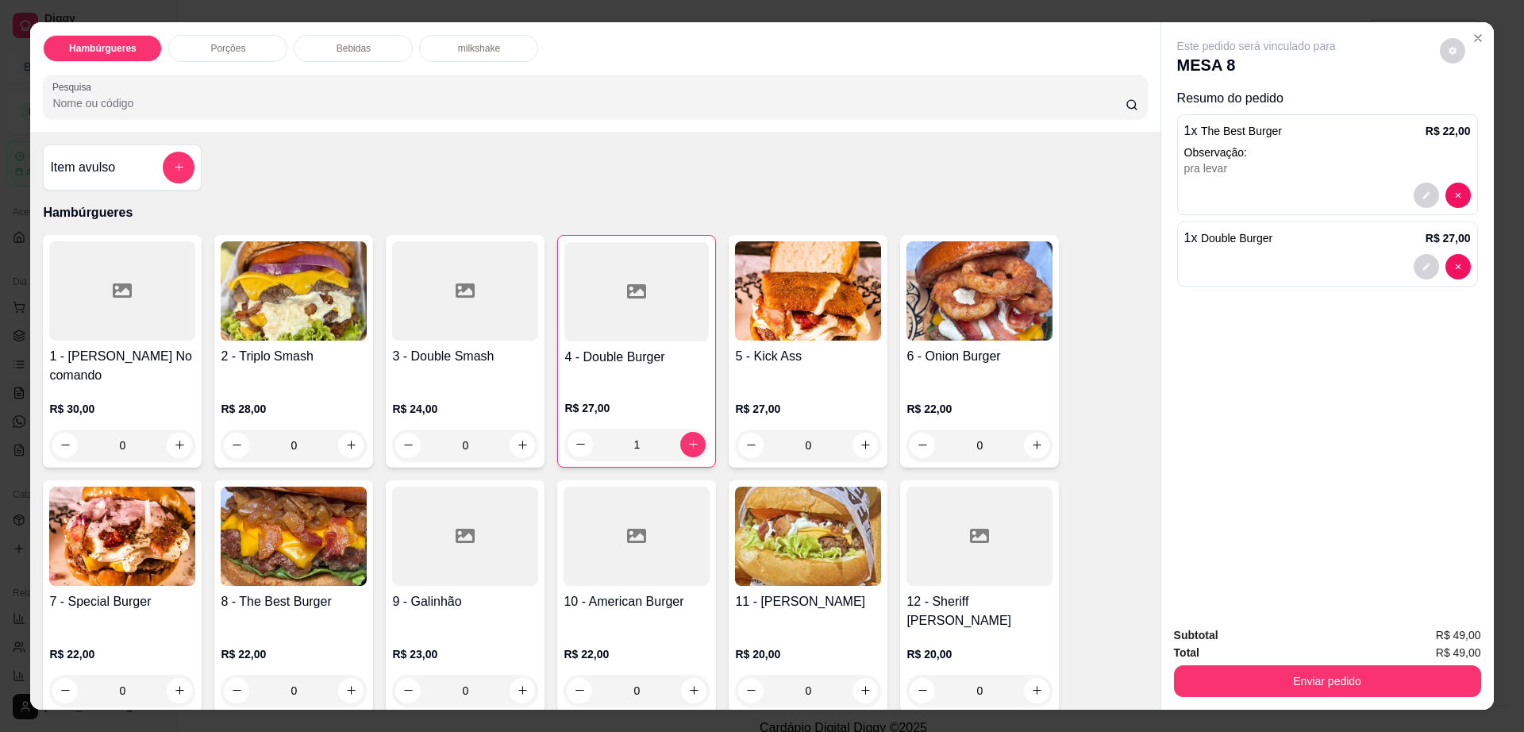
click at [341, 55] on div "Bebidas" at bounding box center [353, 48] width 119 height 27
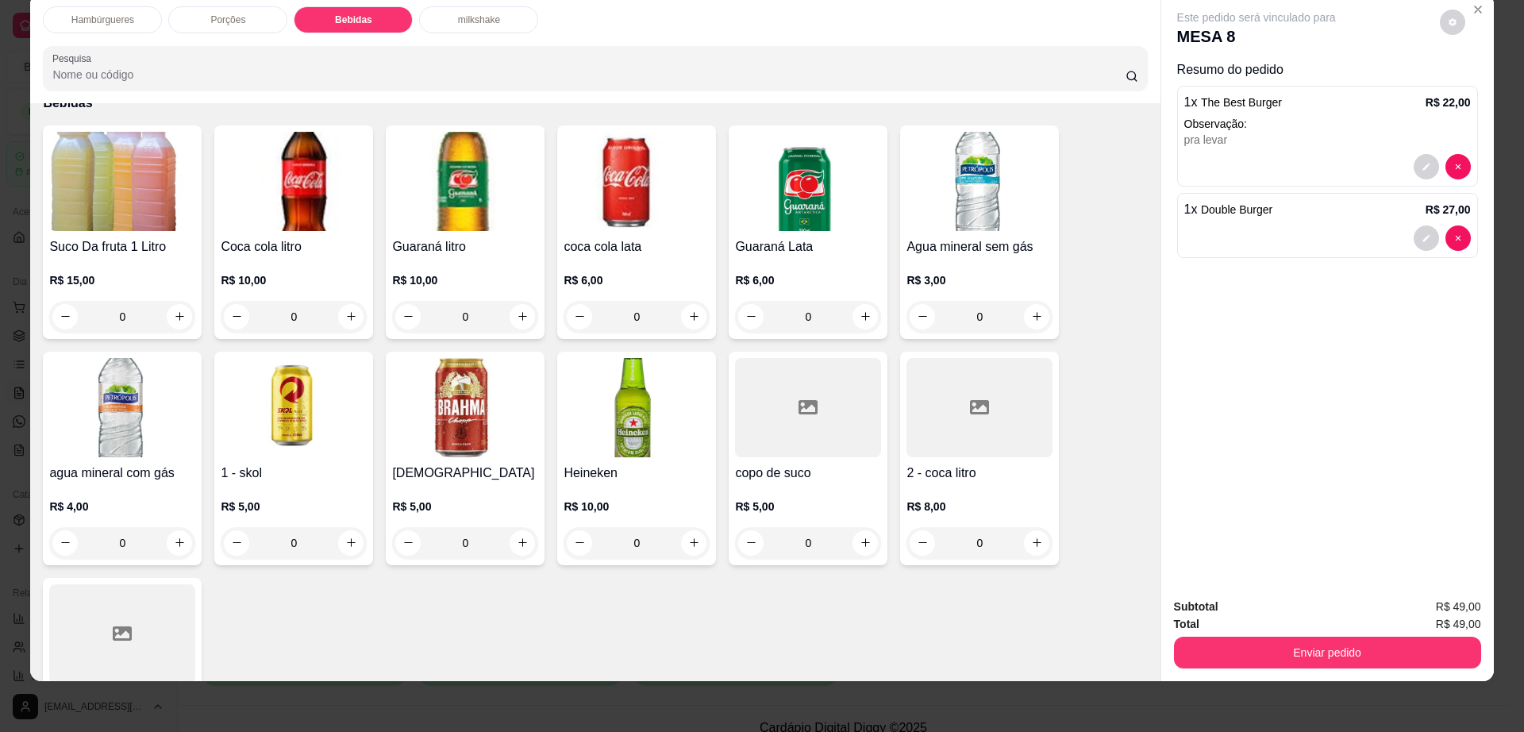
scroll to position [1160, 0]
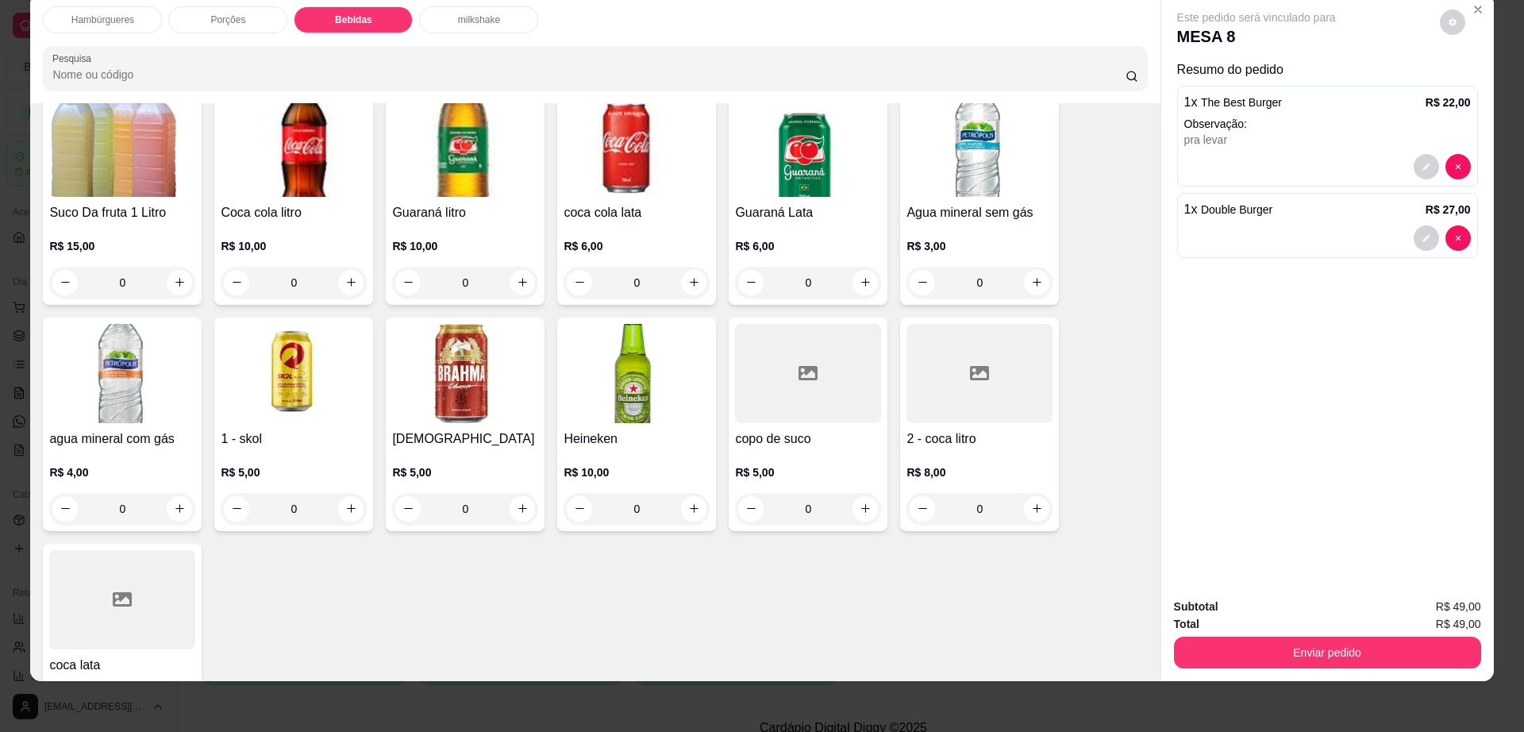
click at [778, 333] on div at bounding box center [808, 373] width 146 height 99
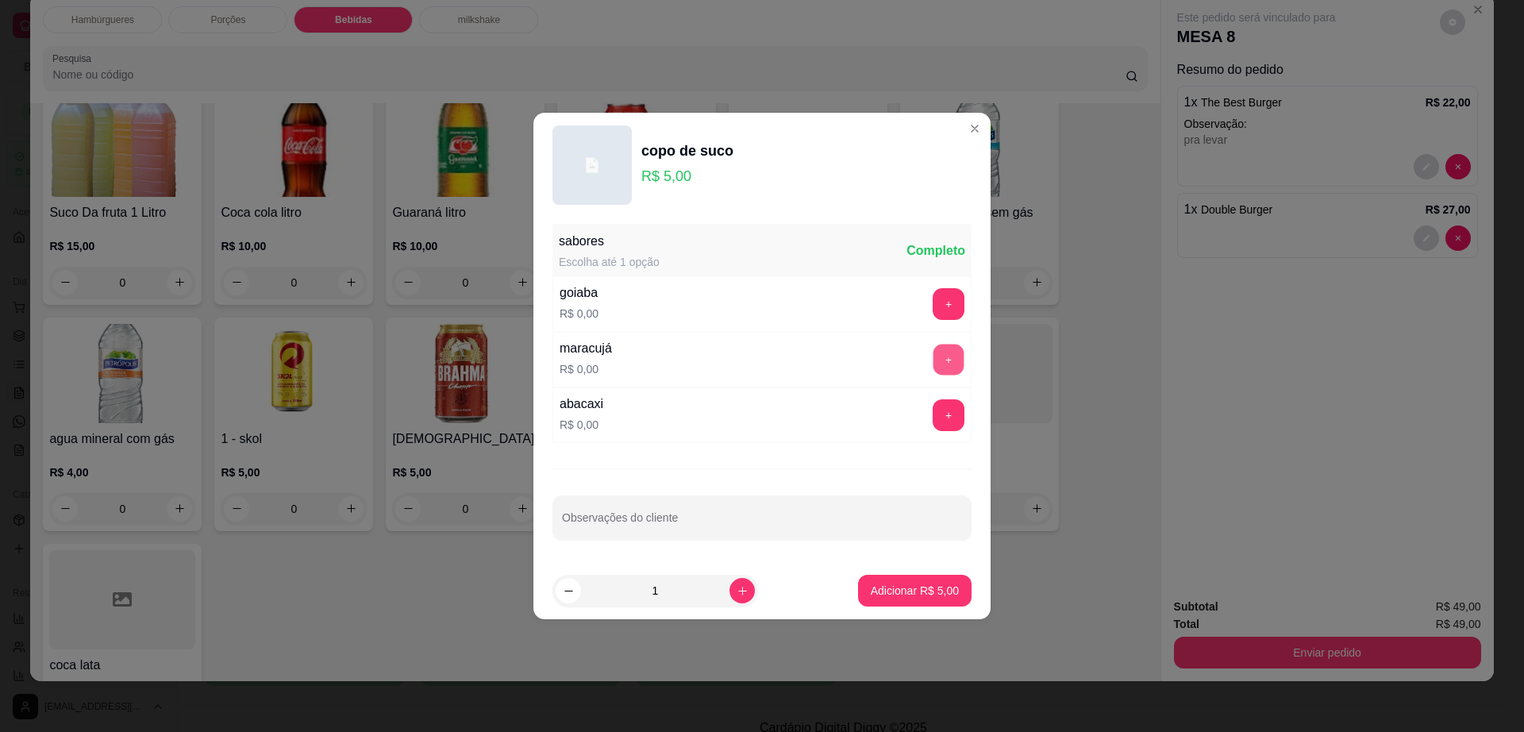
click at [934, 345] on button "+" at bounding box center [949, 360] width 31 height 31
click at [948, 599] on button "Adicionar R$ 5,00" at bounding box center [915, 591] width 114 height 32
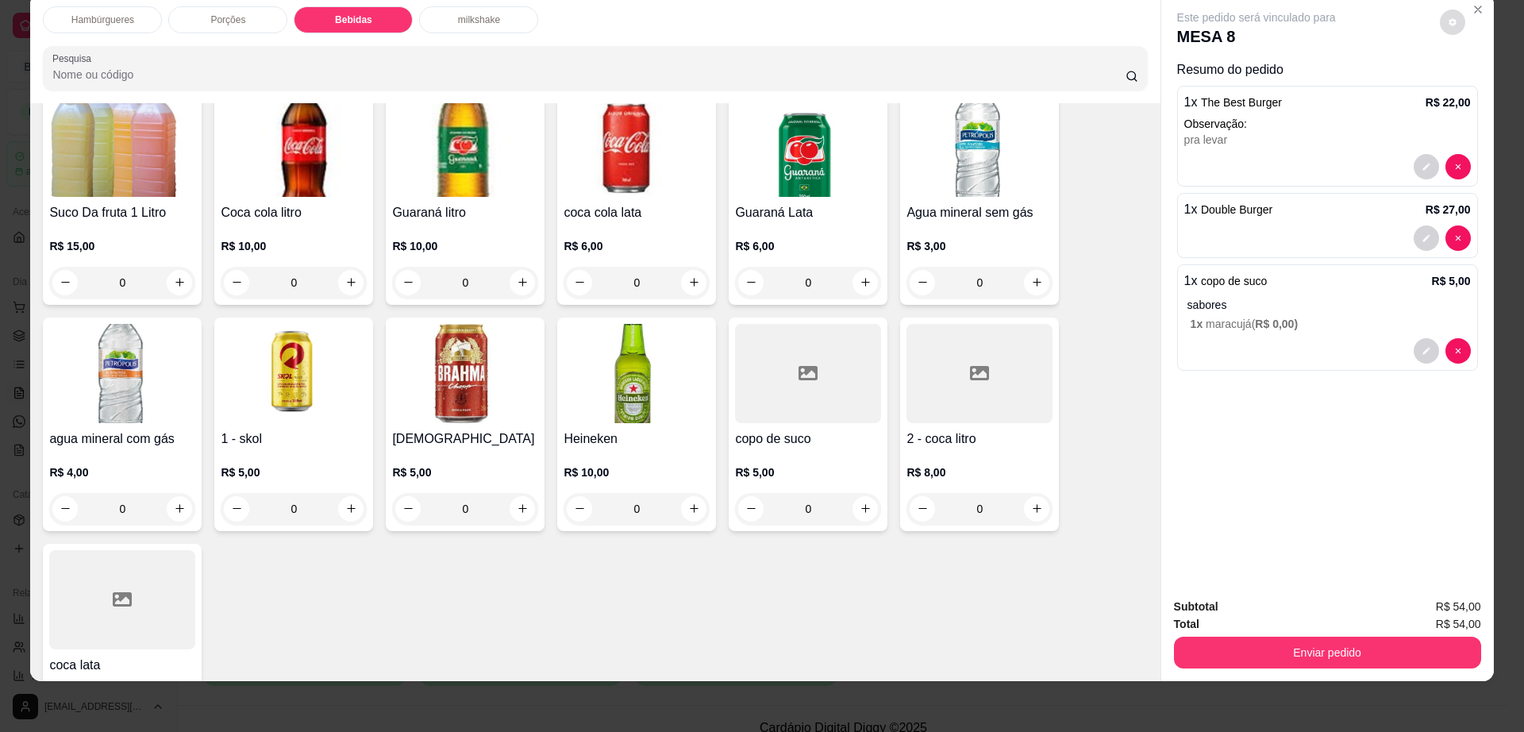
click at [1446, 28] on button "decrease-product-quantity" at bounding box center [1452, 22] width 25 height 25
click at [1476, 78] on span "Automatic updates" at bounding box center [1482, 85] width 32 height 19
click at [1475, 86] on input "Automatic updates" at bounding box center [1470, 91] width 10 height 10
checkbox input "true"
click at [1207, 646] on button "Enviar pedido" at bounding box center [1327, 653] width 307 height 32
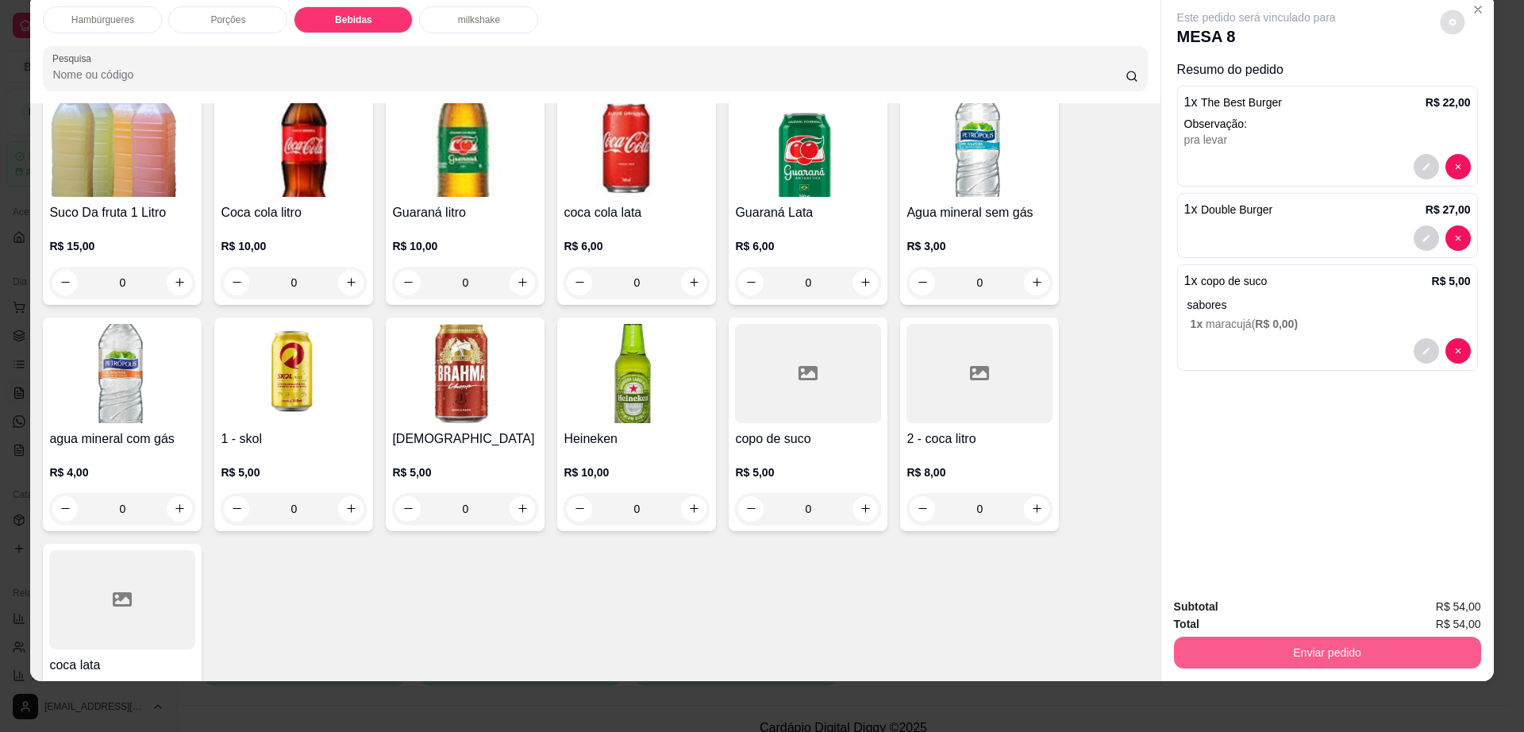
click at [1207, 646] on button "Enviar pedido" at bounding box center [1327, 653] width 307 height 32
click at [1412, 610] on button "Enviar pedido" at bounding box center [1438, 613] width 87 height 29
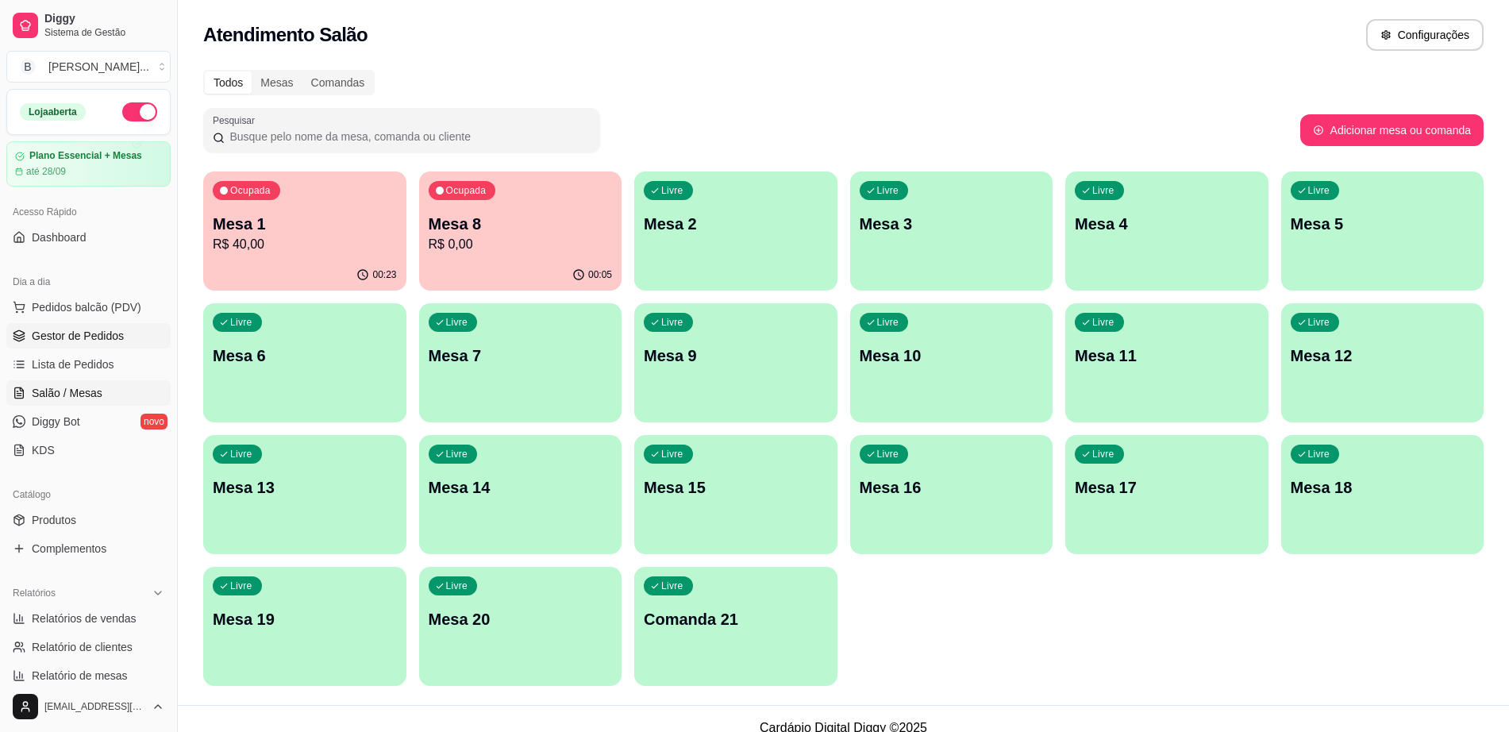
click at [117, 341] on span "Gestor de Pedidos" at bounding box center [78, 336] width 92 height 16
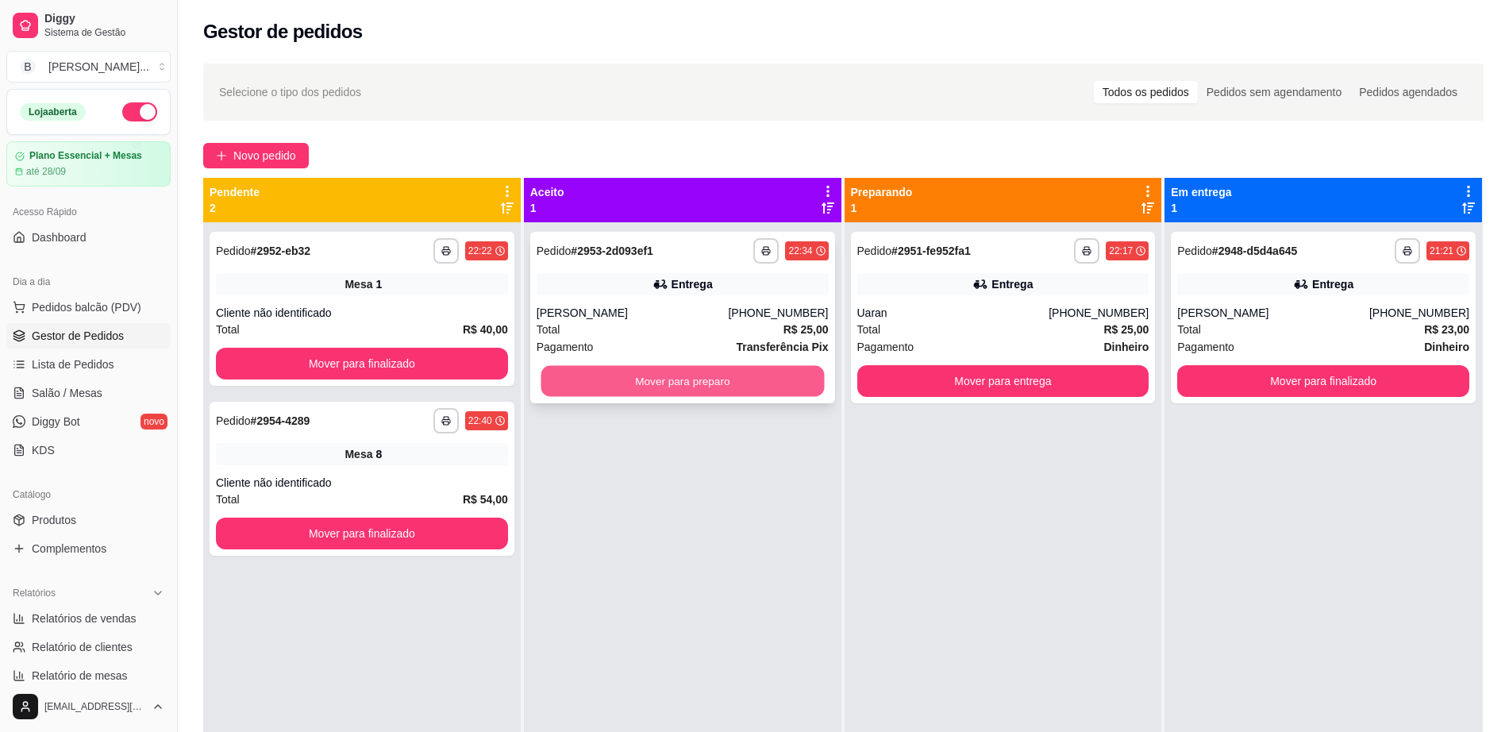
click at [716, 367] on button "Mover para preparo" at bounding box center [682, 381] width 283 height 31
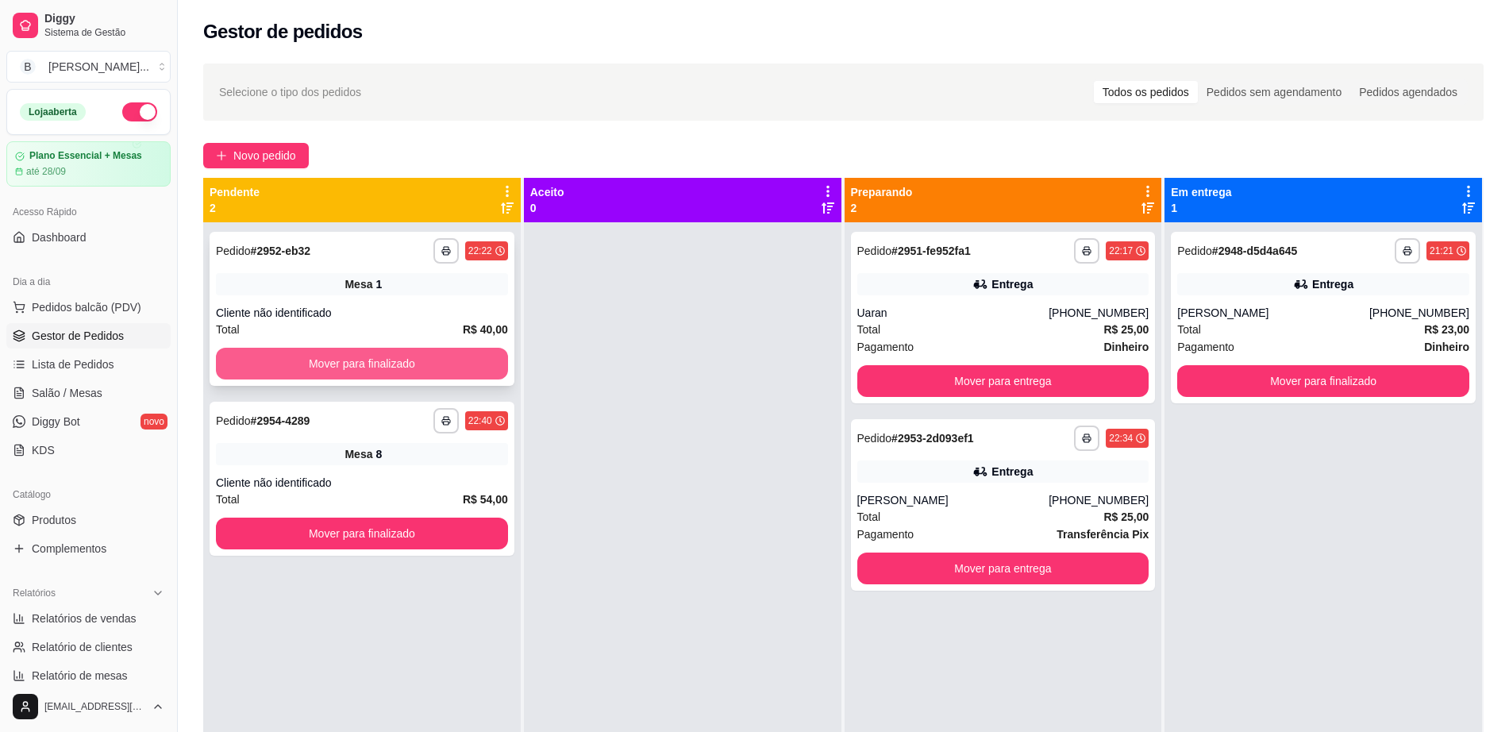
click at [424, 360] on button "Mover para finalizado" at bounding box center [362, 364] width 292 height 32
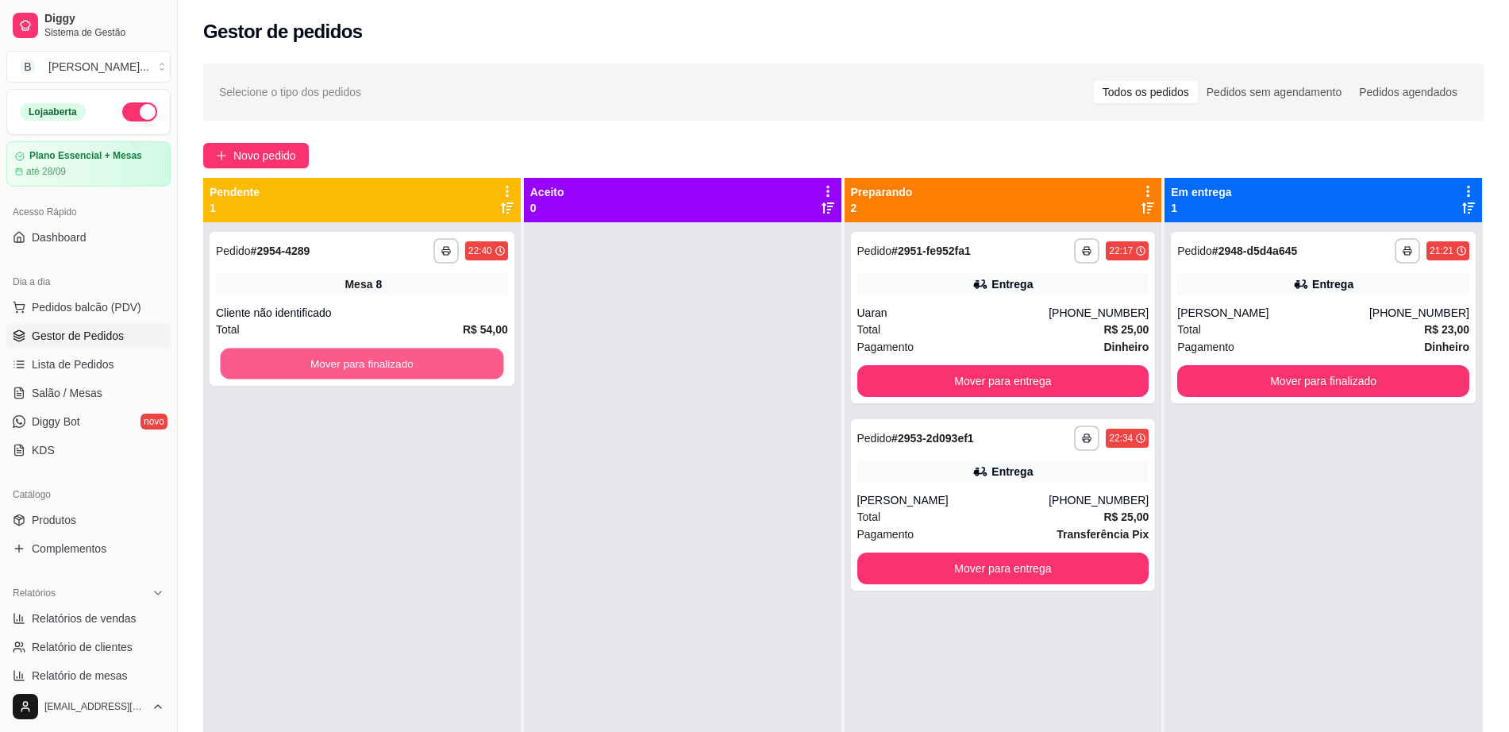
click at [424, 360] on button "Mover para finalizado" at bounding box center [362, 364] width 283 height 31
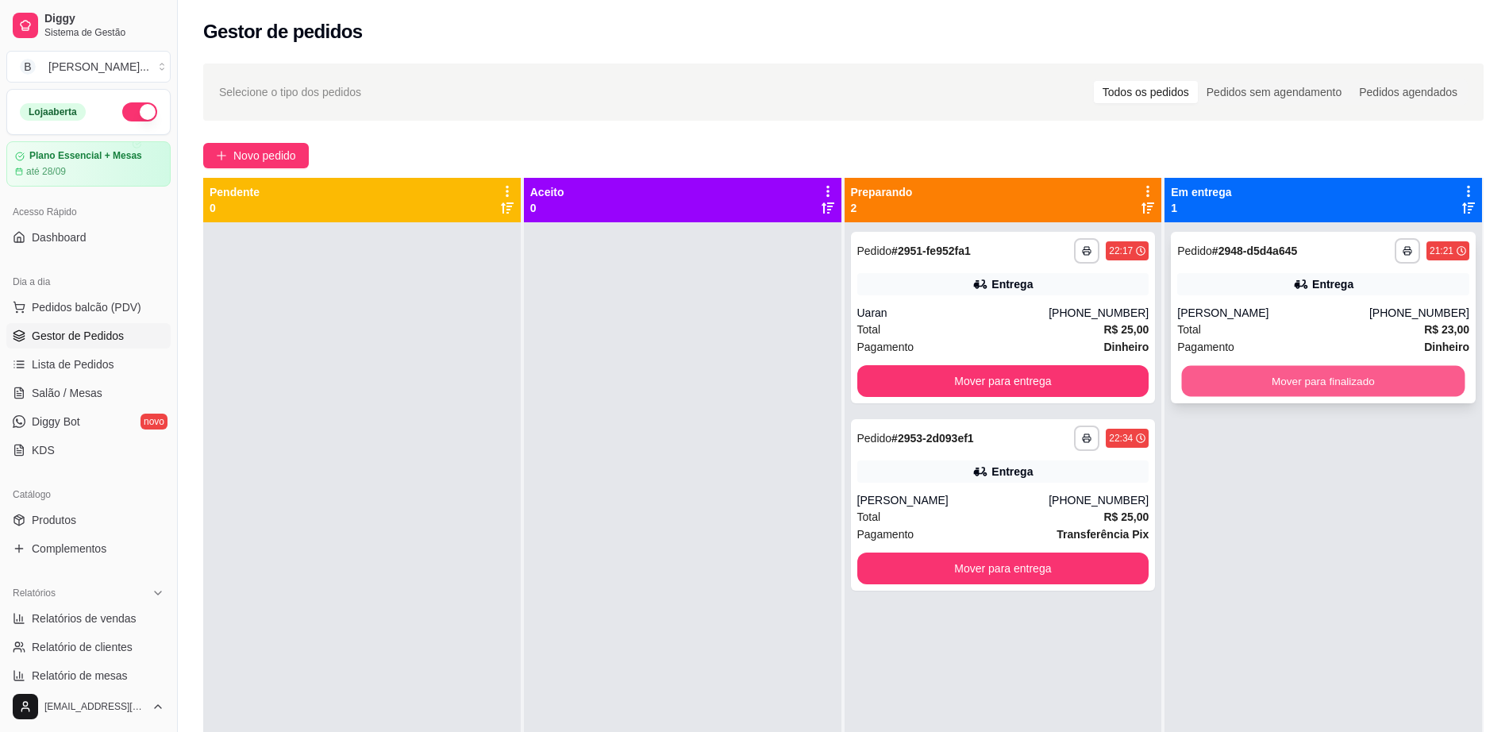
click at [1336, 382] on button "Mover para finalizado" at bounding box center [1323, 381] width 283 height 31
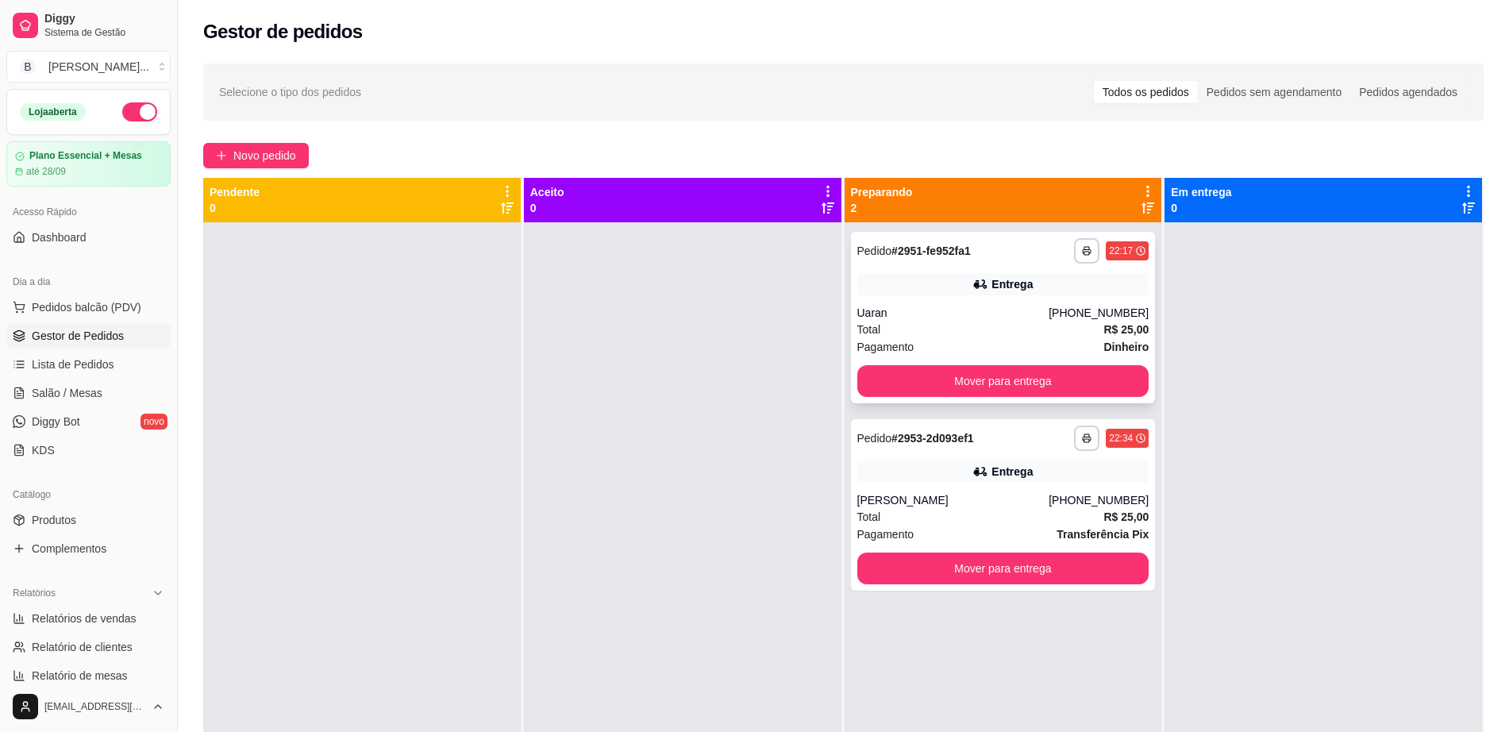
click at [1021, 325] on div "Total R$ 25,00" at bounding box center [1003, 329] width 292 height 17
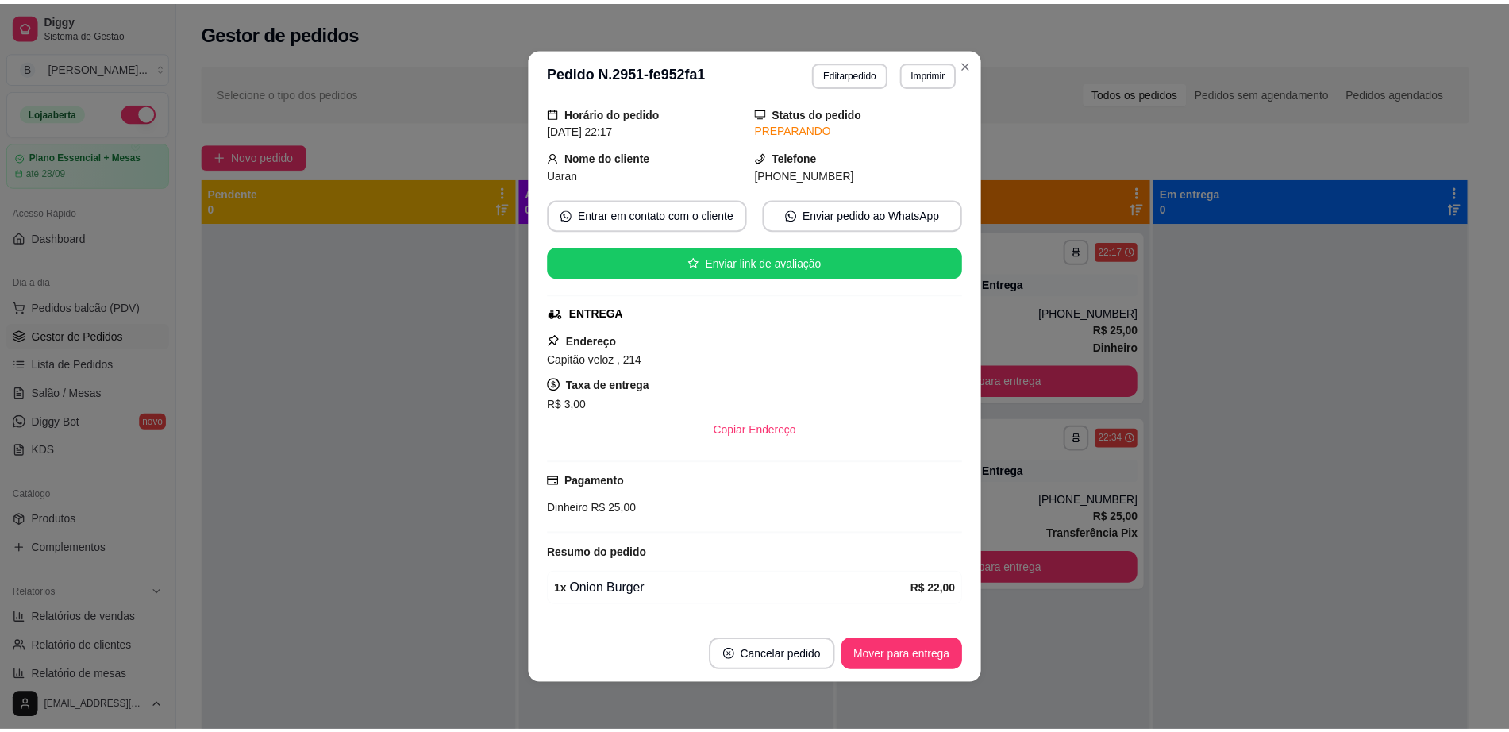
scroll to position [101, 0]
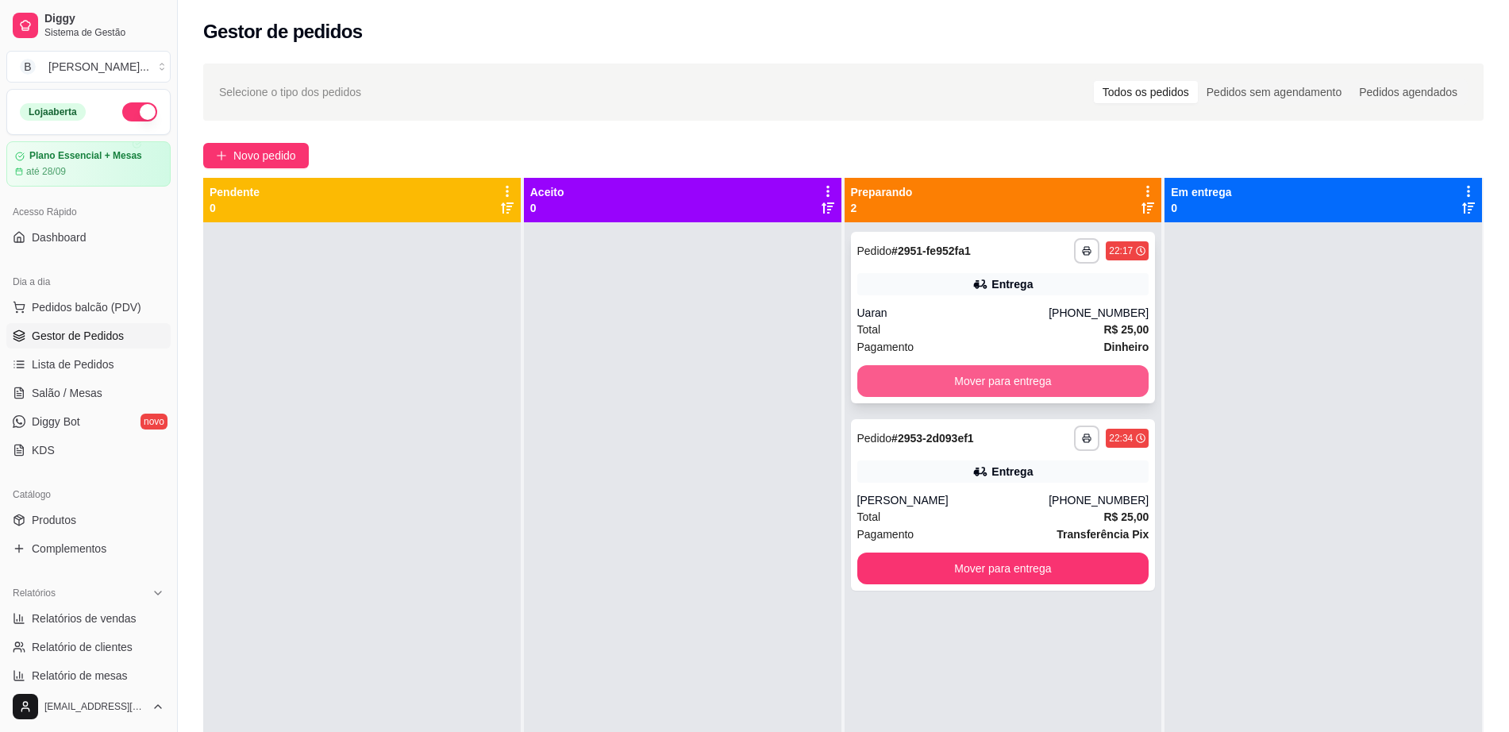
click at [949, 372] on button "Mover para entrega" at bounding box center [1003, 381] width 292 height 32
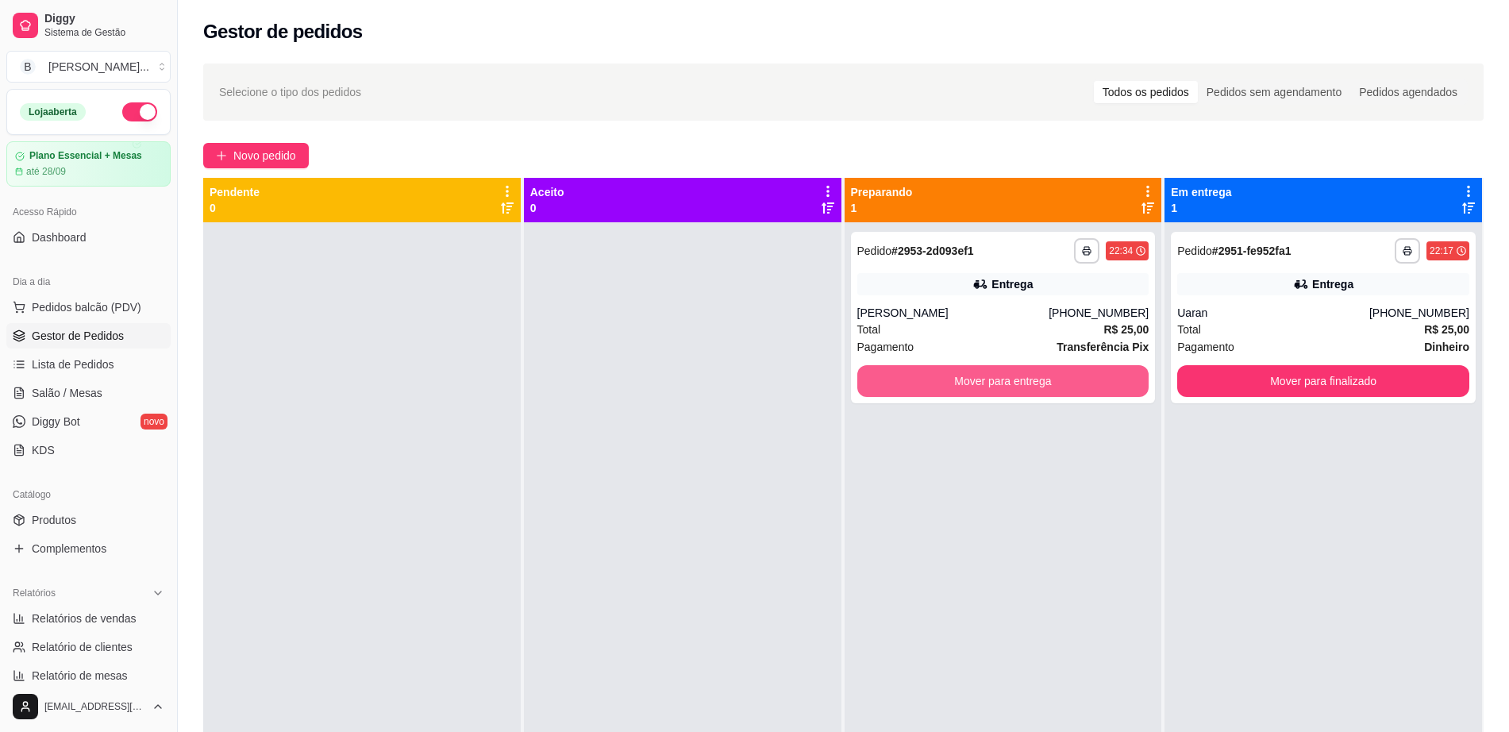
click at [949, 372] on button "Mover para entrega" at bounding box center [1003, 381] width 292 height 32
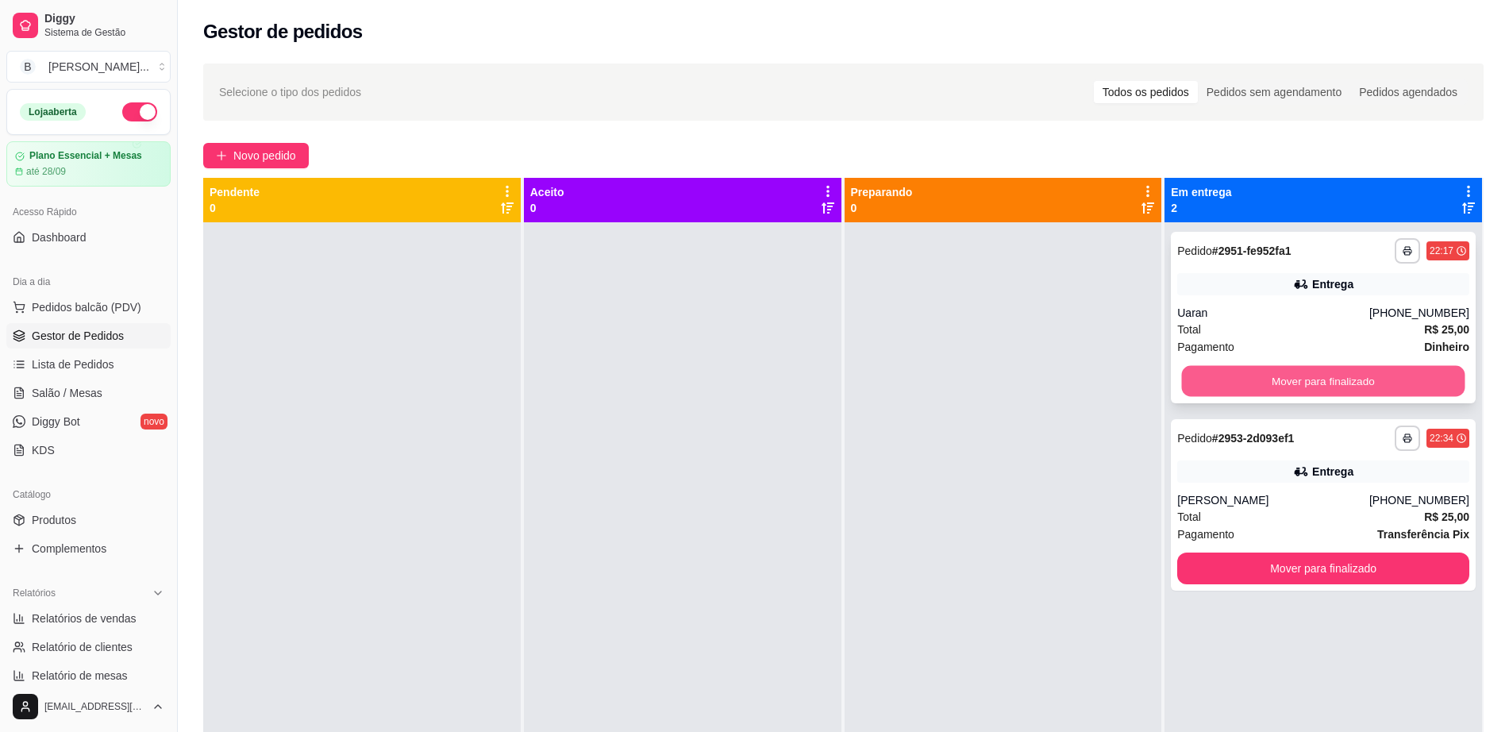
click at [1271, 381] on button "Mover para finalizado" at bounding box center [1323, 381] width 283 height 31
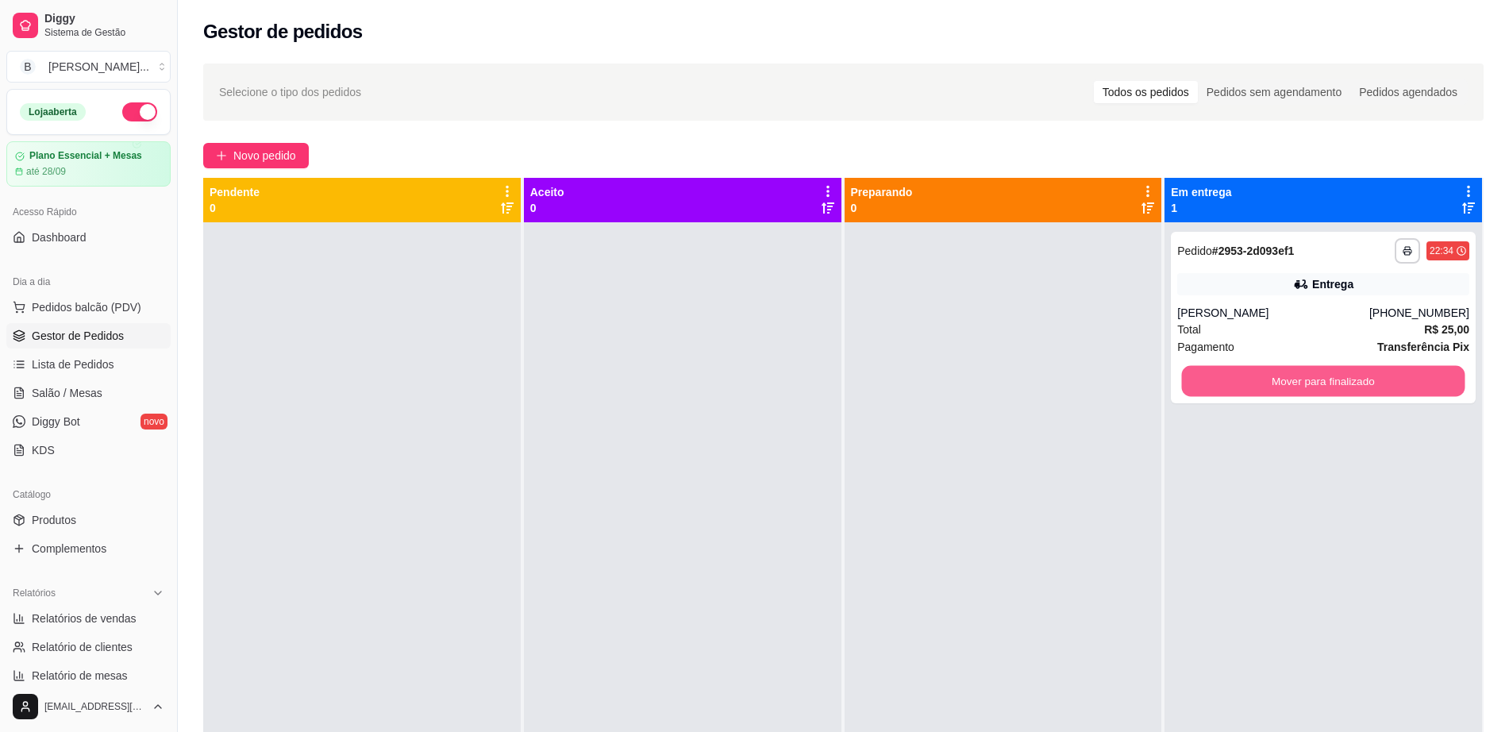
click at [1271, 381] on button "Mover para finalizado" at bounding box center [1323, 381] width 283 height 31
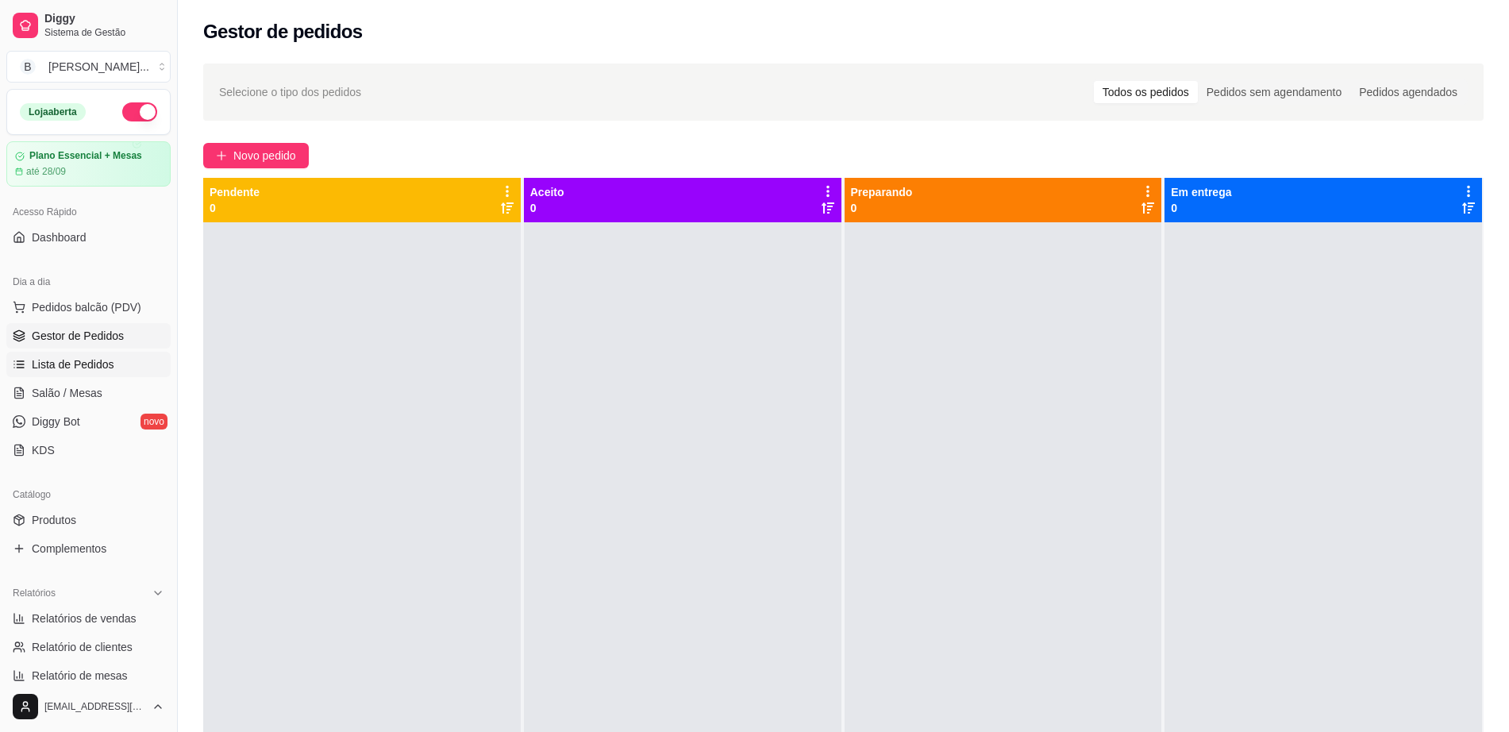
click at [61, 364] on span "Lista de Pedidos" at bounding box center [73, 364] width 83 height 16
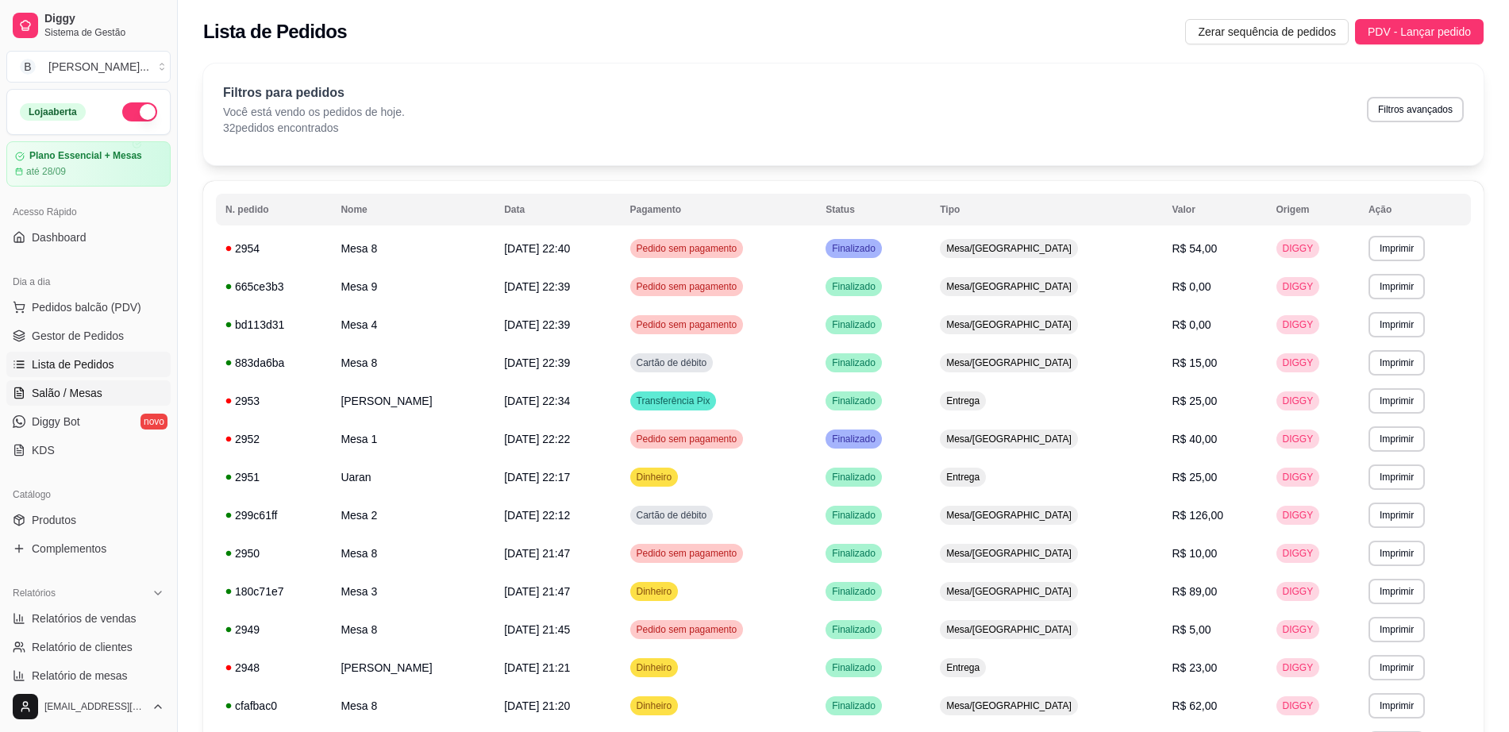
click at [108, 381] on link "Salão / Mesas" at bounding box center [88, 392] width 164 height 25
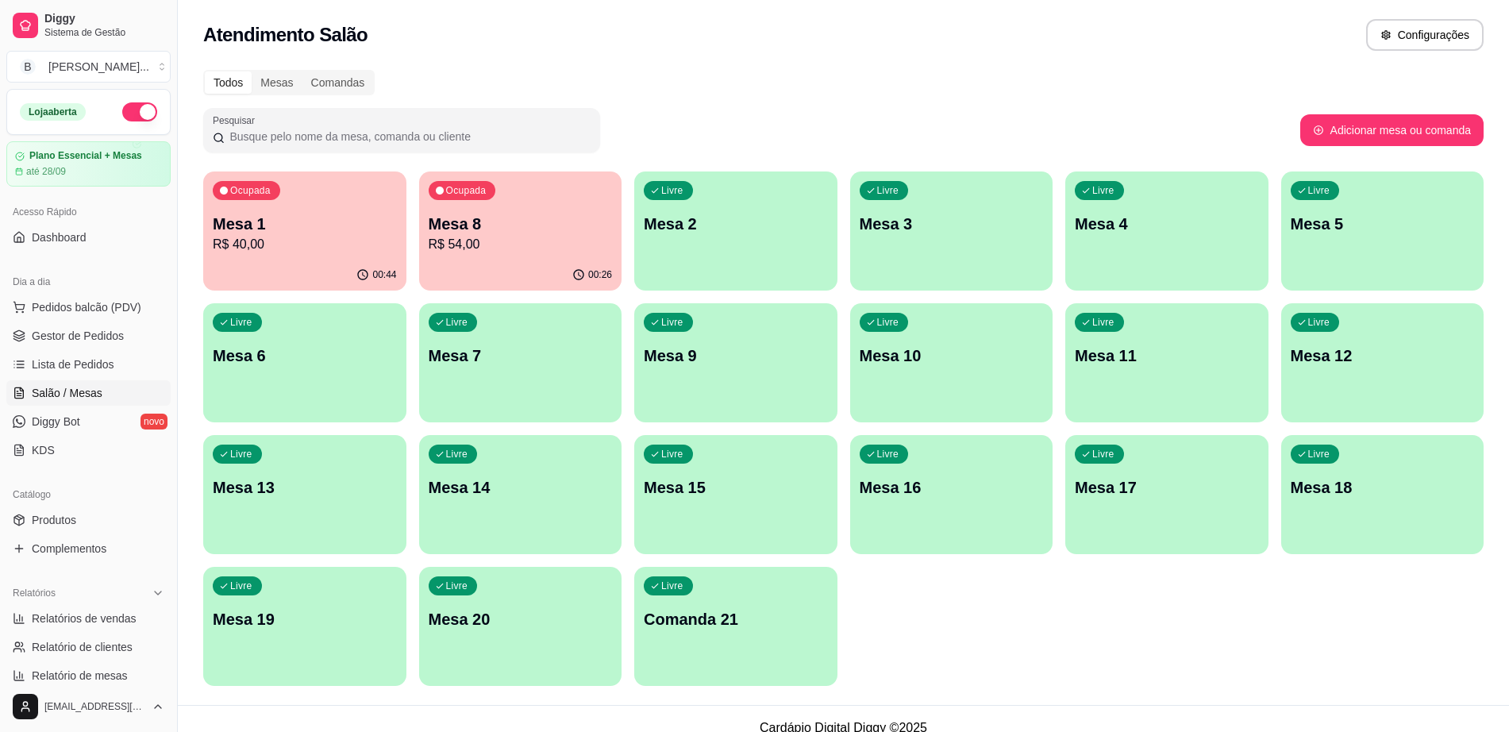
click at [464, 237] on p "R$ 54,00" at bounding box center [521, 244] width 184 height 19
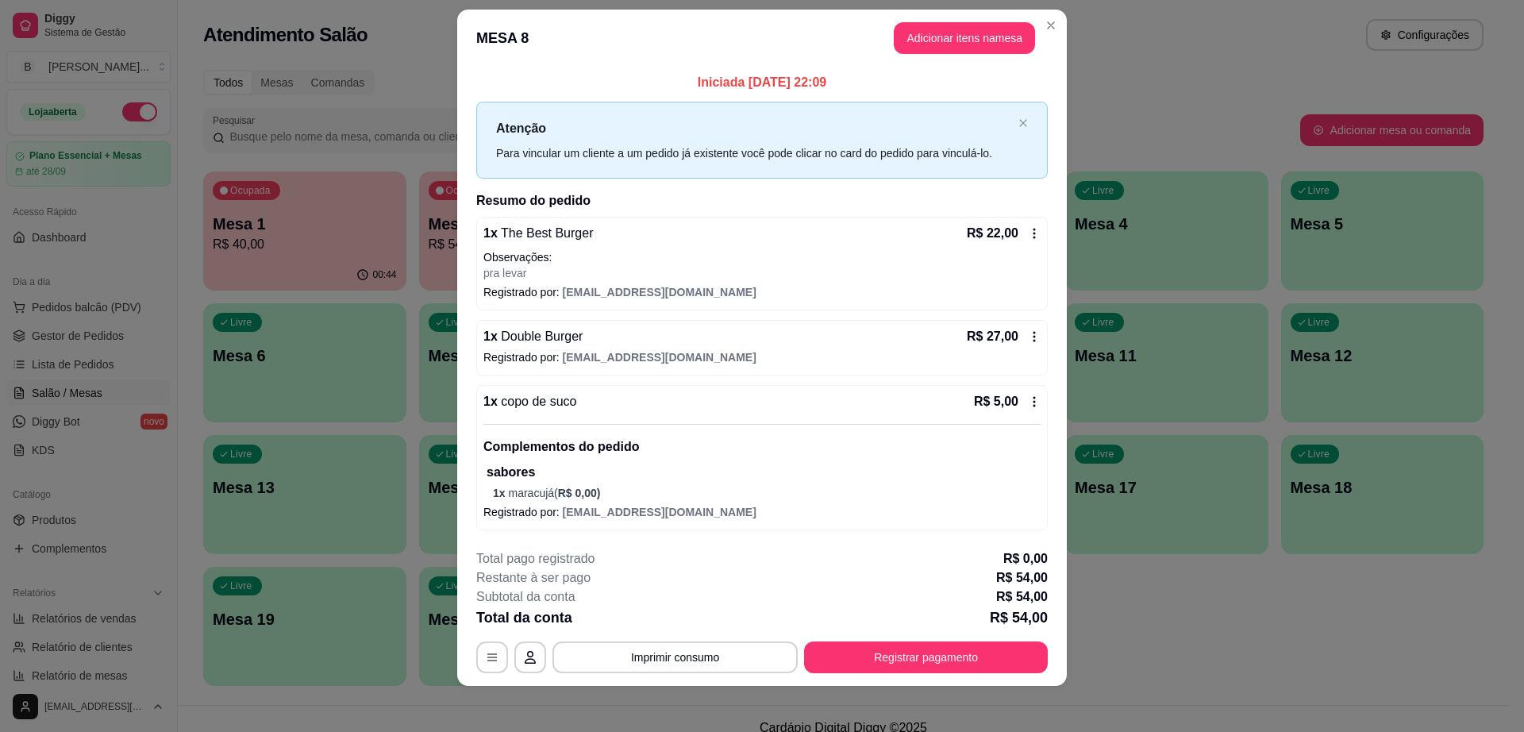
scroll to position [23, 0]
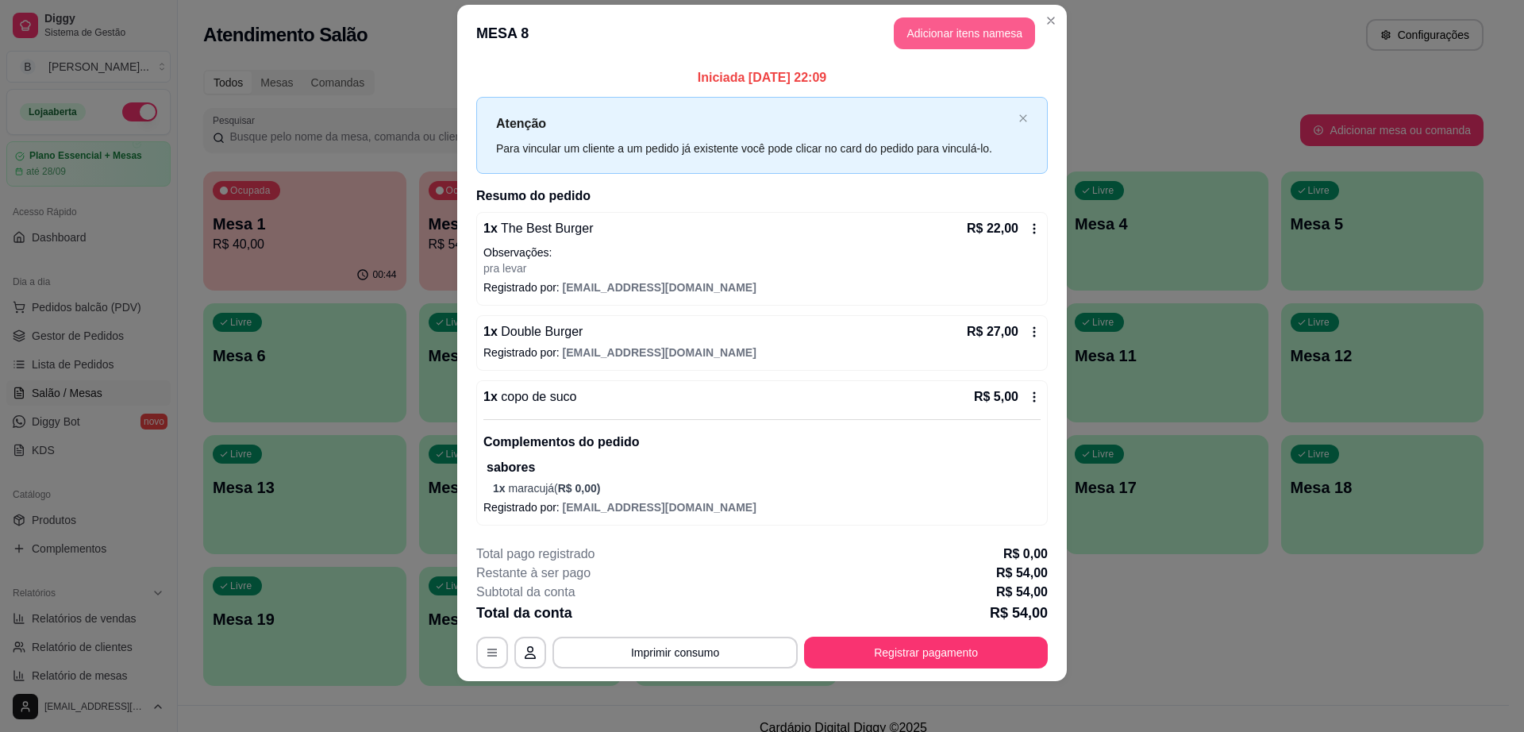
click at [921, 33] on button "Adicionar itens na mesa" at bounding box center [964, 33] width 141 height 32
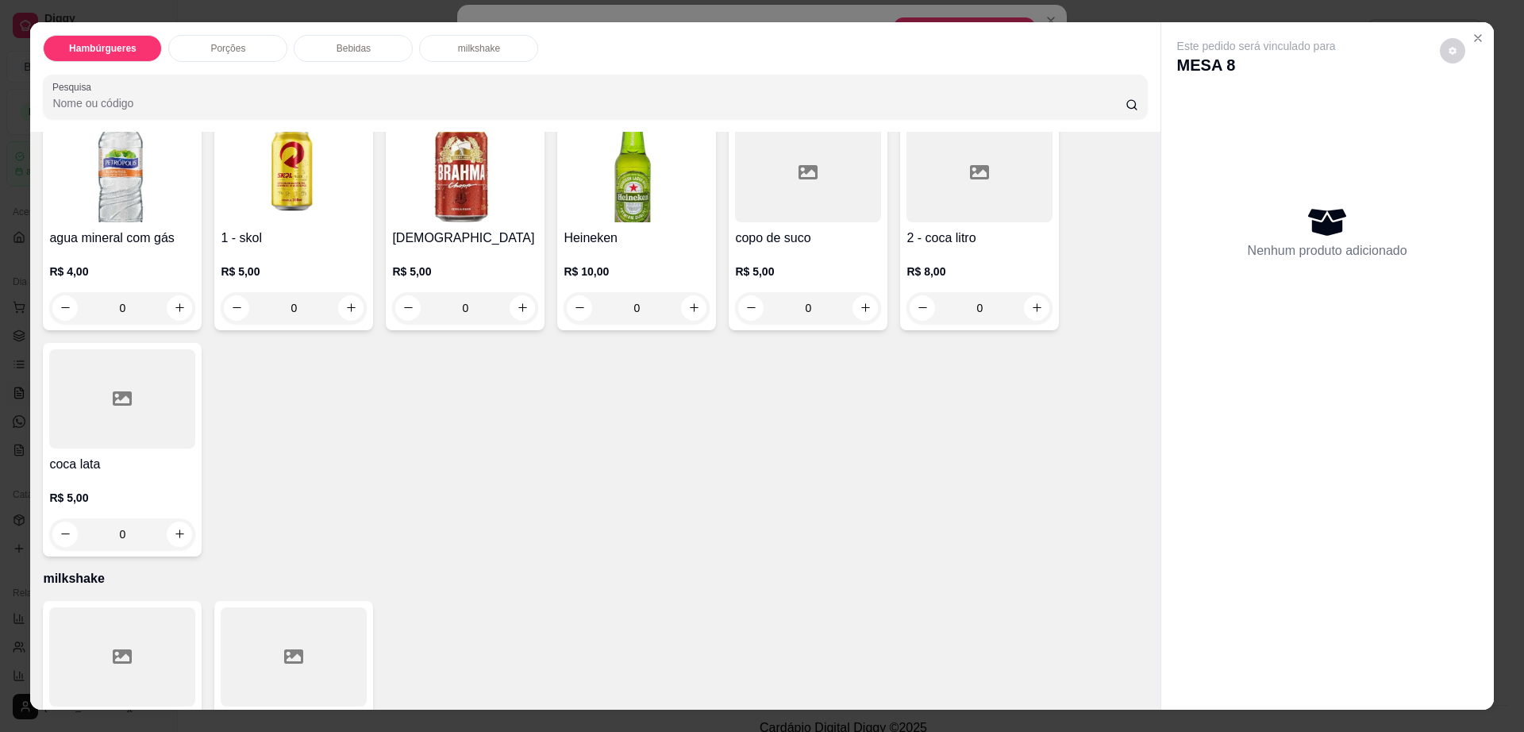
click at [480, 46] on p "milkshake" at bounding box center [479, 48] width 42 height 13
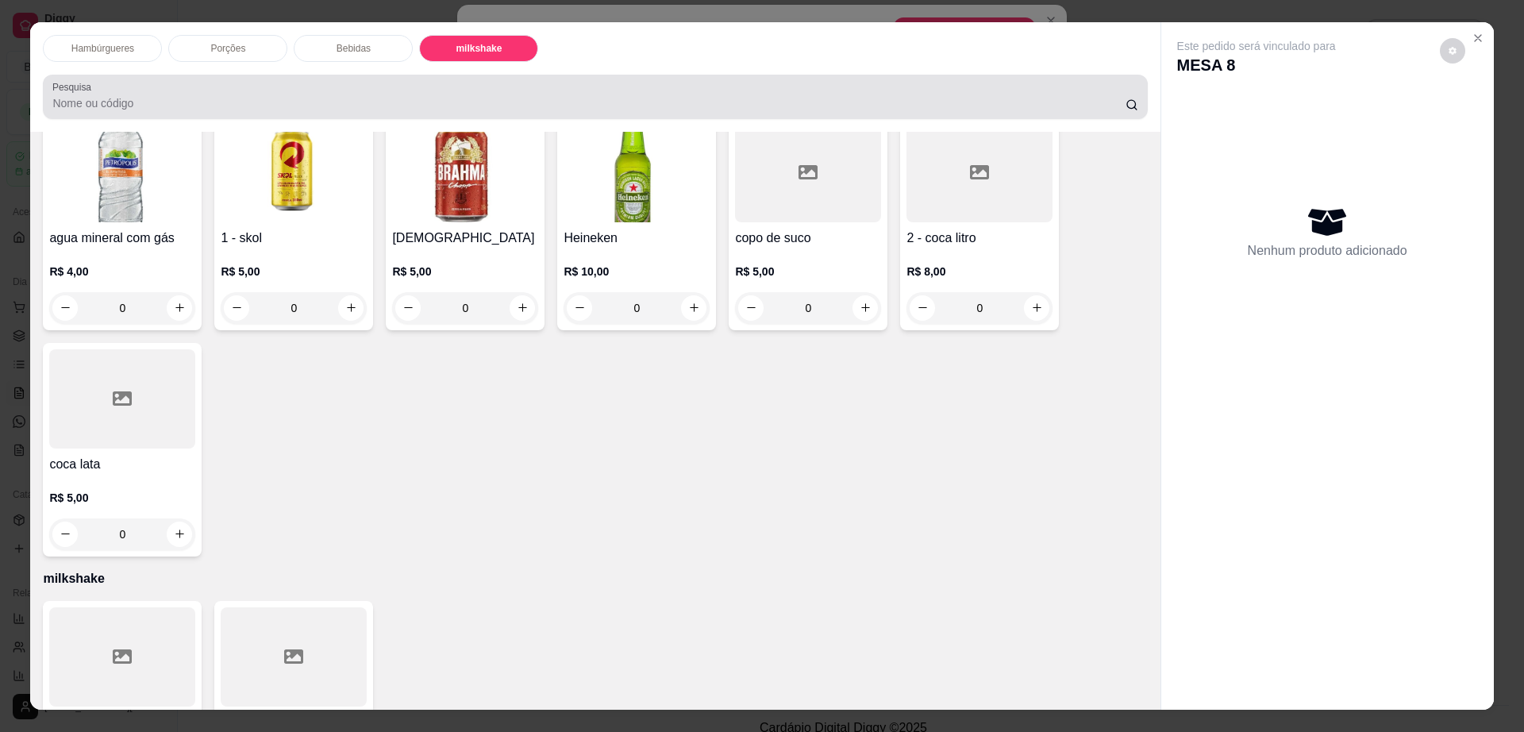
scroll to position [29, 0]
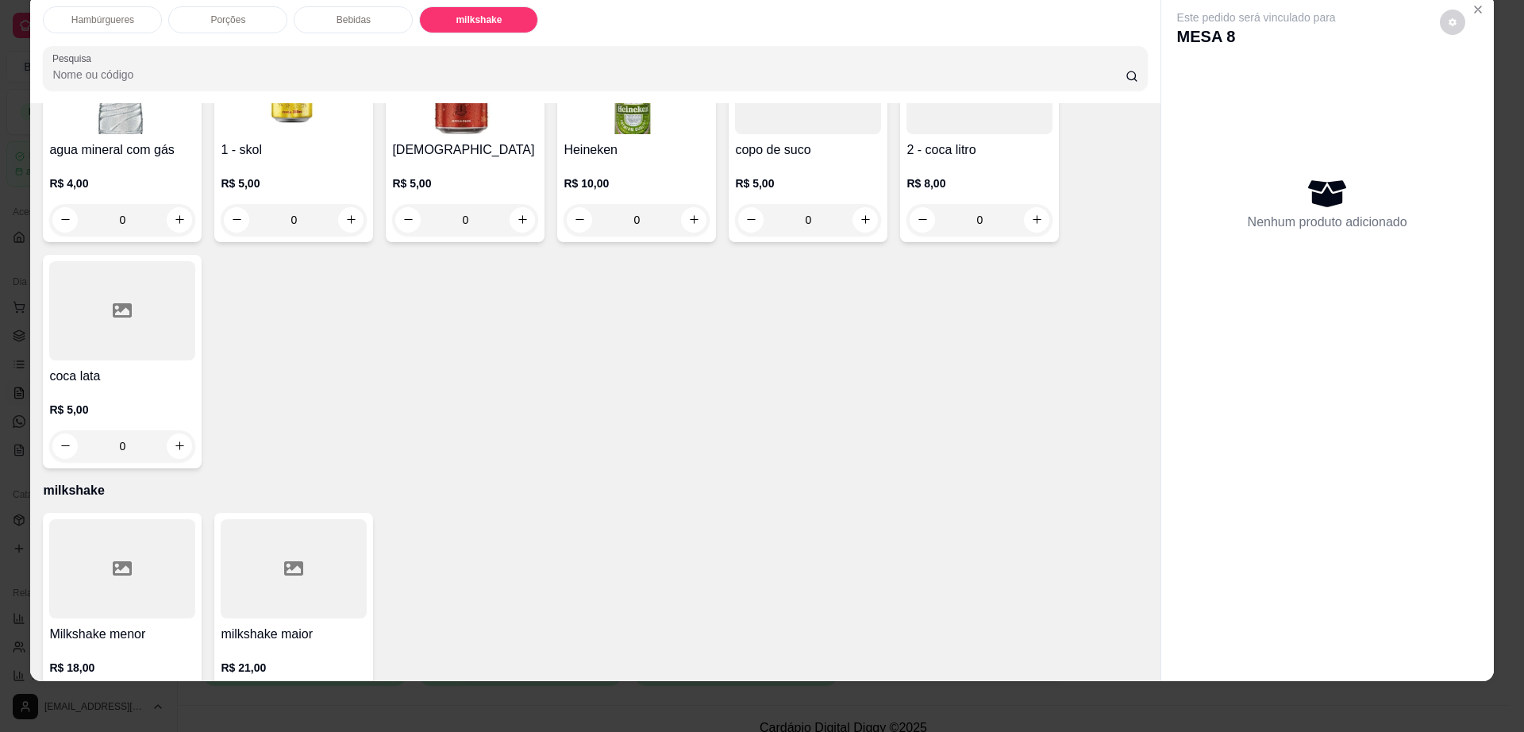
click at [108, 534] on div at bounding box center [122, 568] width 146 height 99
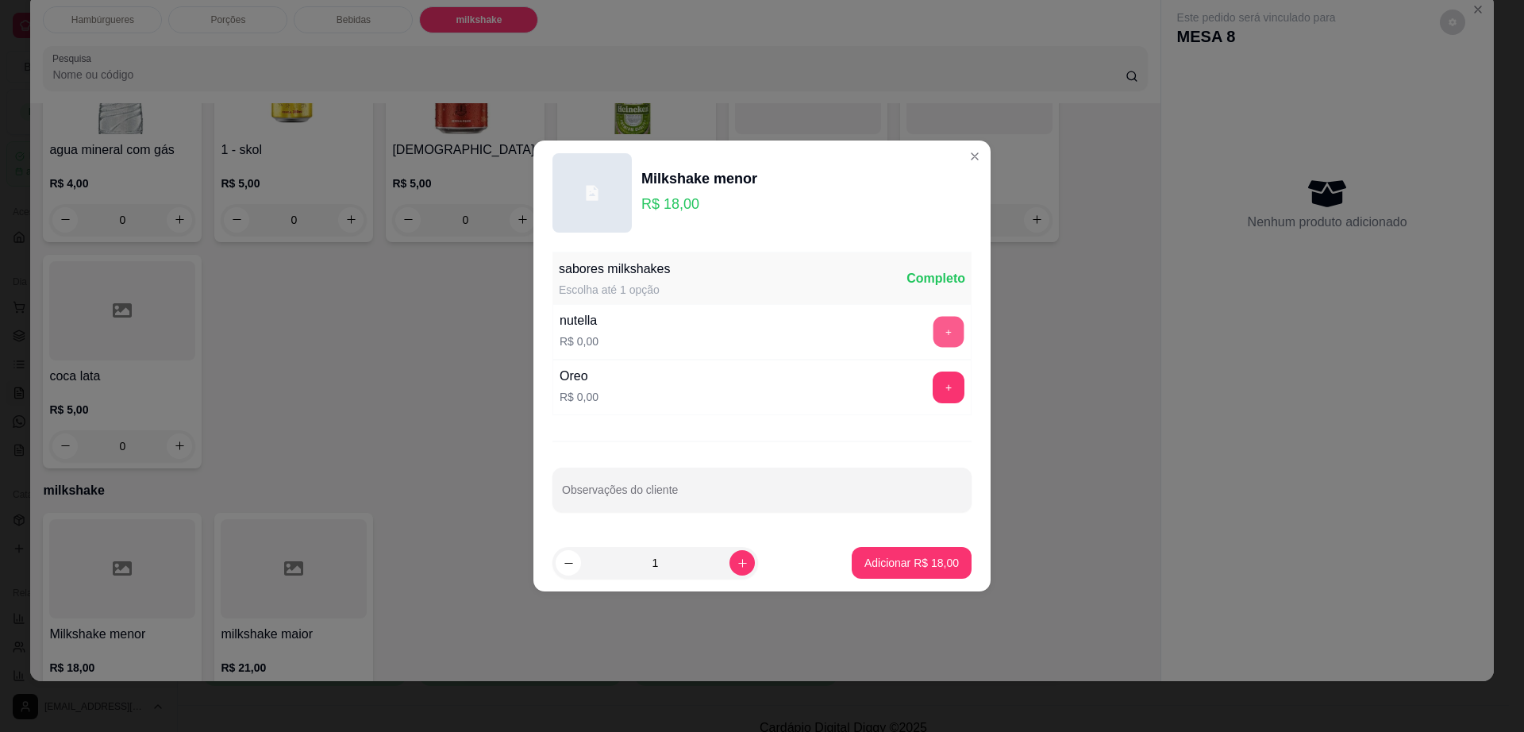
click at [935, 322] on button "+" at bounding box center [949, 332] width 31 height 31
click at [905, 557] on p "Adicionar R$ 18,00" at bounding box center [912, 563] width 94 height 16
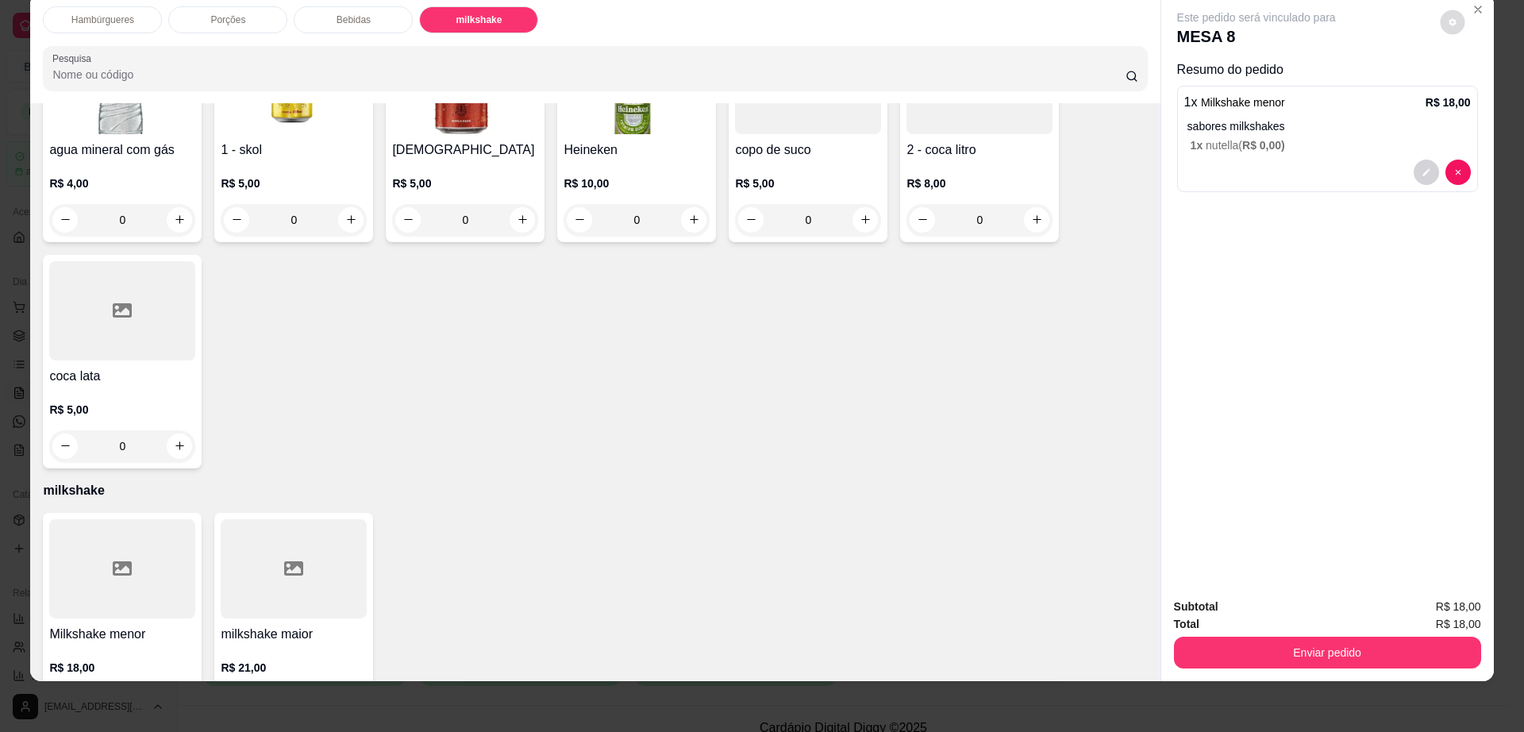
click at [1455, 25] on button "decrease-product-quantity" at bounding box center [1452, 22] width 25 height 25
click at [1475, 78] on span "Automatic updates" at bounding box center [1482, 85] width 32 height 19
click at [1475, 86] on input "Automatic updates" at bounding box center [1470, 91] width 10 height 10
checkbox input "false"
click at [1304, 660] on button "Enviar pedido" at bounding box center [1327, 653] width 307 height 32
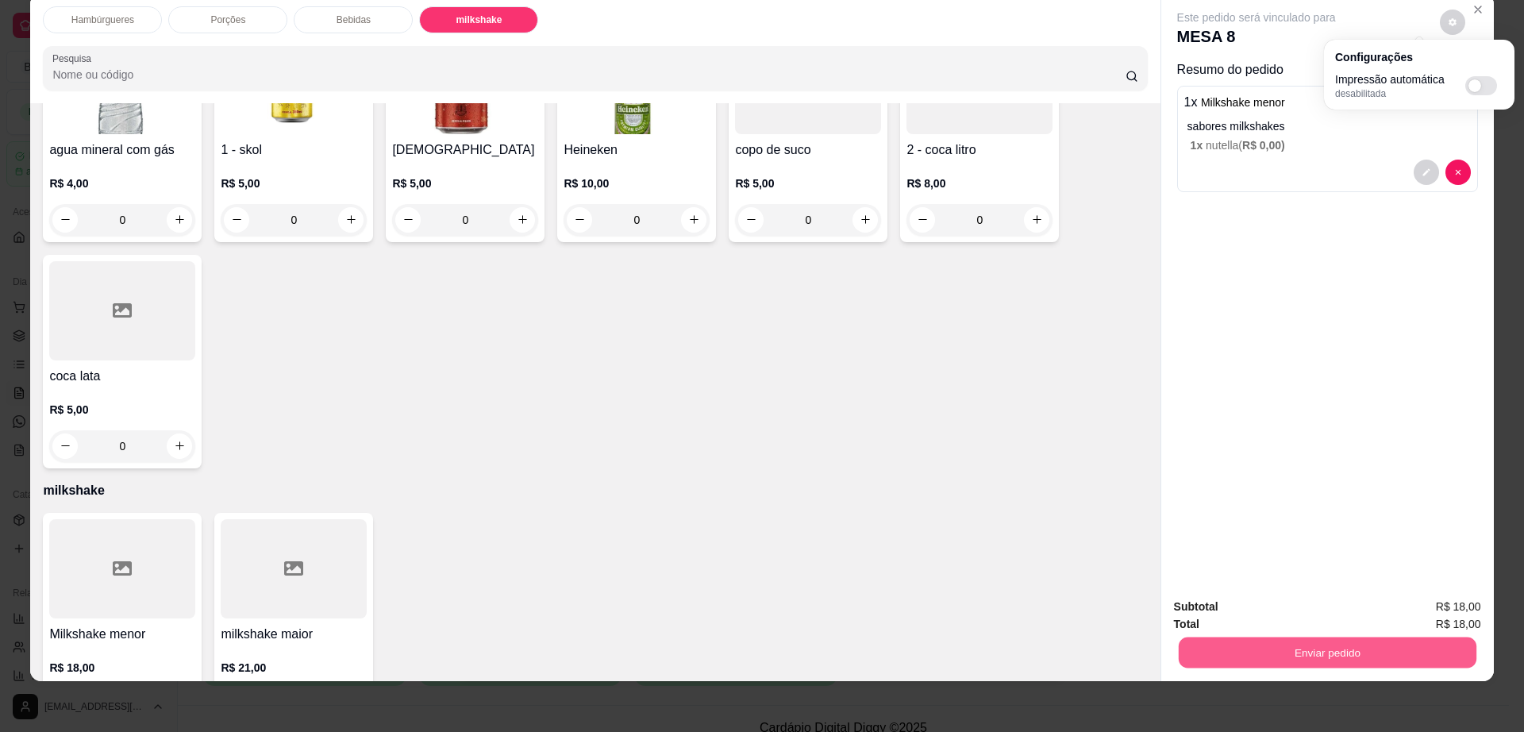
click at [1304, 660] on button "Enviar pedido" at bounding box center [1327, 652] width 298 height 31
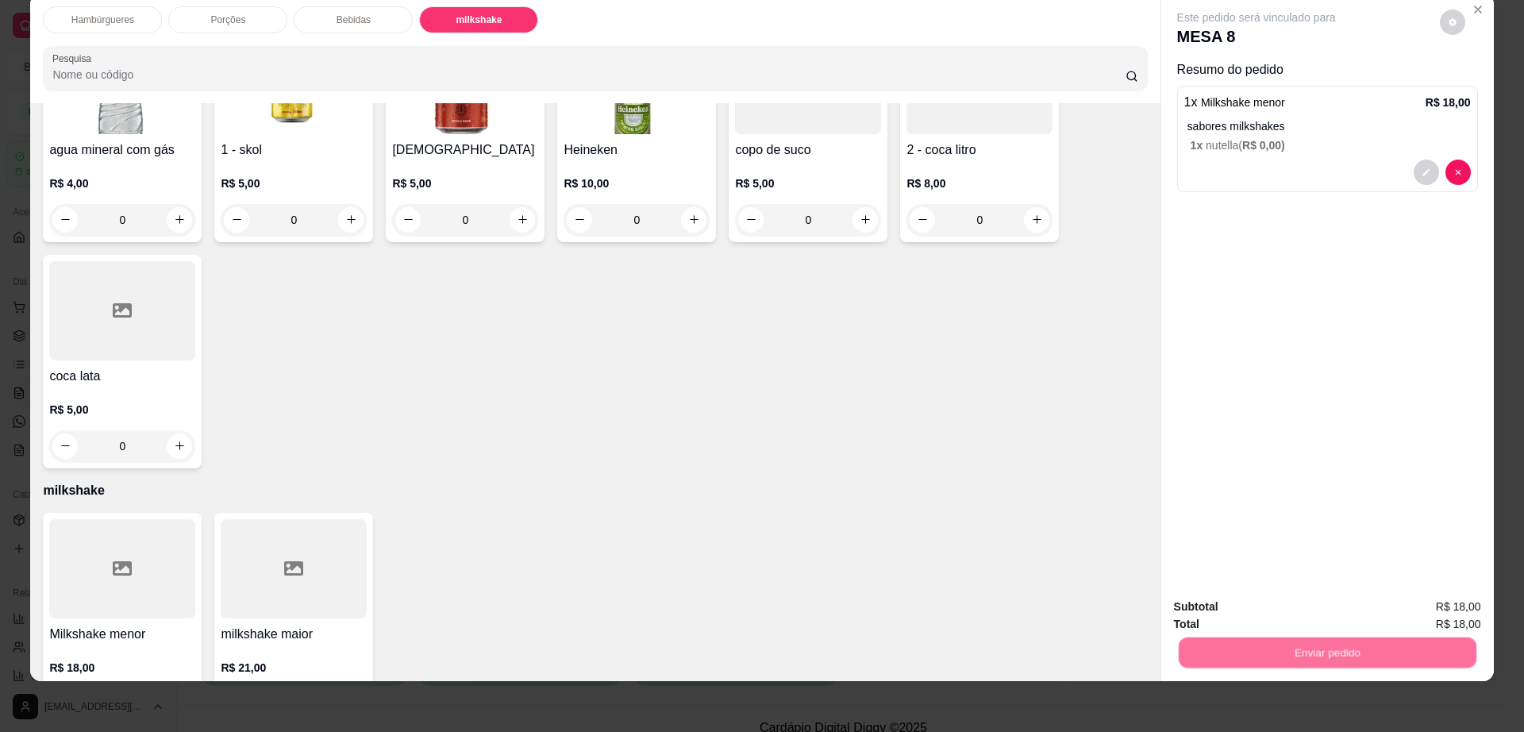
click at [1296, 611] on button "Registrar cliente" at bounding box center [1332, 613] width 102 height 29
click at [1401, 654] on button "Enviar pedido" at bounding box center [1327, 653] width 307 height 32
click at [1446, 612] on button "Enviar pedido" at bounding box center [1438, 614] width 90 height 30
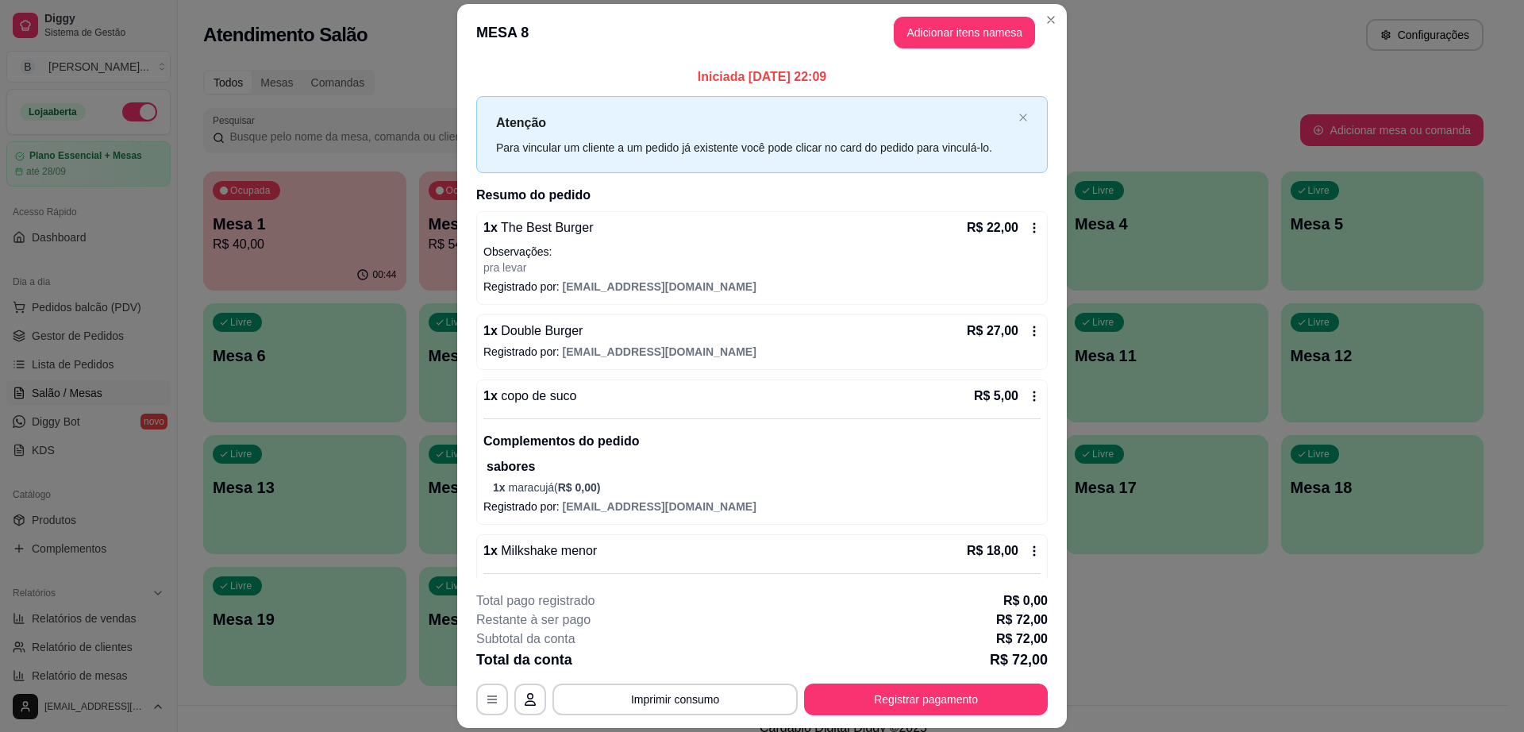
scroll to position [106, 0]
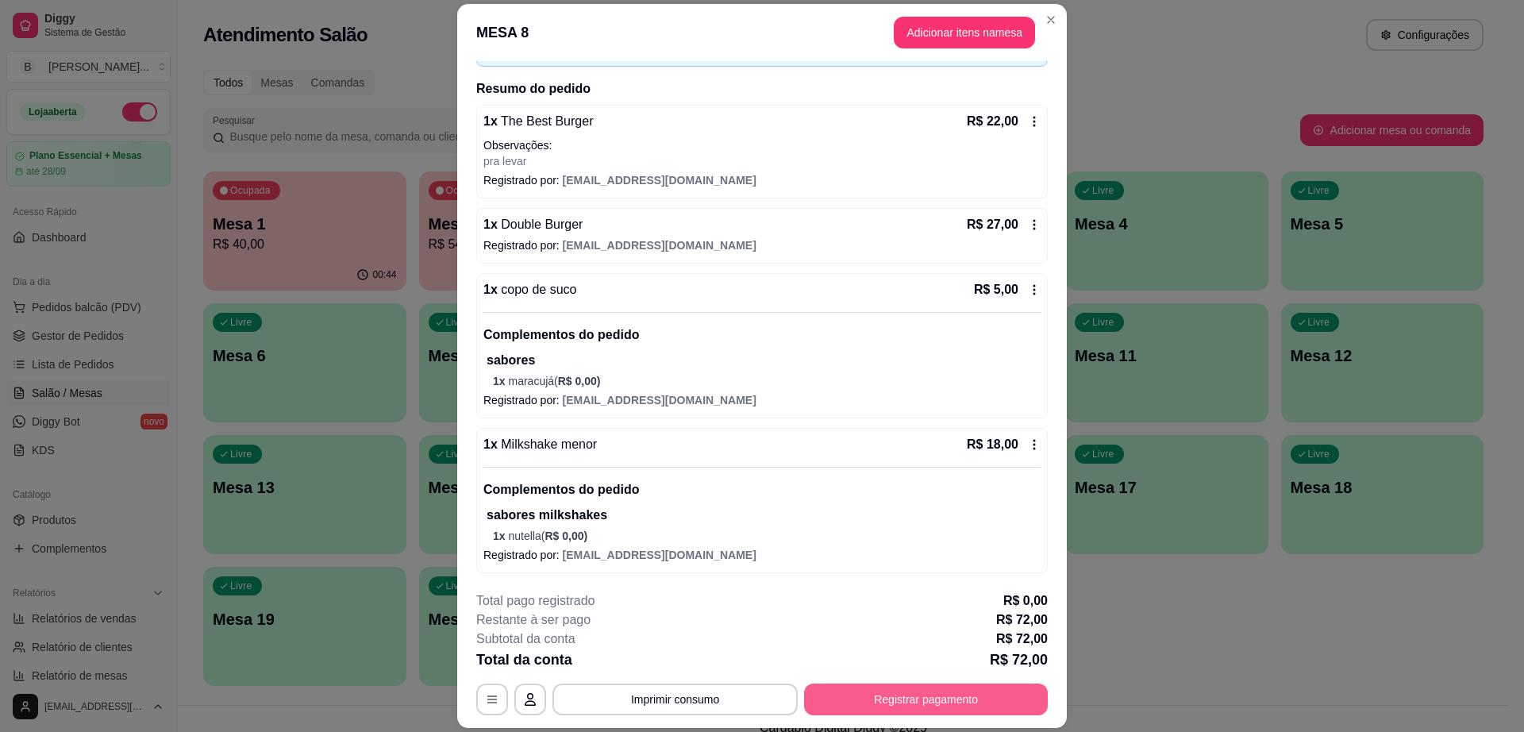
click at [876, 698] on button "Registrar pagamento" at bounding box center [926, 700] width 244 height 32
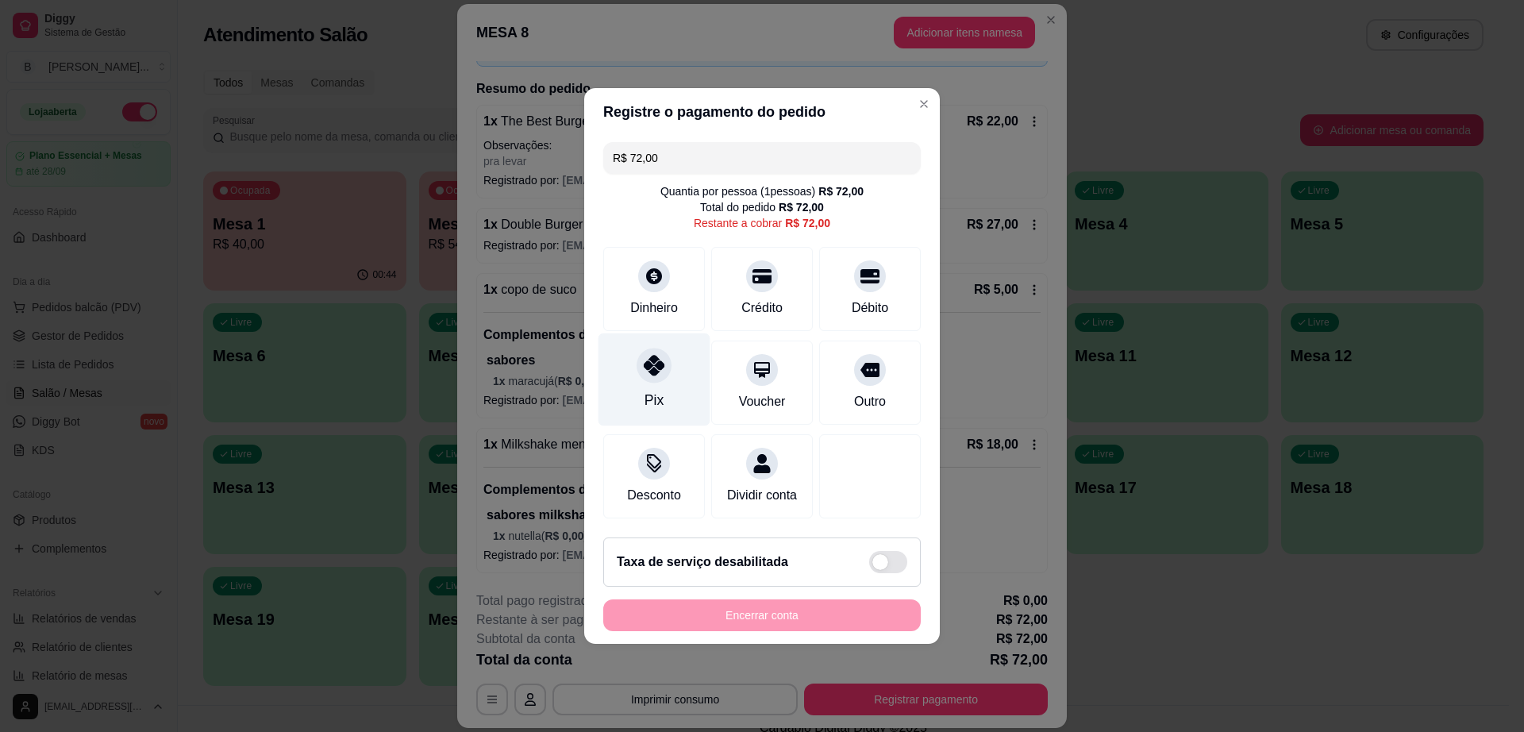
click at [667, 383] on div "Pix" at bounding box center [655, 379] width 112 height 93
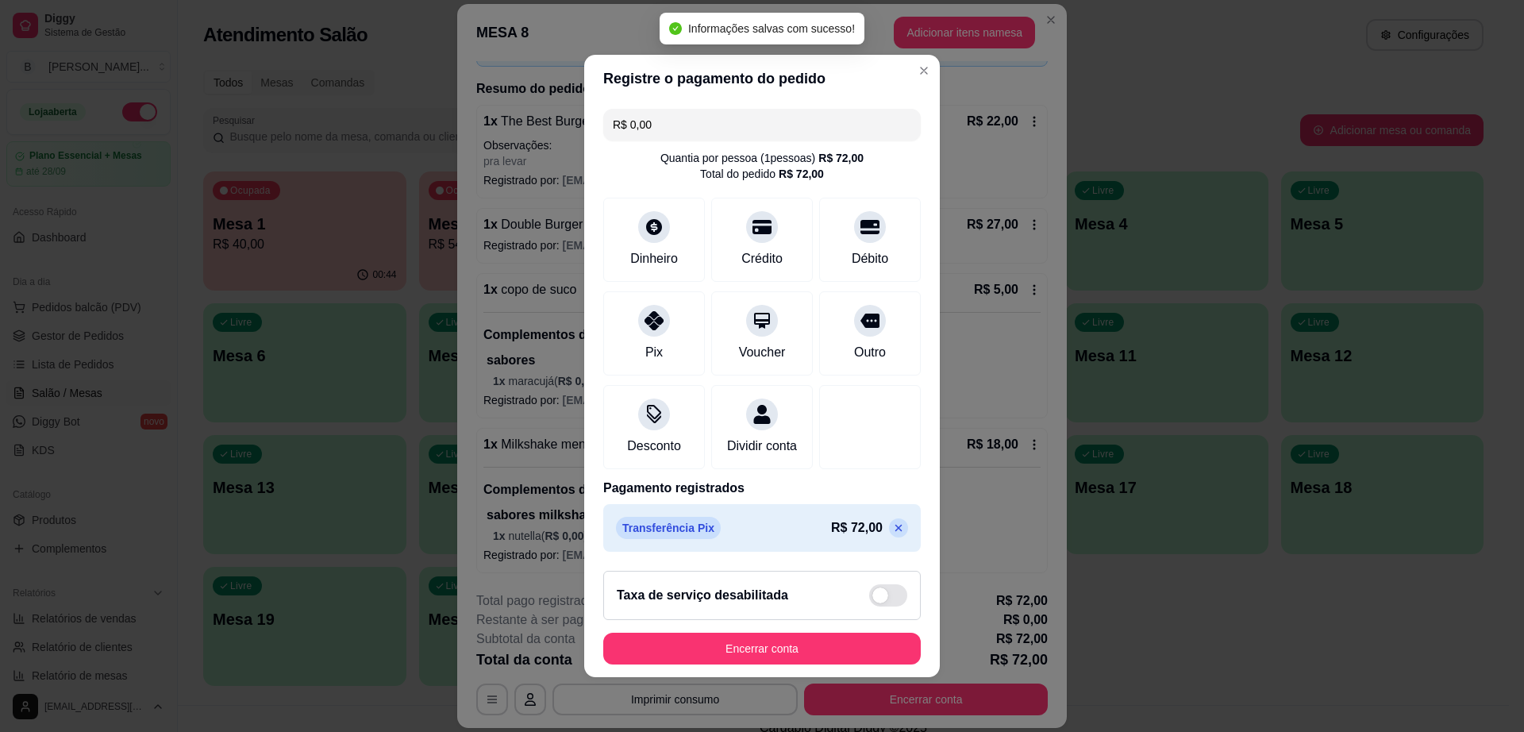
type input "R$ 0,00"
click at [762, 658] on button "Encerrar conta" at bounding box center [762, 649] width 308 height 31
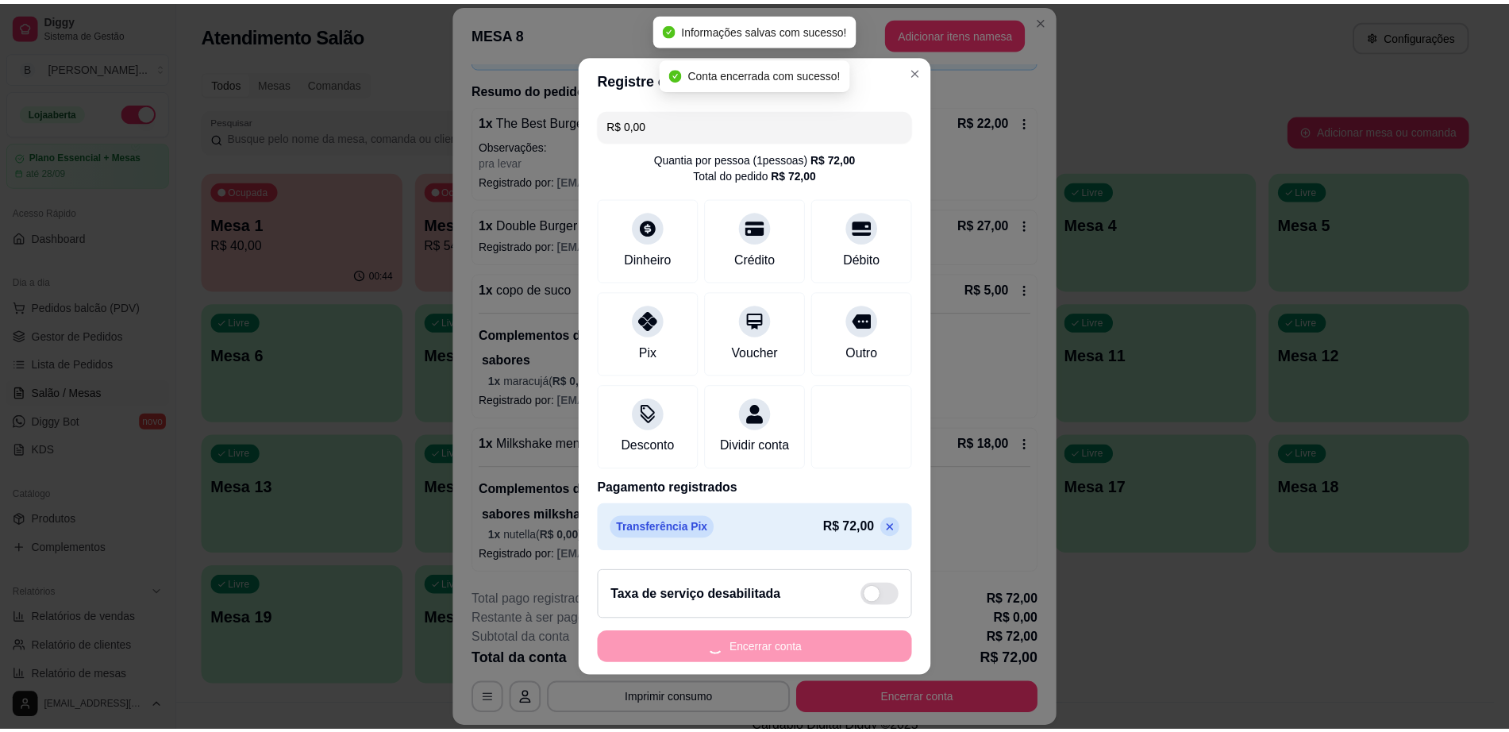
scroll to position [0, 0]
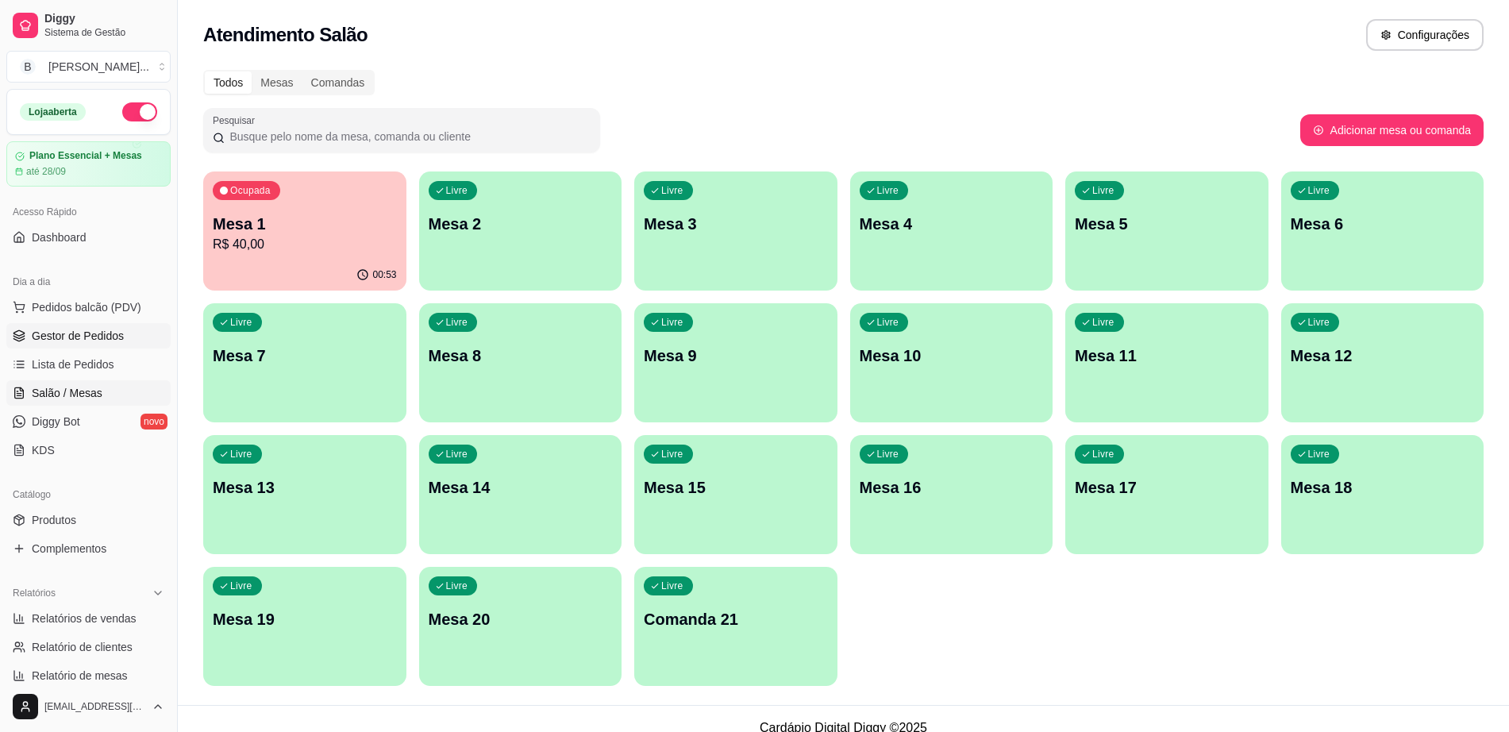
click at [87, 330] on span "Gestor de Pedidos" at bounding box center [78, 336] width 92 height 16
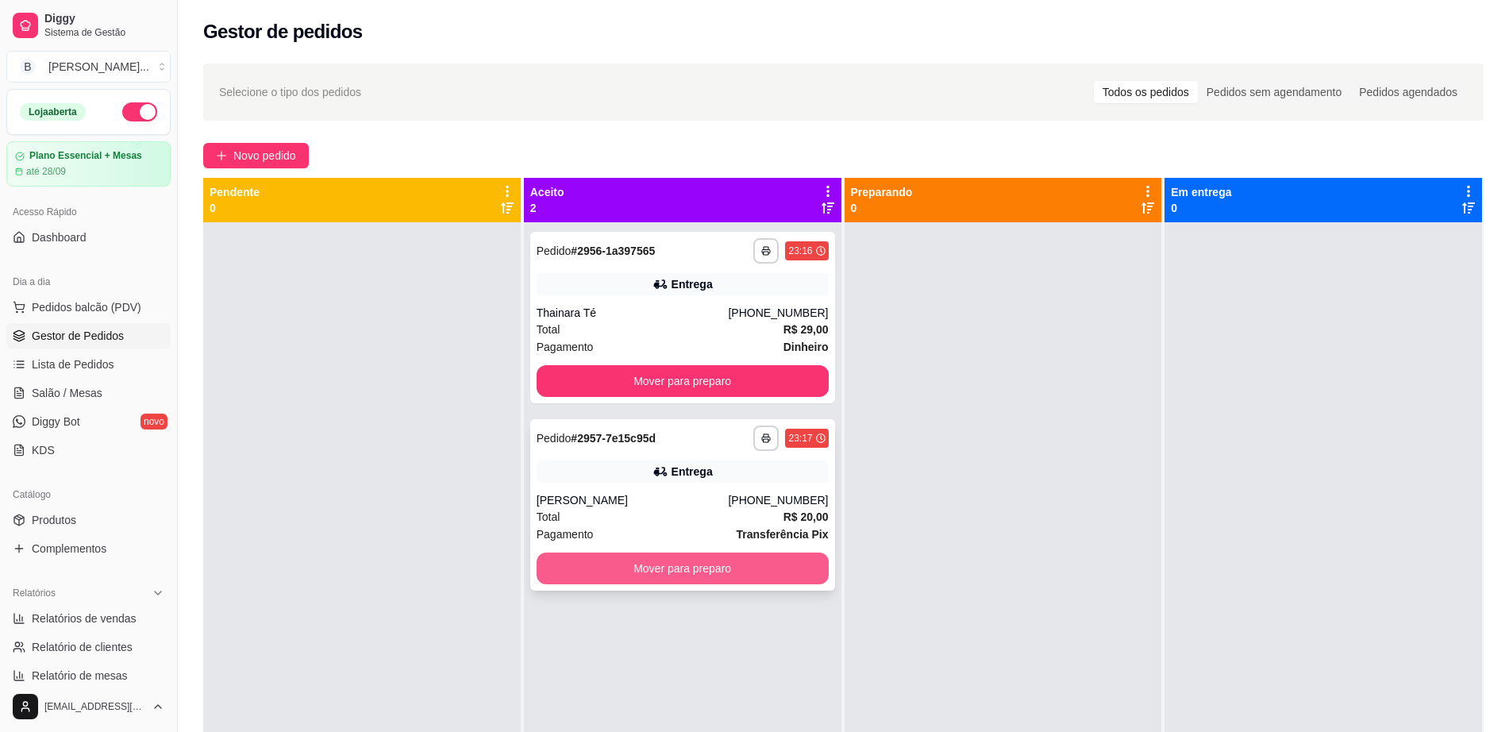
click at [642, 571] on button "Mover para preparo" at bounding box center [683, 569] width 292 height 32
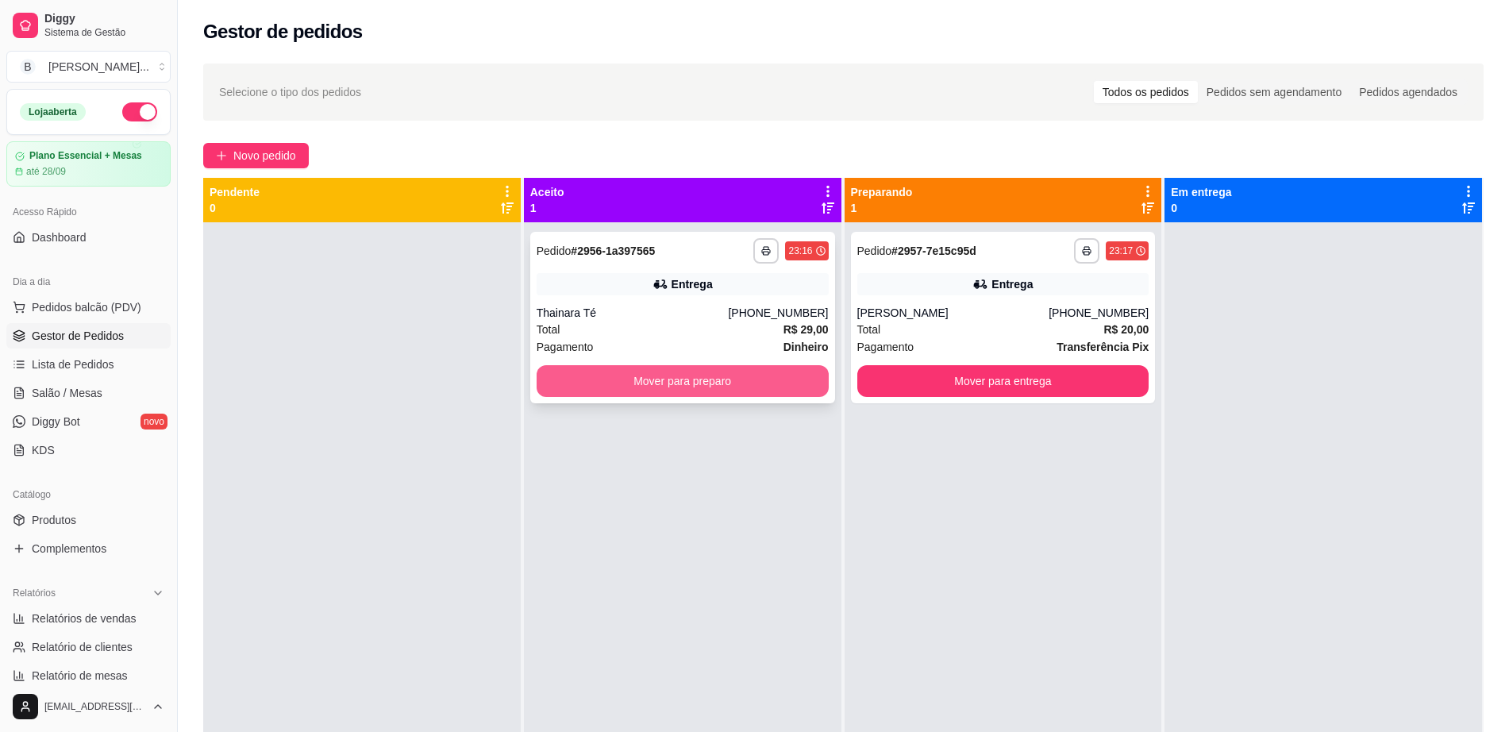
click at [680, 383] on button "Mover para preparo" at bounding box center [683, 381] width 292 height 32
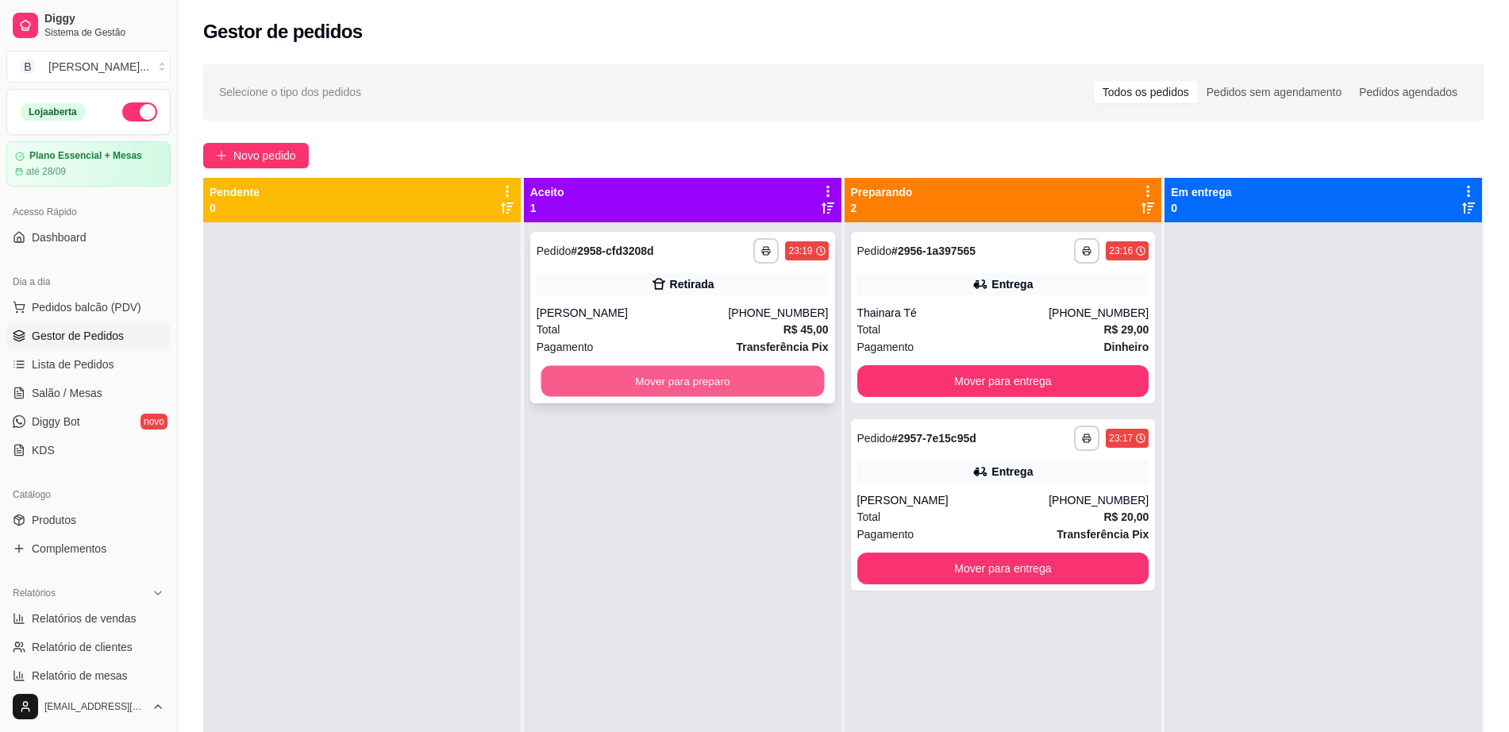
click at [675, 390] on button "Mover para preparo" at bounding box center [682, 381] width 283 height 31
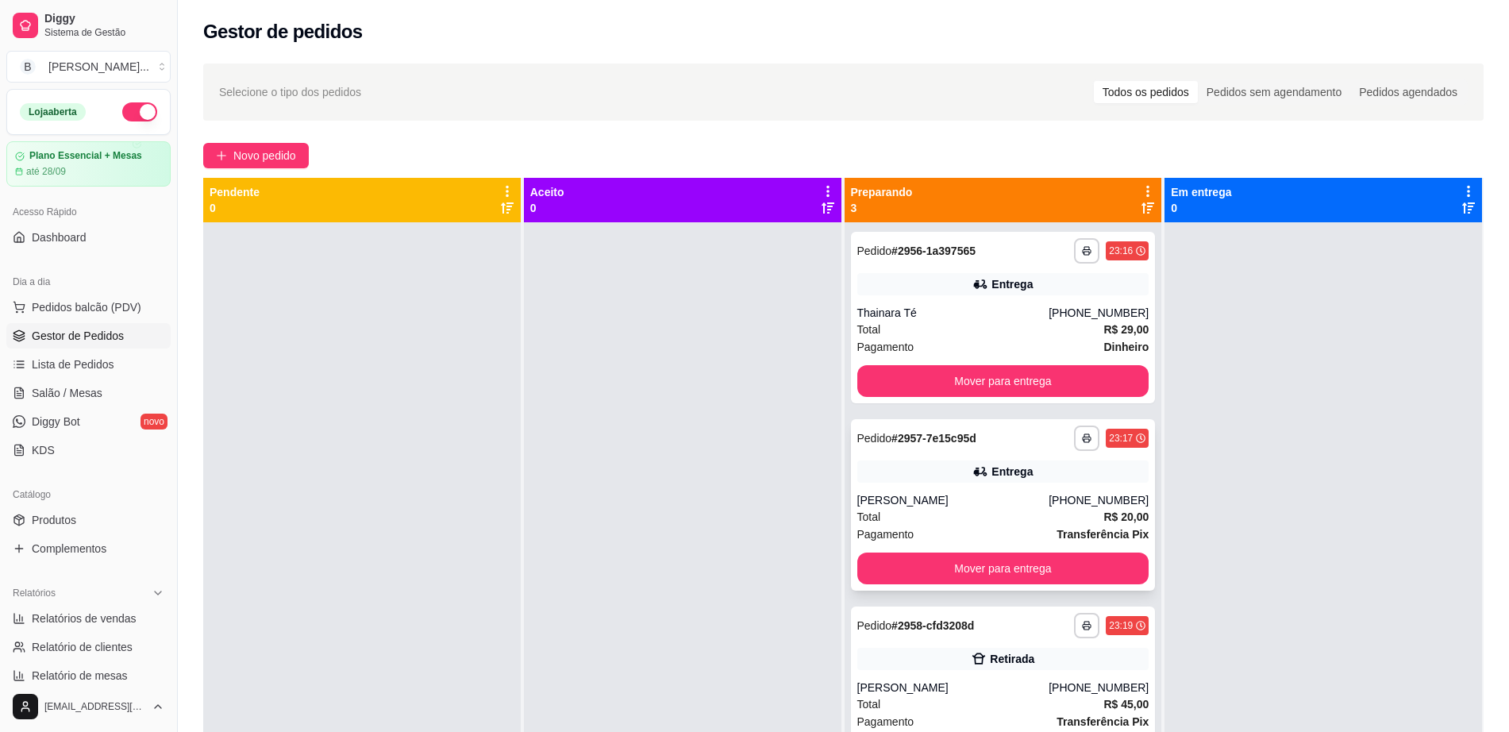
click at [950, 473] on div "Entrega" at bounding box center [1003, 471] width 292 height 22
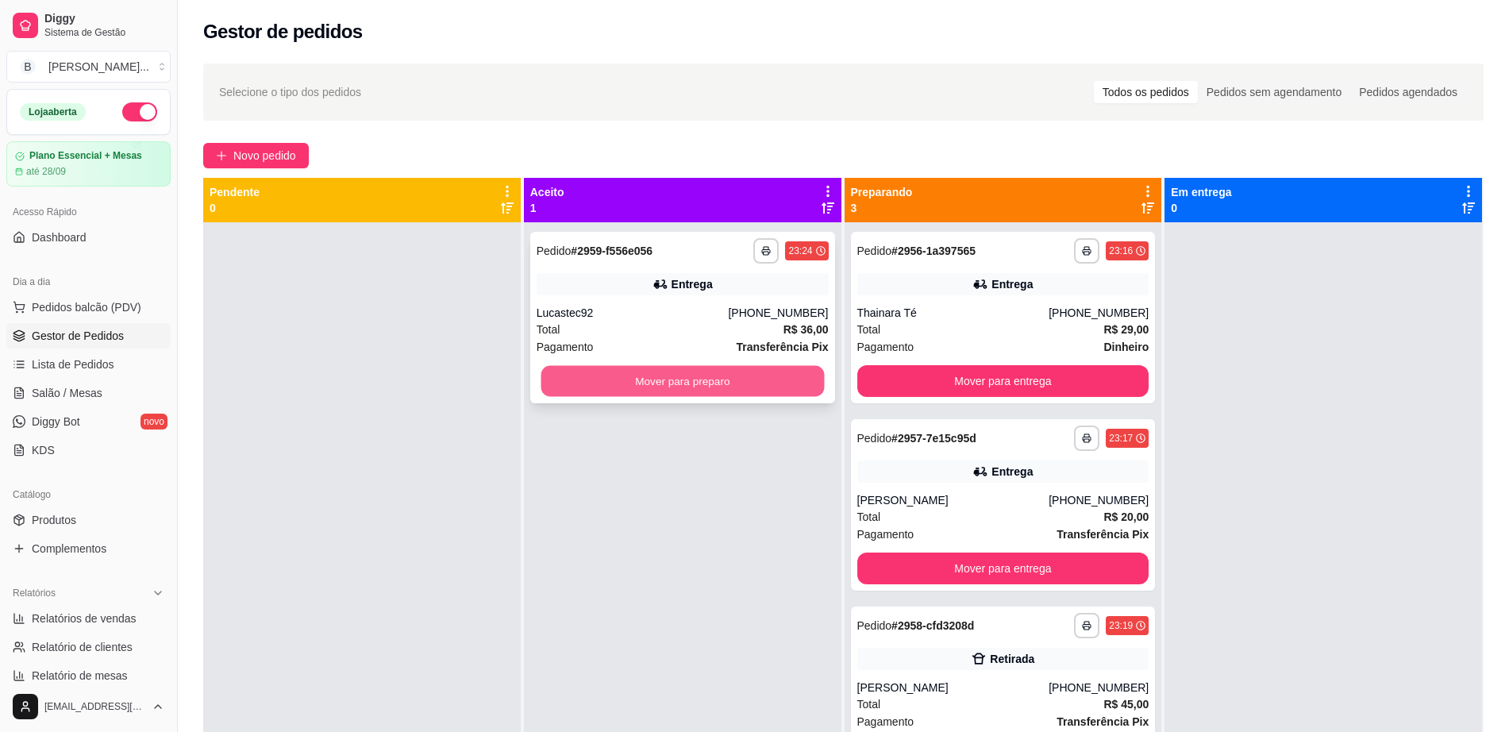
click at [706, 387] on button "Mover para preparo" at bounding box center [682, 381] width 283 height 31
click at [708, 380] on button "Mover para preparo" at bounding box center [682, 381] width 283 height 31
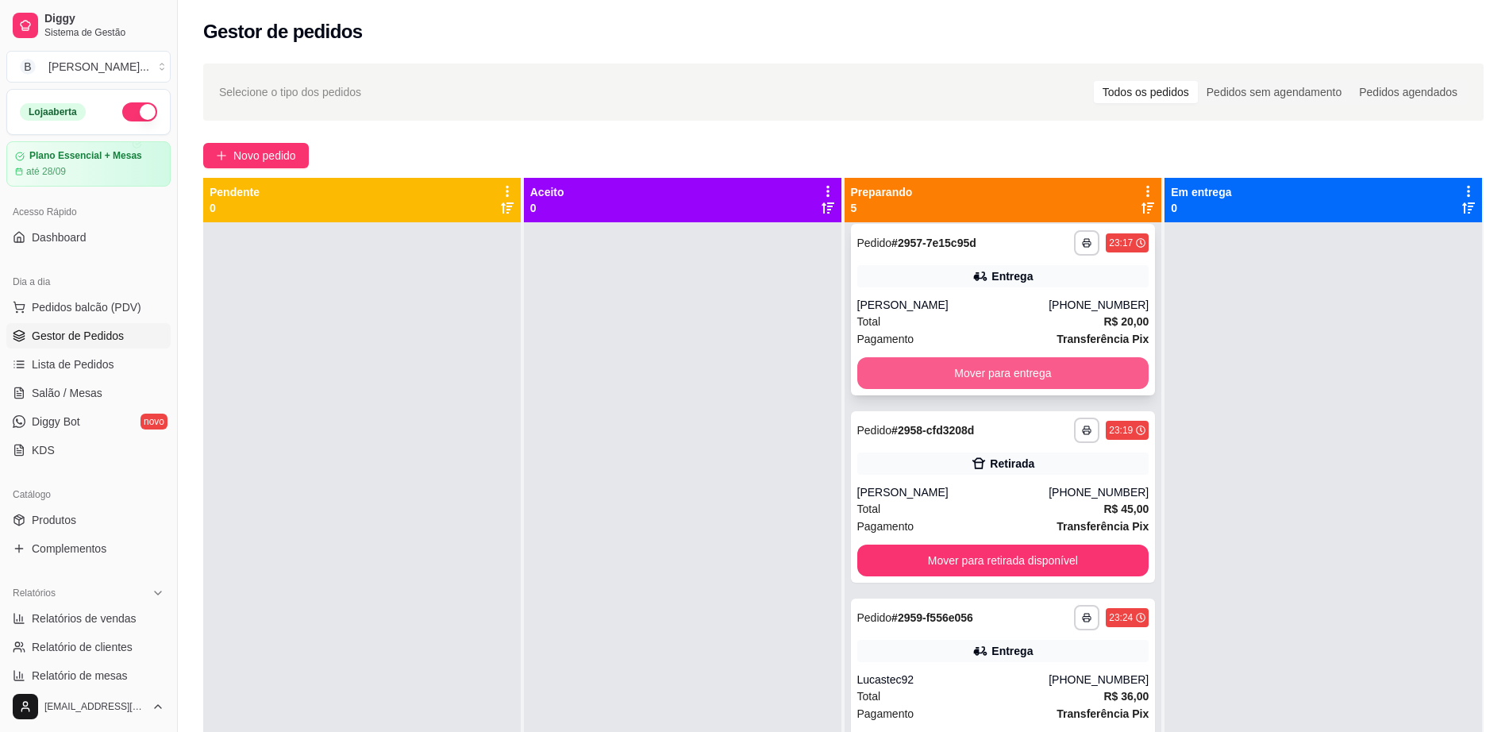
scroll to position [198, 0]
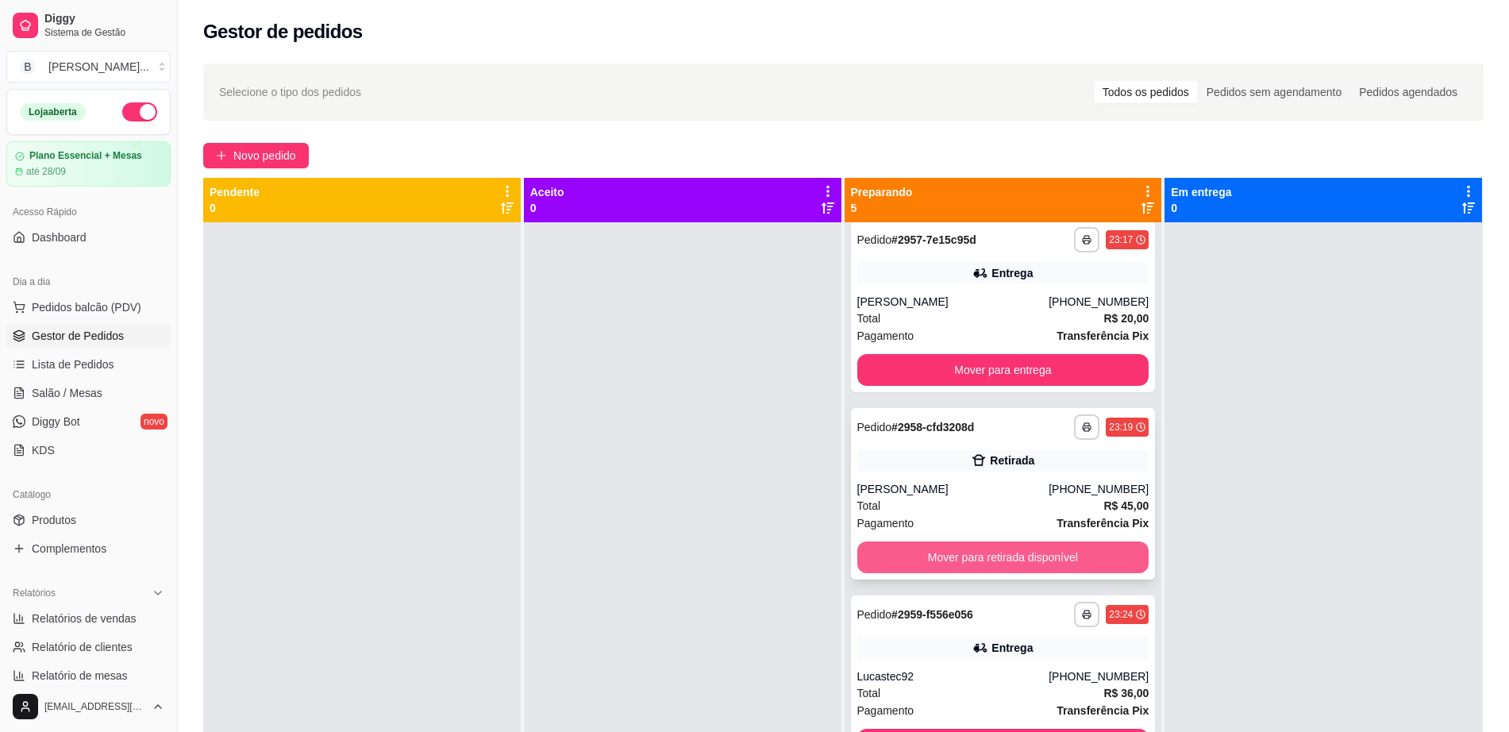
click at [1013, 564] on button "Mover para retirada disponível" at bounding box center [1003, 557] width 292 height 32
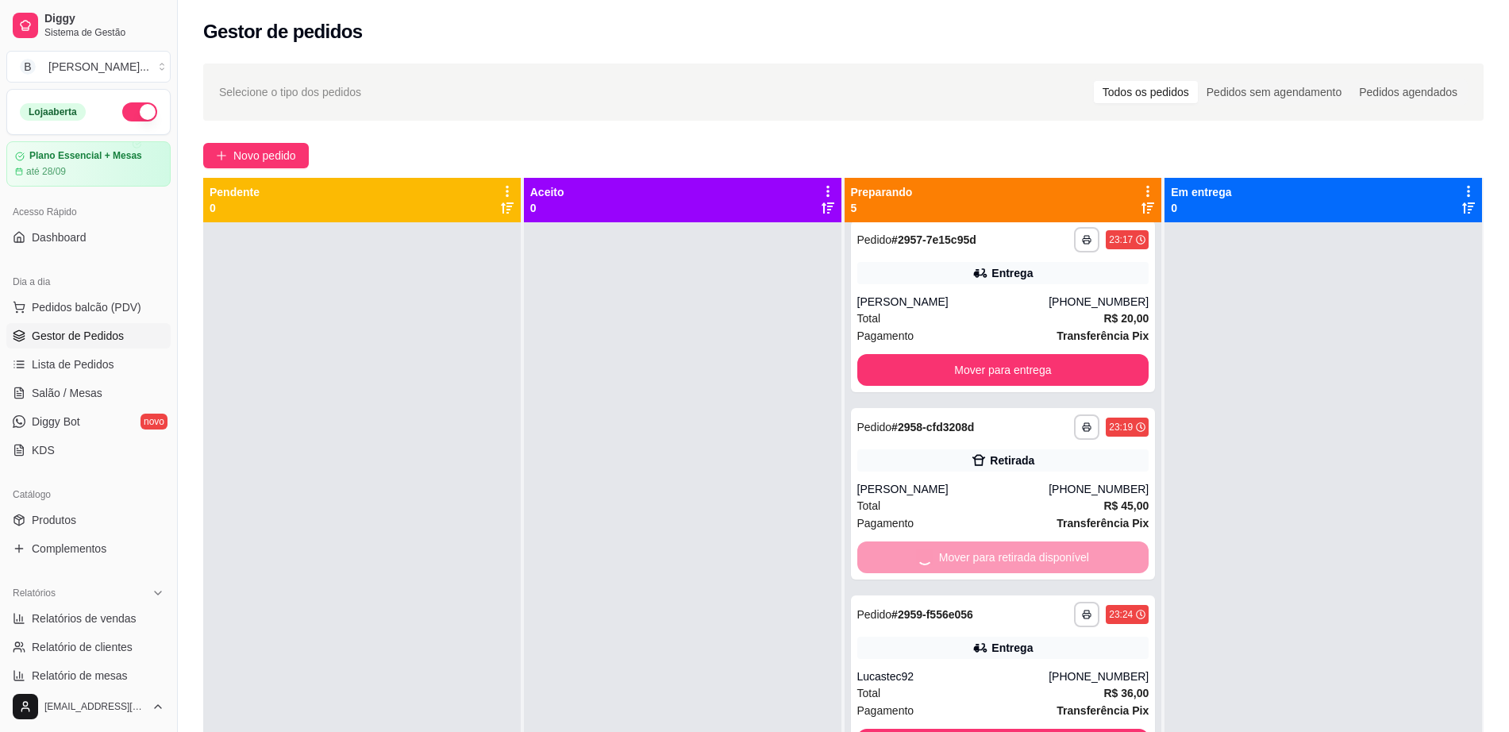
scroll to position [33, 0]
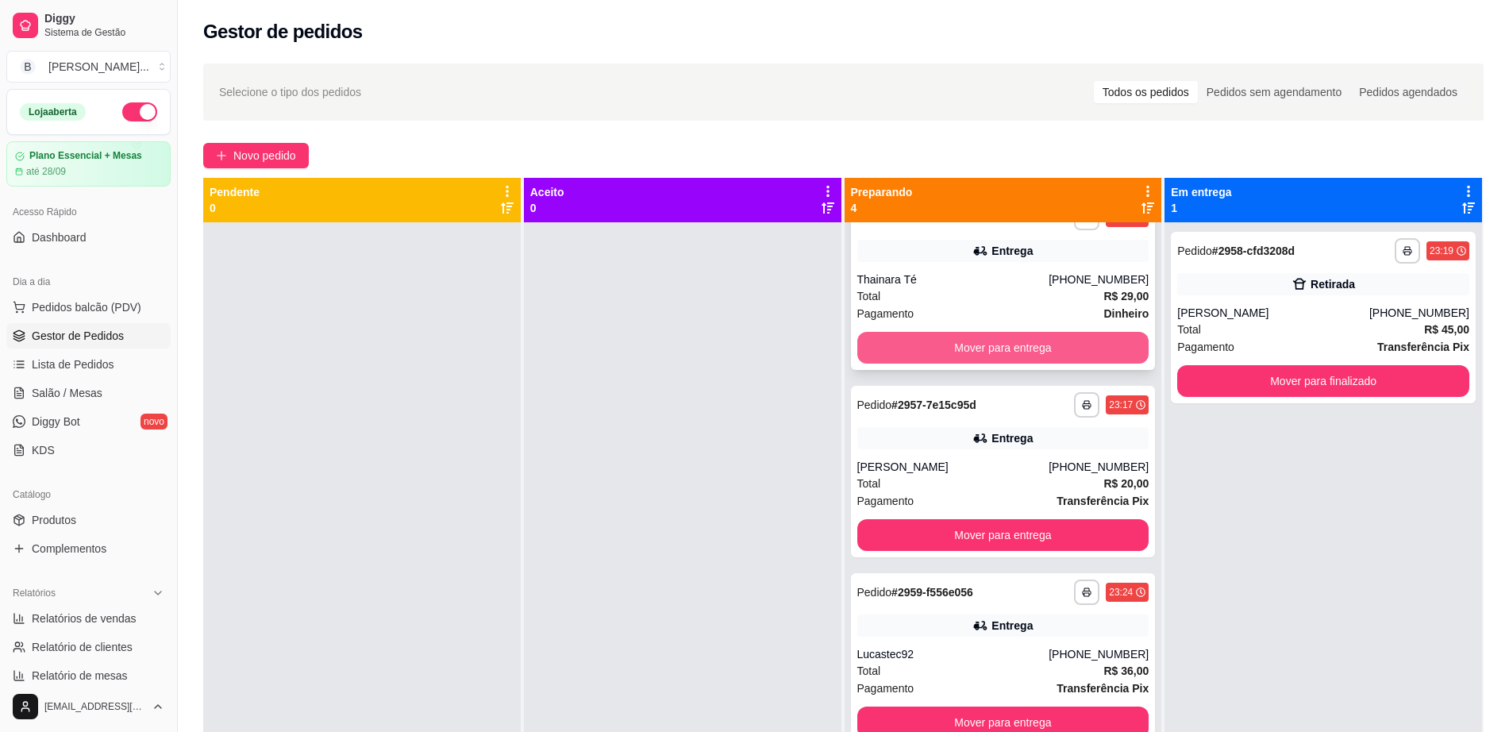
click at [934, 356] on button "Mover para entrega" at bounding box center [1003, 348] width 292 height 32
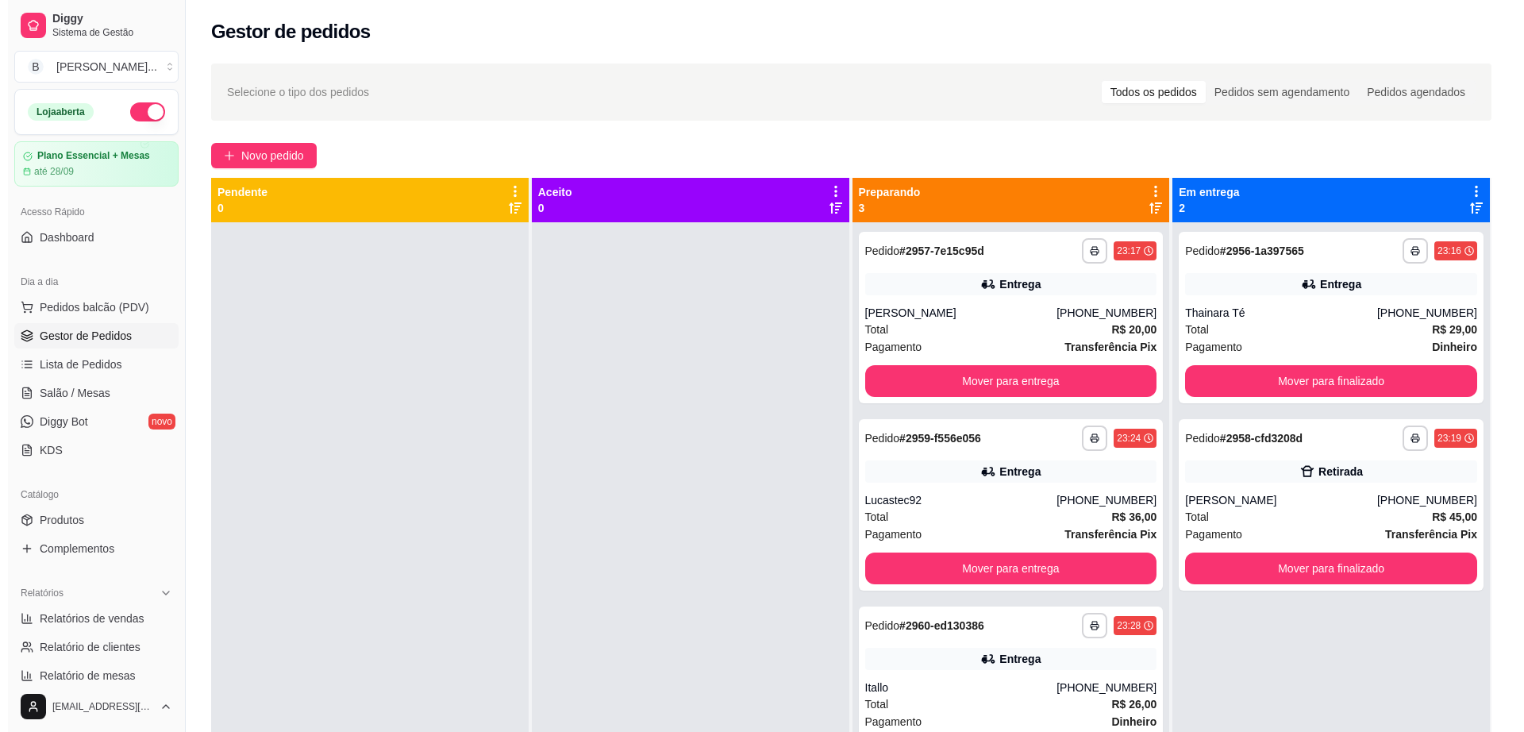
scroll to position [0, 0]
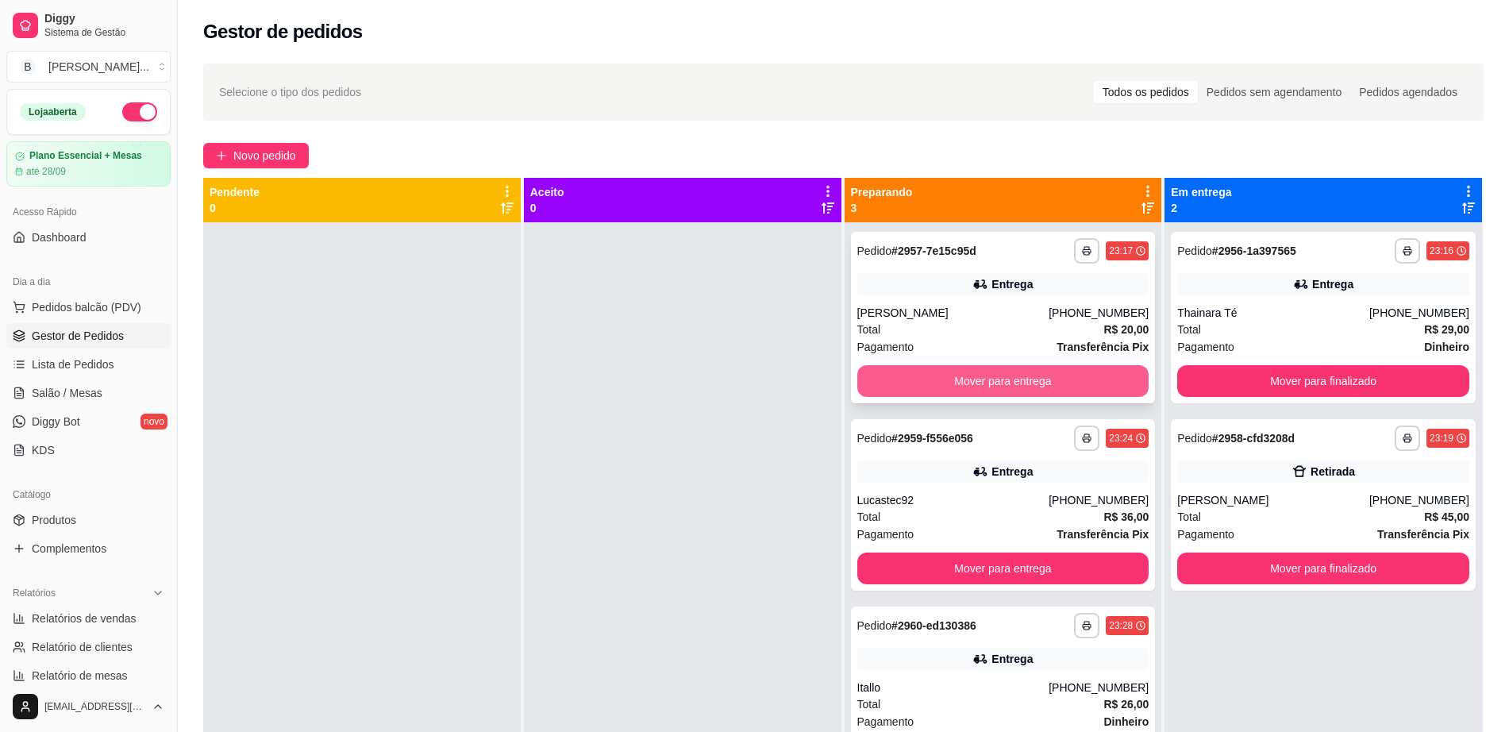
click at [966, 391] on button "Mover para entrega" at bounding box center [1003, 381] width 292 height 32
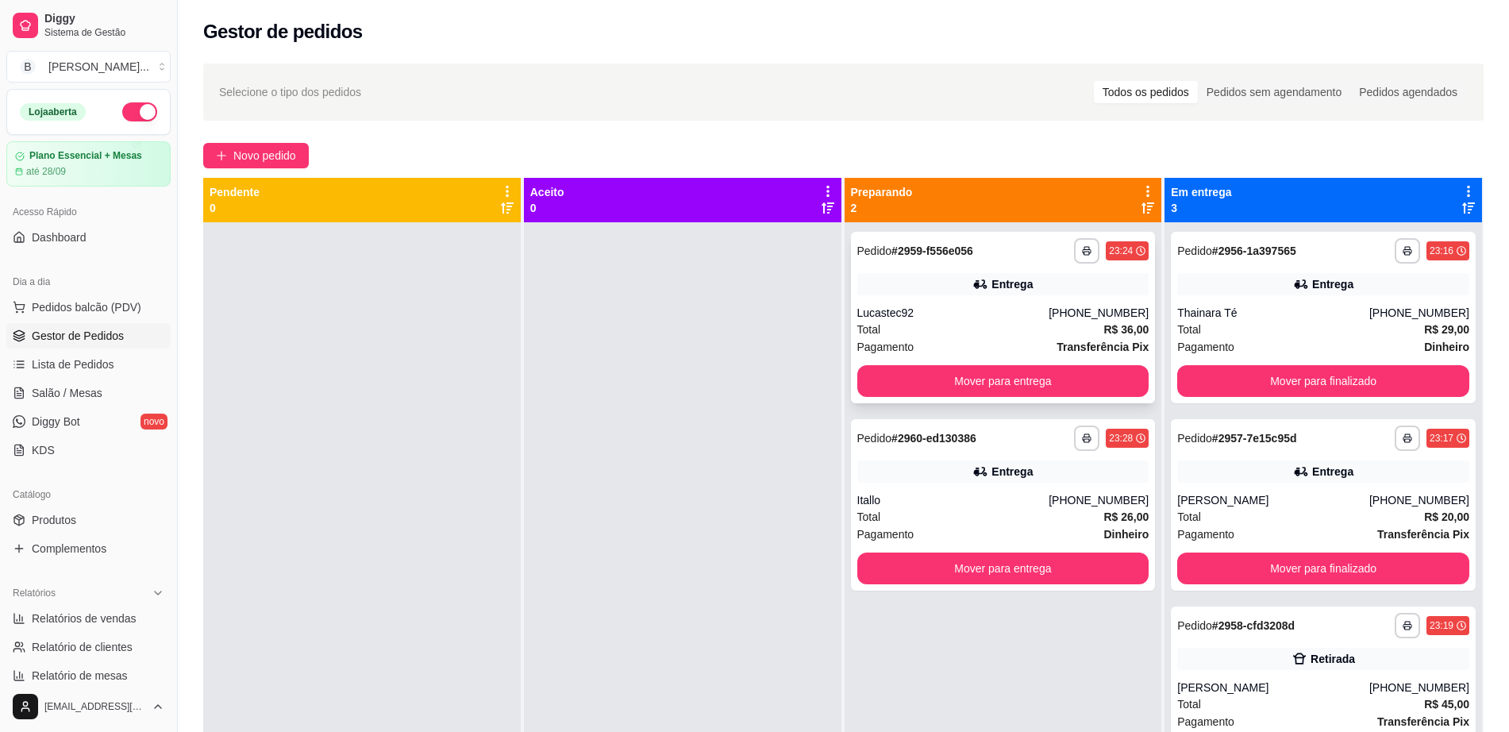
click at [949, 285] on div "Entrega" at bounding box center [1003, 284] width 292 height 22
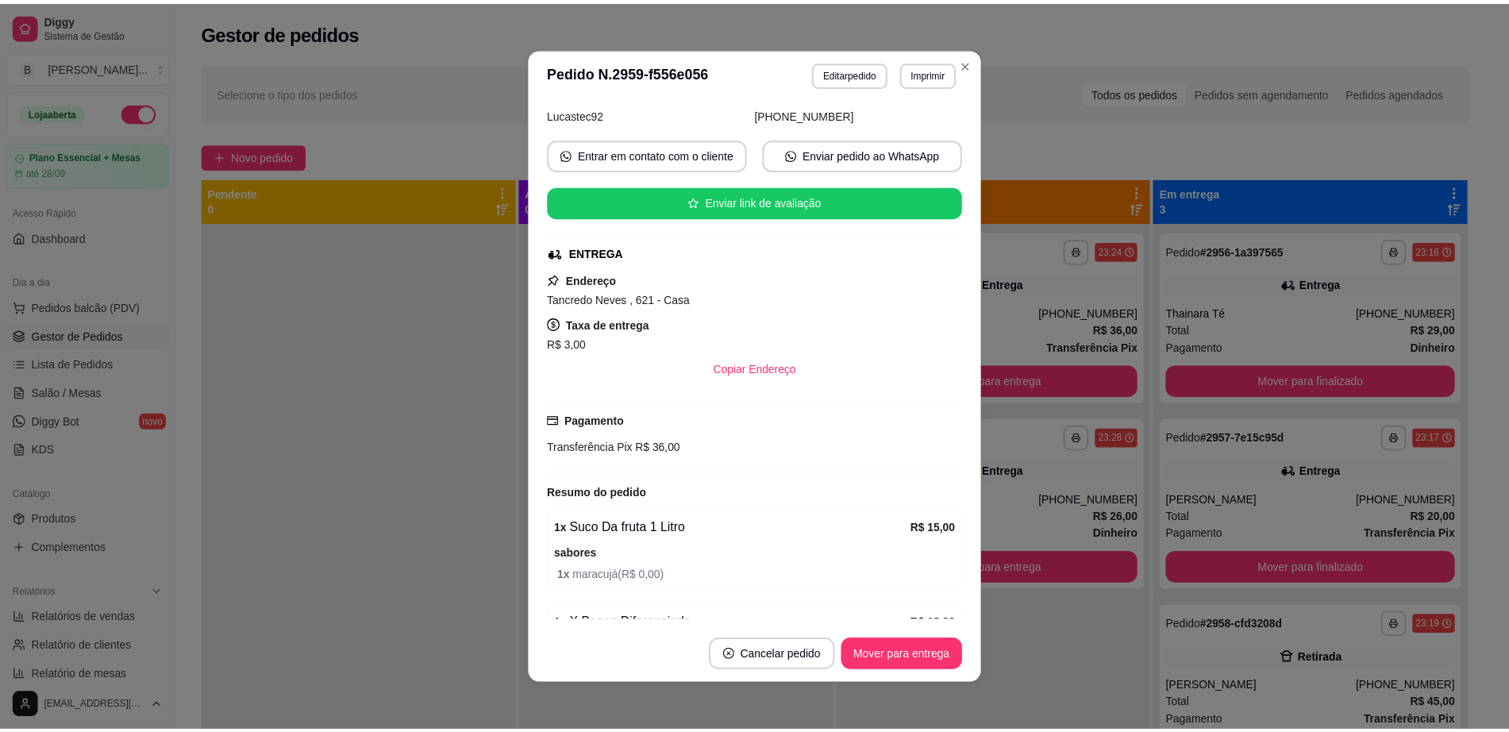
scroll to position [196, 0]
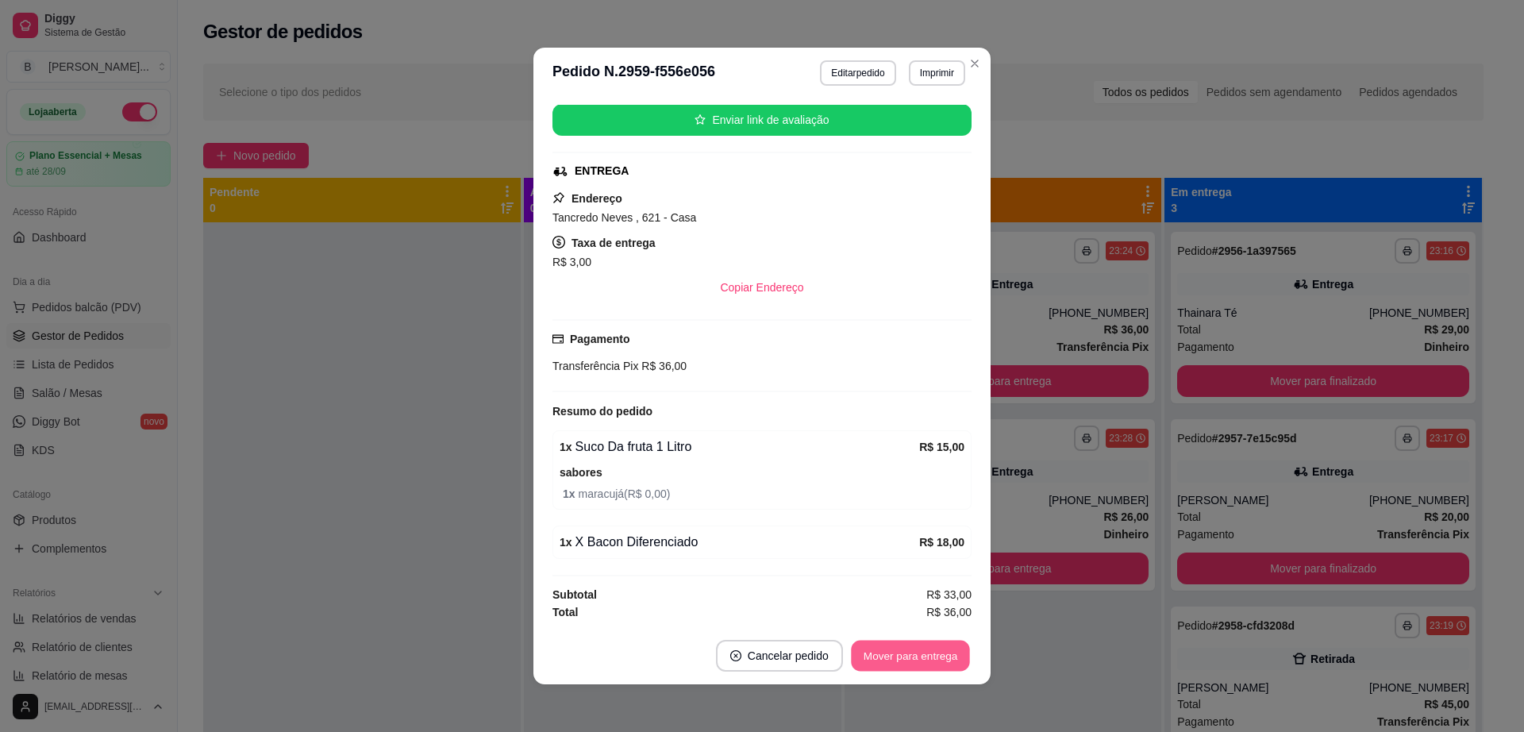
click at [857, 648] on button "Mover para entrega" at bounding box center [910, 656] width 119 height 31
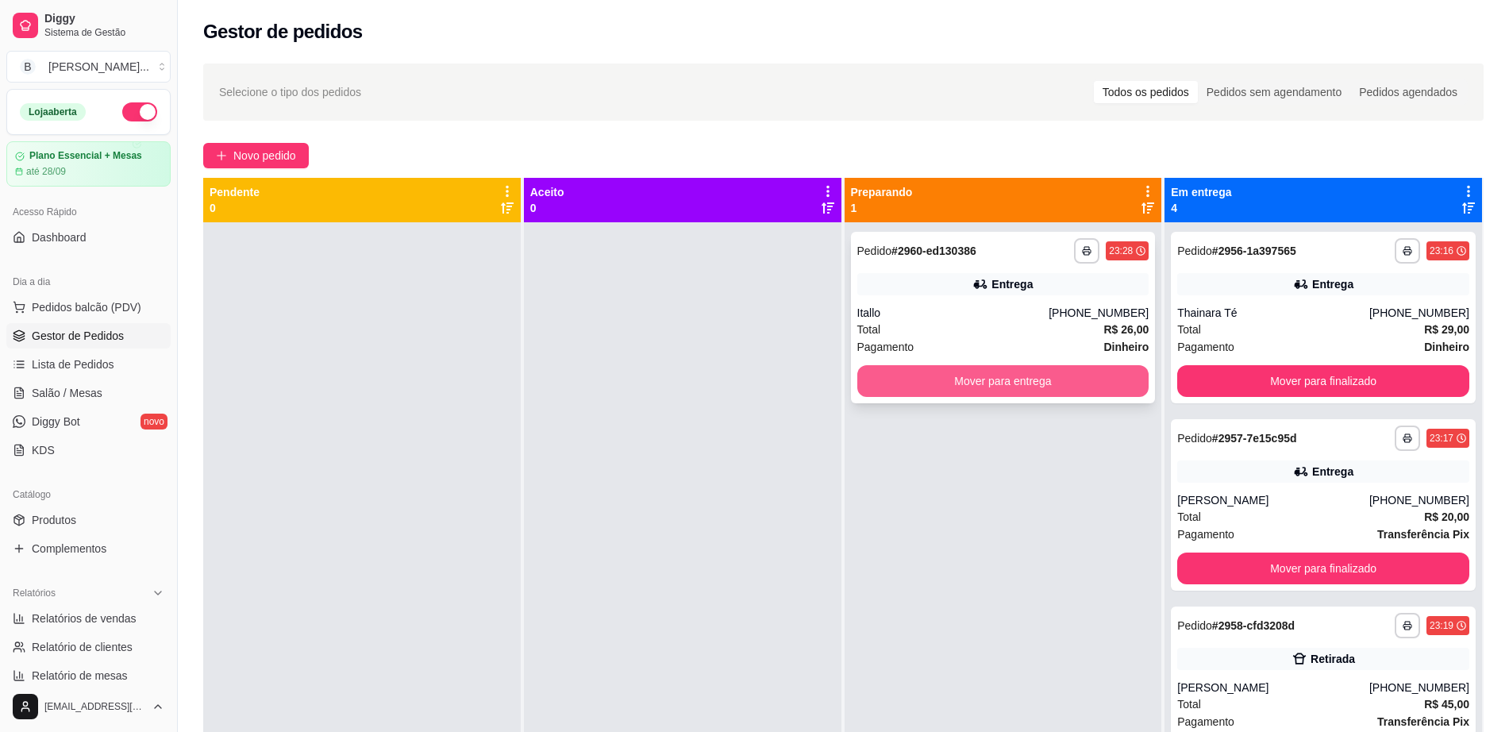
click at [981, 378] on button "Mover para entrega" at bounding box center [1003, 381] width 292 height 32
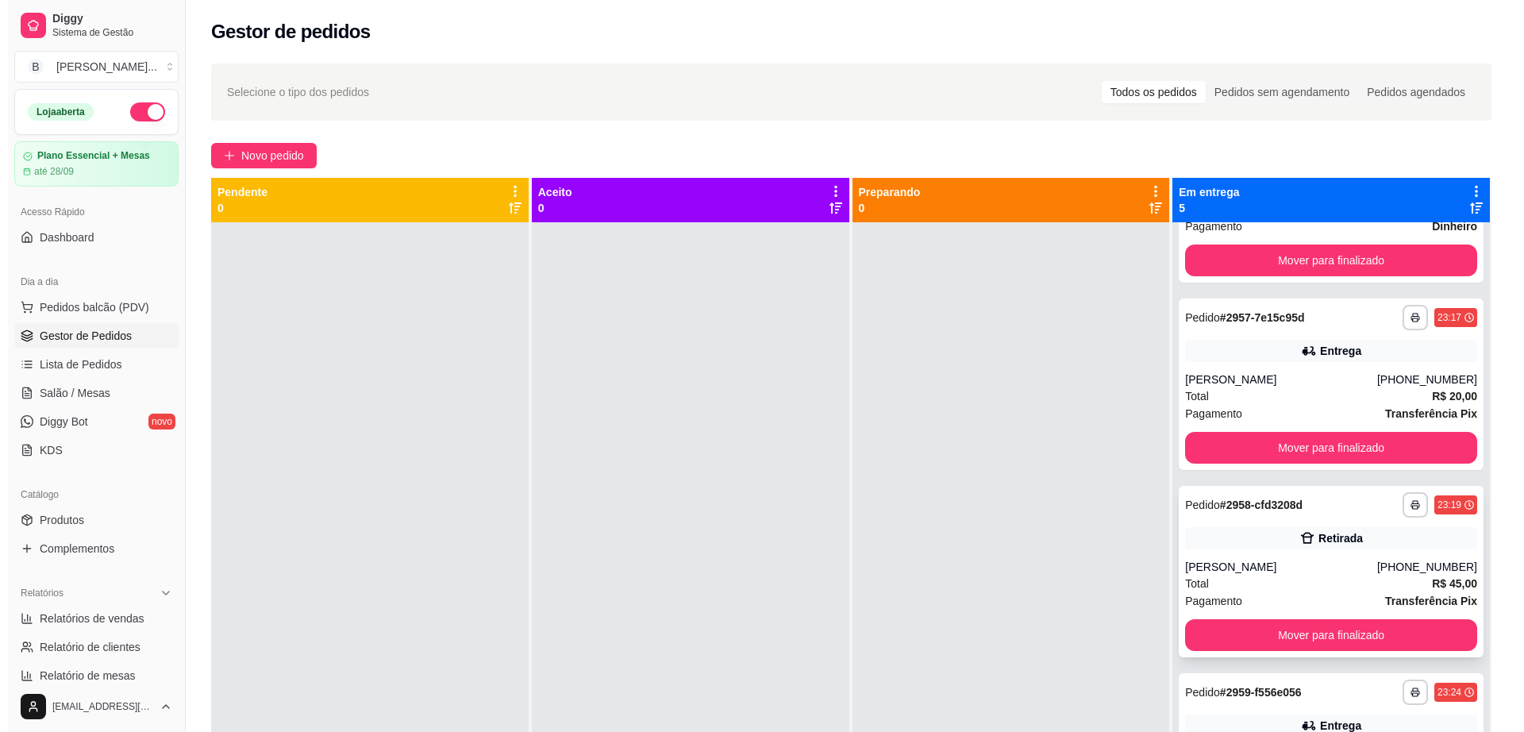
scroll to position [221, 0]
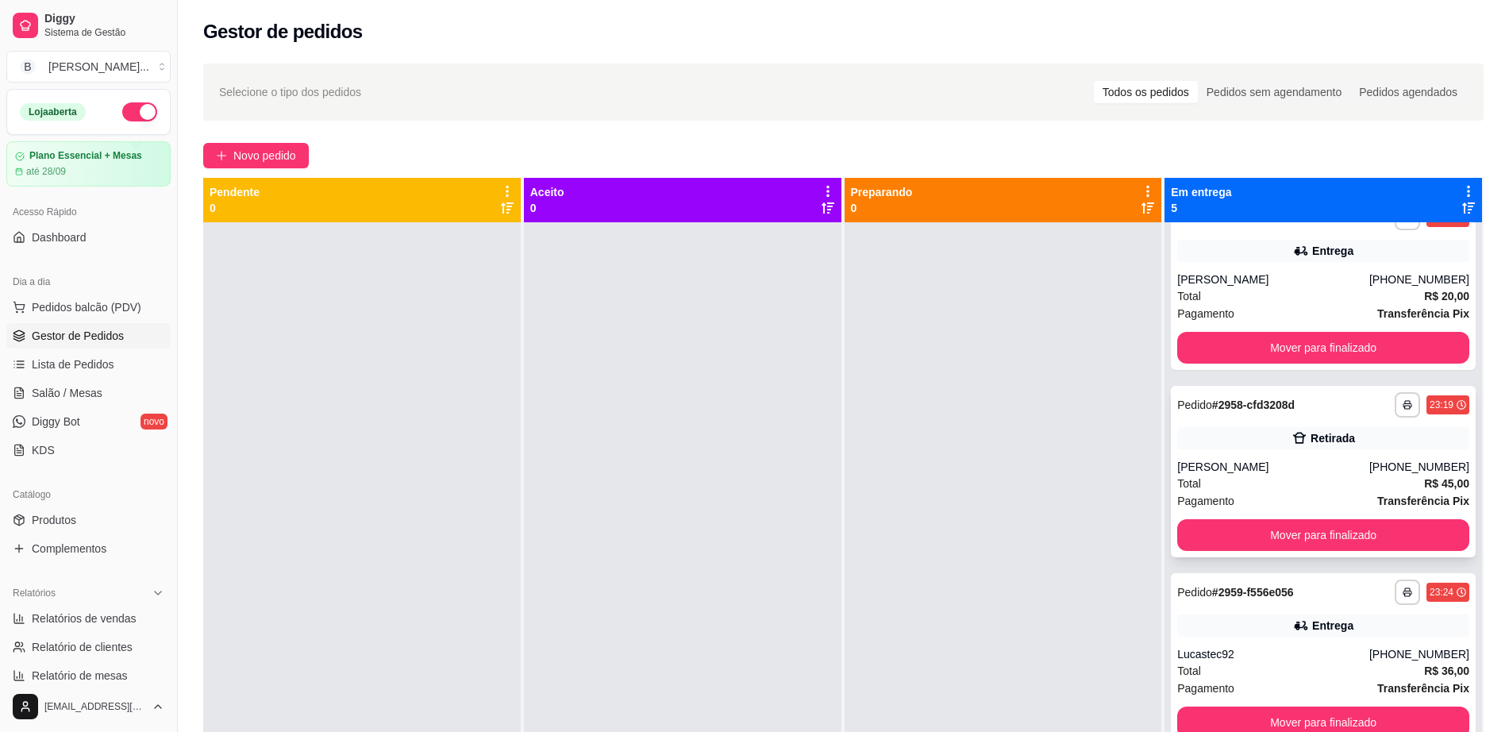
click at [1311, 448] on div "Retirada" at bounding box center [1323, 438] width 292 height 22
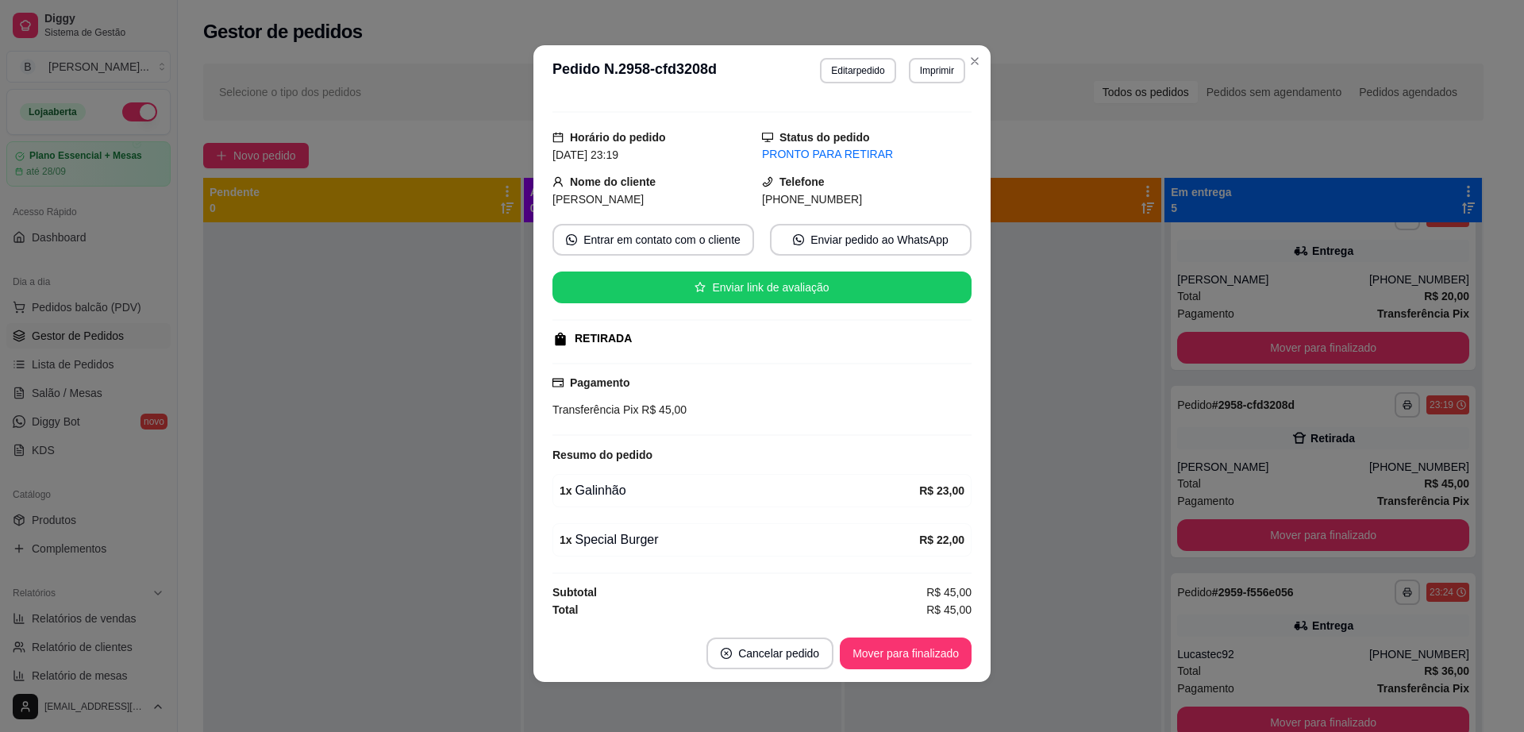
scroll to position [3, 0]
click at [847, 70] on button "Editar pedido" at bounding box center [857, 69] width 75 height 25
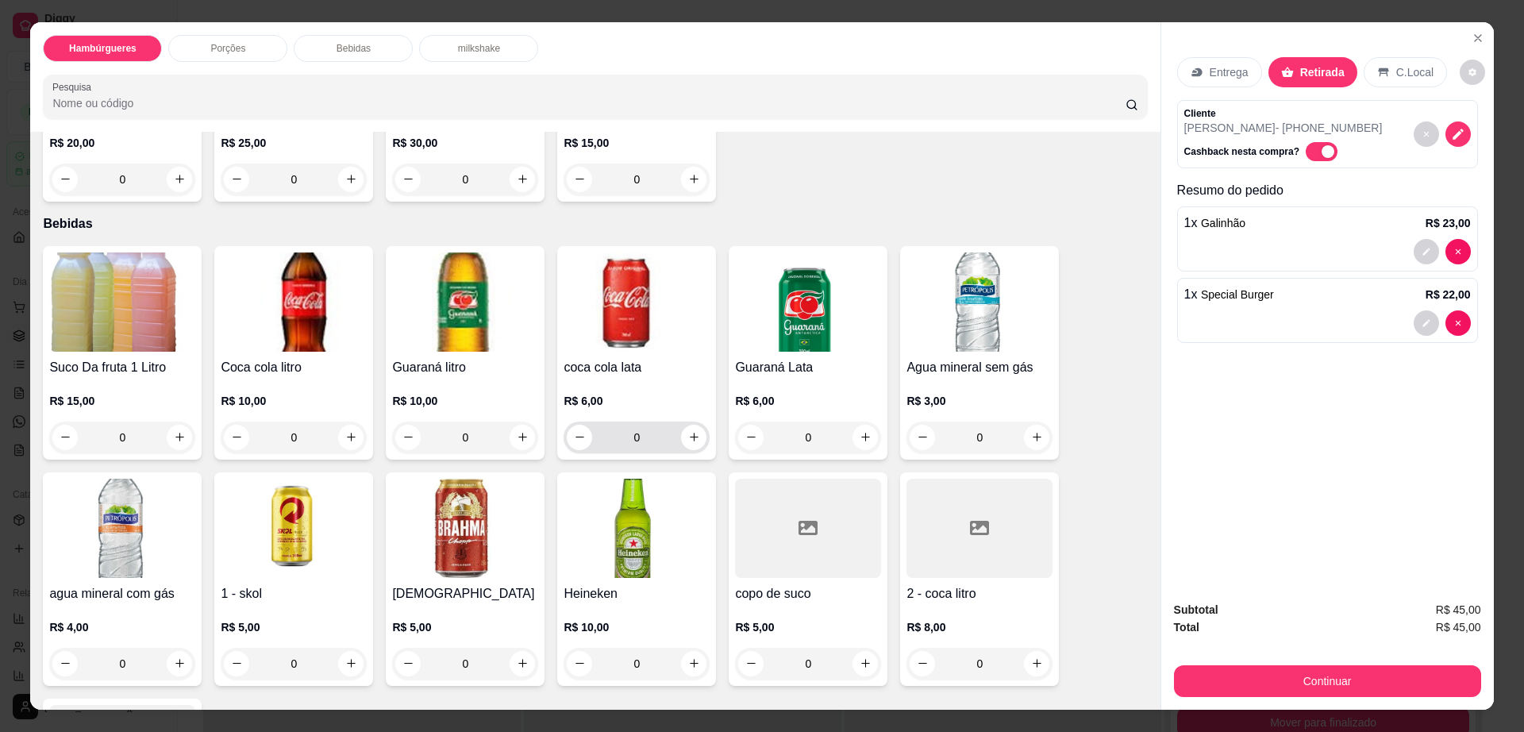
scroll to position [1191, 0]
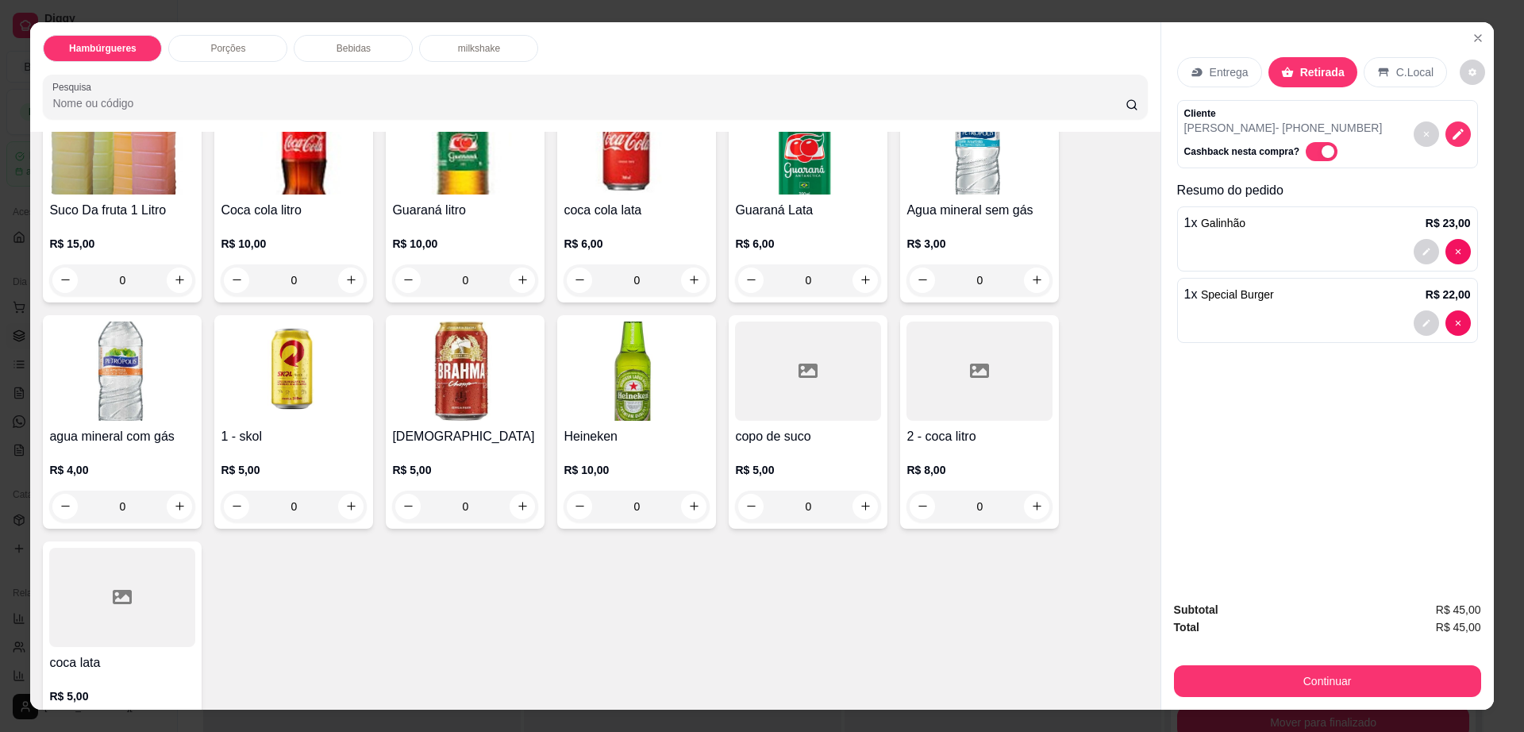
click at [995, 352] on div at bounding box center [980, 371] width 146 height 99
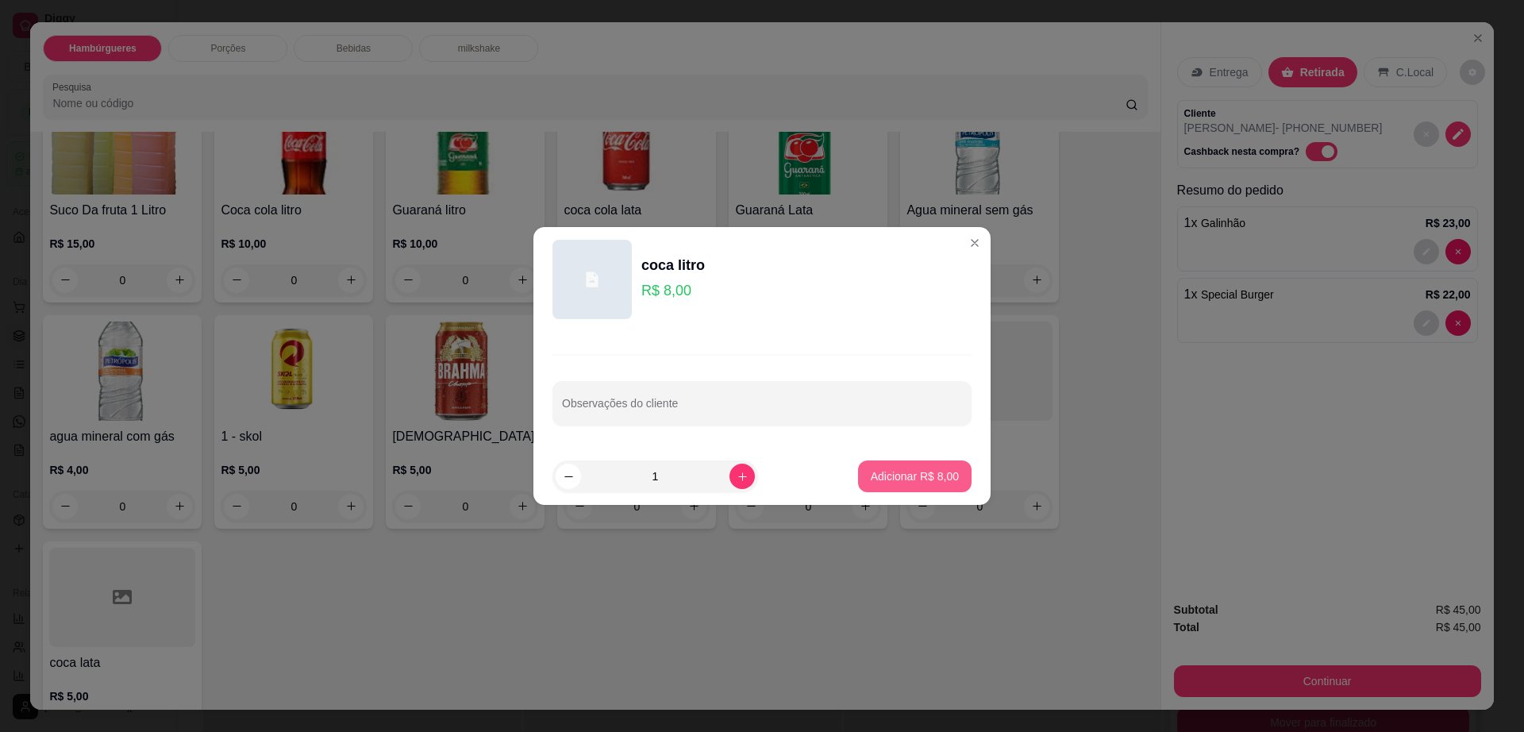
click at [895, 474] on p "Adicionar R$ 8,00" at bounding box center [915, 476] width 88 height 16
type input "1"
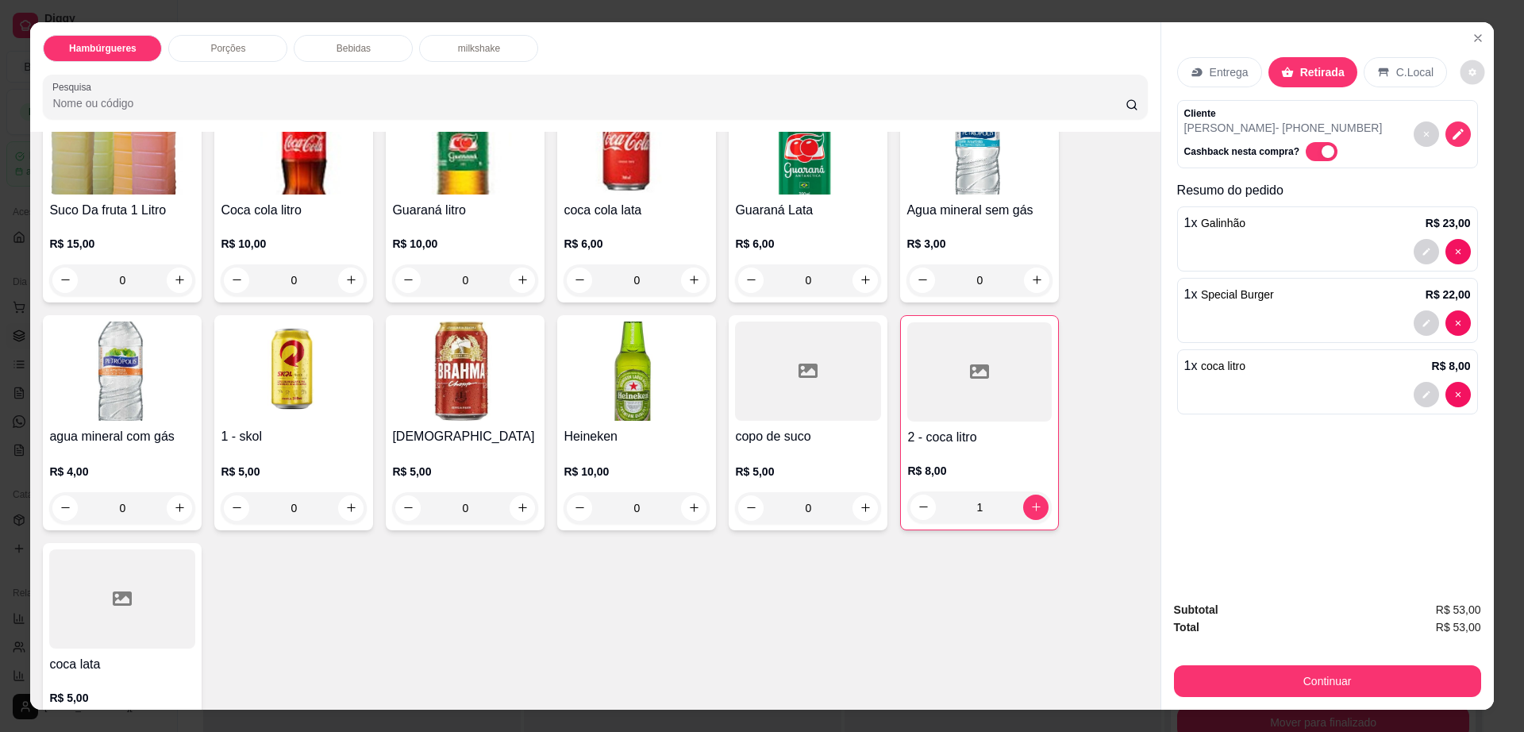
click at [1469, 73] on icon "decrease-product-quantity" at bounding box center [1472, 71] width 7 height 7
click at [1473, 140] on span "Automatic updates" at bounding box center [1482, 135] width 32 height 19
click at [1473, 140] on input "Automatic updates" at bounding box center [1470, 141] width 10 height 10
checkbox input "false"
click at [1301, 75] on p "Retirada" at bounding box center [1322, 72] width 44 height 16
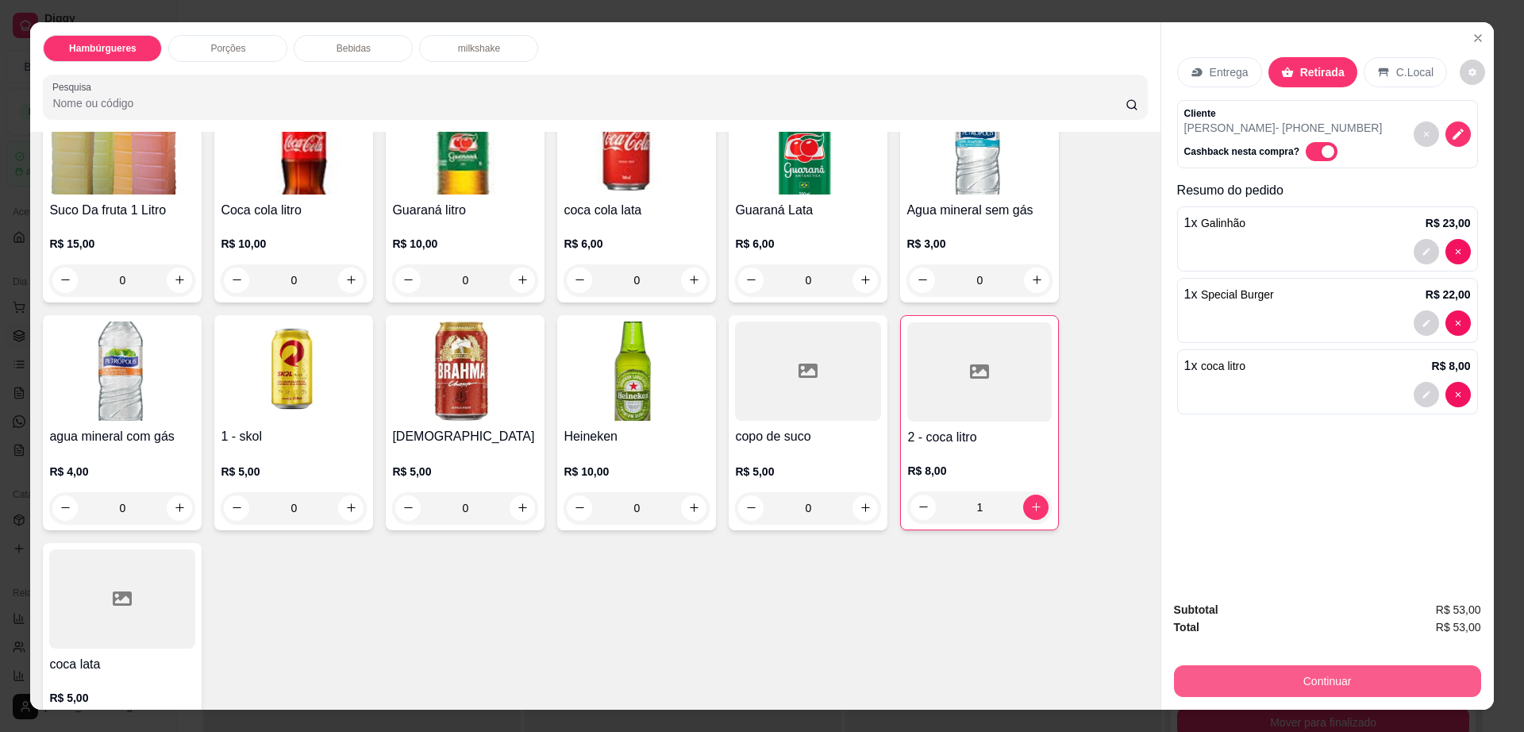
click at [1276, 685] on button "Continuar" at bounding box center [1327, 681] width 307 height 32
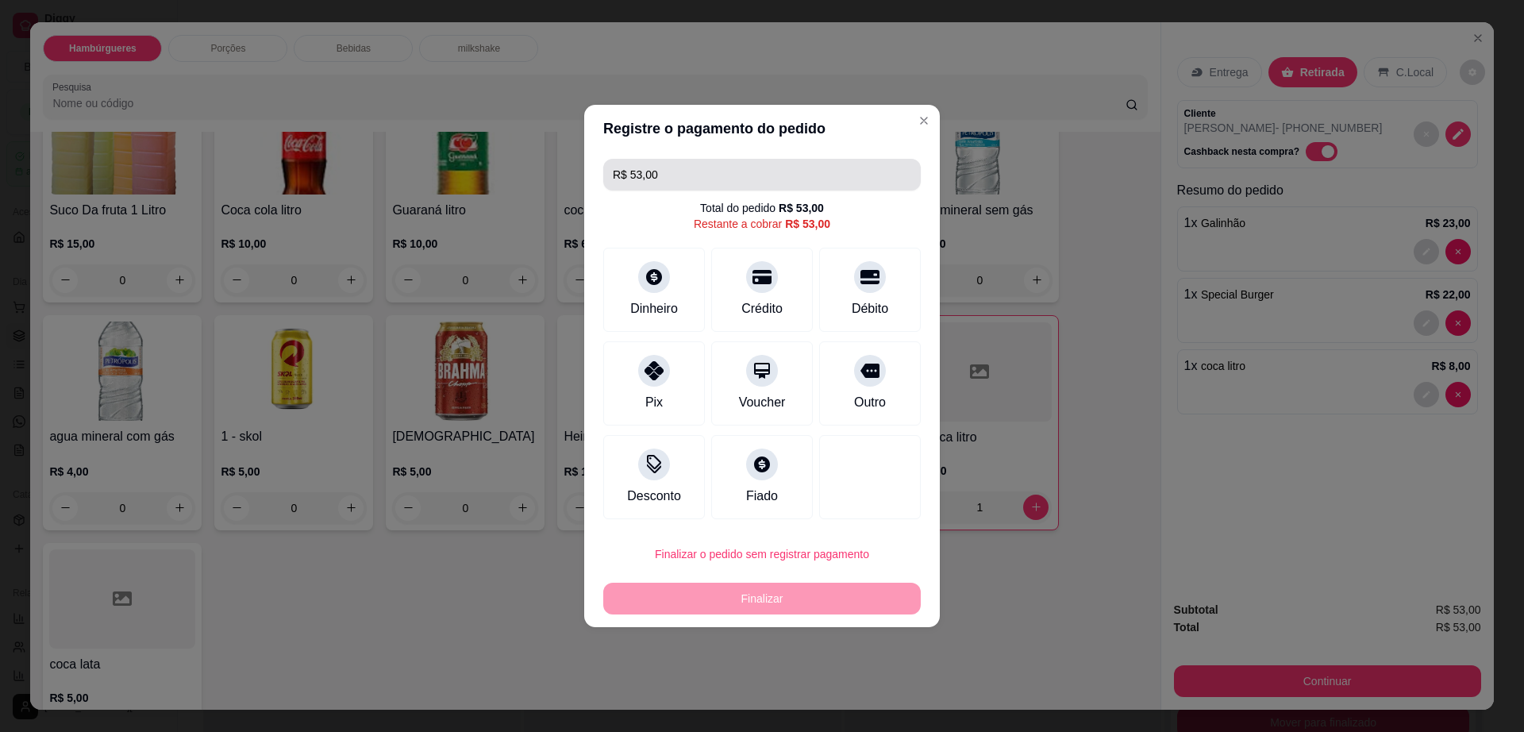
click at [663, 171] on input "R$ 53,00" at bounding box center [762, 175] width 299 height 32
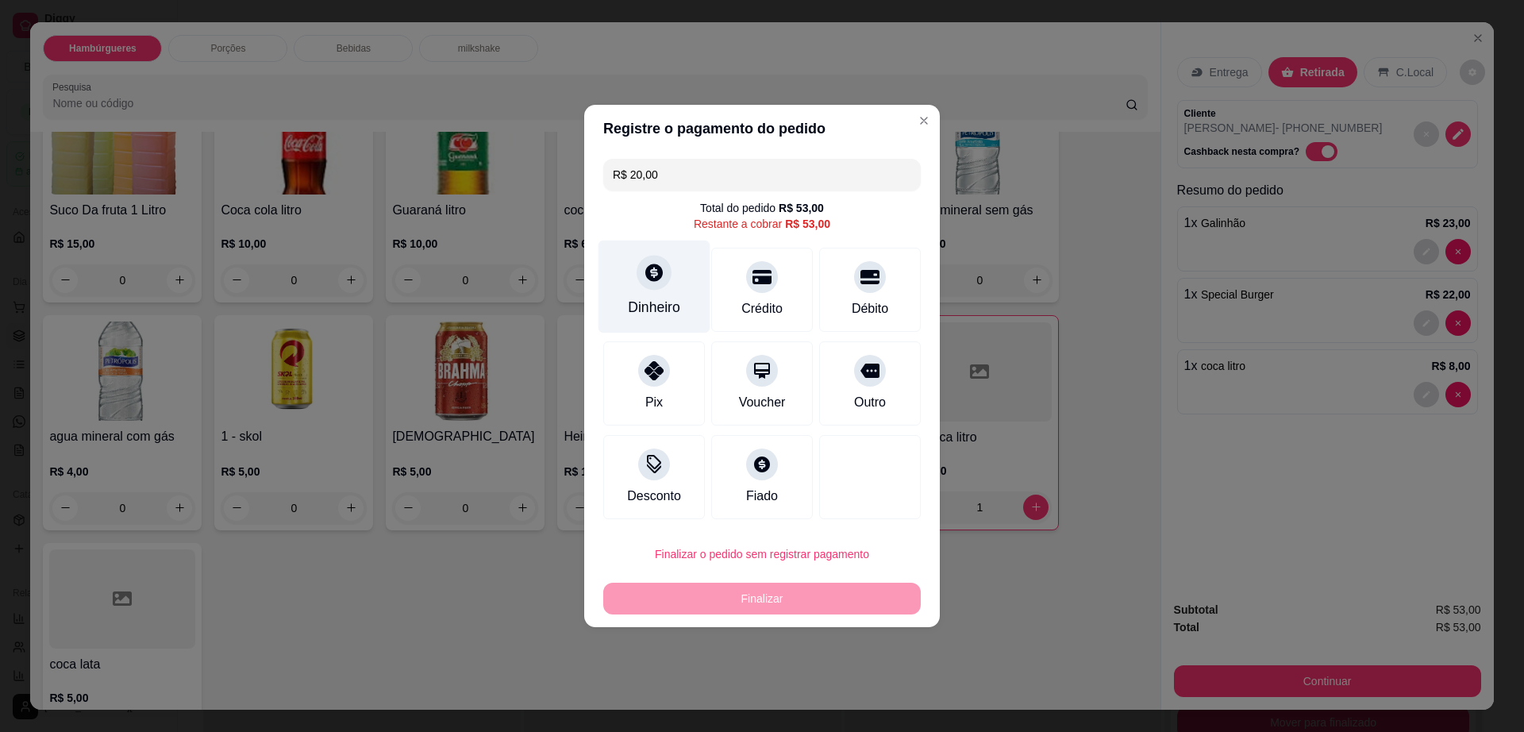
click at [653, 299] on div "Dinheiro" at bounding box center [654, 307] width 52 height 21
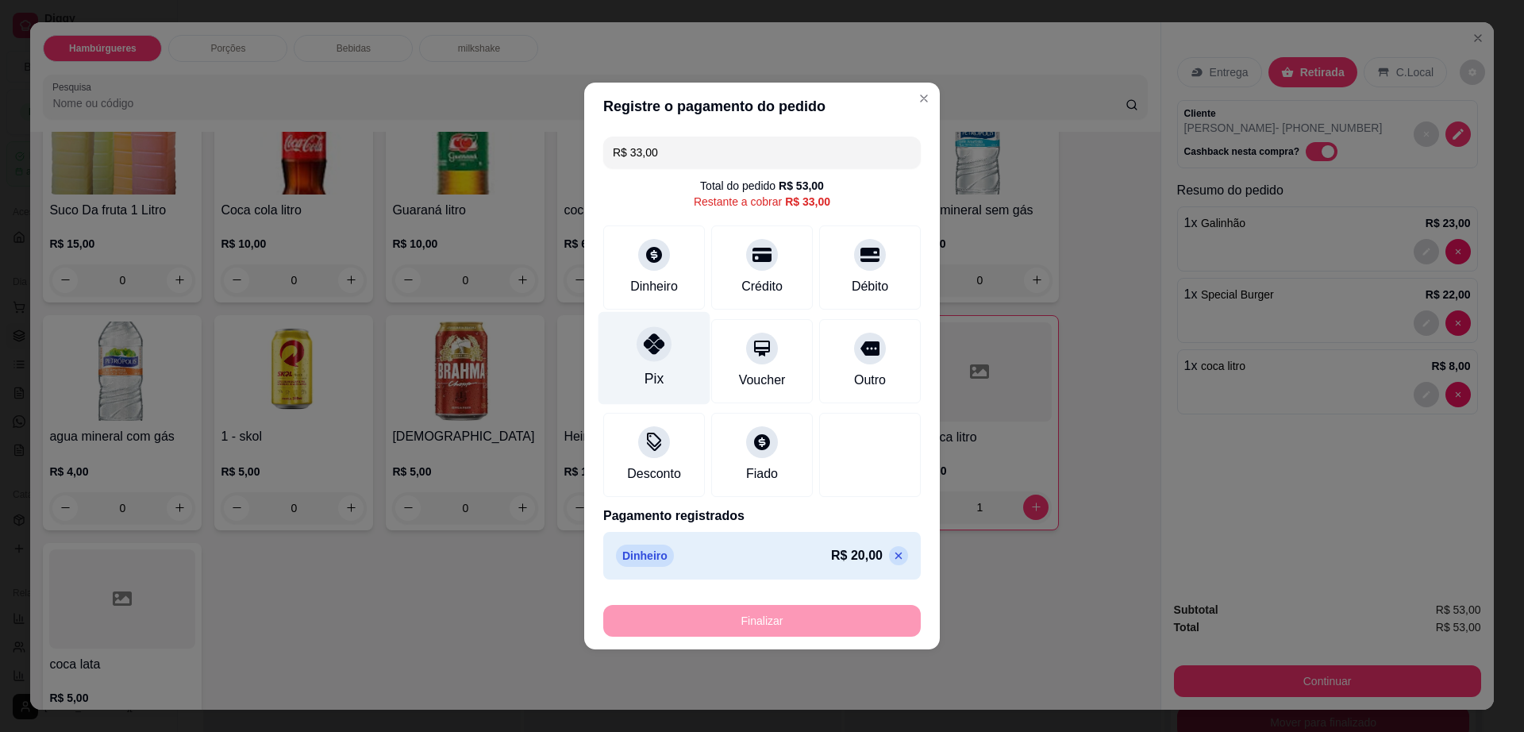
click at [654, 359] on div at bounding box center [654, 343] width 35 height 35
type input "R$ 0,00"
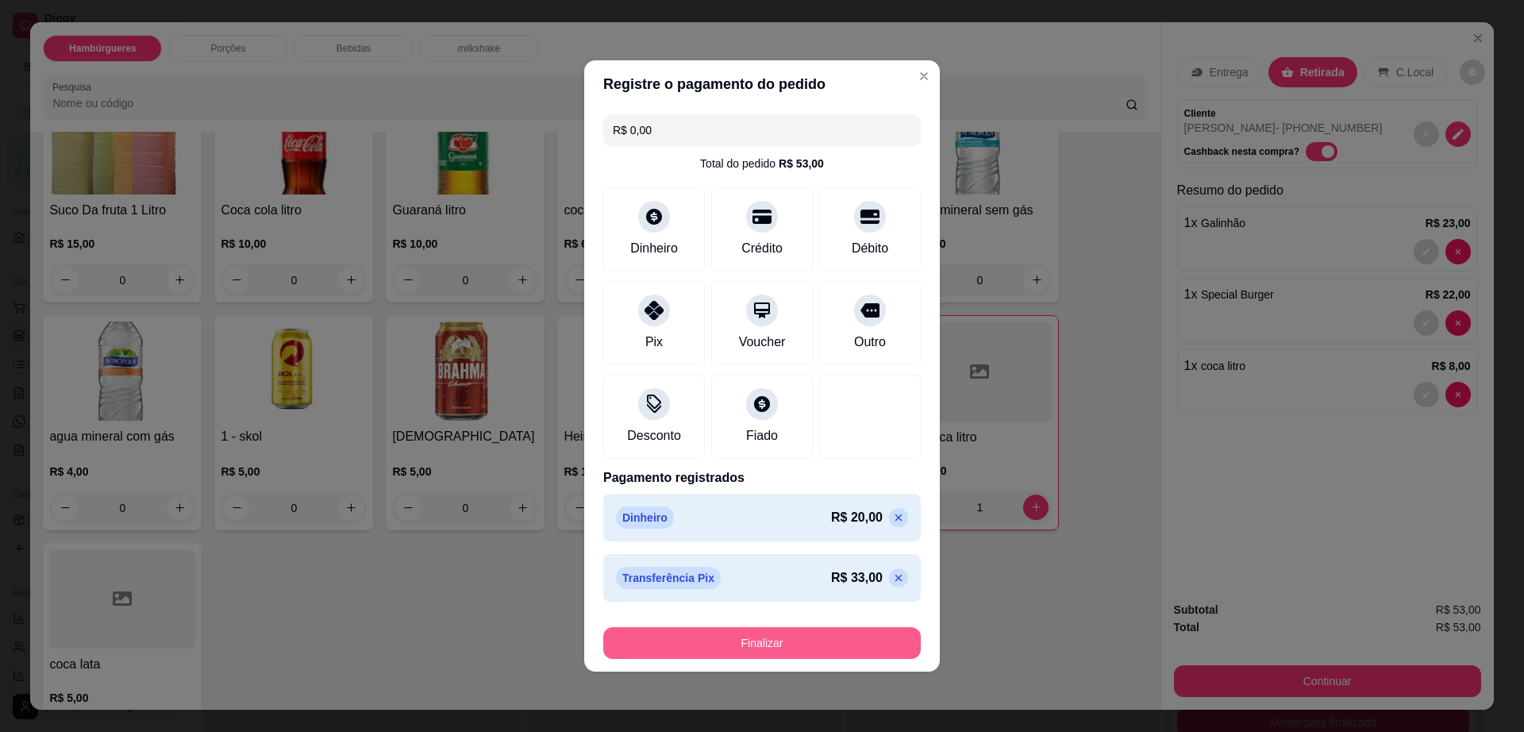
click at [802, 656] on button "Finalizar" at bounding box center [762, 643] width 318 height 32
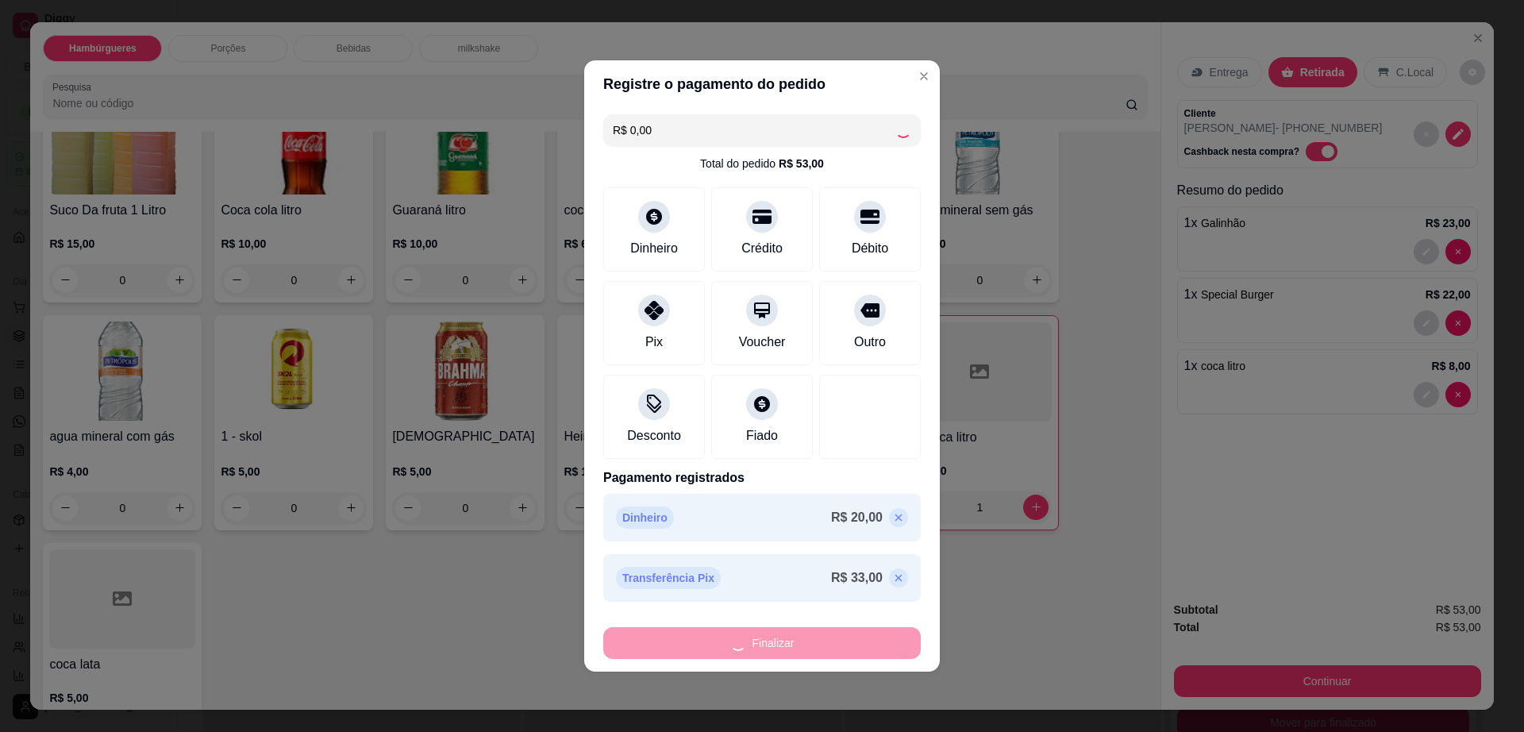
type input "0"
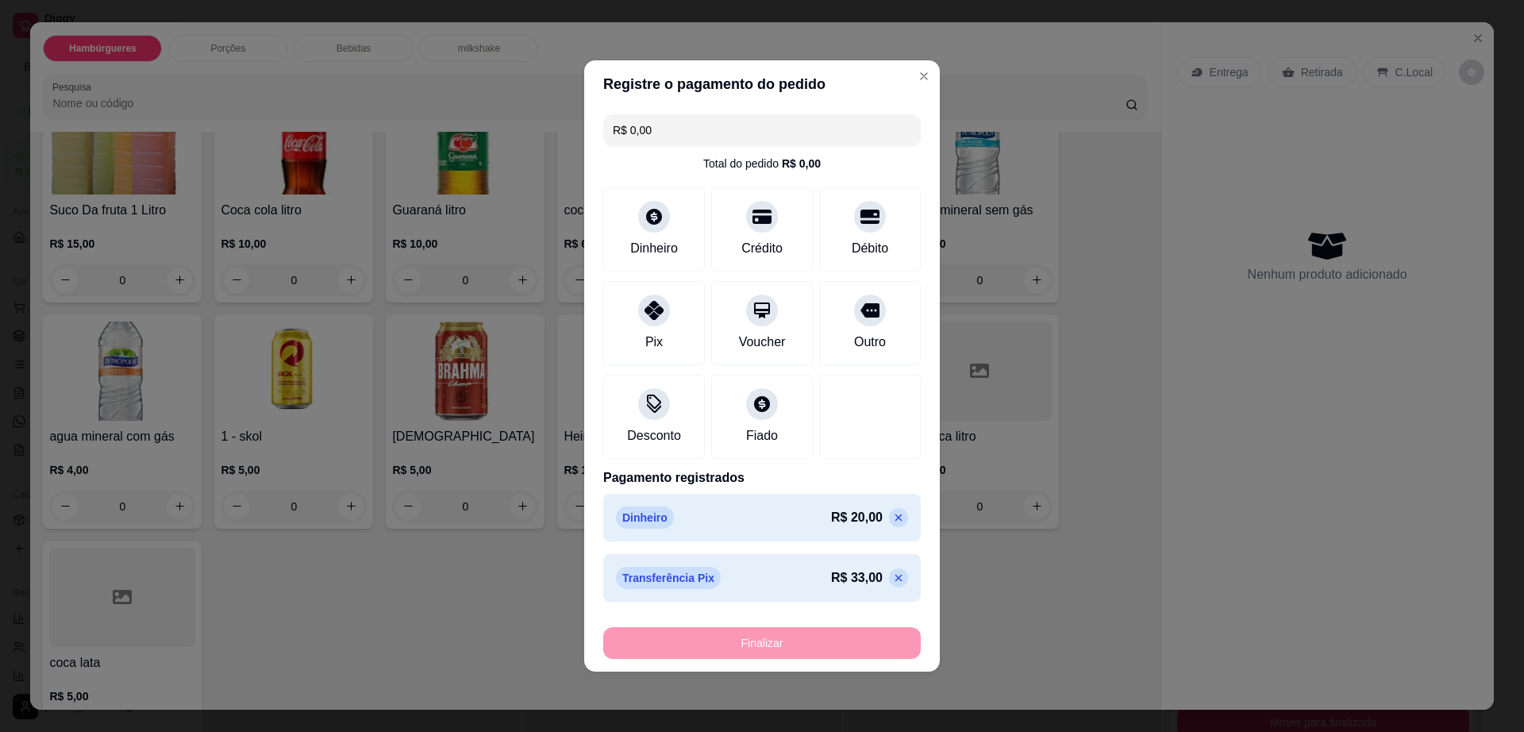
type input "-R$ 53,00"
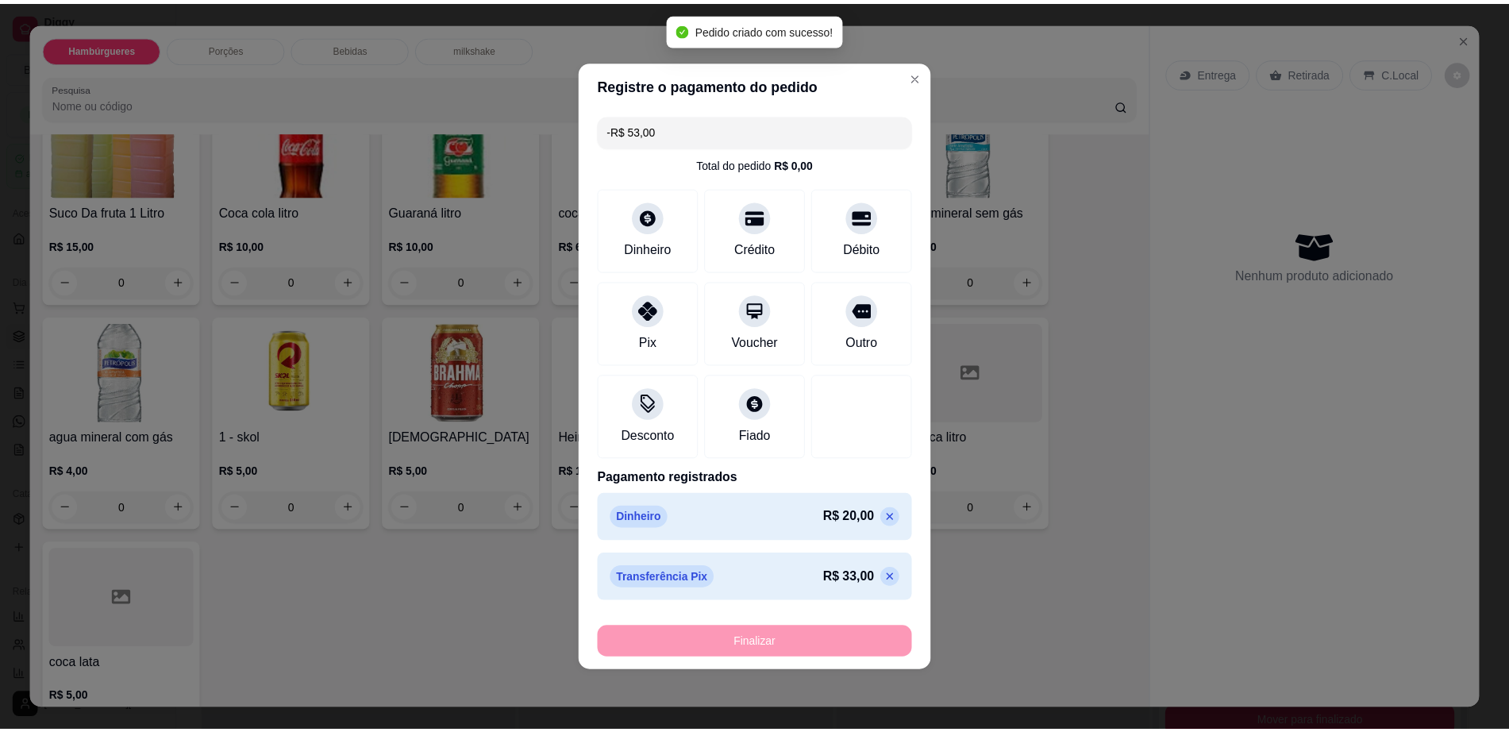
scroll to position [33, 0]
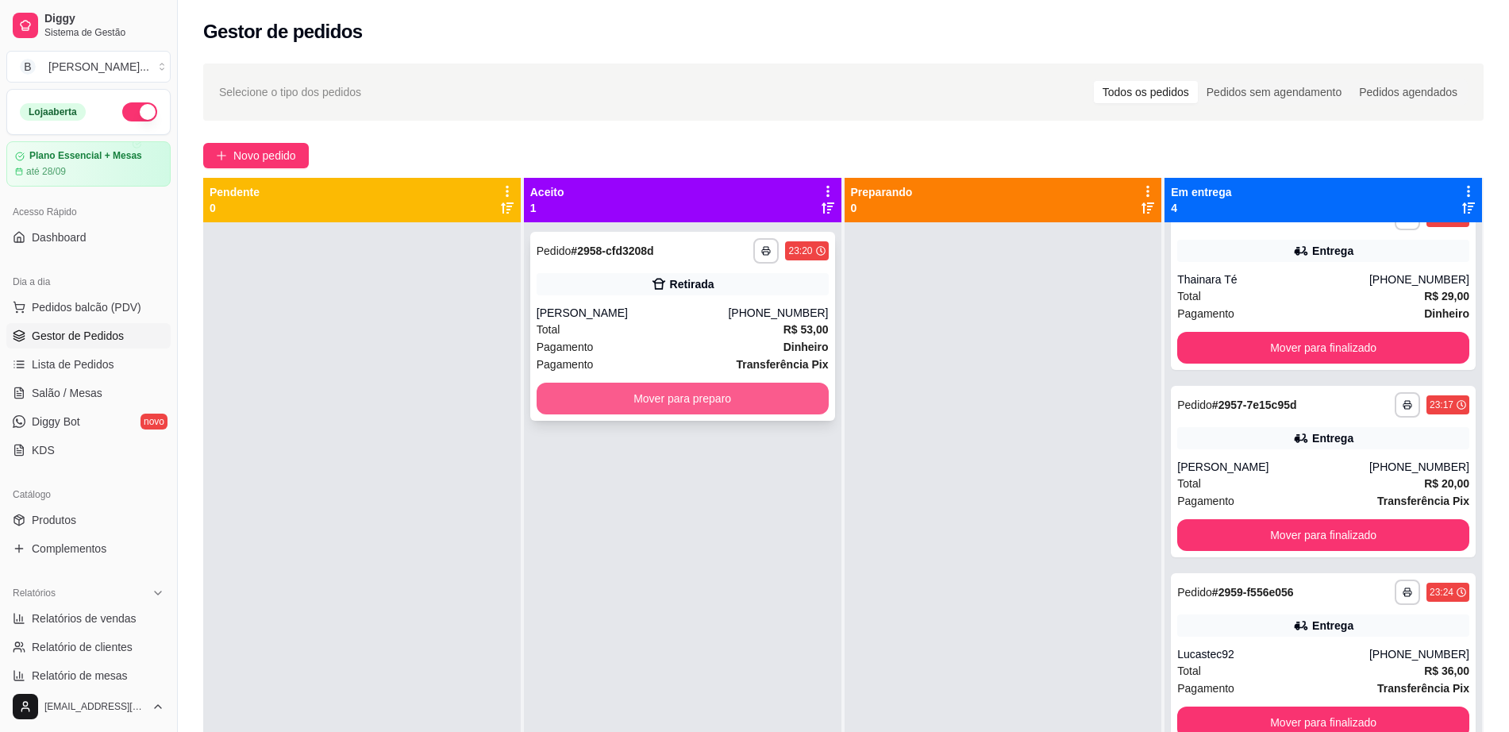
click at [738, 396] on button "Mover para preparo" at bounding box center [683, 399] width 292 height 32
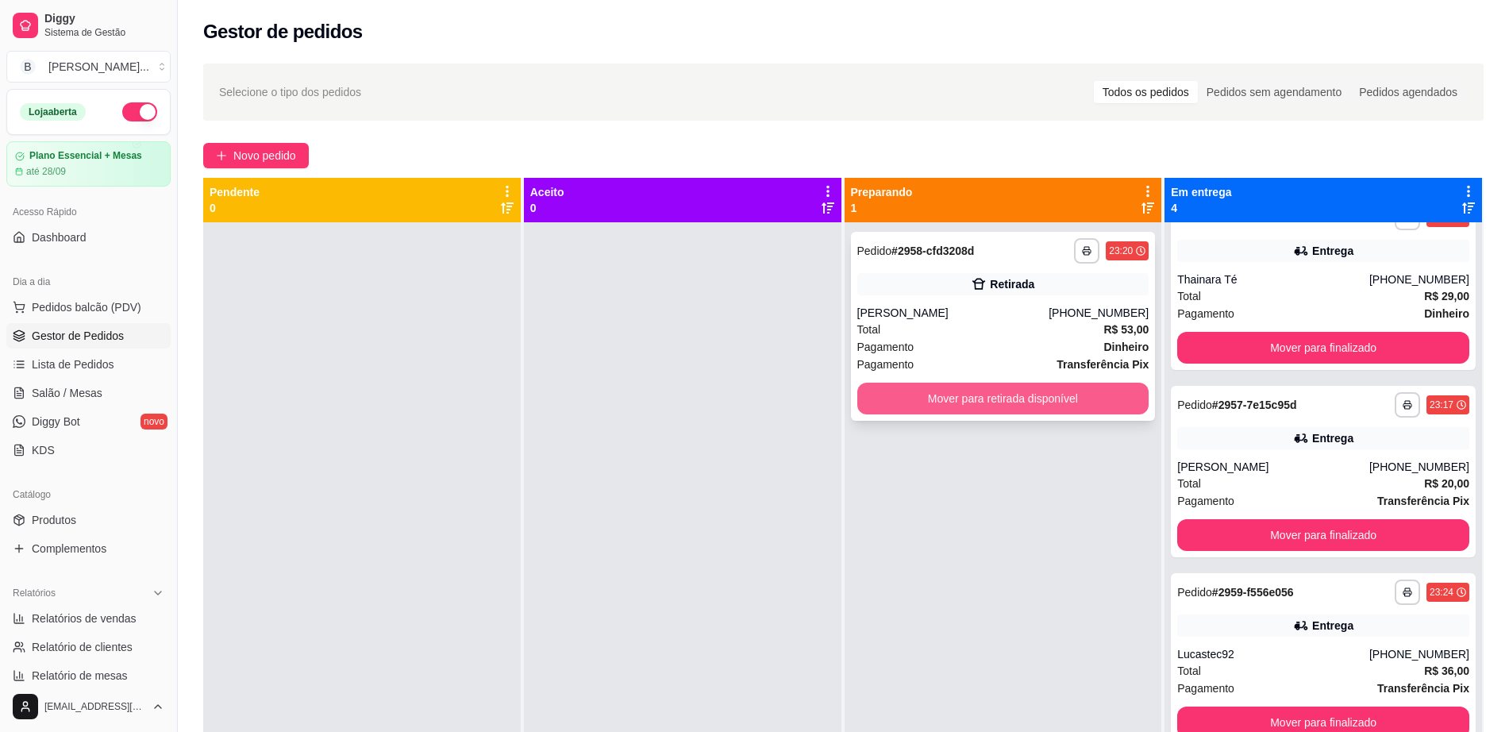
click at [977, 397] on button "Mover para retirada disponível" at bounding box center [1003, 399] width 292 height 32
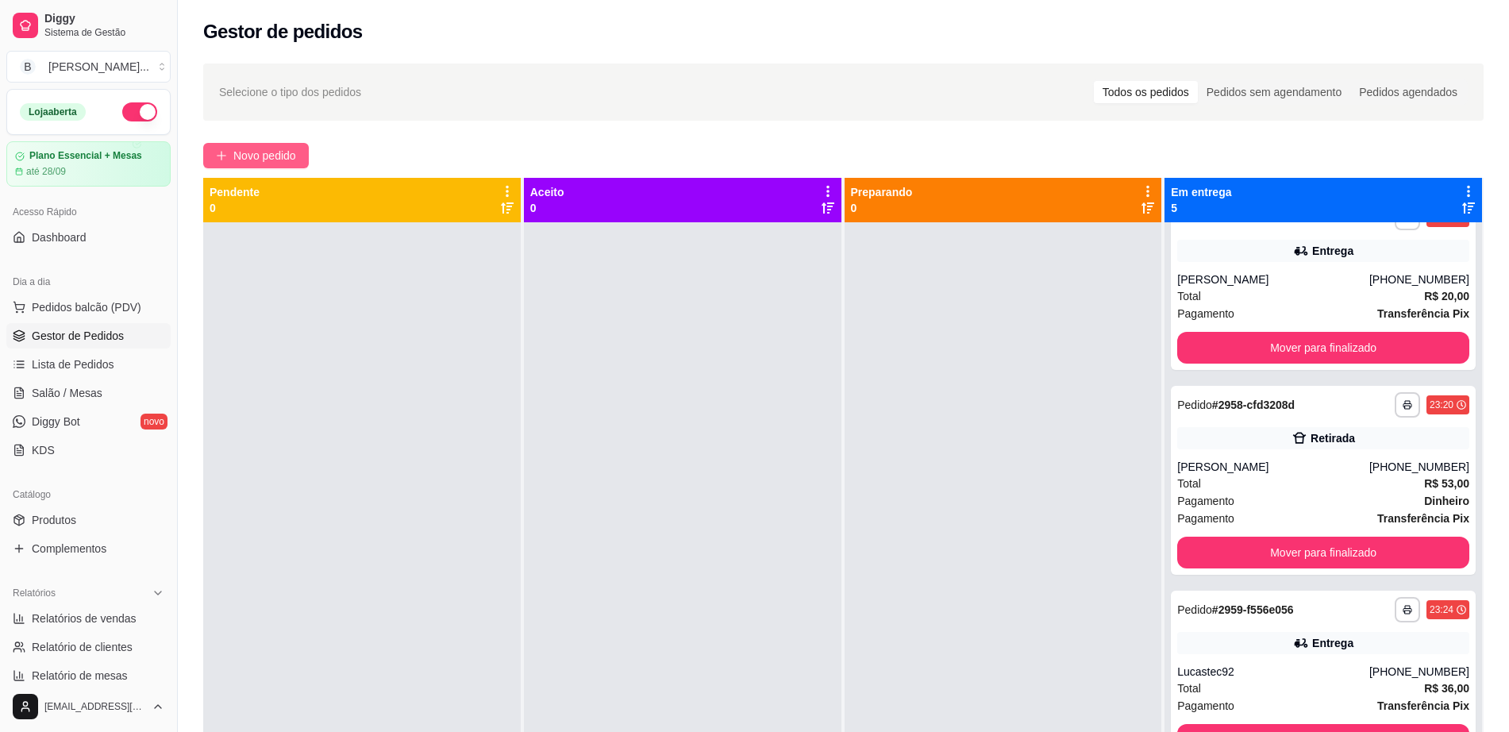
click at [273, 150] on span "Novo pedido" at bounding box center [264, 155] width 63 height 17
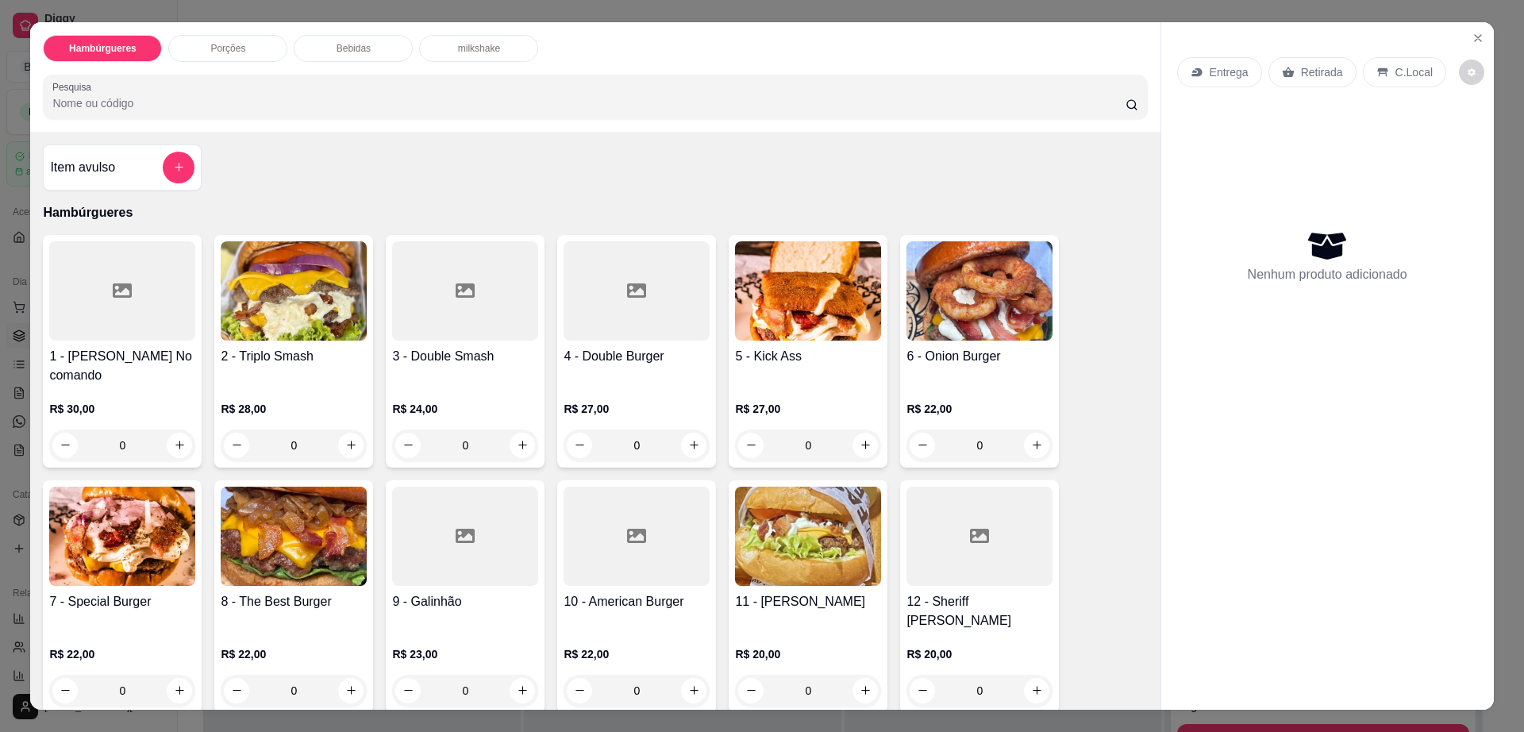
click at [276, 153] on div "Item avulso Hambúrgueres 1 - Borges No comando R$ 30,00 0 2 - Triplo Smash R$ 2…" at bounding box center [595, 421] width 1130 height 579
click at [1472, 34] on icon "Close" at bounding box center [1478, 38] width 13 height 13
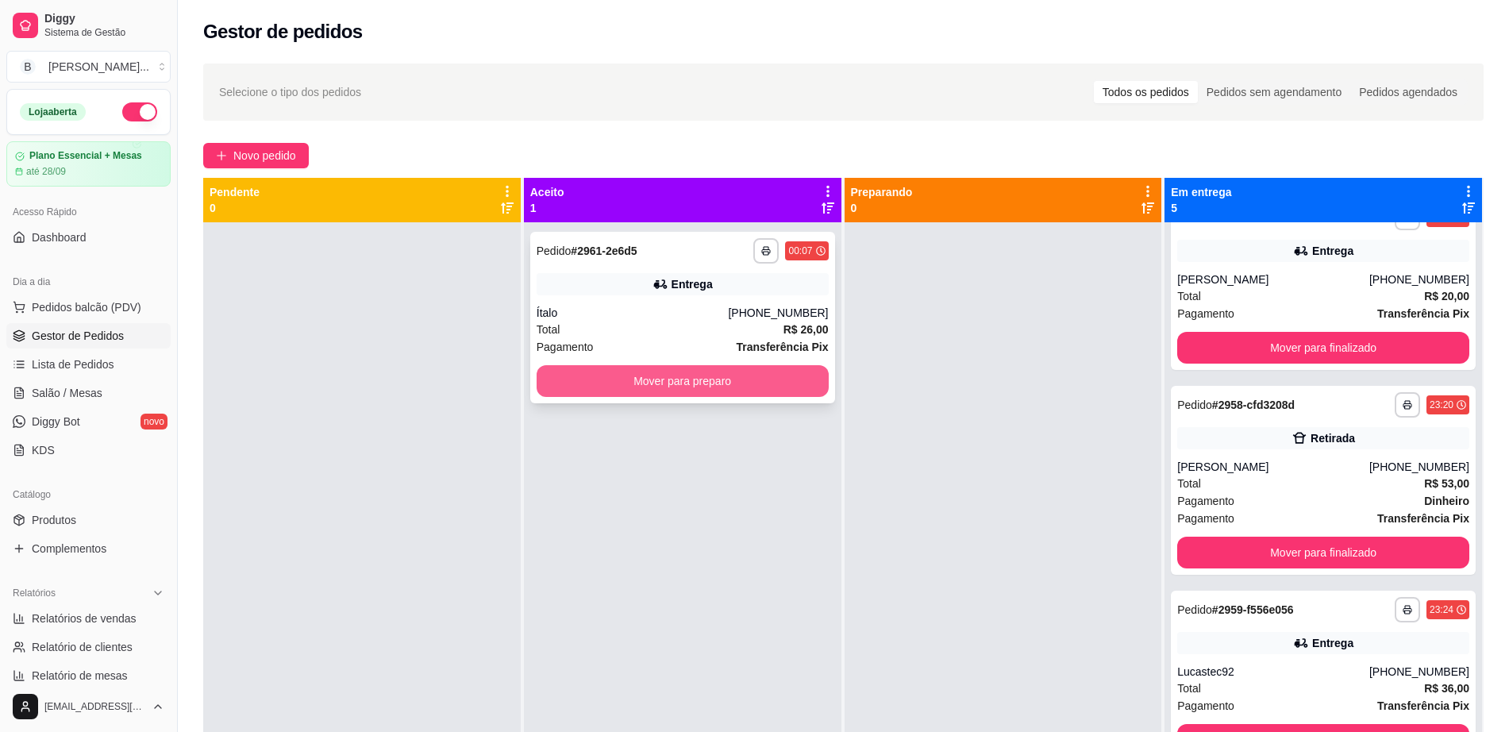
click at [684, 389] on button "Mover para preparo" at bounding box center [683, 381] width 292 height 32
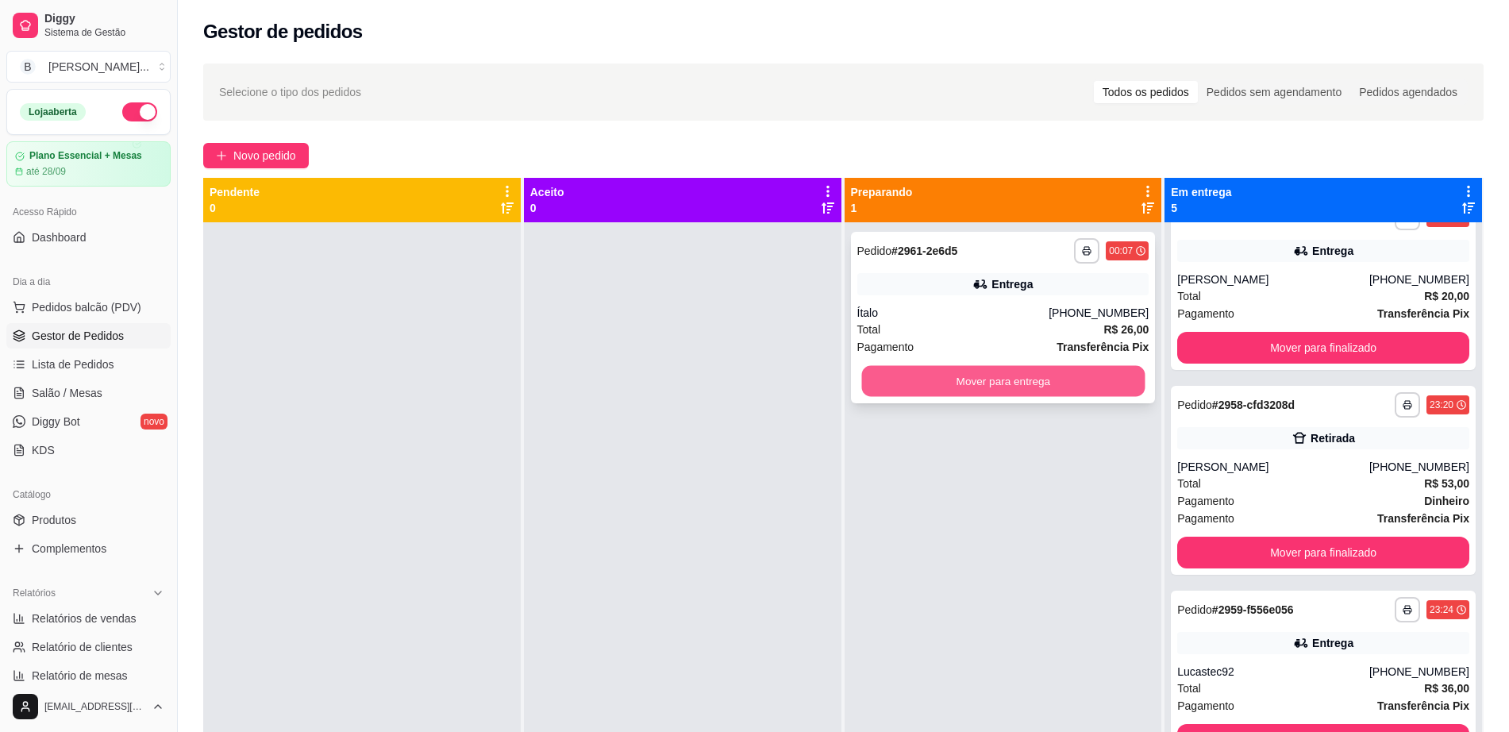
click at [987, 371] on button "Mover para entrega" at bounding box center [1002, 381] width 283 height 31
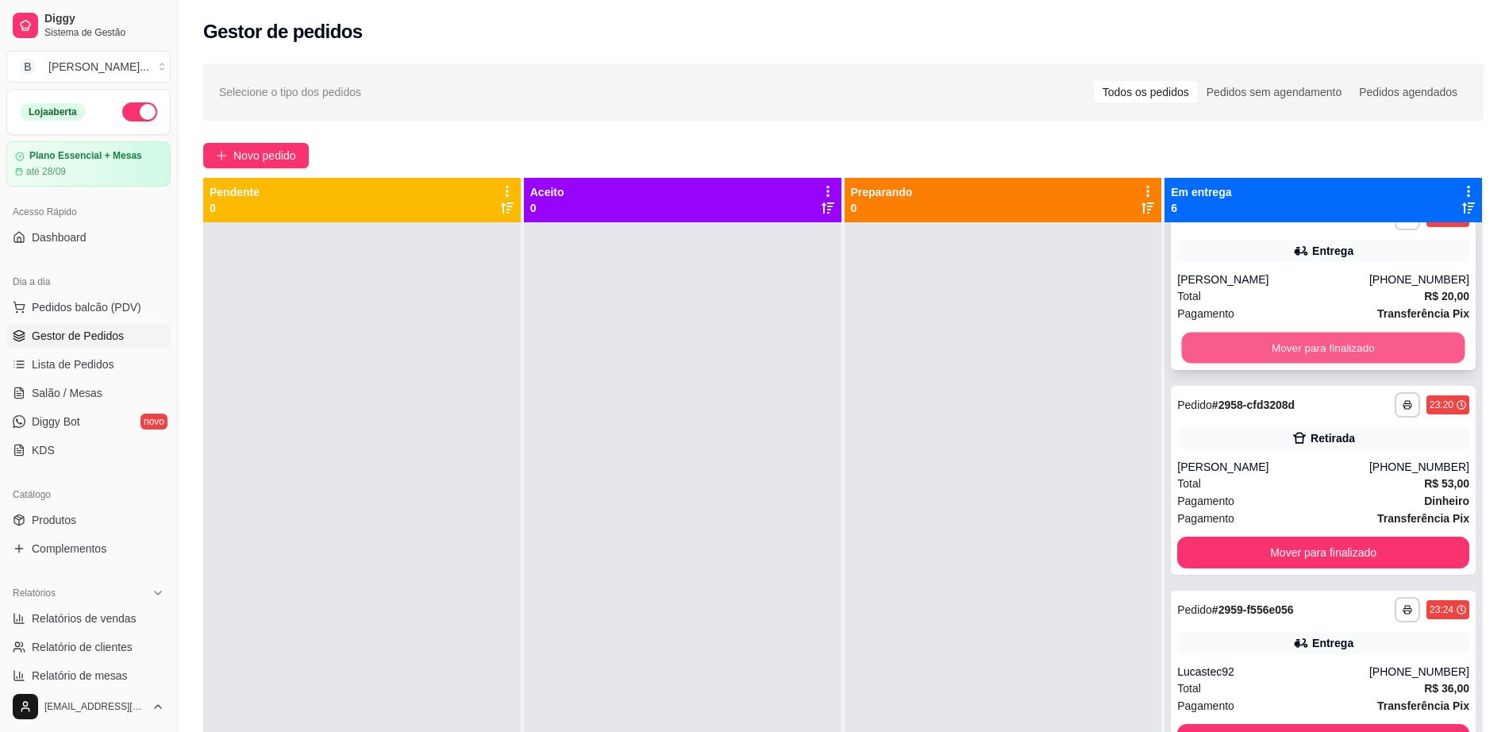
click at [1394, 348] on button "Mover para finalizado" at bounding box center [1323, 348] width 283 height 31
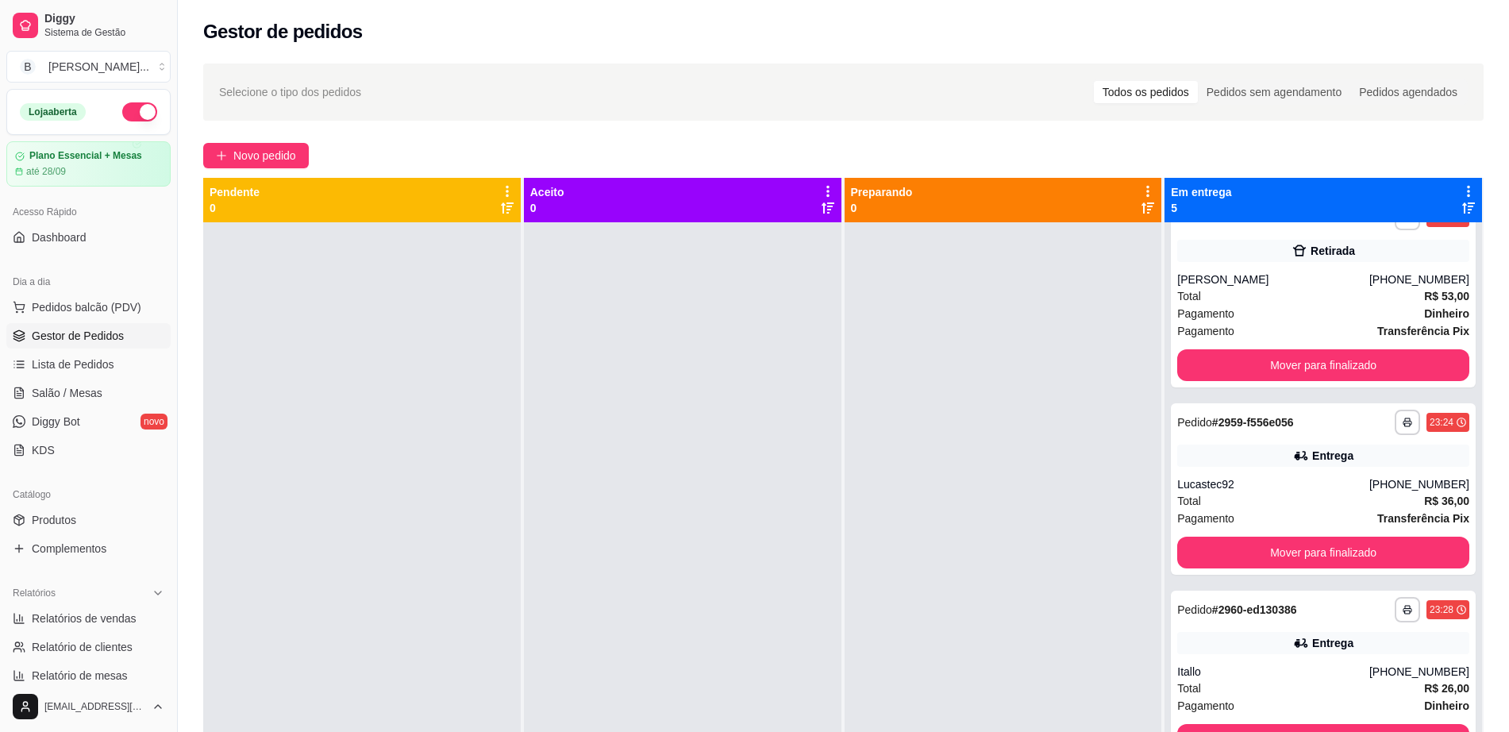
scroll to position [33, 0]
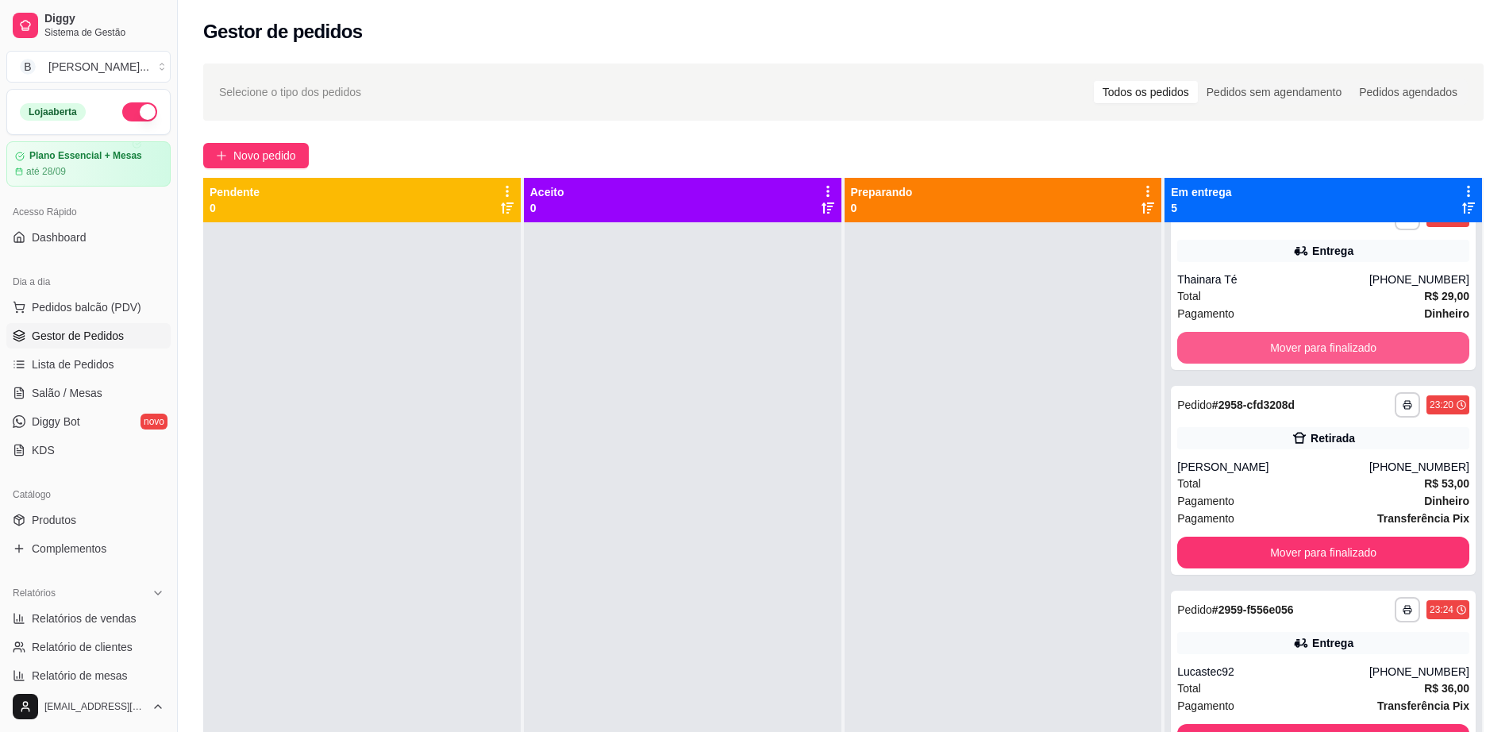
click at [1394, 348] on button "Mover para finalizado" at bounding box center [1323, 348] width 292 height 32
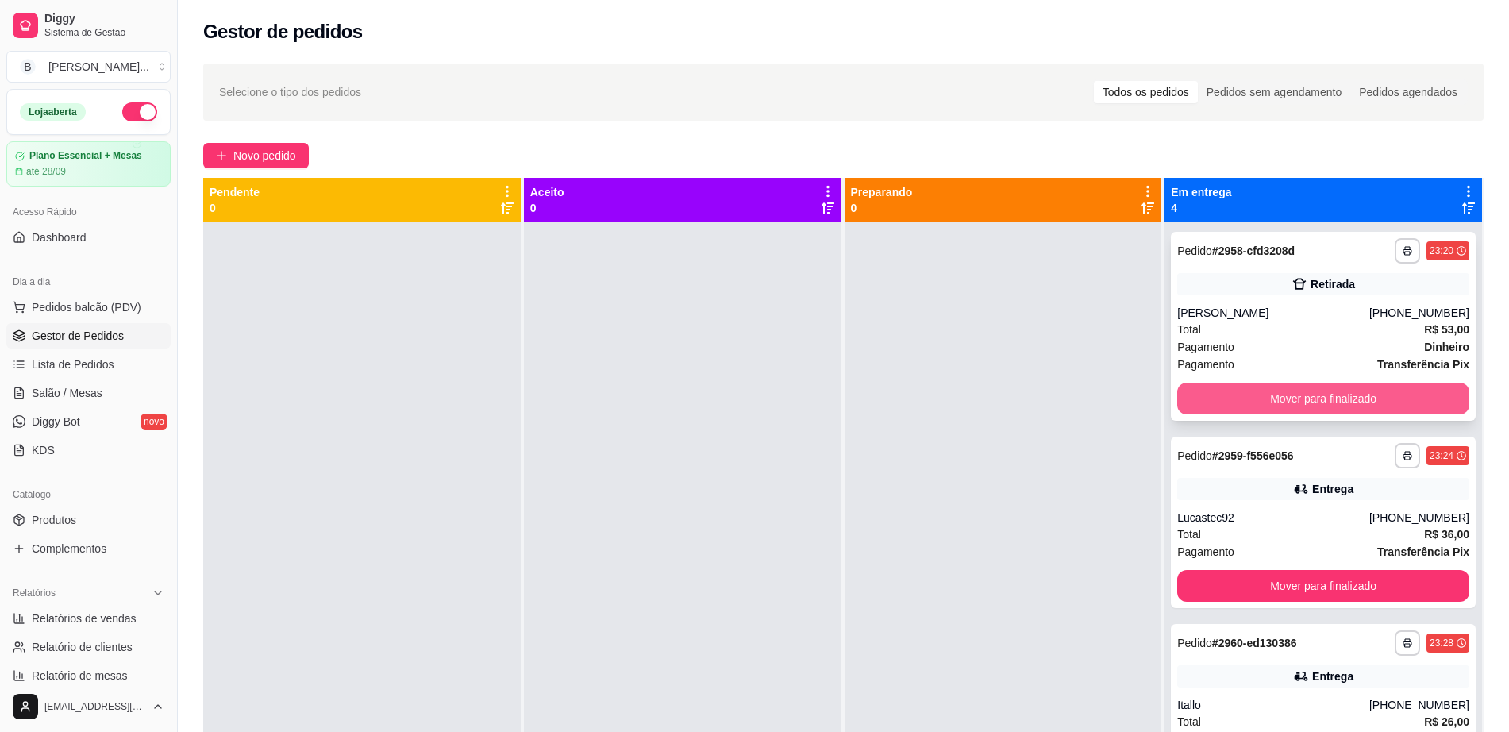
click at [1222, 408] on button "Mover para finalizado" at bounding box center [1323, 399] width 292 height 32
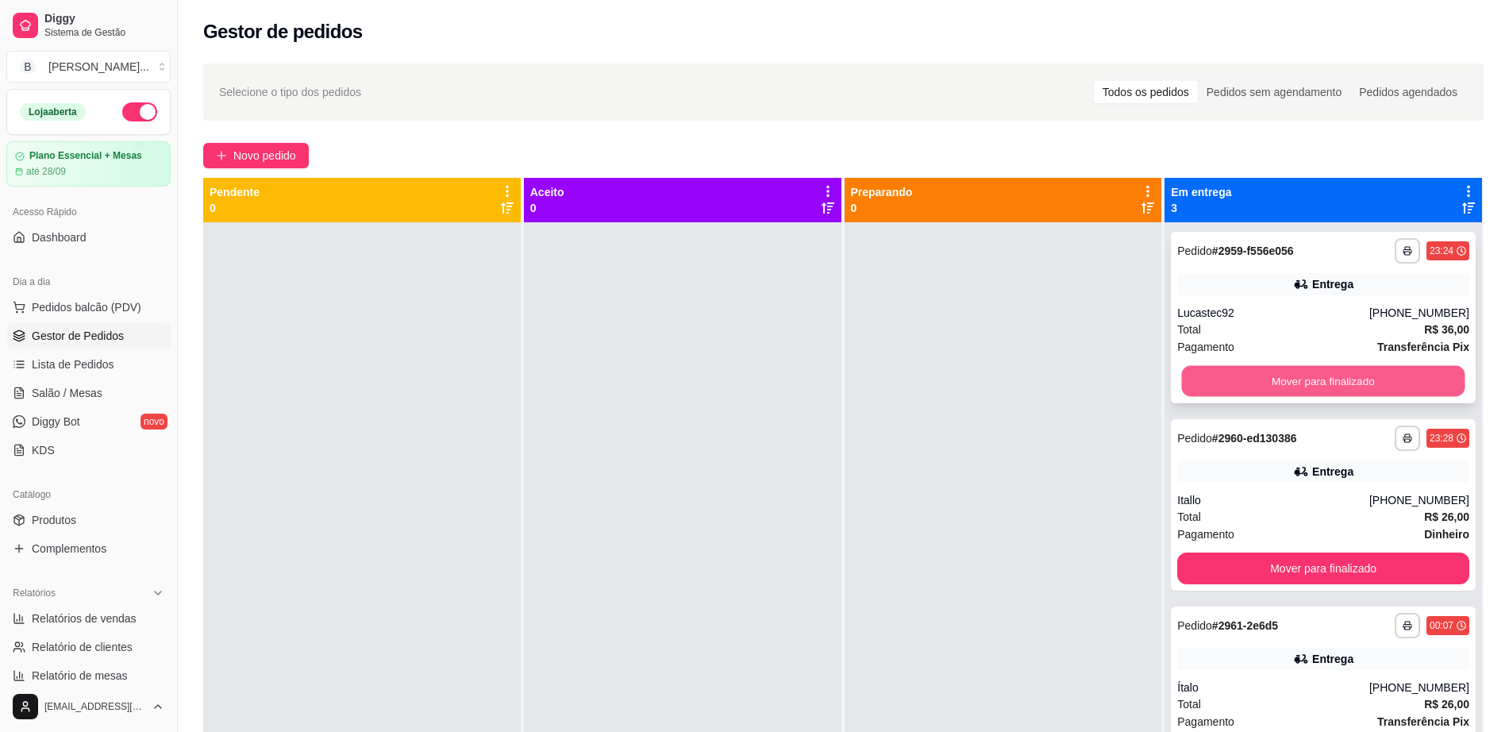
click at [1232, 383] on button "Mover para finalizado" at bounding box center [1323, 381] width 283 height 31
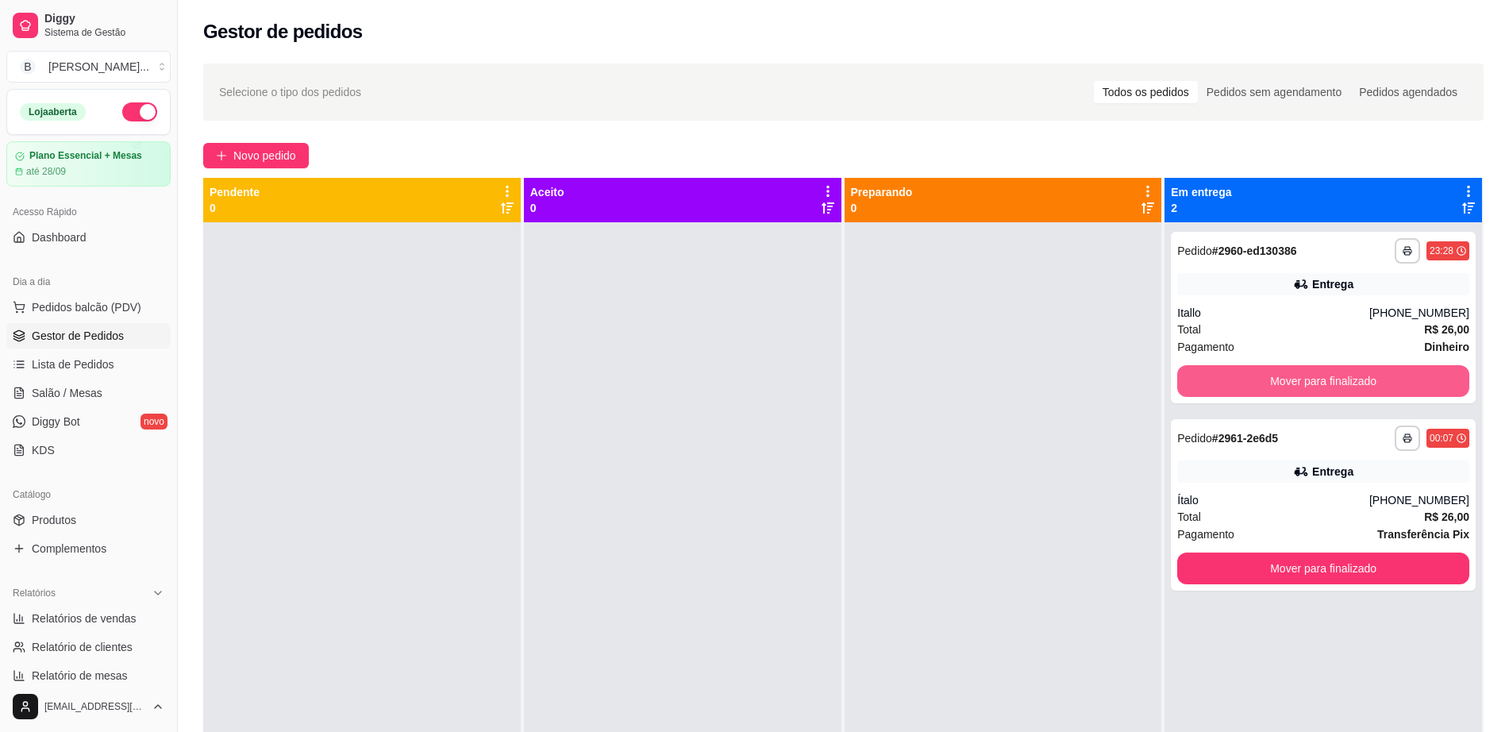
click at [1232, 383] on button "Mover para finalizado" at bounding box center [1323, 381] width 292 height 32
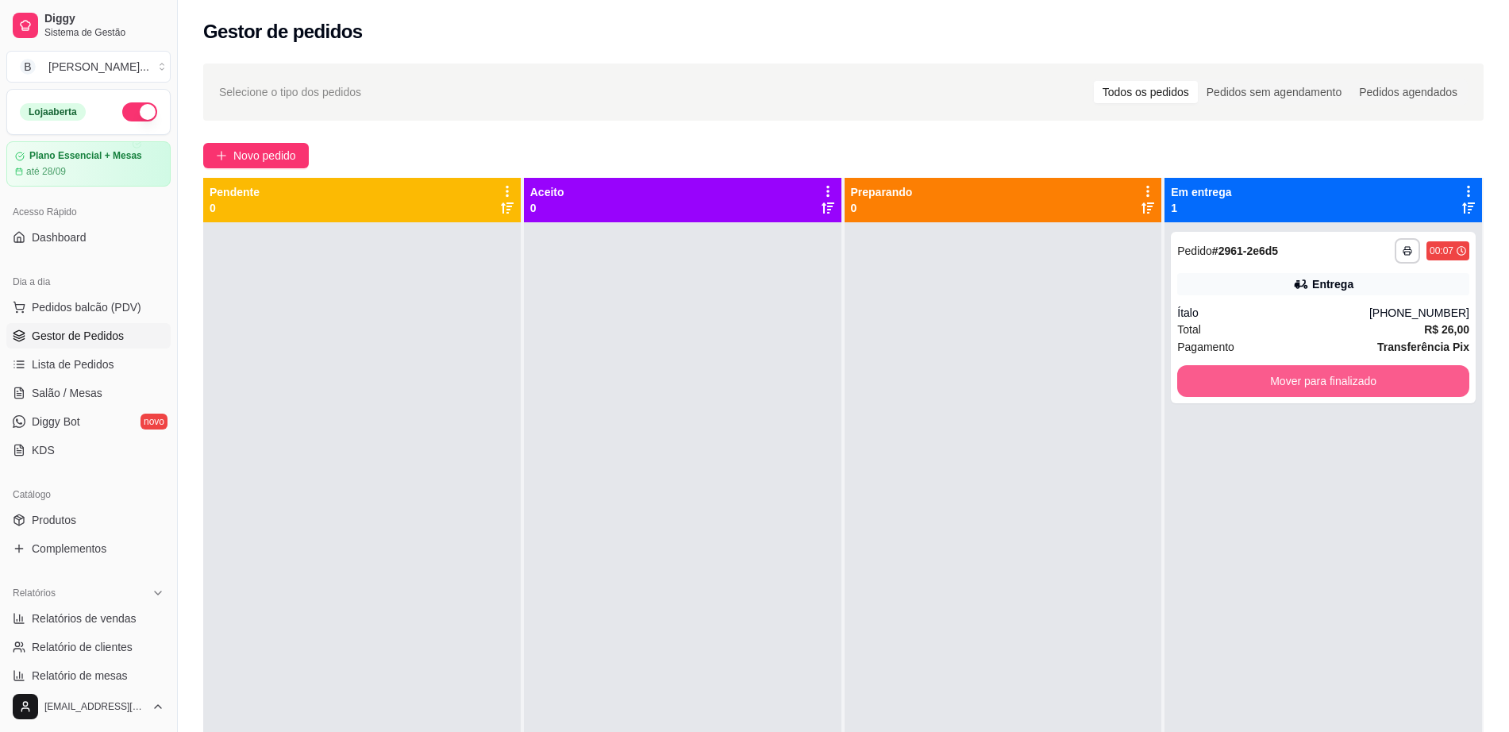
click at [1232, 383] on button "Mover para finalizado" at bounding box center [1323, 381] width 292 height 32
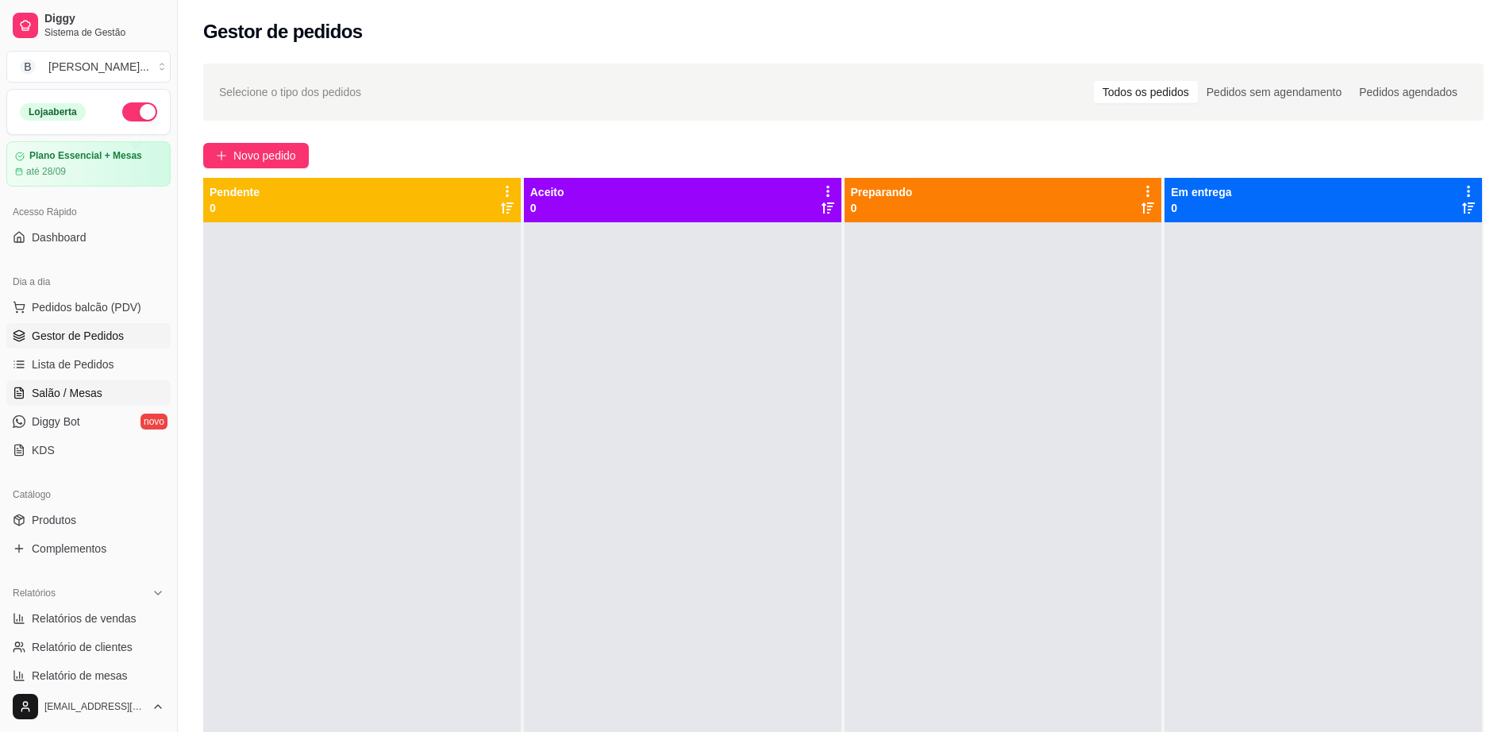
click at [91, 399] on span "Salão / Mesas" at bounding box center [67, 393] width 71 height 16
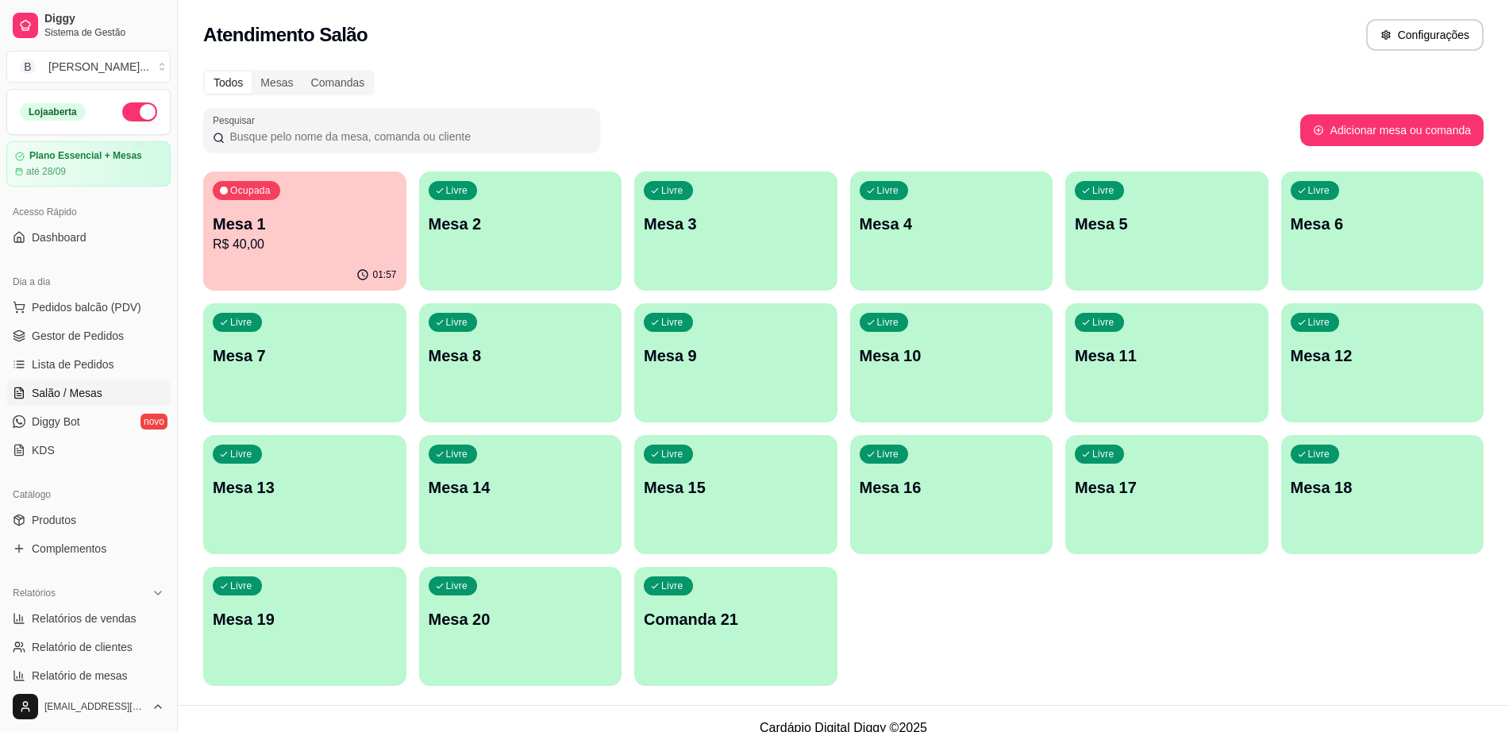
click at [260, 254] on div "Ocupada Mesa 1 R$ 40,00" at bounding box center [304, 215] width 203 height 88
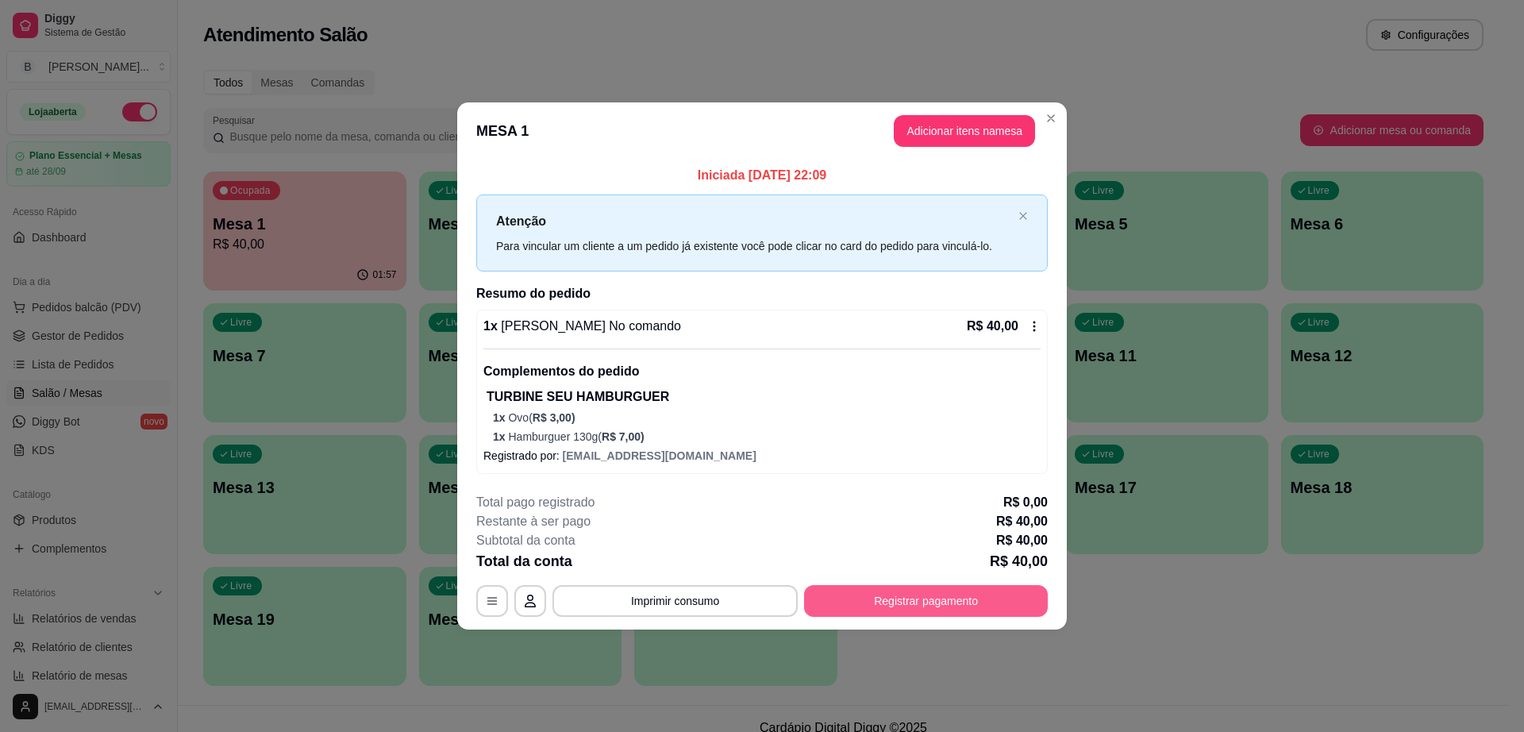
click at [923, 595] on button "Registrar pagamento" at bounding box center [926, 601] width 244 height 32
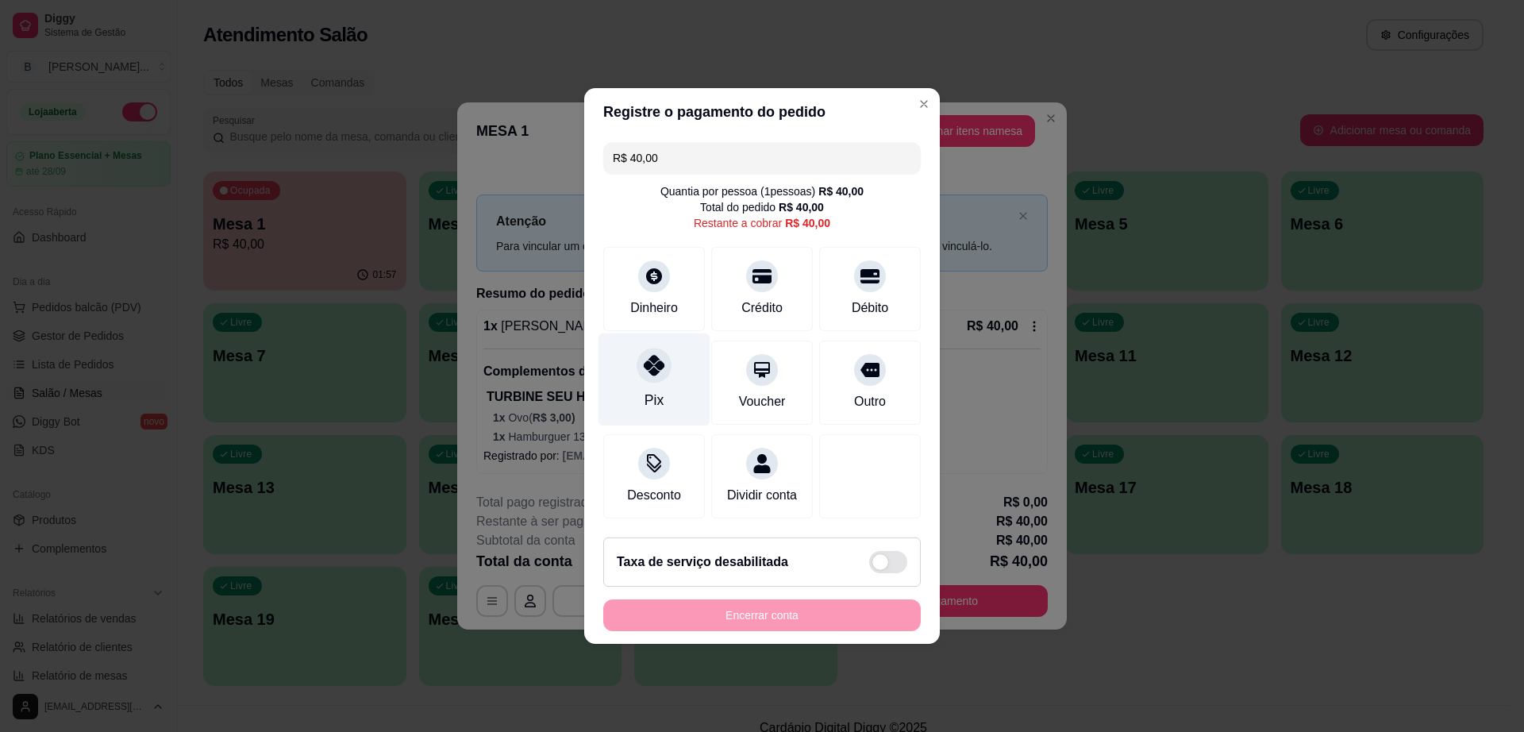
click at [645, 390] on div "Pix" at bounding box center [654, 400] width 19 height 21
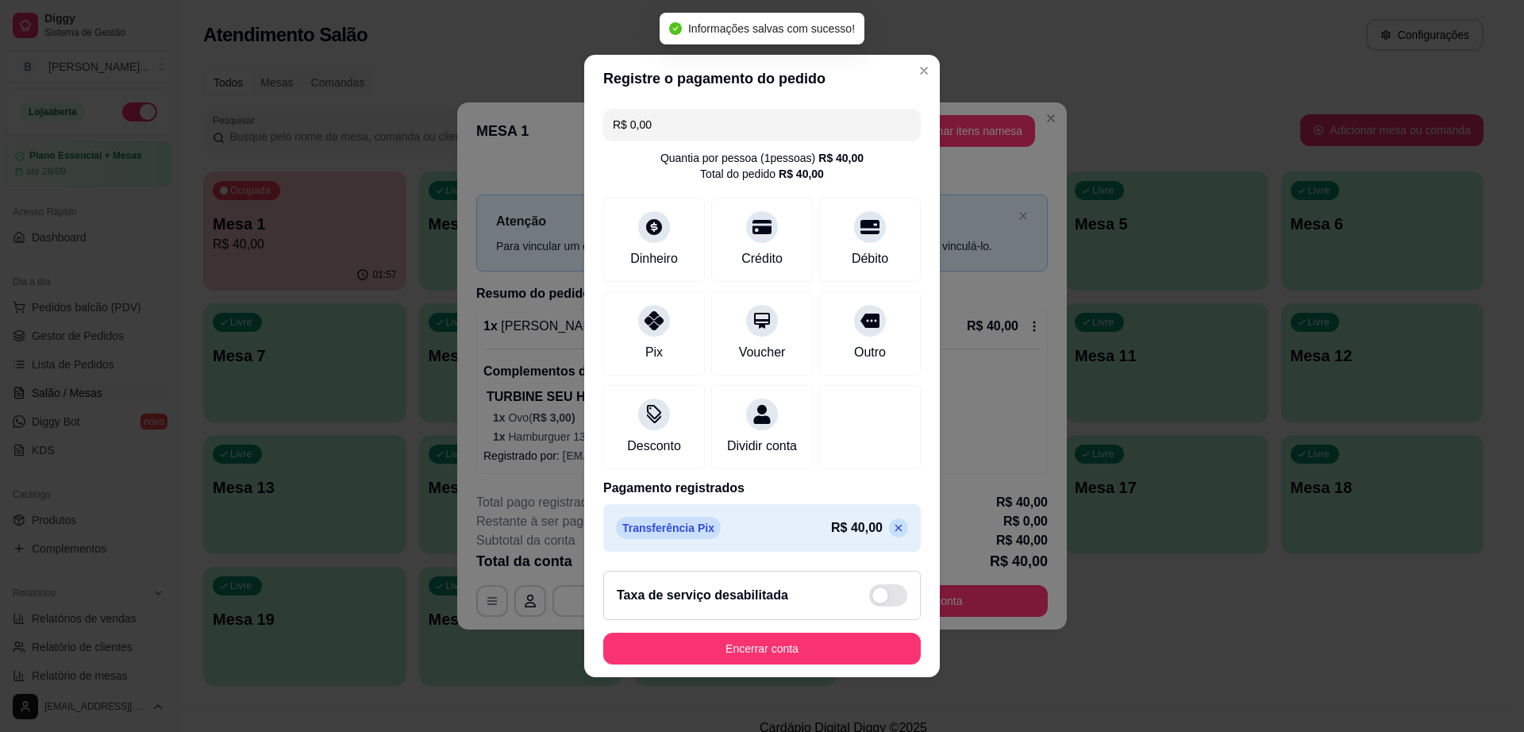
type input "R$ 0,00"
click at [764, 656] on button "Encerrar conta" at bounding box center [762, 649] width 318 height 32
